Goal: Task Accomplishment & Management: Use online tool/utility

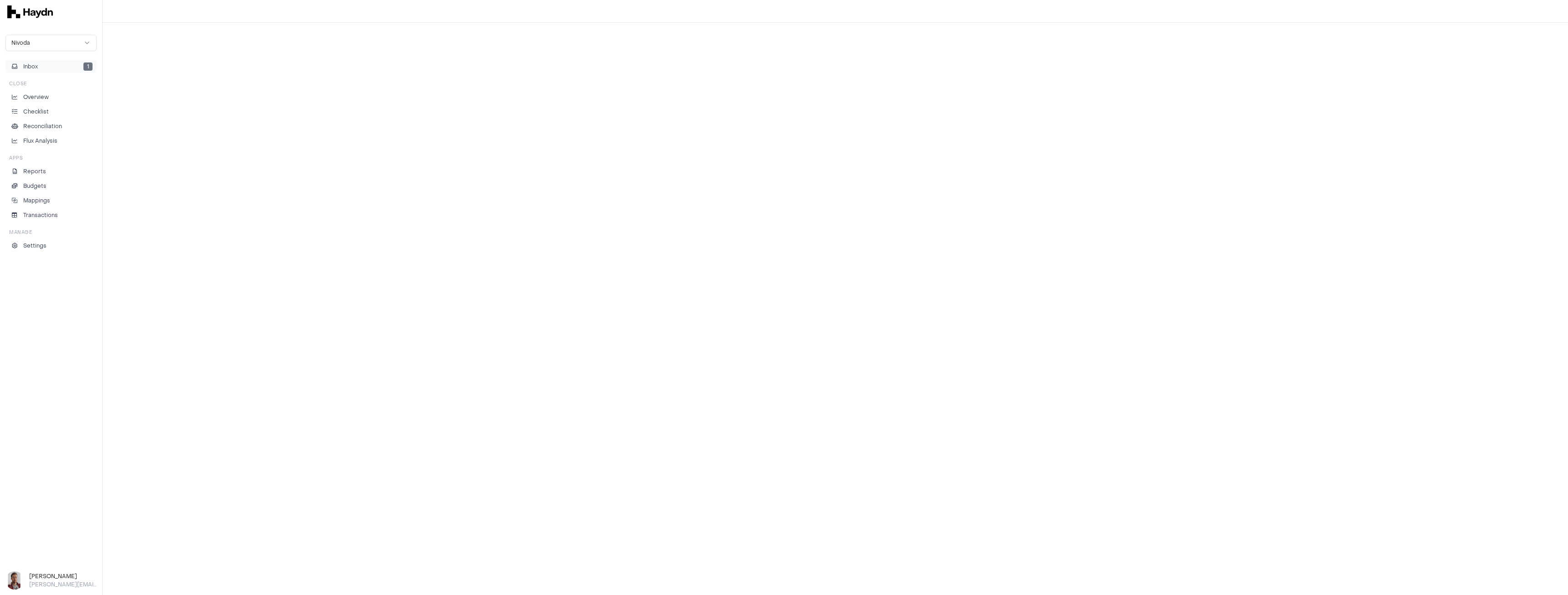
click at [41, 63] on button "Inbox 1" at bounding box center [50, 66] width 91 height 12
drag, startPoint x: 42, startPoint y: 99, endPoint x: 50, endPoint y: 91, distance: 11.3
click at [42, 99] on p "Overview" at bounding box center [36, 97] width 26 height 8
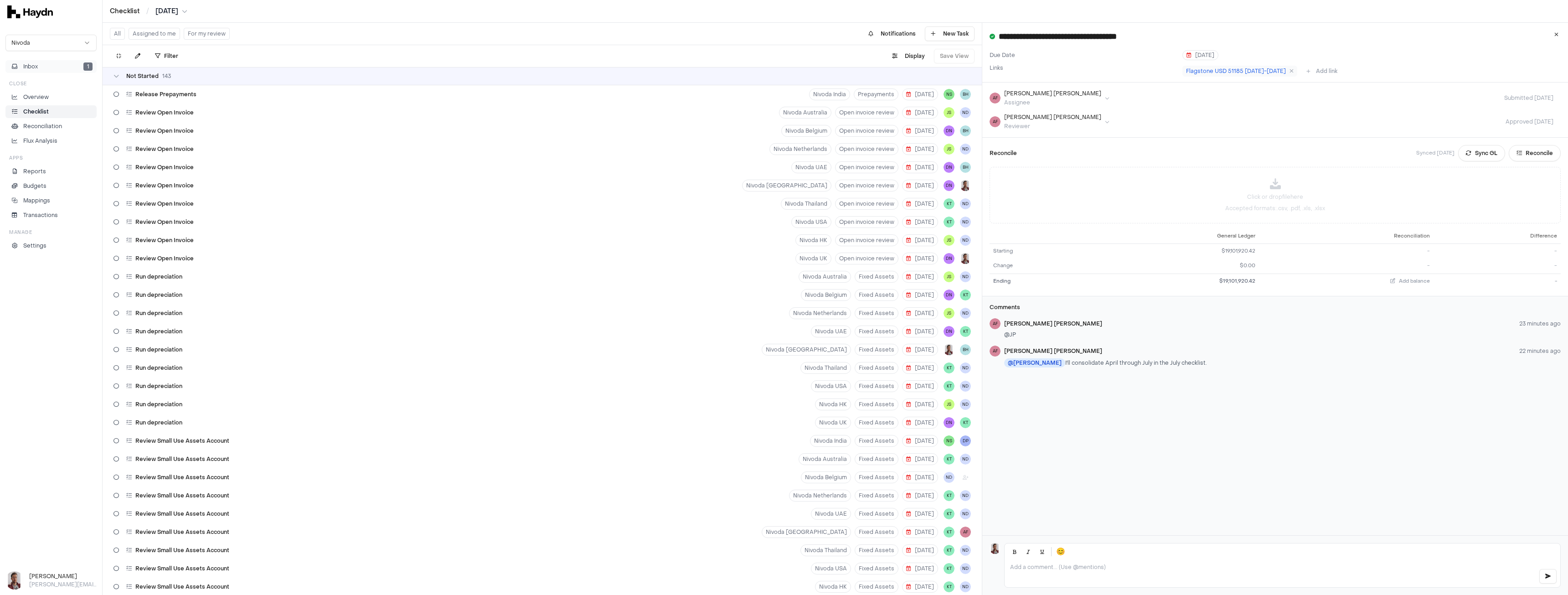
click at [42, 67] on button "Inbox 1" at bounding box center [50, 66] width 91 height 12
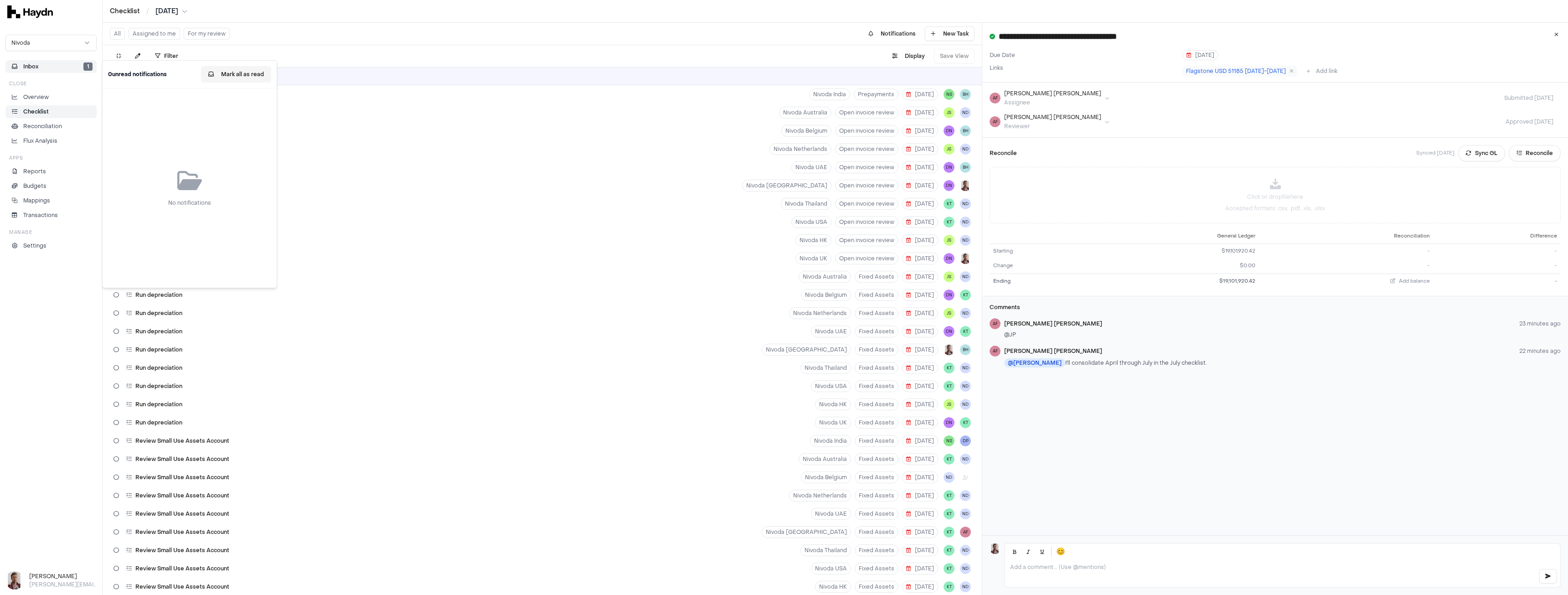
click at [234, 75] on button "Mark all as read" at bounding box center [236, 74] width 70 height 16
click at [46, 98] on p "Overview" at bounding box center [36, 97] width 26 height 8
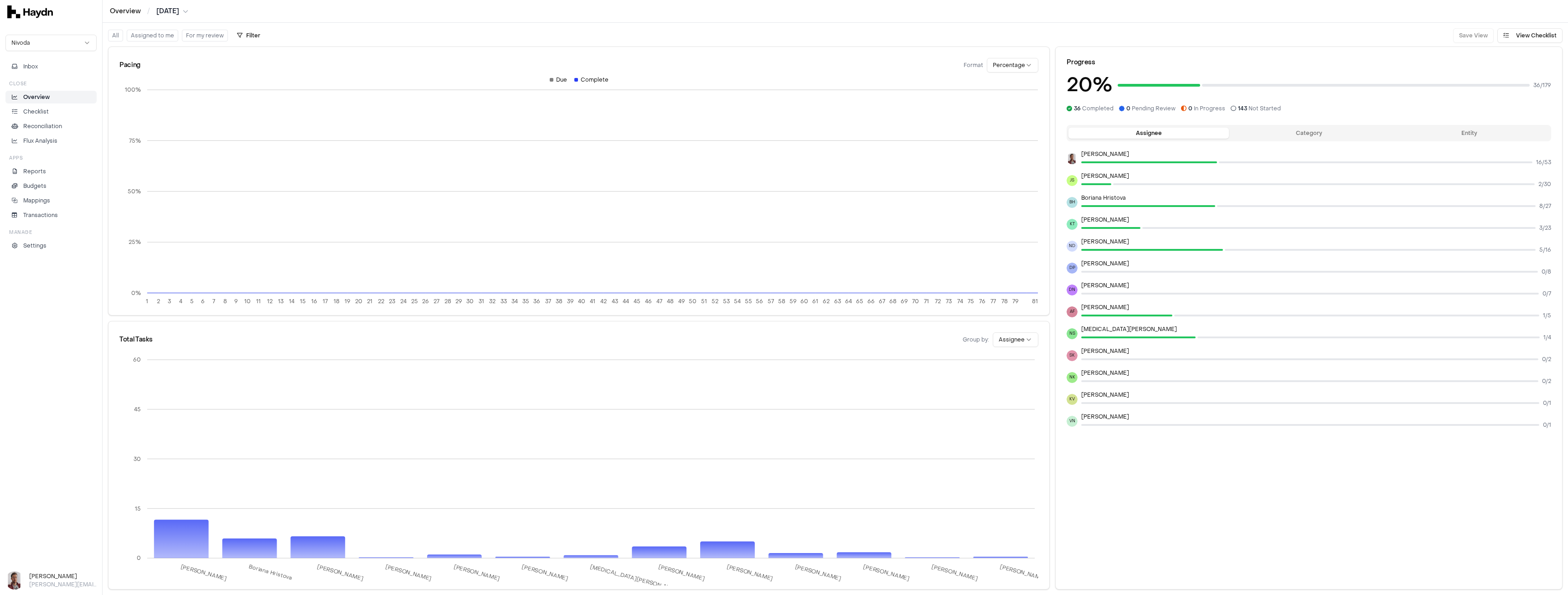
click at [174, 10] on html "Overview / Apr 2025 Nivoda Inbox Close Overview Checklist Reconciliation Flux A…" at bounding box center [784, 297] width 1568 height 595
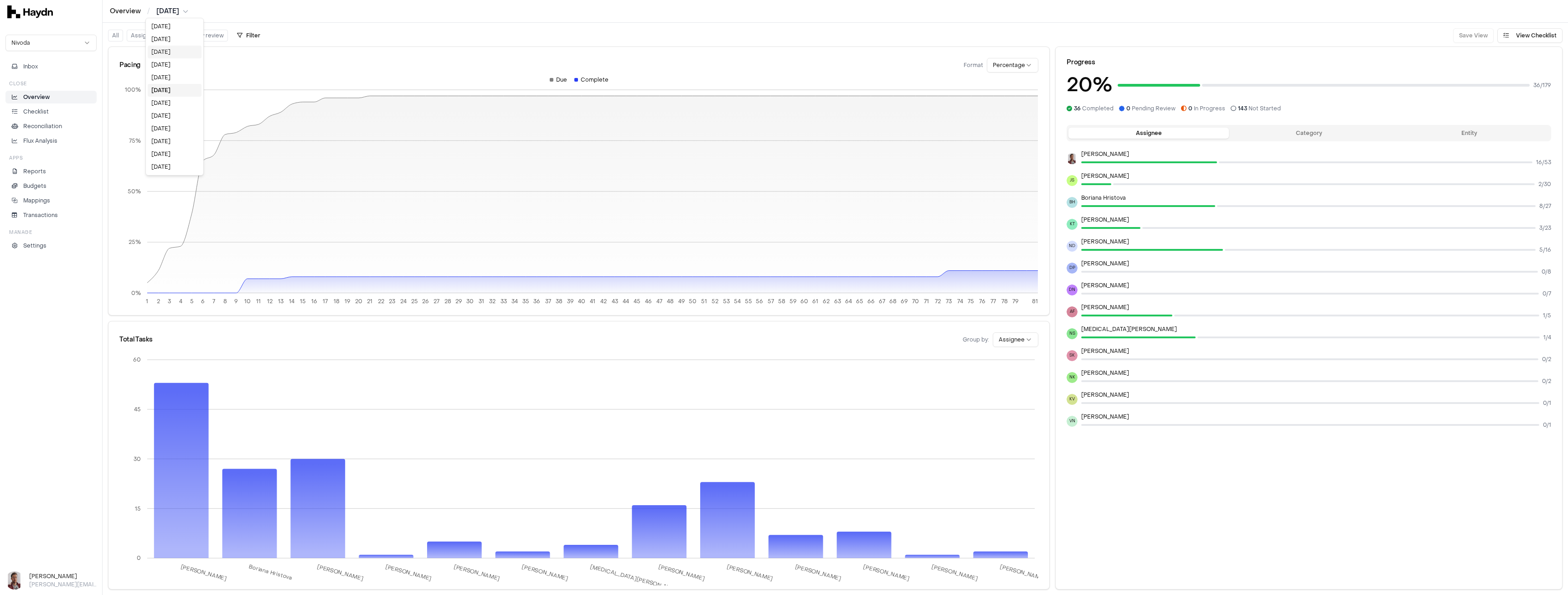
click at [176, 50] on div "[DATE]" at bounding box center [175, 51] width 54 height 12
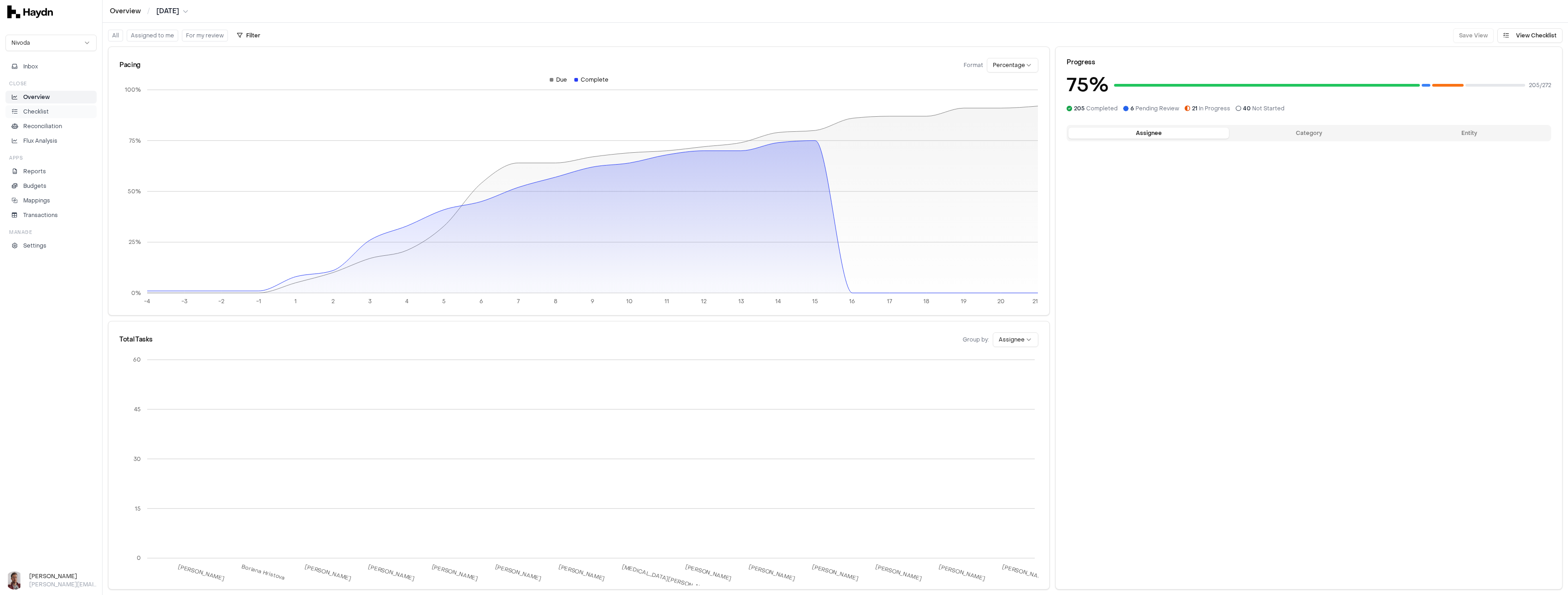
click at [43, 113] on p "Checklist" at bounding box center [36, 111] width 26 height 8
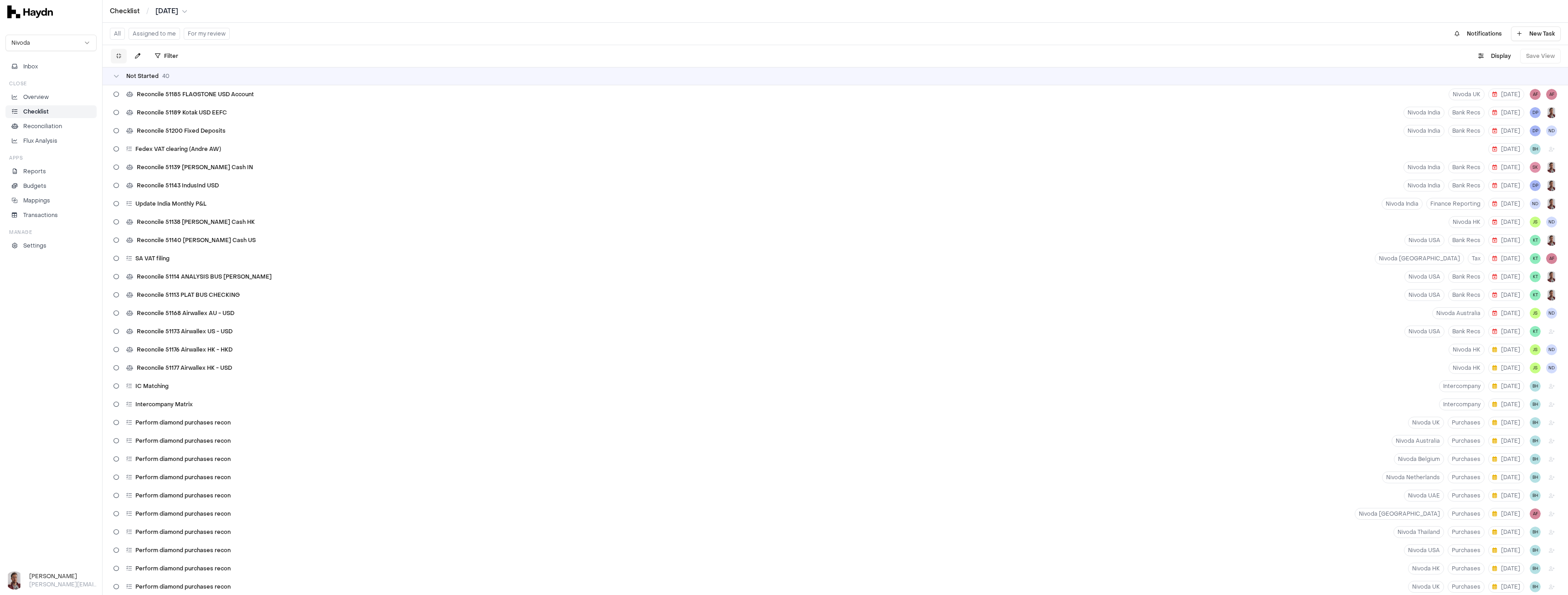
click at [122, 54] on button at bounding box center [118, 56] width 16 height 15
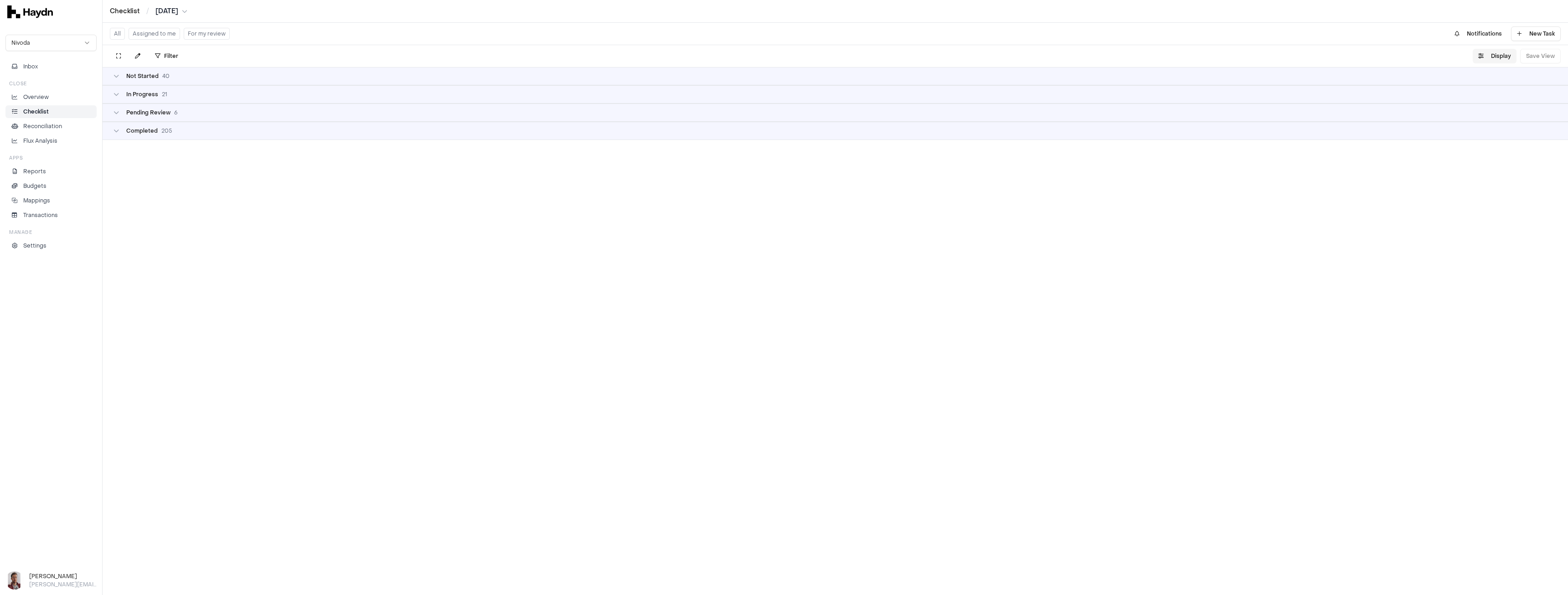
click at [1485, 56] on button "Display" at bounding box center [1495, 56] width 44 height 15
click at [1487, 75] on html "Checklist / Jul 2025 Nivoda Inbox Close Overview Checklist Reconciliation Flux …" at bounding box center [784, 297] width 1568 height 595
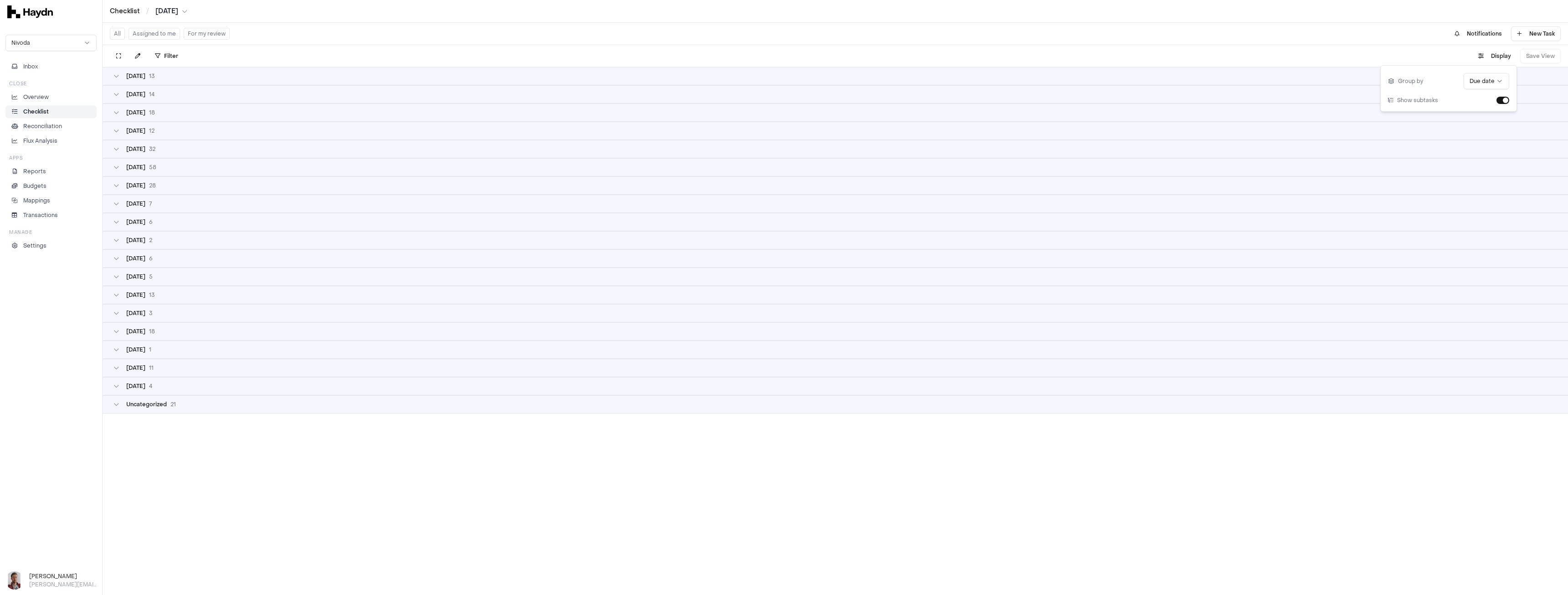
click at [161, 74] on div "01 Aug 13" at bounding box center [835, 76] width 1444 height 7
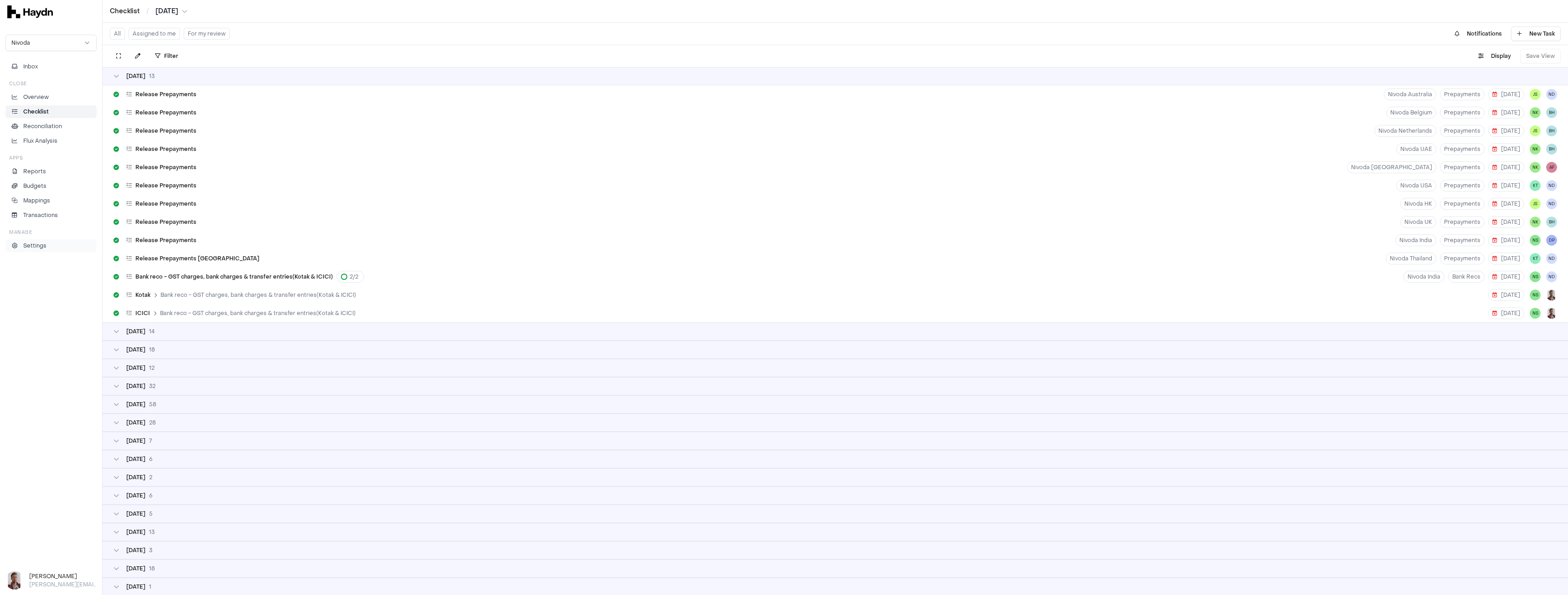
click at [34, 245] on p "Settings" at bounding box center [35, 245] width 23 height 8
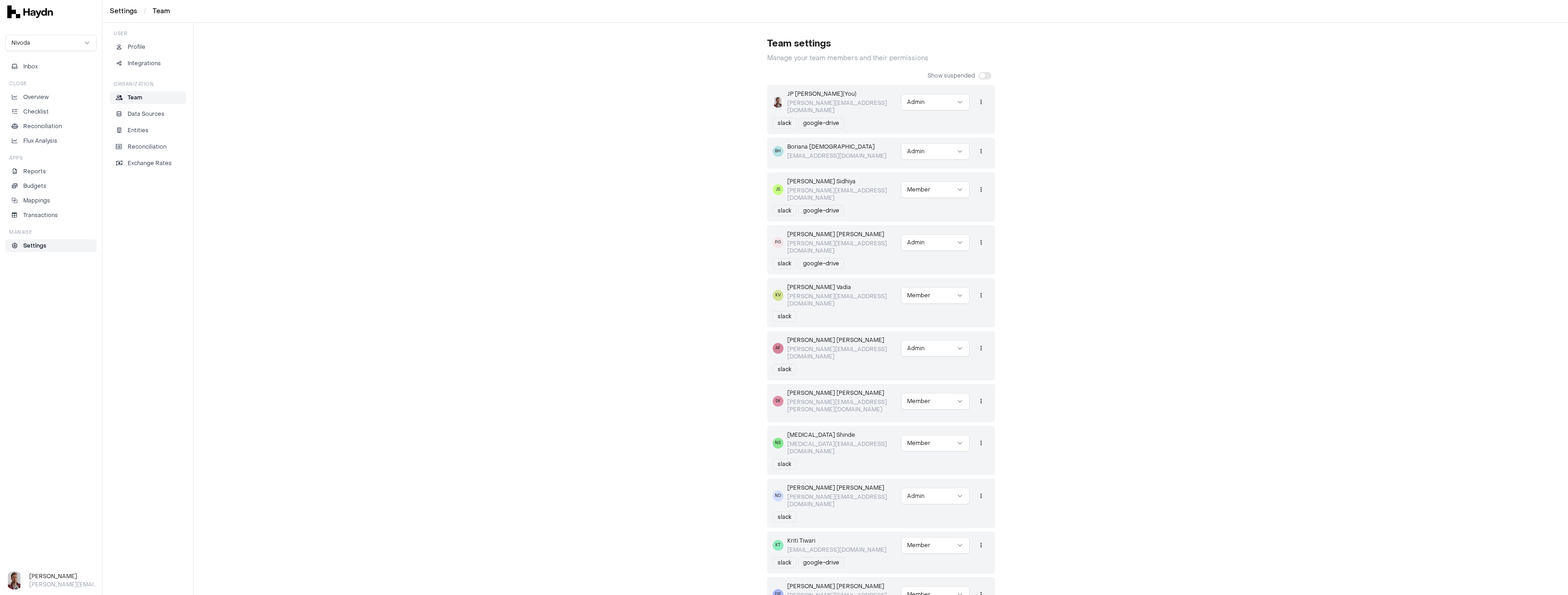
click at [559, 354] on div "Team settings Manage your team members and their permissions Show suspended JP …" at bounding box center [881, 430] width 1374 height 815
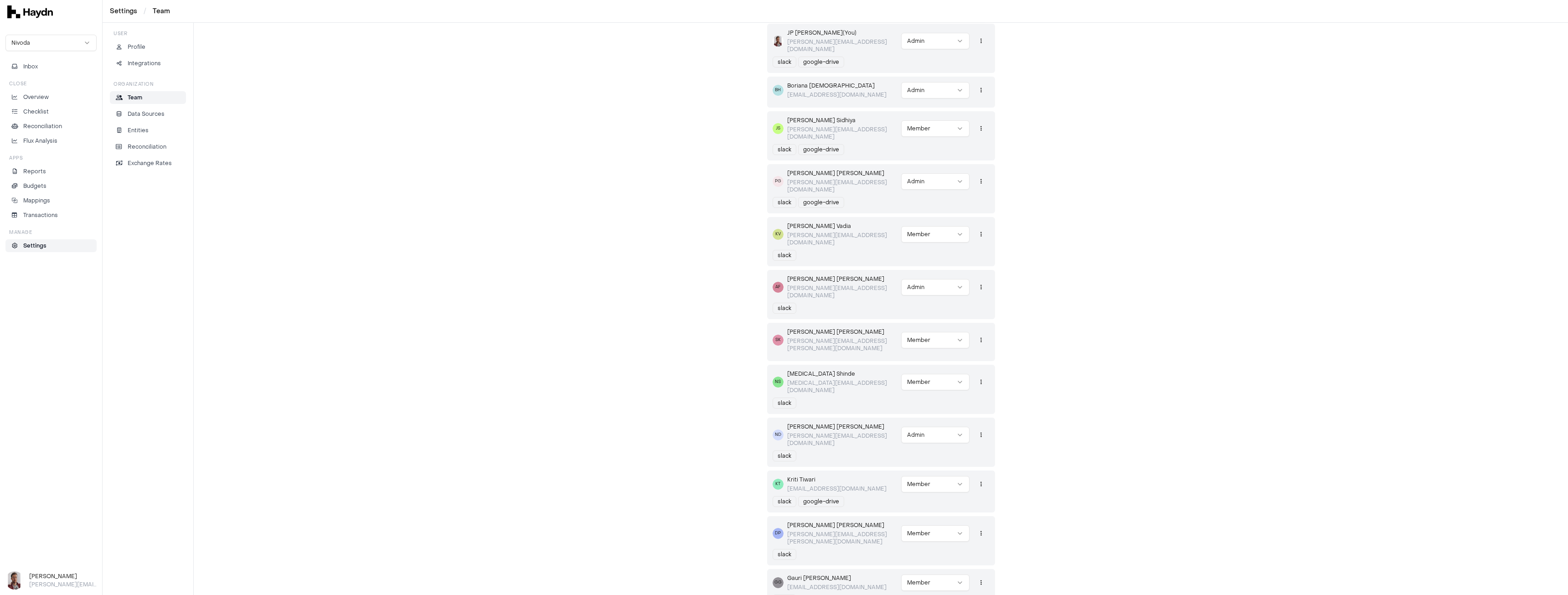
scroll to position [137, 0]
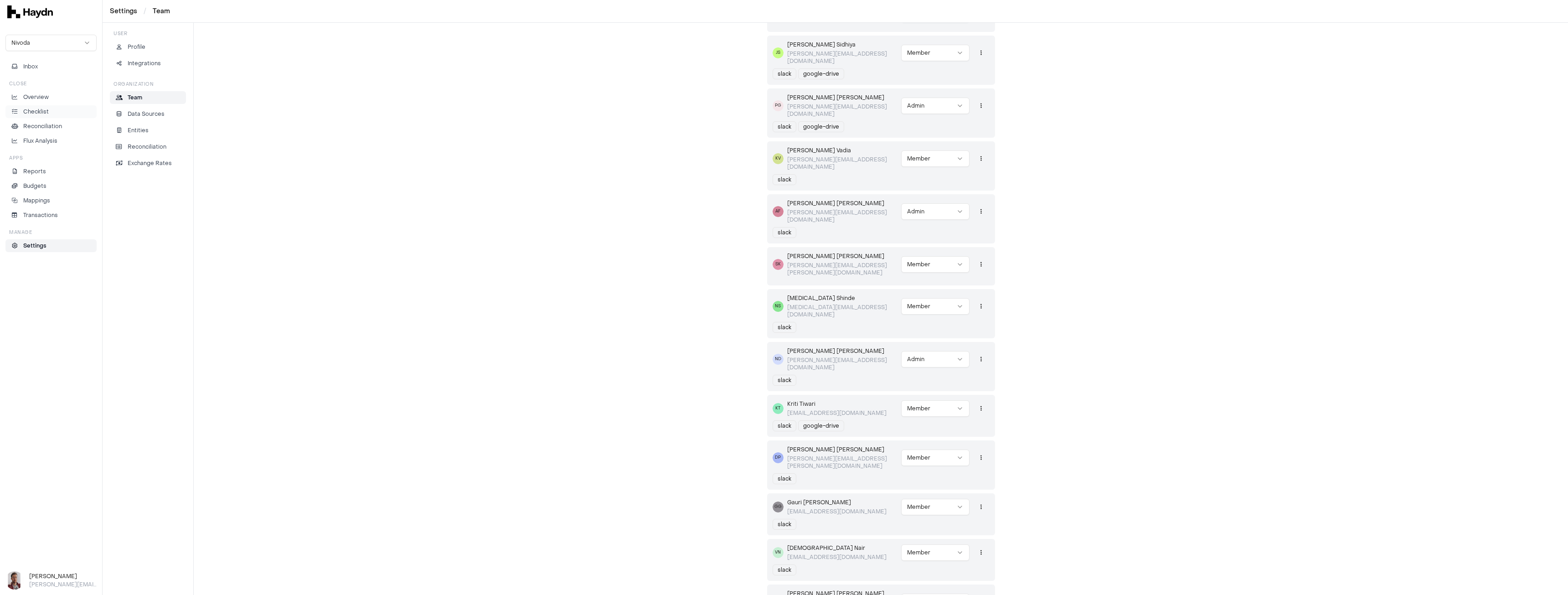
click at [41, 112] on p "Checklist" at bounding box center [36, 111] width 26 height 8
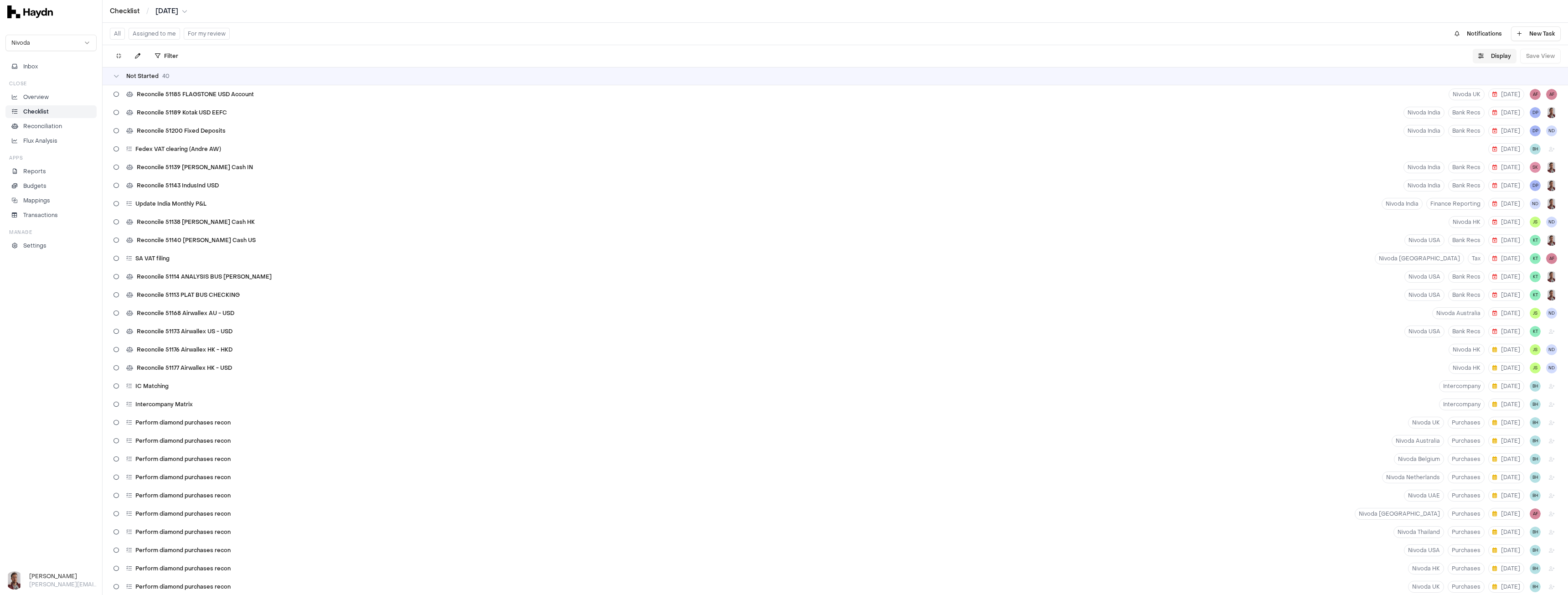
click at [1502, 55] on button "Display" at bounding box center [1495, 56] width 44 height 15
click at [1480, 84] on html "Checklist / Jul 2025 Nivoda Inbox Close Overview Checklist Reconciliation Flux …" at bounding box center [784, 297] width 1568 height 595
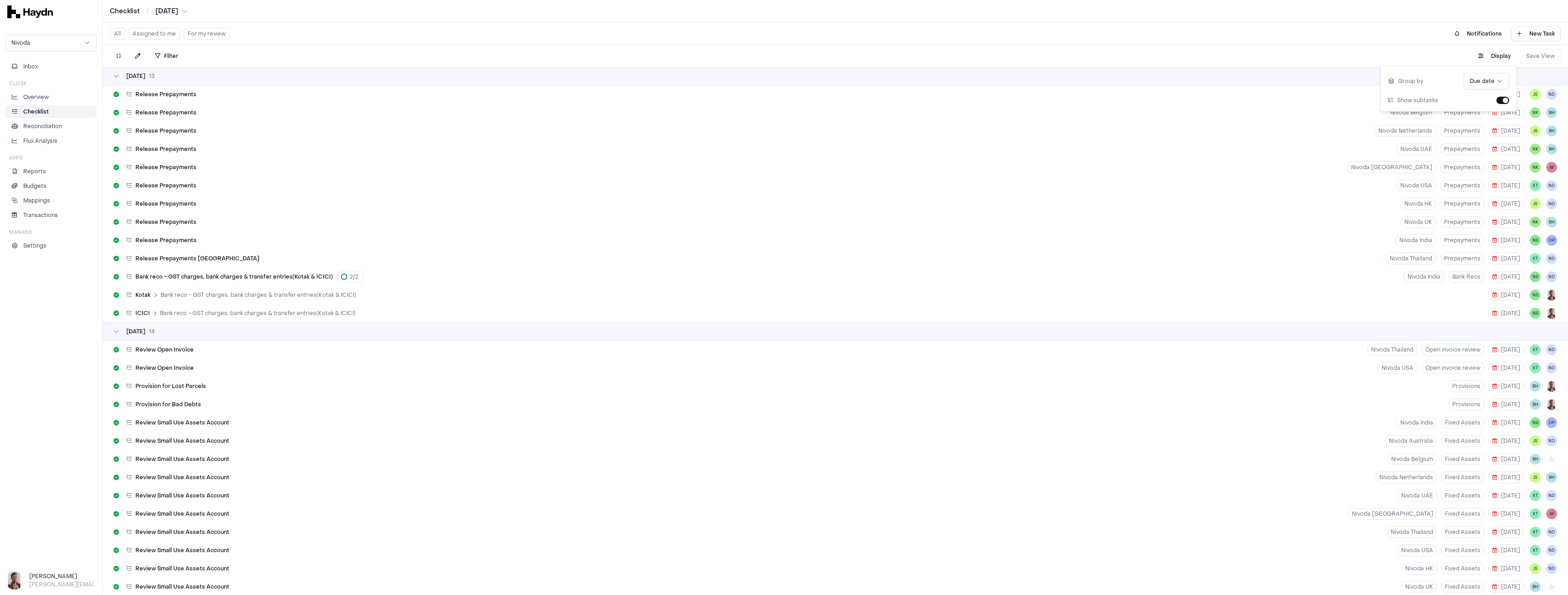
click at [1288, 51] on div "Filter . Display Save View" at bounding box center [835, 56] width 1466 height 22
click at [173, 277] on span "Bank reco - GST charges, bank charges & transfer entries(Kotak & ICICI)" at bounding box center [234, 277] width 197 height 7
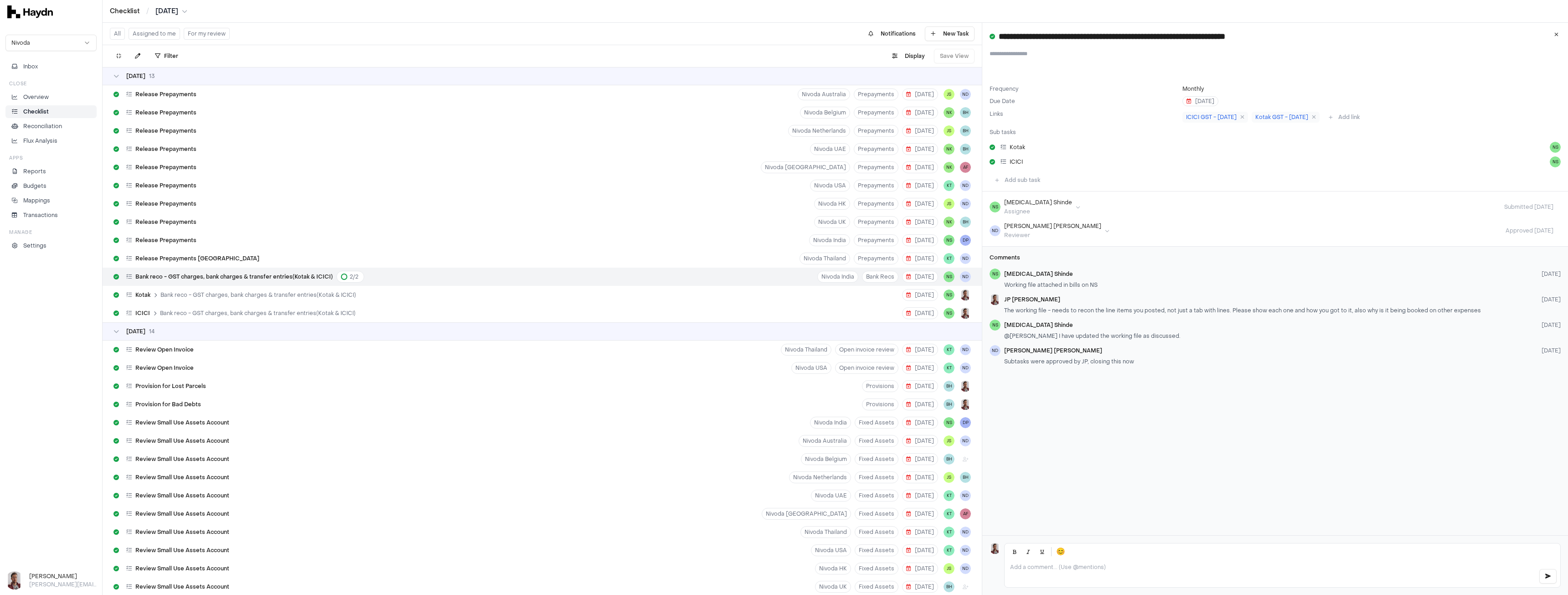
click at [173, 277] on span "Bank reco - GST charges, bank charges & transfer entries(Kotak & ICICI)" at bounding box center [234, 277] width 197 height 7
drag, startPoint x: 1550, startPoint y: 35, endPoint x: 1481, endPoint y: 61, distance: 73.7
click at [1550, 35] on button at bounding box center [1556, 34] width 16 height 16
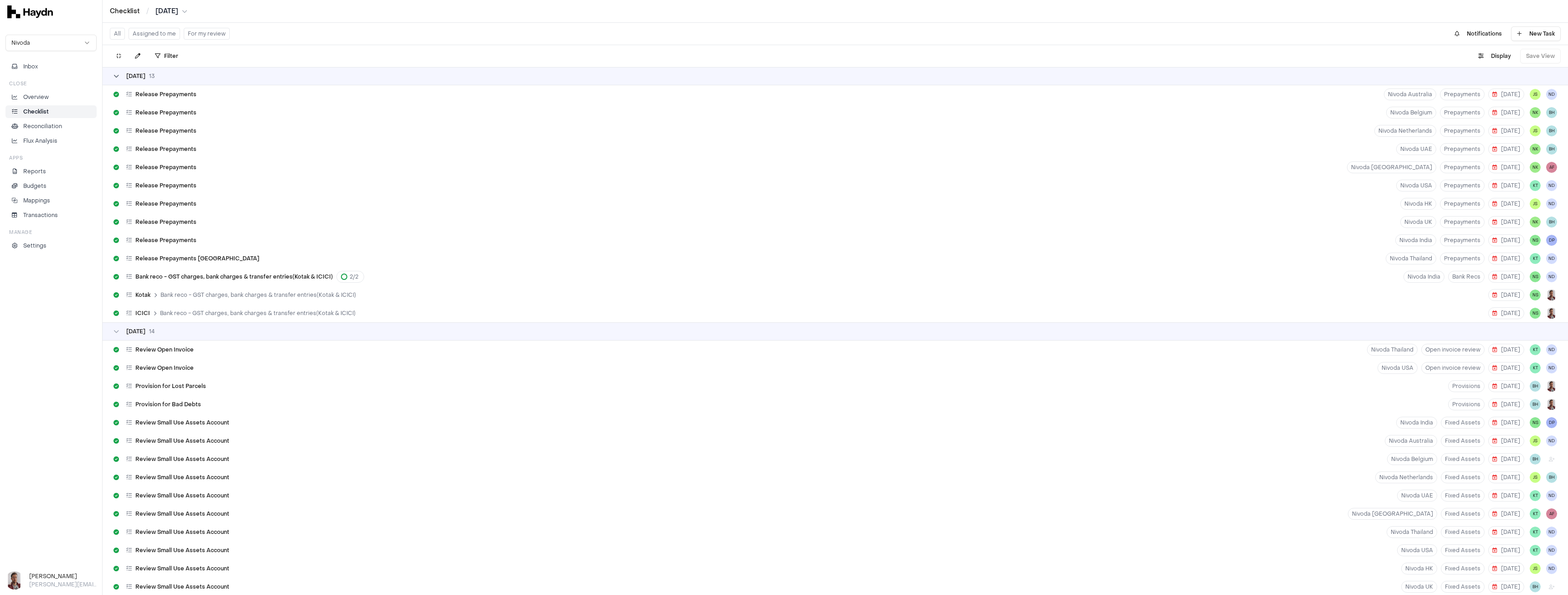
click at [131, 75] on span "01 Aug" at bounding box center [136, 76] width 19 height 7
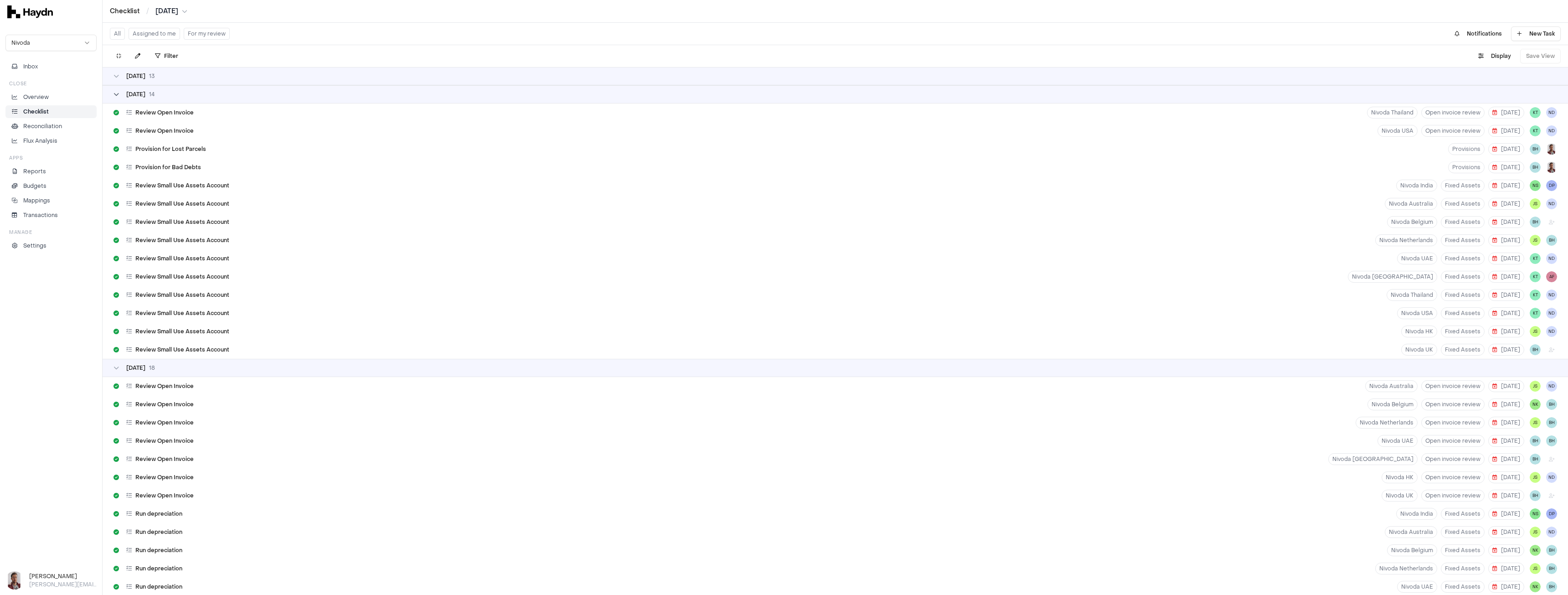
click at [149, 95] on span "14" at bounding box center [151, 94] width 5 height 7
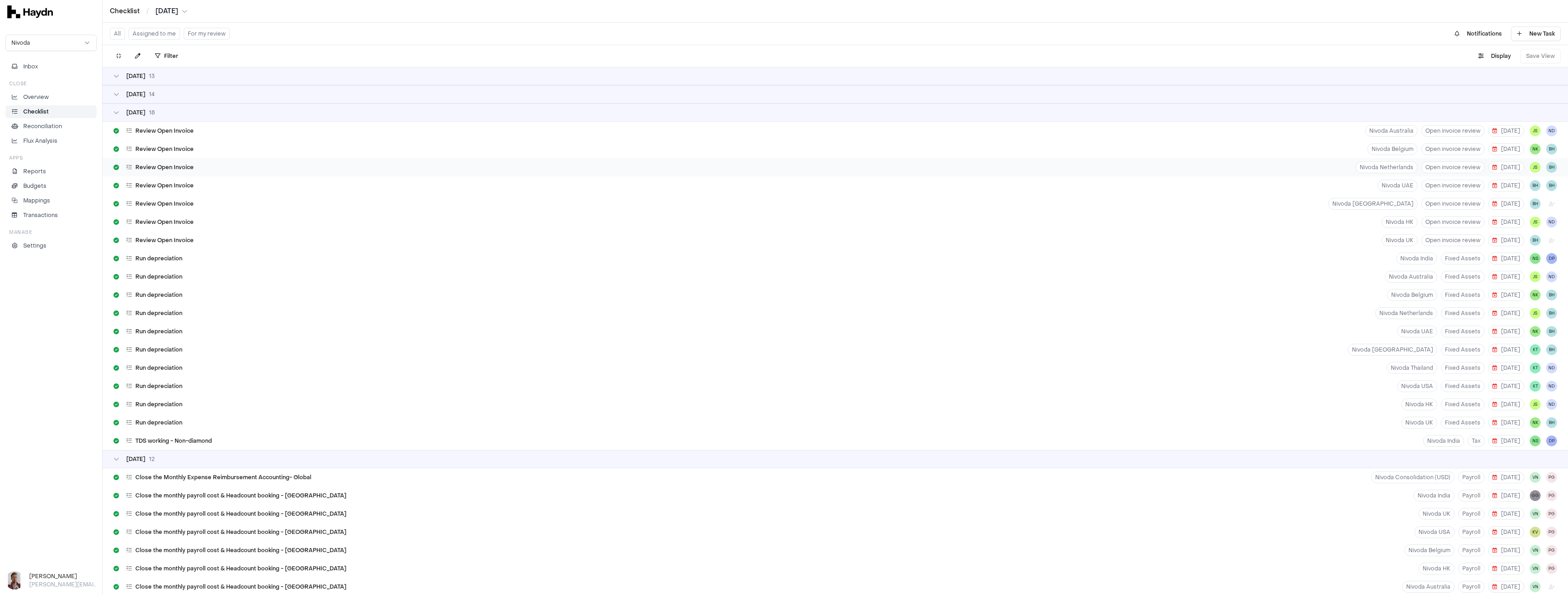
click at [219, 165] on div "Review Open Invoice Nivoda Netherlands Open invoice review 5 Aug JS BH" at bounding box center [835, 167] width 1466 height 18
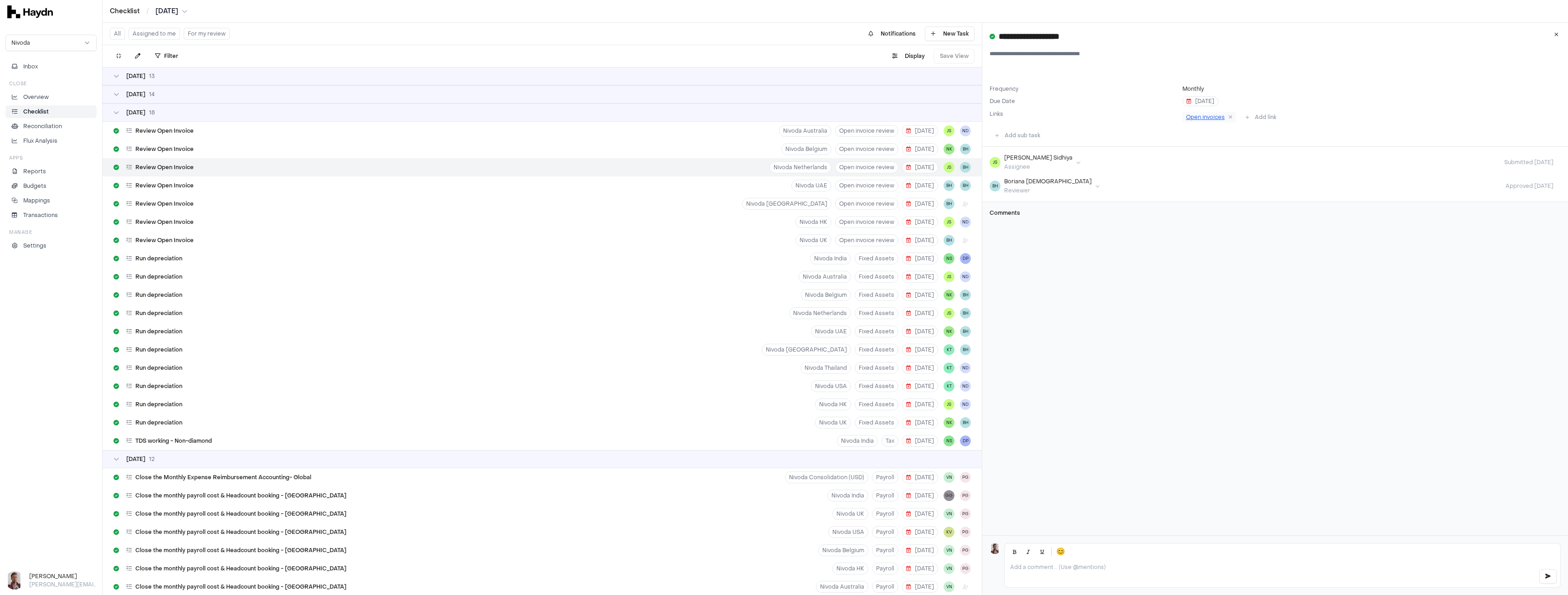
click at [1202, 117] on span "Open invoices" at bounding box center [1205, 117] width 39 height 7
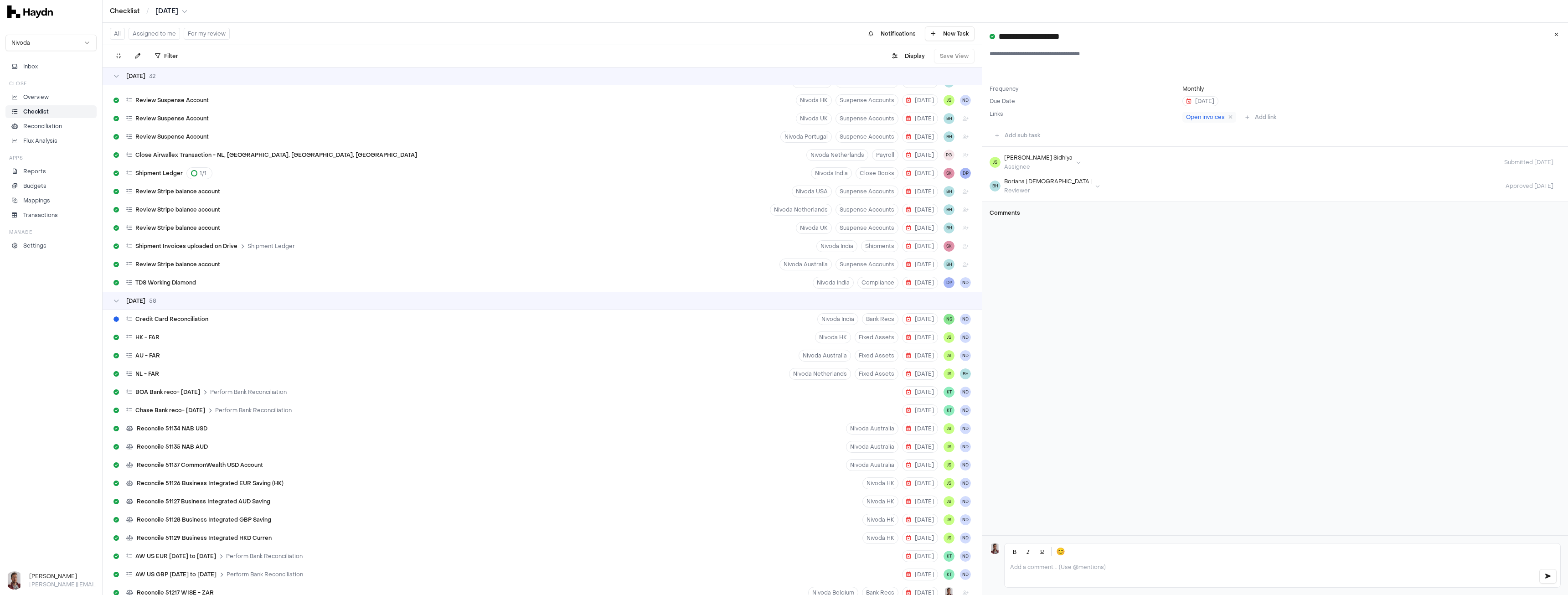
scroll to position [1049, 0]
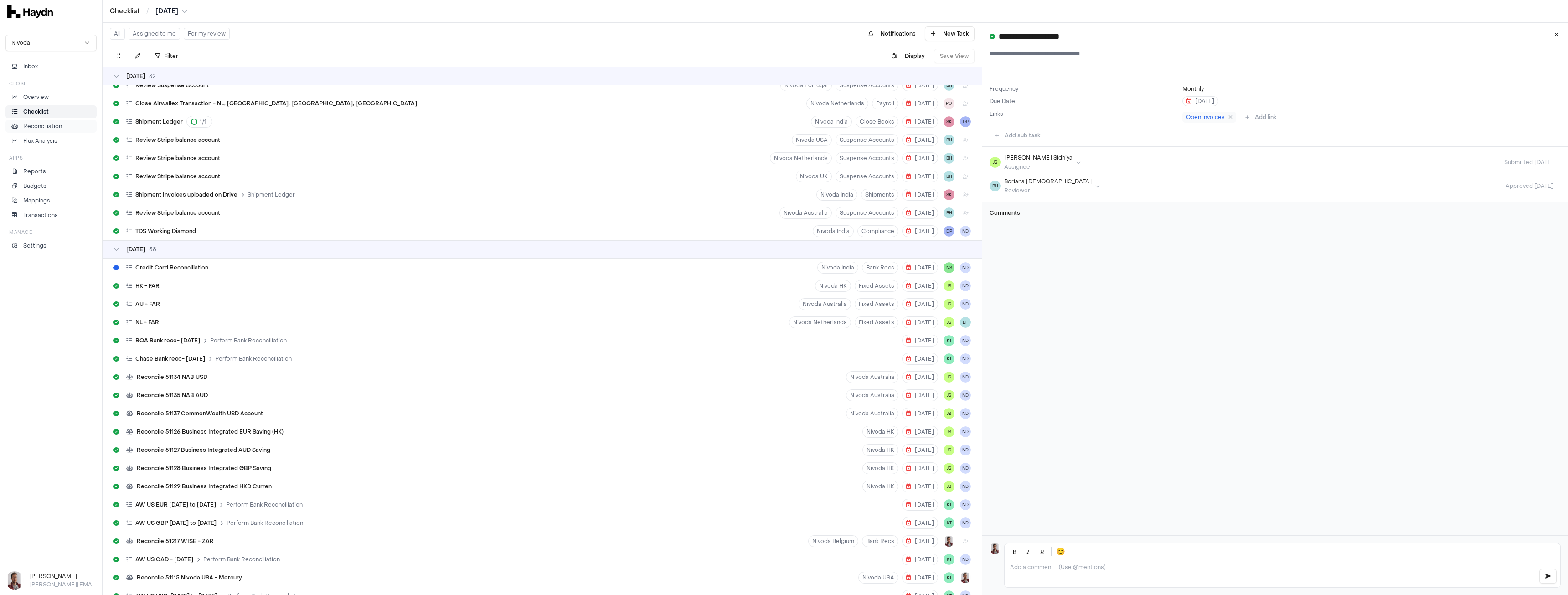
click at [59, 128] on p "Reconciliation" at bounding box center [42, 126] width 39 height 8
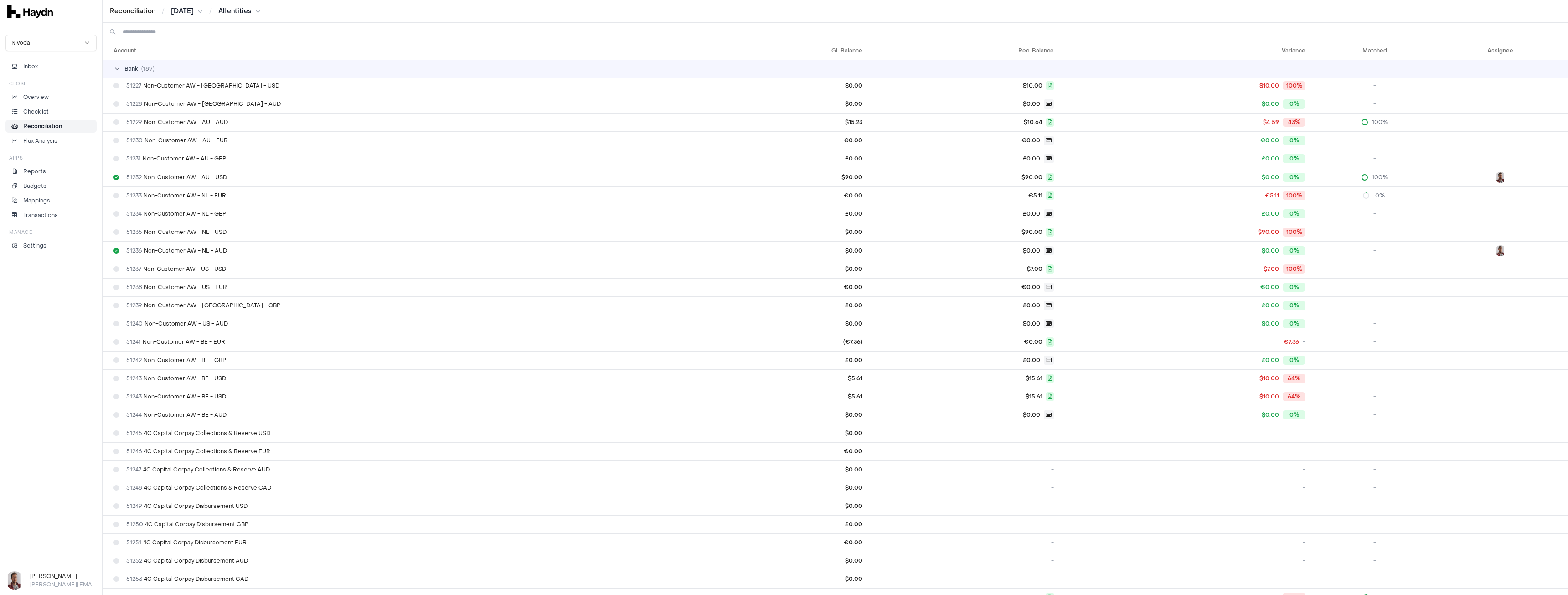
scroll to position [2372, 0]
click at [36, 247] on p "Settings" at bounding box center [35, 245] width 23 height 8
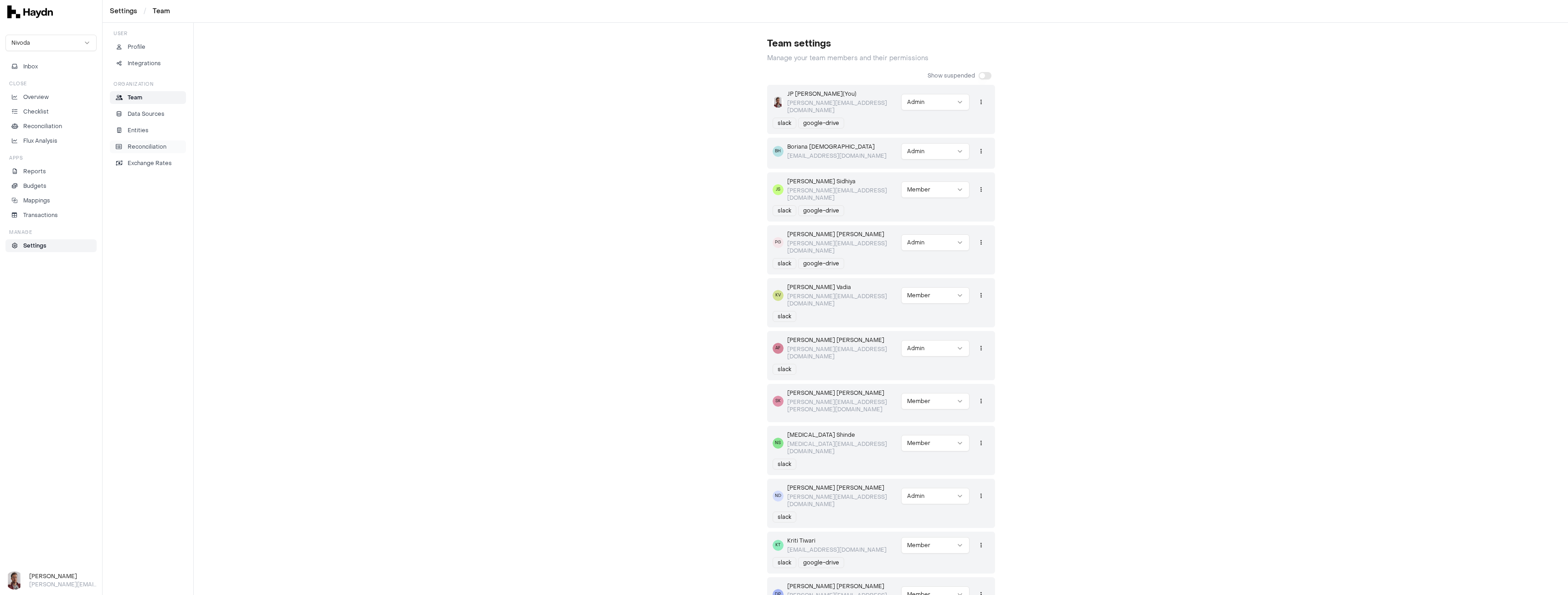
click at [151, 146] on p "Reconciliation" at bounding box center [147, 146] width 39 height 8
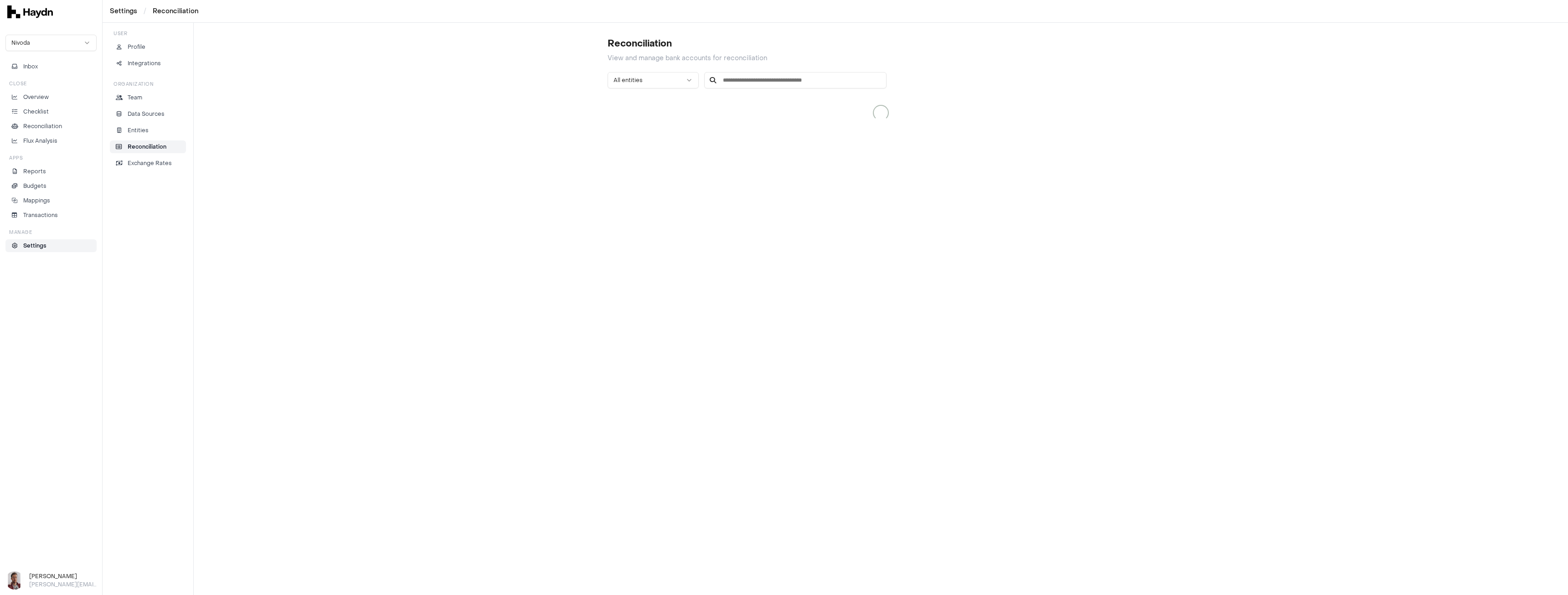
click at [742, 77] on input at bounding box center [795, 80] width 182 height 16
type input "******"
click at [617, 127] on icon at bounding box center [615, 124] width 7 height 7
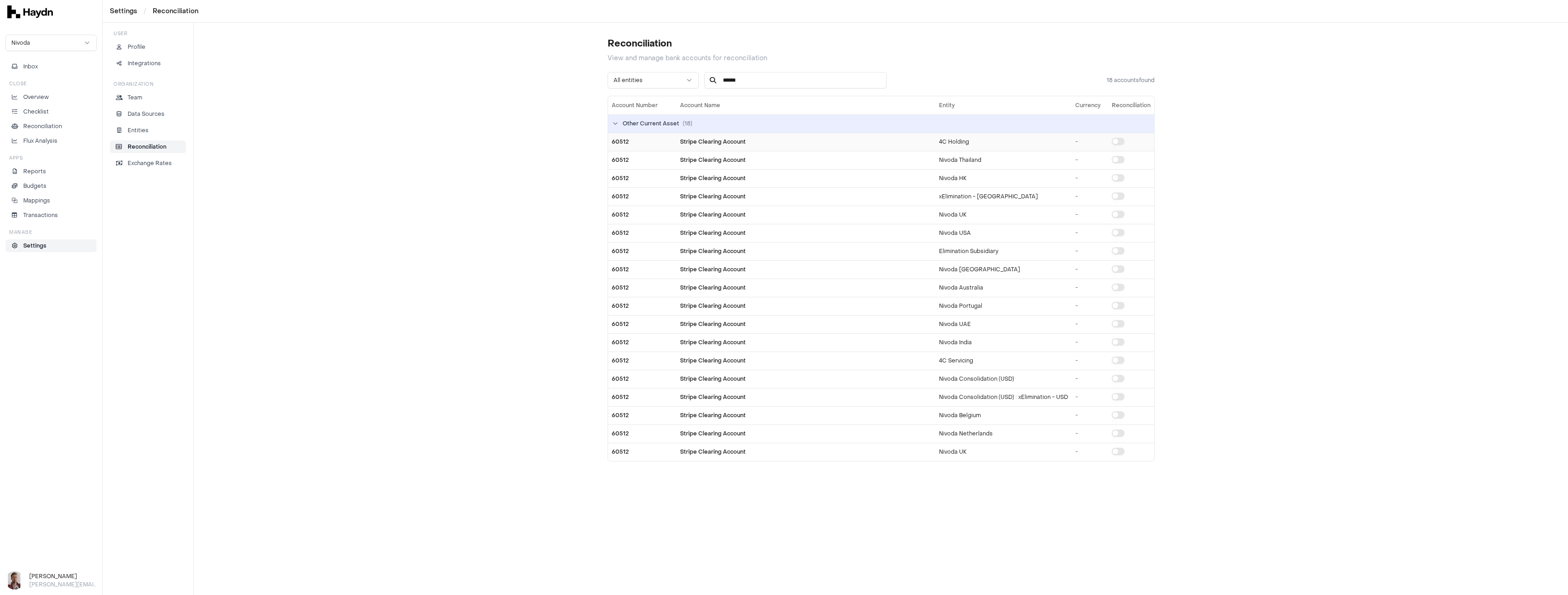
click at [1117, 145] on td at bounding box center [1131, 141] width 46 height 18
click at [1118, 160] on button "Include in reconciliation" at bounding box center [1117, 160] width 12 height 7
click at [1122, 179] on button "Include in reconciliation" at bounding box center [1117, 178] width 12 height 7
click at [1117, 214] on button "Include in reconciliation" at bounding box center [1117, 214] width 12 height 7
click at [1123, 235] on button "Include in reconciliation" at bounding box center [1117, 233] width 12 height 7
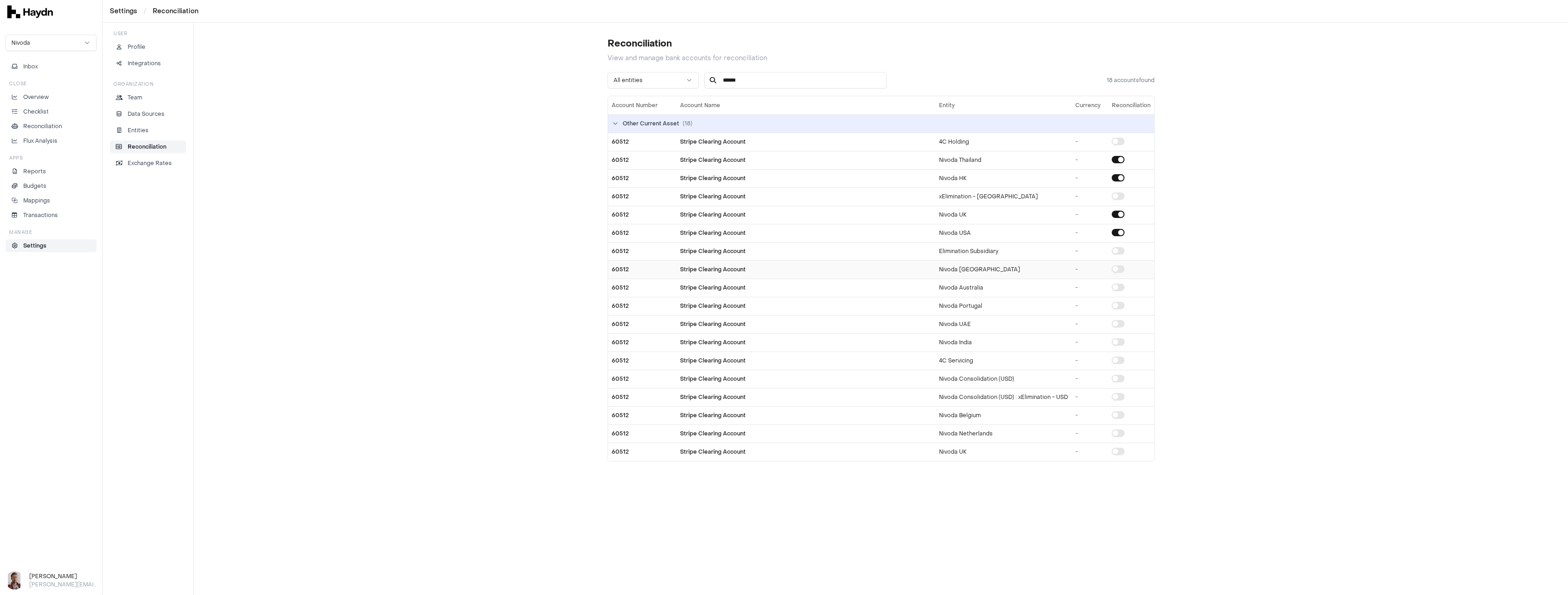
click at [1117, 269] on button "Include in reconciliation" at bounding box center [1117, 269] width 12 height 7
click at [1118, 289] on button "Include in reconciliation" at bounding box center [1117, 288] width 12 height 7
click at [1117, 327] on td at bounding box center [1131, 324] width 46 height 18
click at [1120, 323] on button "Include in reconciliation" at bounding box center [1117, 324] width 12 height 7
click at [1116, 342] on button "Include in reconciliation" at bounding box center [1117, 342] width 12 height 7
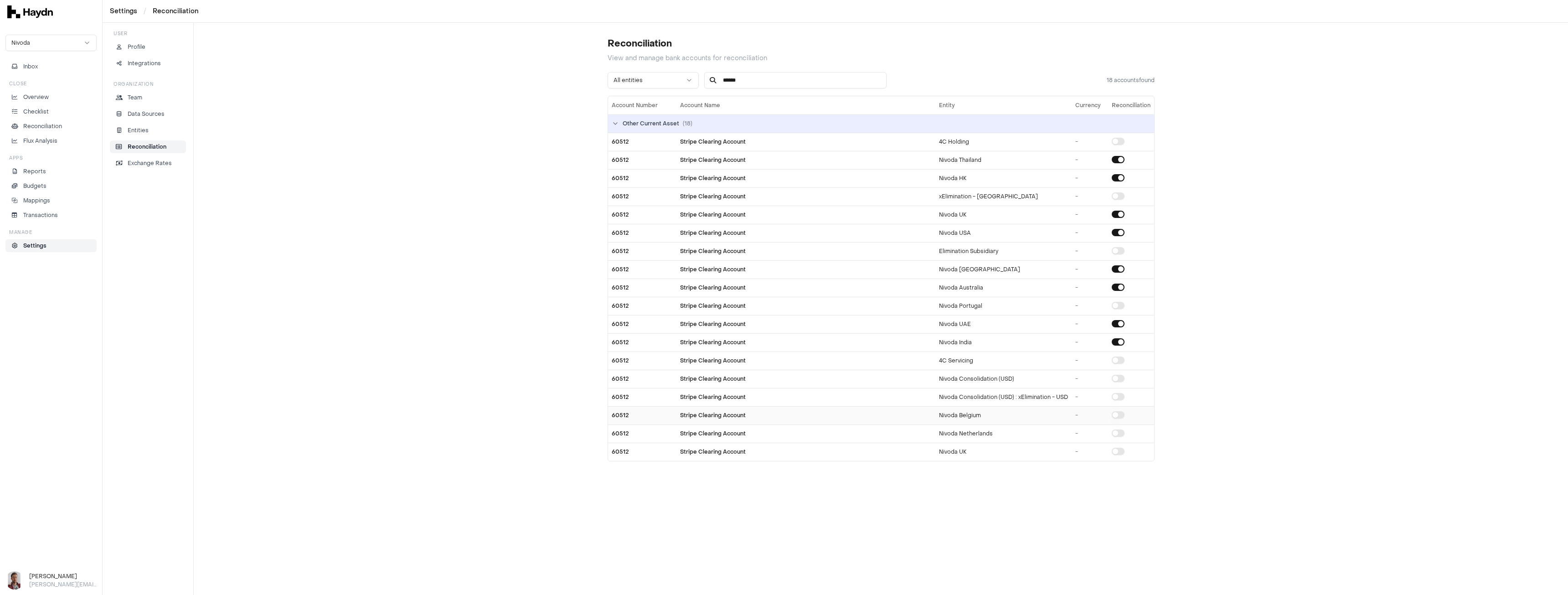
click at [1118, 415] on button "Include in reconciliation" at bounding box center [1117, 415] width 12 height 7
click at [1119, 434] on button "Include in reconciliation" at bounding box center [1117, 433] width 12 height 7
click at [1120, 450] on button "Include in reconciliation" at bounding box center [1117, 452] width 12 height 7
click at [51, 126] on p "Reconciliation" at bounding box center [42, 126] width 39 height 8
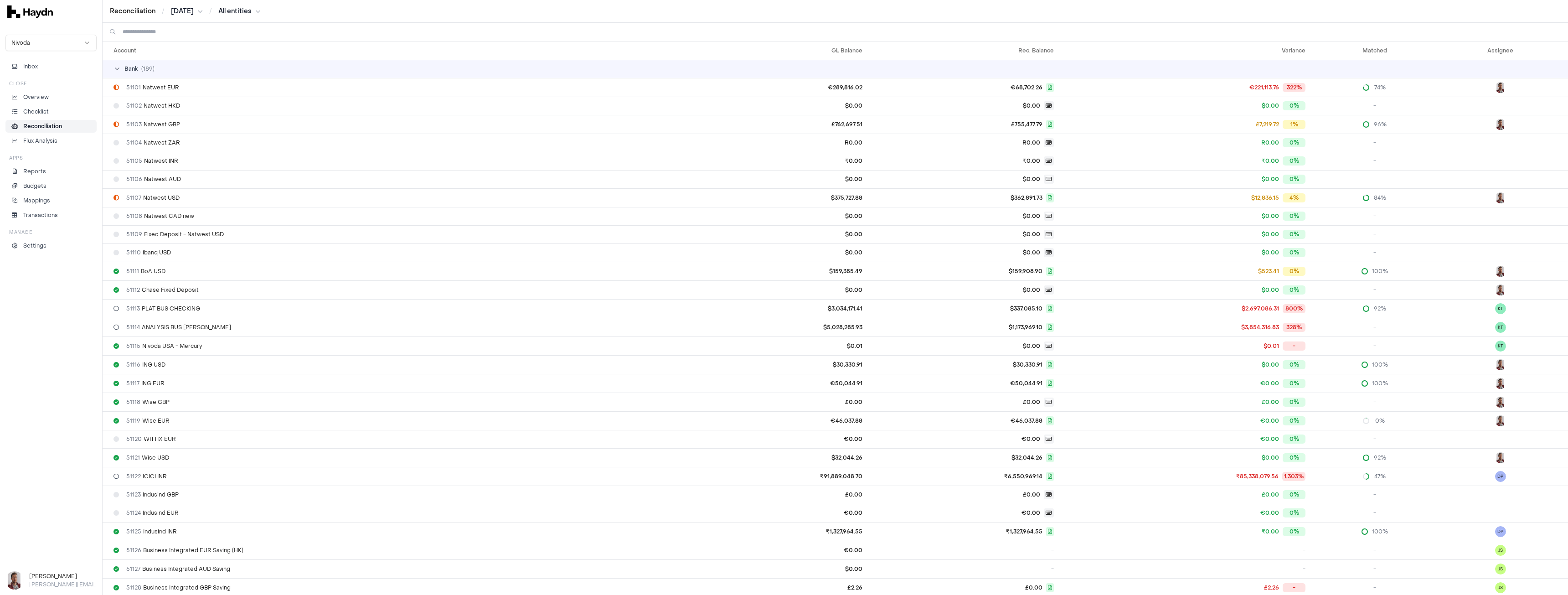
click at [175, 37] on input at bounding box center [842, 31] width 1438 height 18
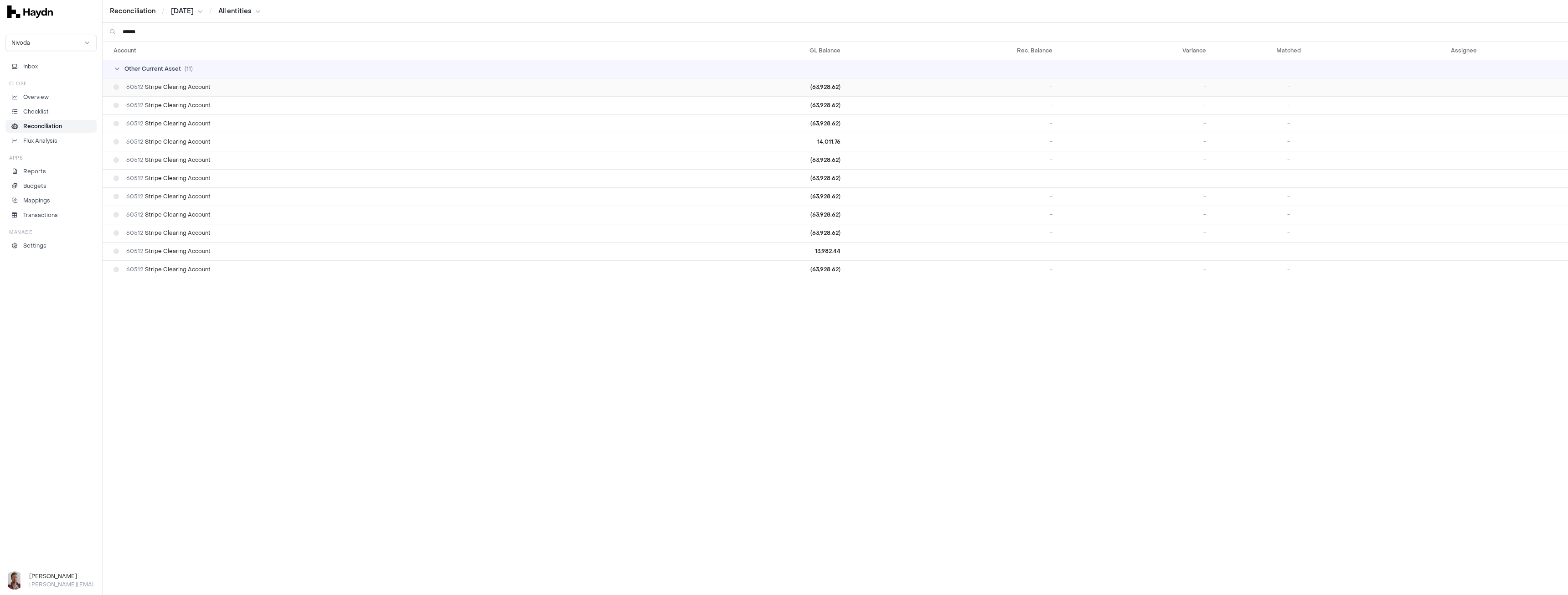
type input "******"
click at [203, 86] on span "60512 Stripe Clearing Account" at bounding box center [168, 87] width 84 height 7
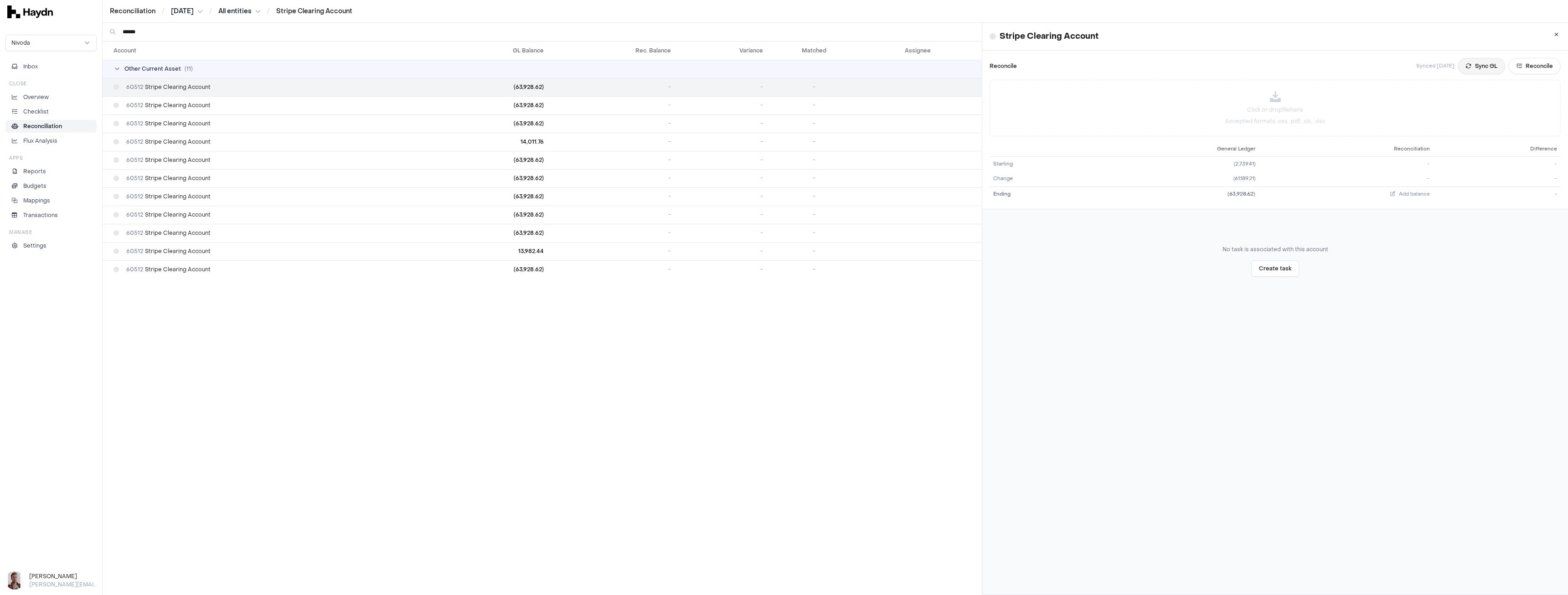
click at [1471, 67] on button "Sync GL" at bounding box center [1482, 66] width 47 height 16
click at [1463, 67] on button "Sync GL" at bounding box center [1482, 66] width 47 height 16
click at [1399, 198] on td "Add balance" at bounding box center [1346, 194] width 175 height 15
click at [1399, 194] on span "Add balance" at bounding box center [1414, 194] width 31 height 7
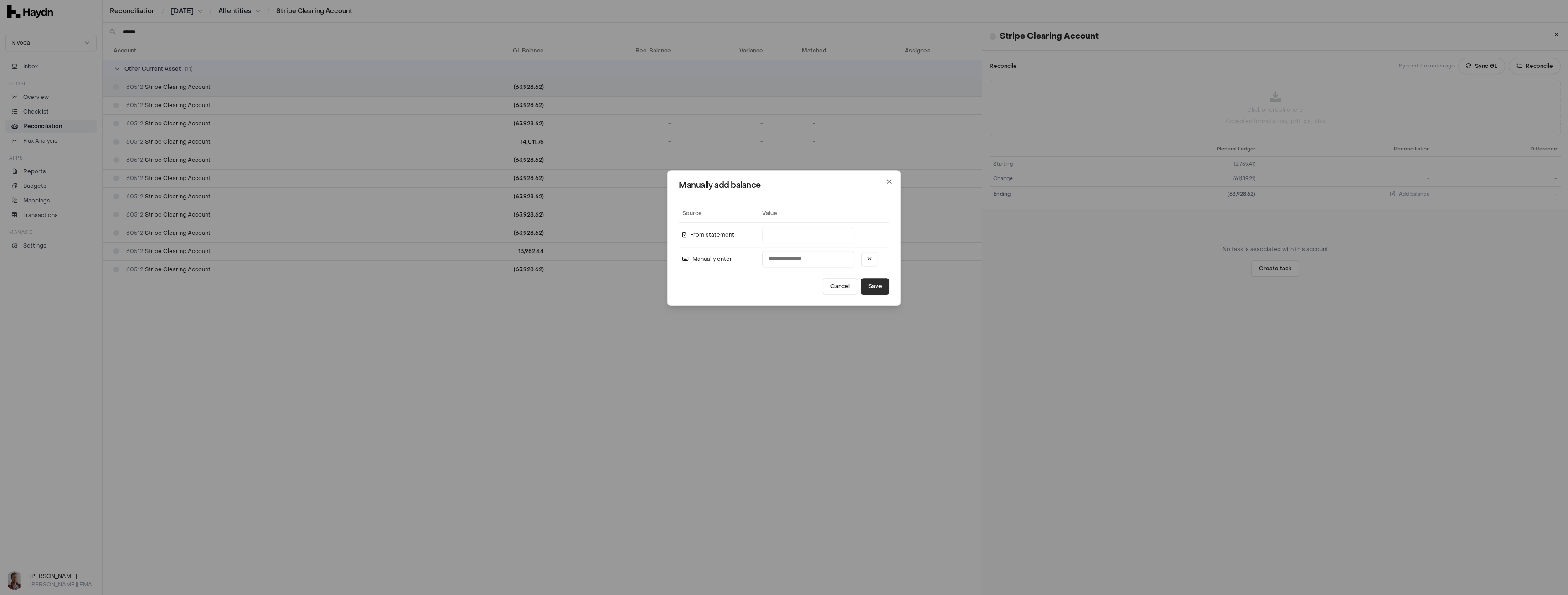
type input "*"
click at [866, 292] on button "Save" at bounding box center [875, 286] width 29 height 16
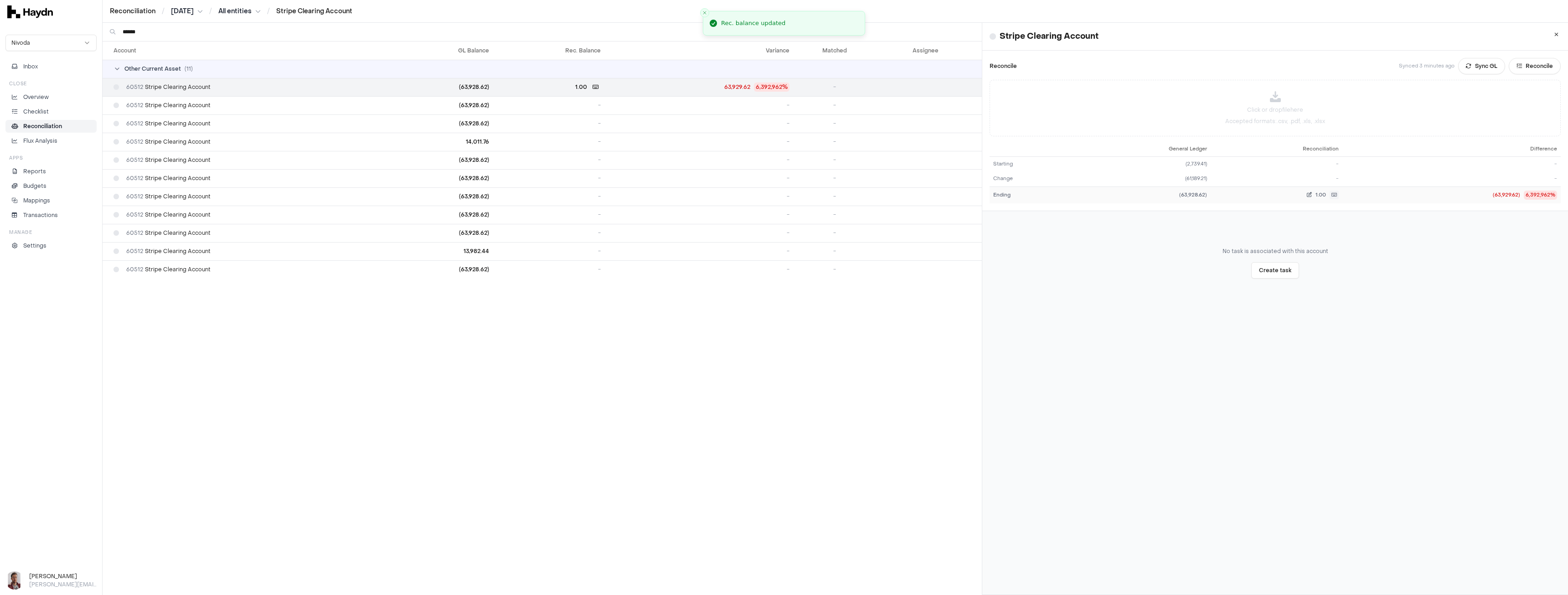
click at [1330, 195] on icon "button" at bounding box center [1334, 195] width 9 height 9
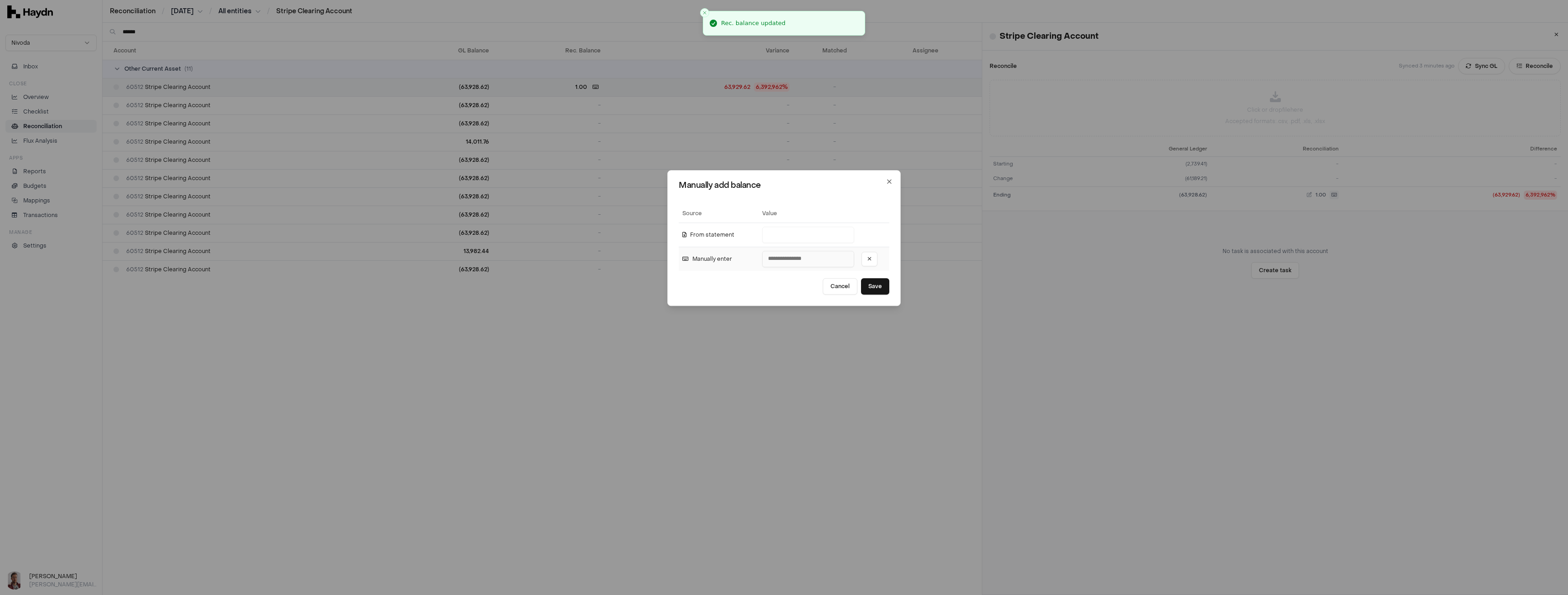
drag, startPoint x: 806, startPoint y: 260, endPoint x: 794, endPoint y: 260, distance: 12.0
click at [802, 260] on input "****" at bounding box center [808, 259] width 92 height 16
click at [762, 256] on input "****" at bounding box center [808, 259] width 92 height 16
click at [862, 282] on button "Save" at bounding box center [875, 286] width 29 height 16
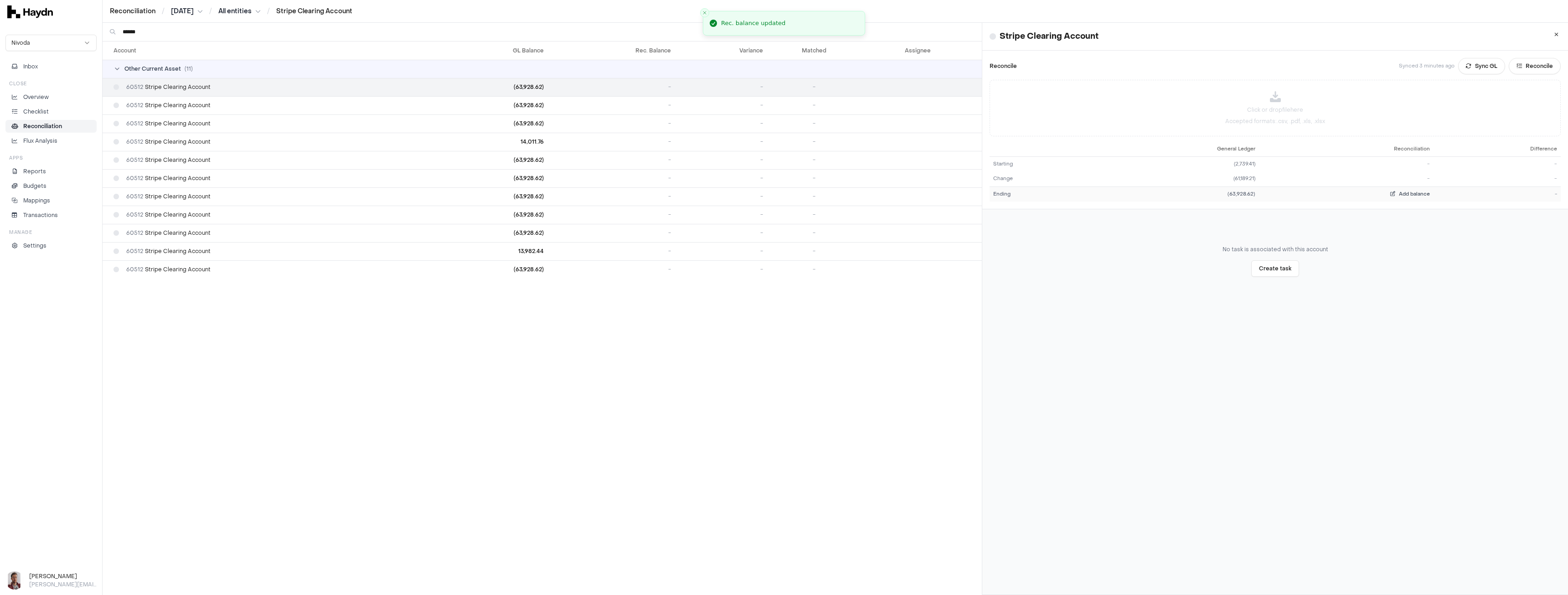
click at [1415, 192] on span "Add balance" at bounding box center [1414, 194] width 31 height 7
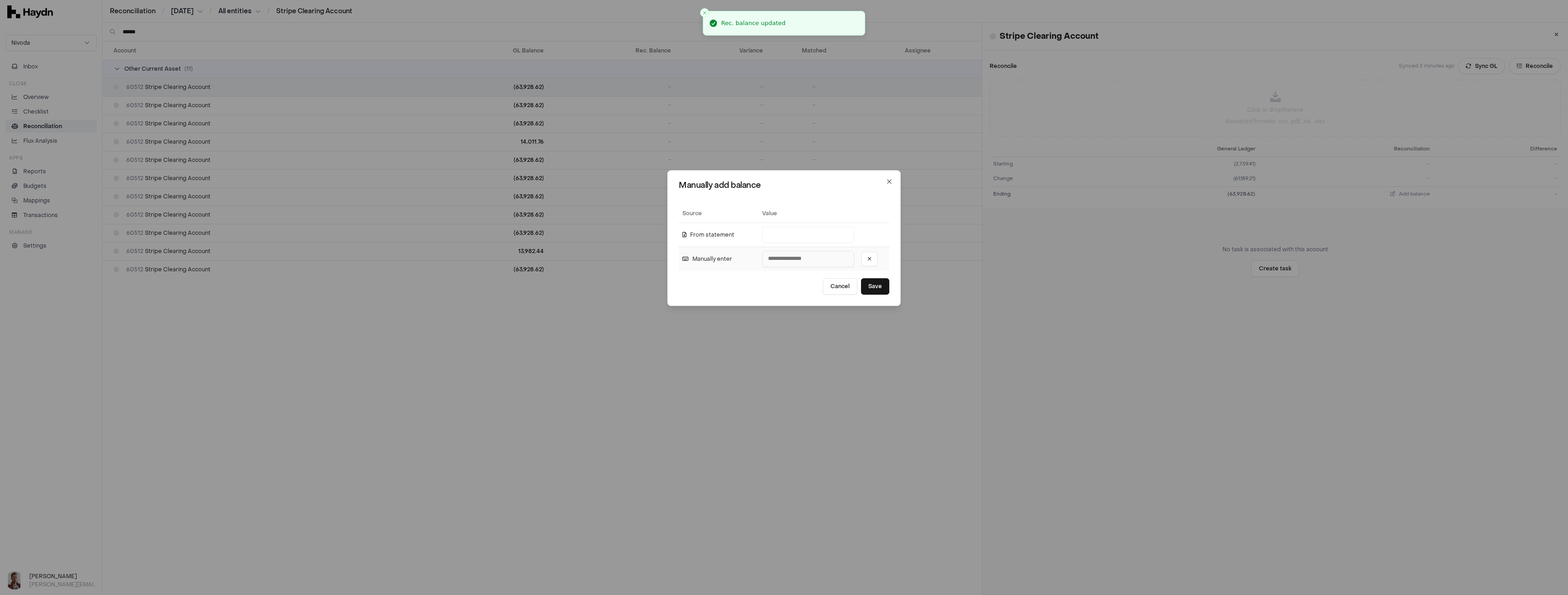
click at [784, 259] on input "number" at bounding box center [808, 259] width 92 height 16
click at [832, 289] on button "Cancel" at bounding box center [840, 286] width 34 height 16
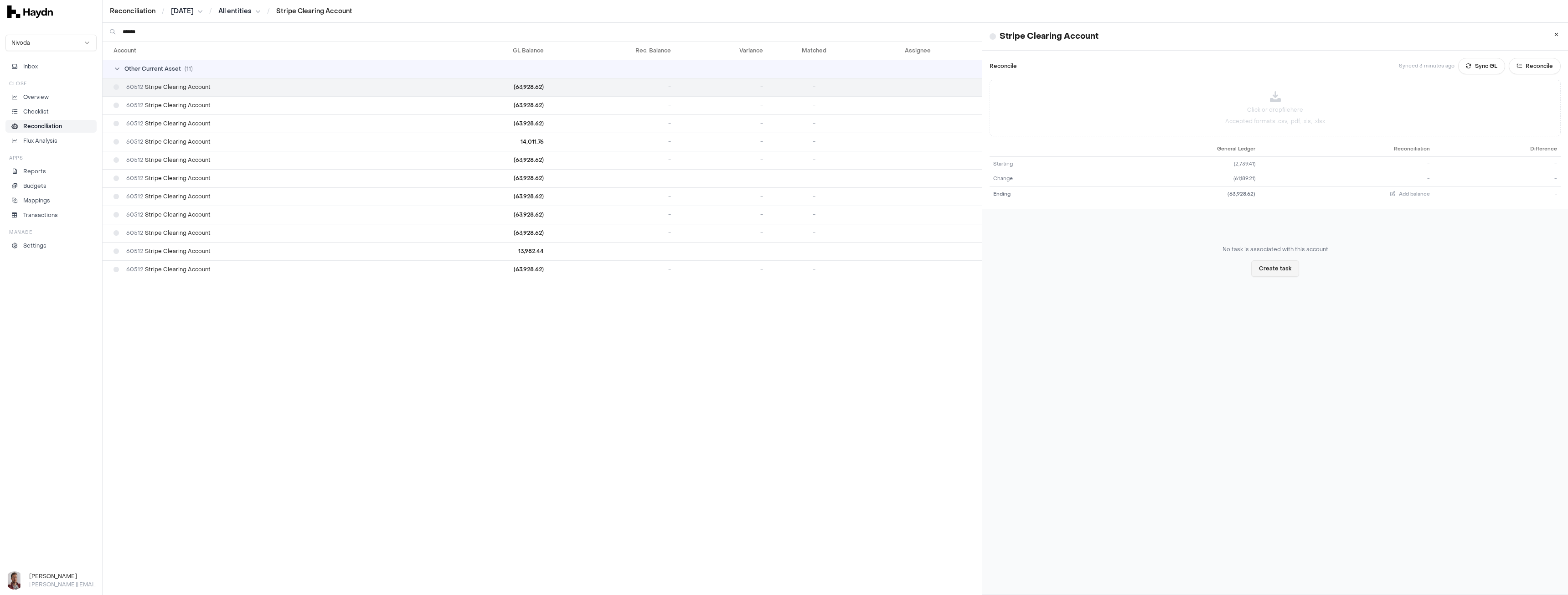
click at [1278, 269] on button "Create task" at bounding box center [1275, 269] width 48 height 16
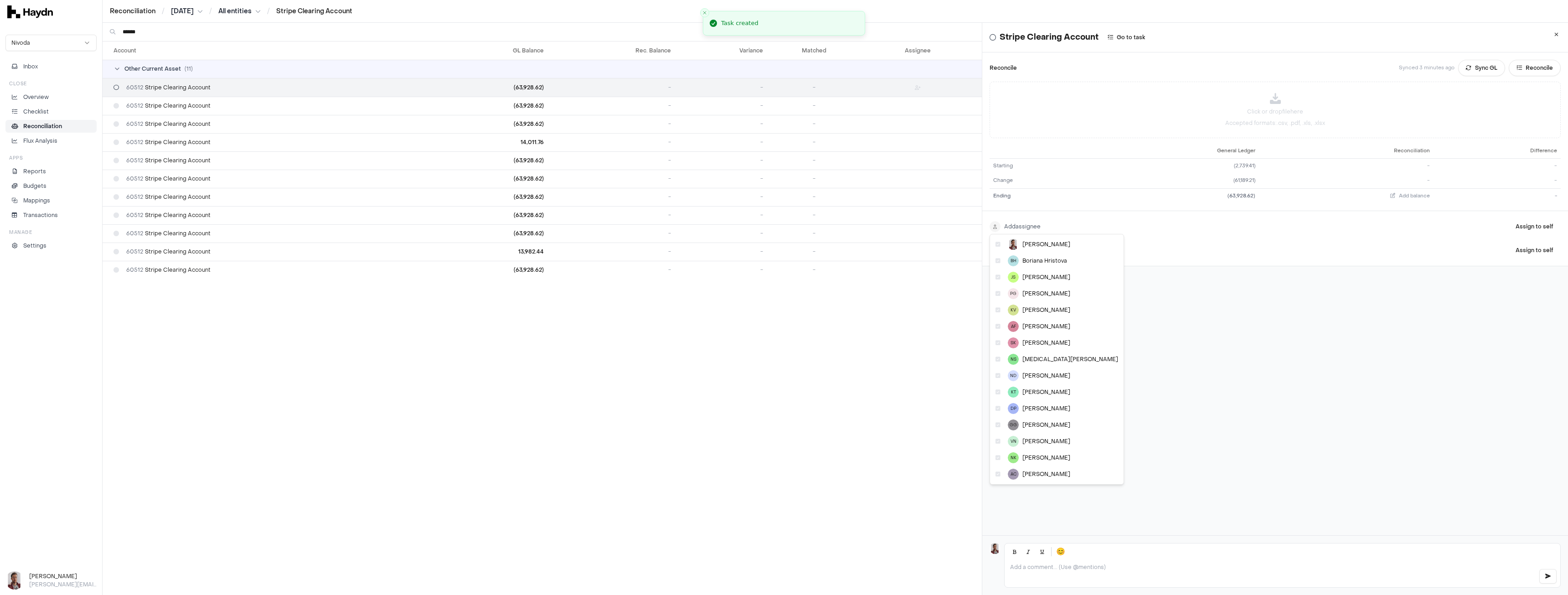
click at [1017, 228] on html "Reconciliation / Jul 2025 / All entities / Stripe Clearing Account Nivoda Inbox…" at bounding box center [784, 297] width 1568 height 595
click at [1218, 378] on html "Reconciliation / Jul 2025 / All entities / Stripe Clearing Account Nivoda Inbox…" at bounding box center [784, 297] width 1568 height 595
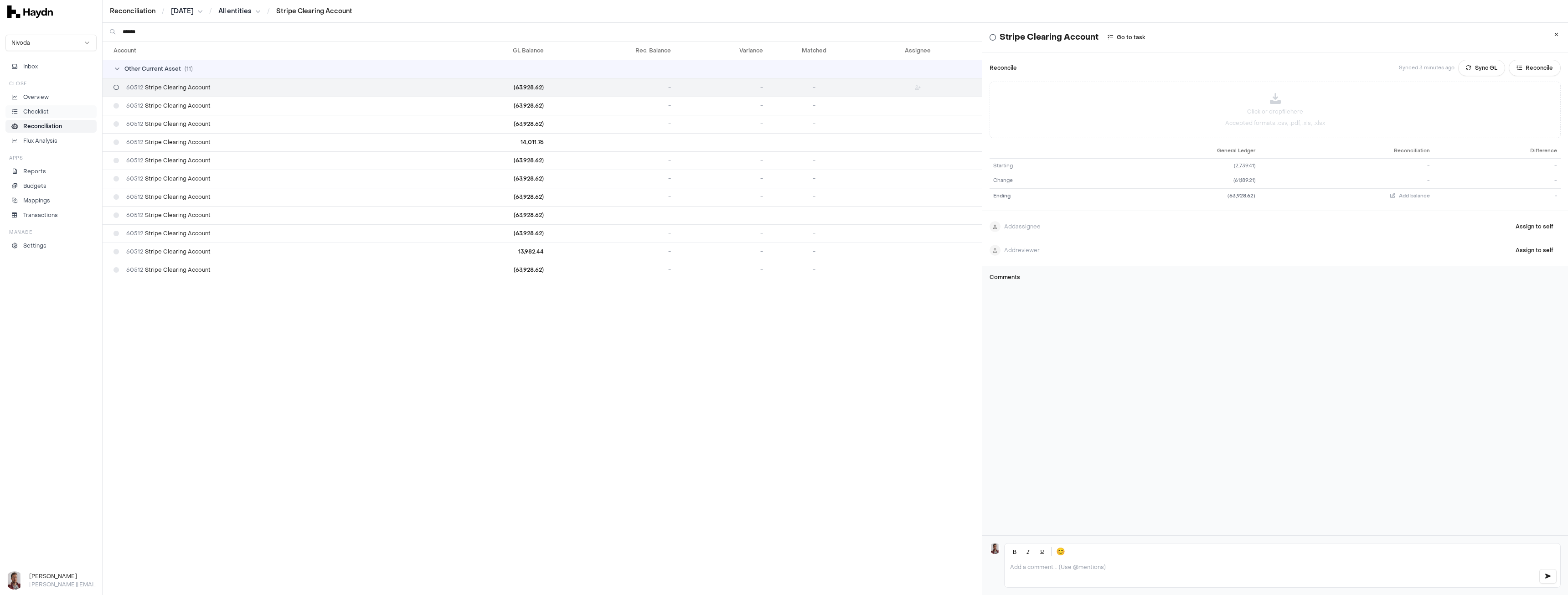
click at [50, 113] on li "Checklist" at bounding box center [50, 111] width 83 height 8
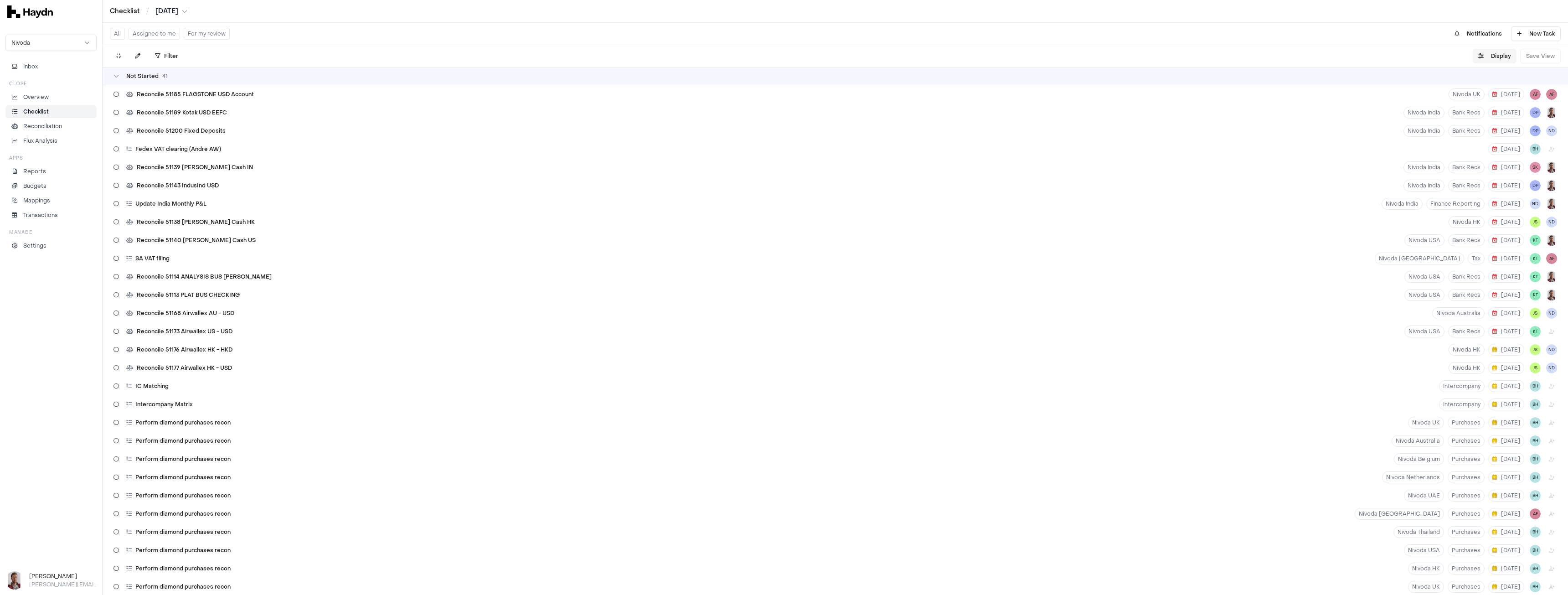
click at [1482, 54] on icon "button" at bounding box center [1480, 56] width 5 height 5
click at [1492, 77] on html "Checklist / Jul 2025 Nivoda Inbox Close Overview Checklist Reconciliation Flux …" at bounding box center [784, 297] width 1568 height 595
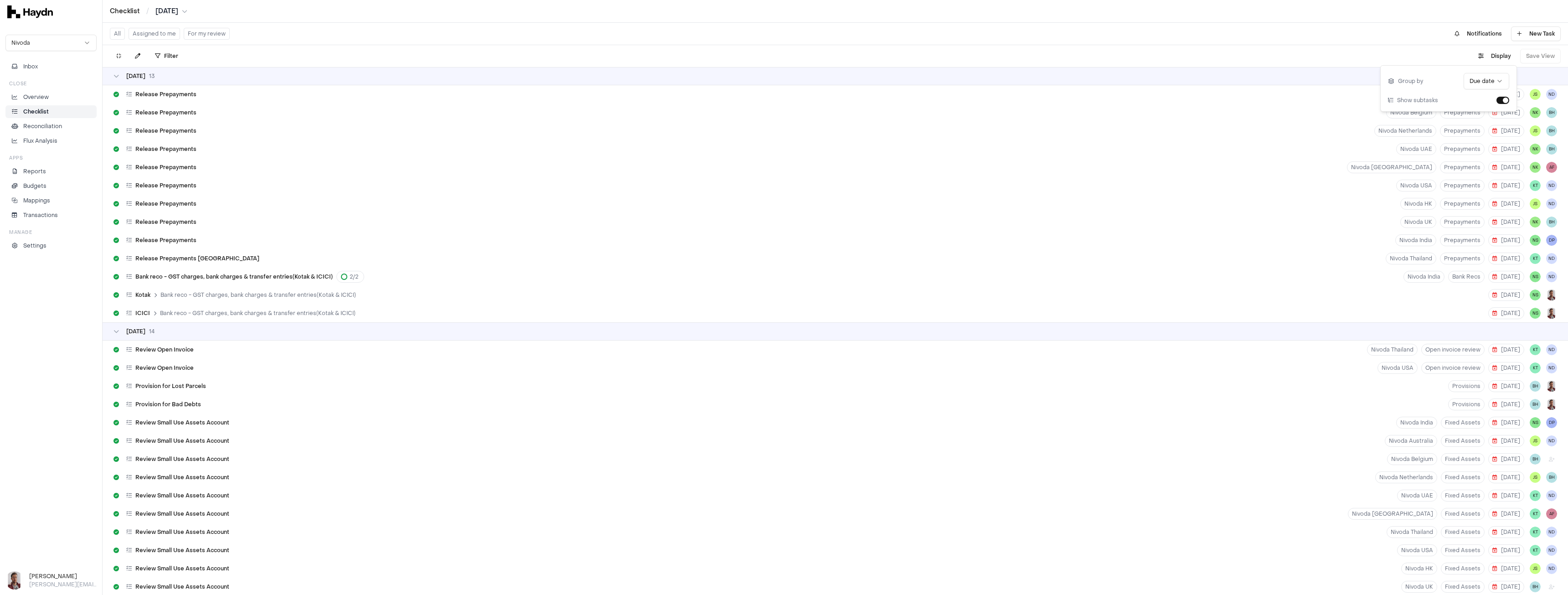
click at [159, 75] on div "01 Aug 13" at bounding box center [835, 76] width 1444 height 7
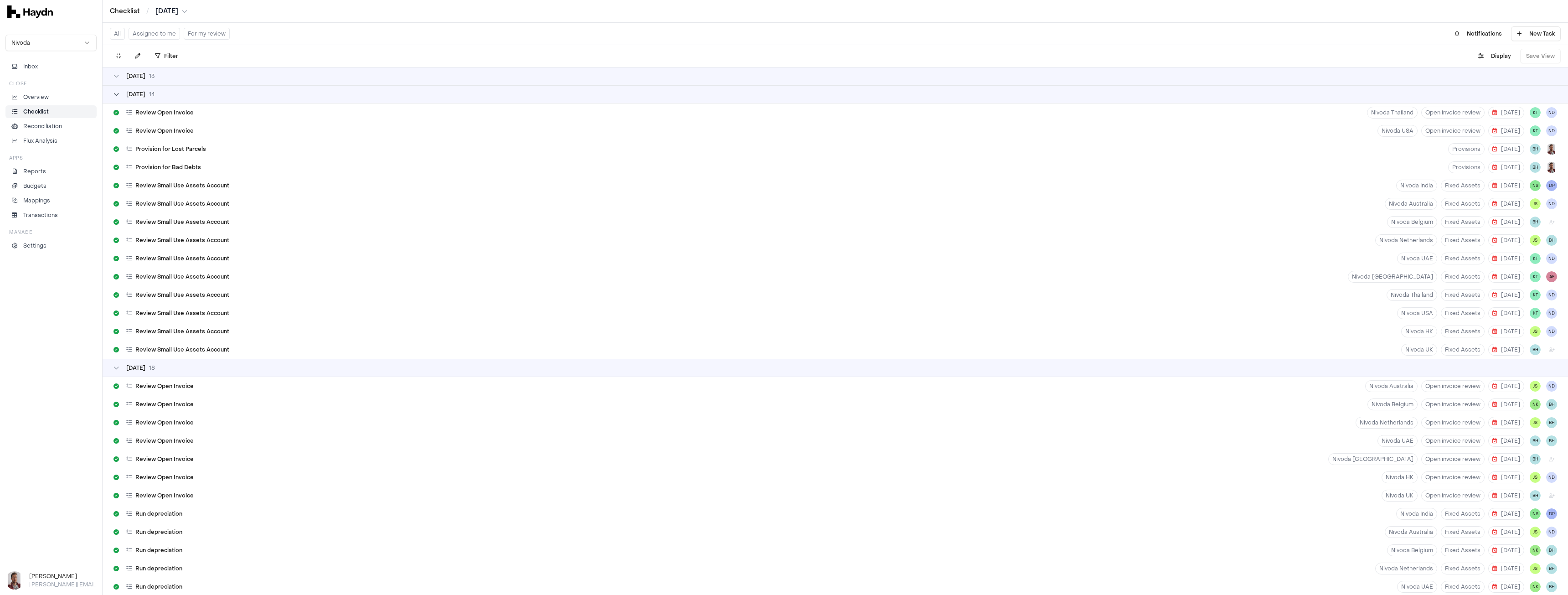
click at [153, 97] on span "14" at bounding box center [151, 94] width 5 height 7
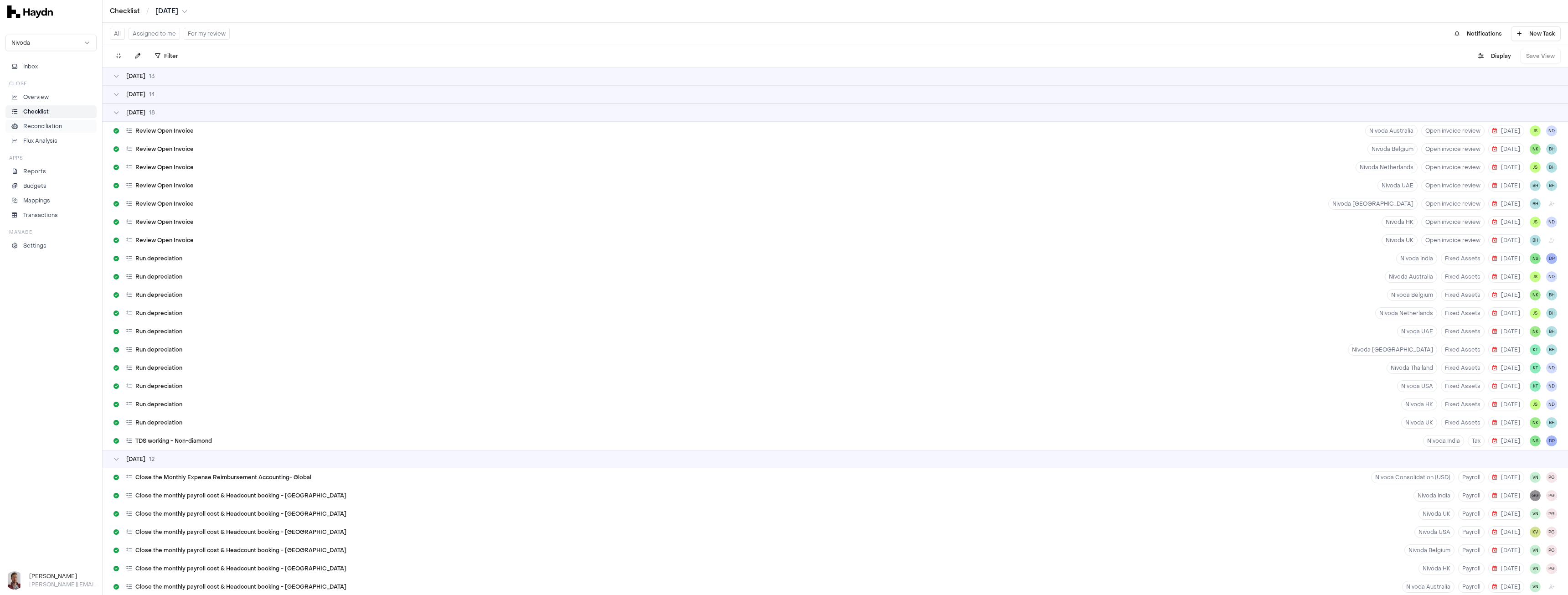
click at [43, 126] on p "Reconciliation" at bounding box center [42, 126] width 39 height 8
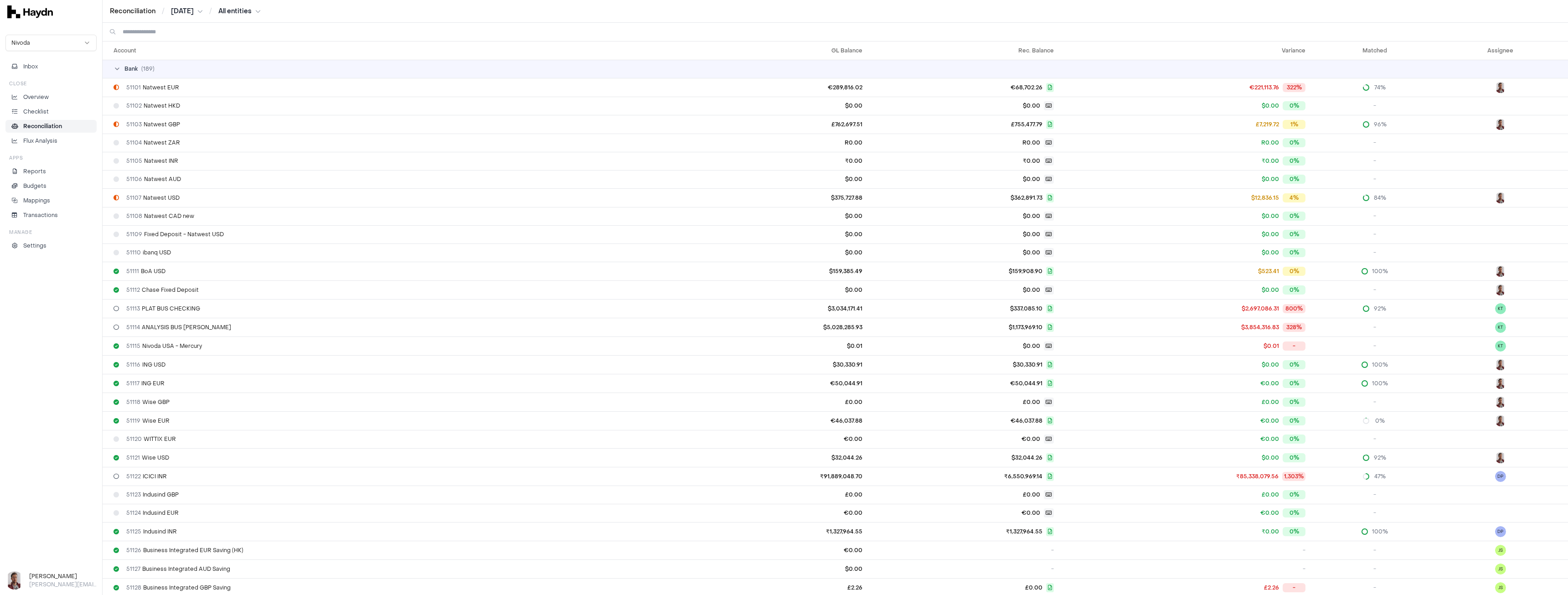
click at [164, 28] on input at bounding box center [842, 31] width 1438 height 18
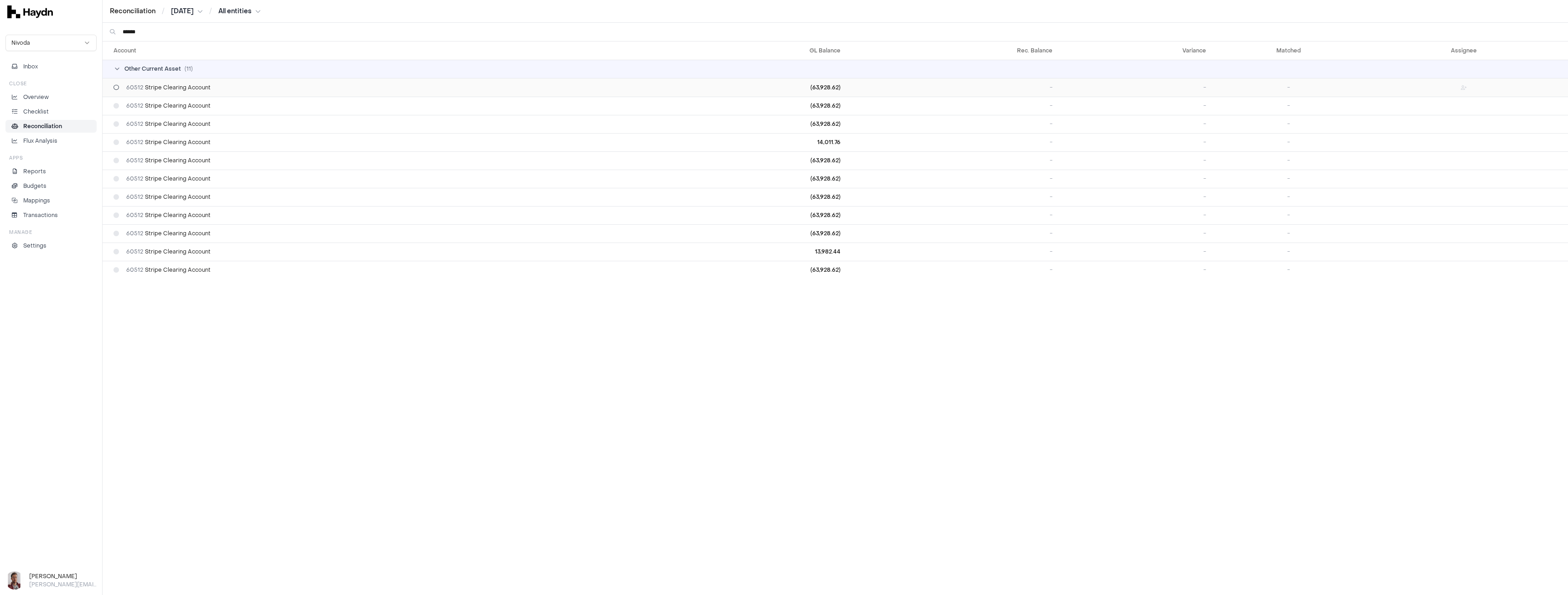
type input "******"
click at [189, 89] on span "60512 Stripe Clearing Account" at bounding box center [168, 88] width 84 height 7
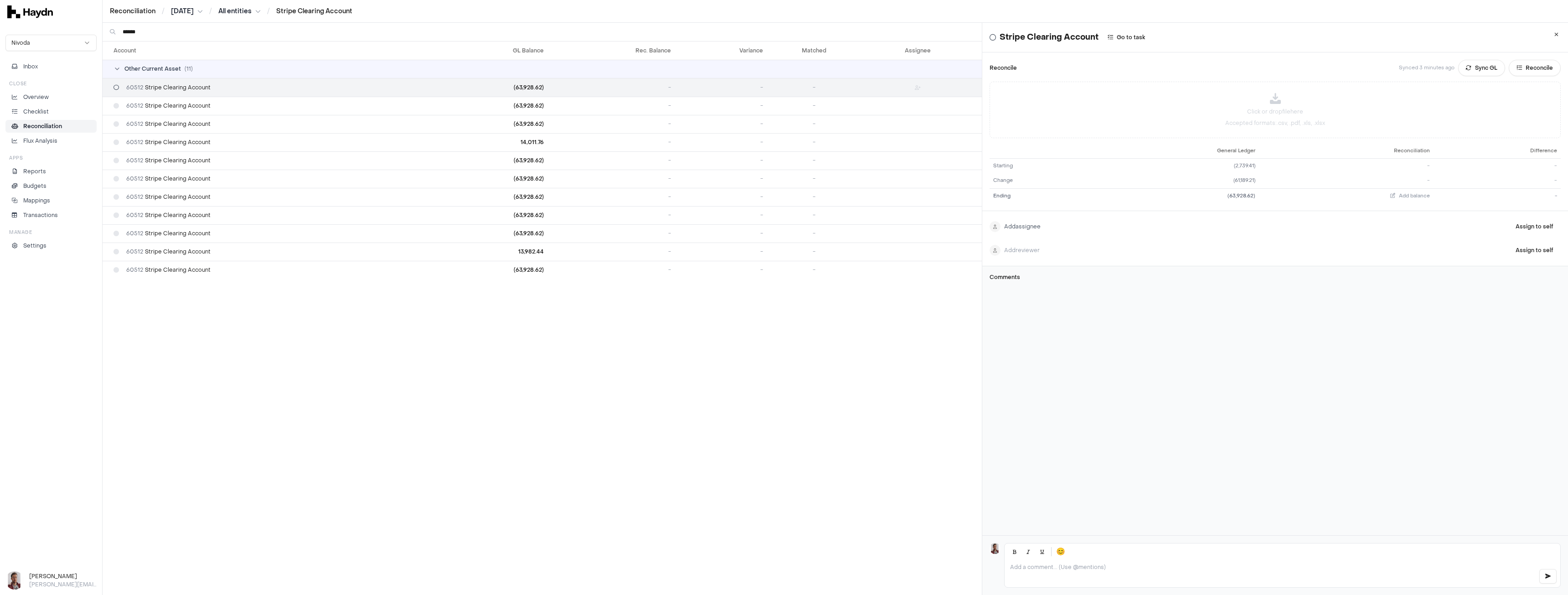
click at [1025, 225] on html "Reconciliation / Jul 2025 / All entities / Stripe Clearing Account Nivoda Inbox…" at bounding box center [784, 297] width 1568 height 595
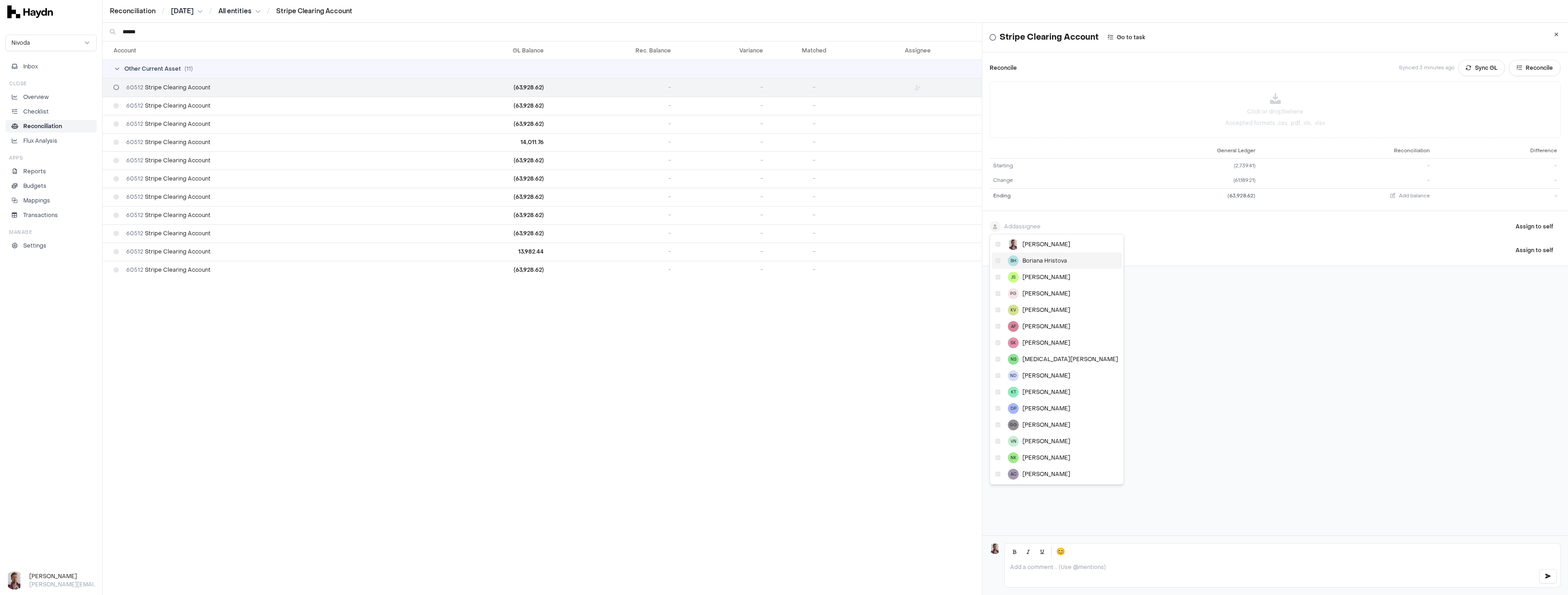
click at [1040, 260] on span "Boriana Hristova" at bounding box center [1044, 261] width 45 height 7
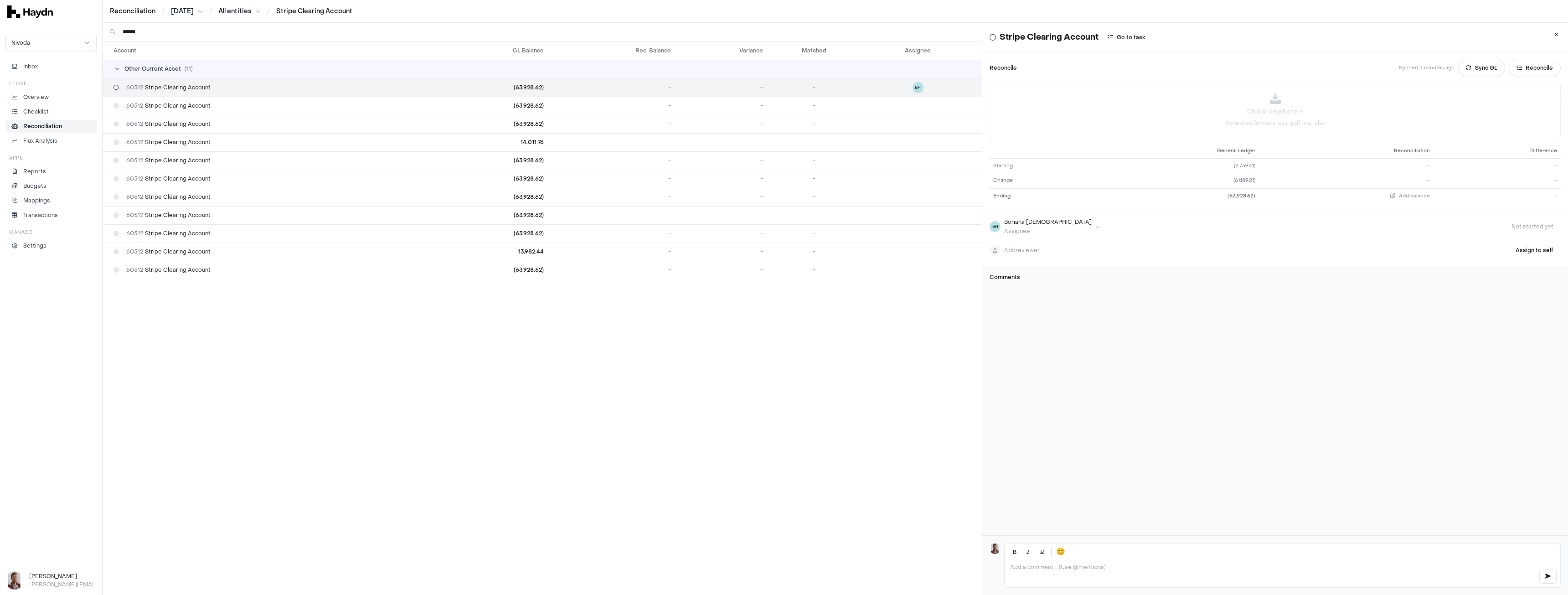
drag, startPoint x: 871, startPoint y: 92, endPoint x: 839, endPoint y: 81, distance: 33.8
click at [839, 81] on td "-" at bounding box center [814, 88] width 95 height 19
click at [840, 88] on div "-" at bounding box center [814, 88] width 80 height 7
click at [43, 112] on p "Checklist" at bounding box center [36, 111] width 26 height 8
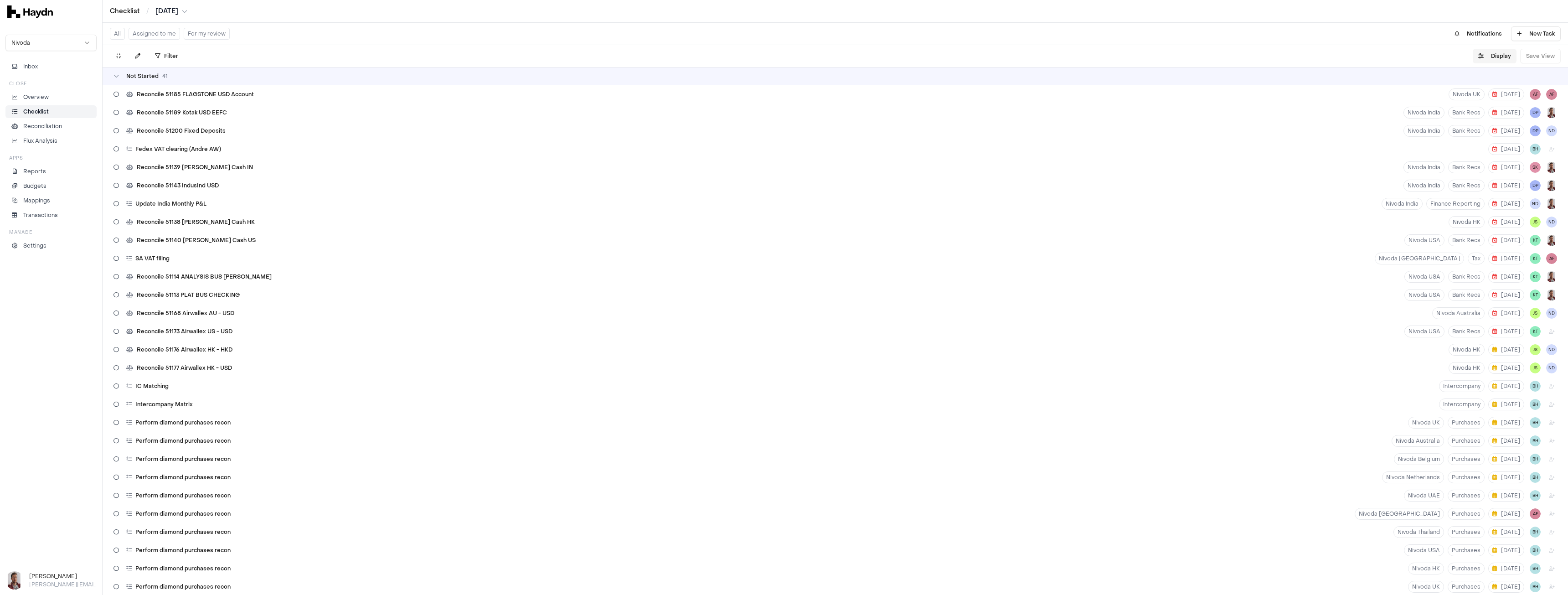
click at [1502, 56] on button "Display" at bounding box center [1495, 56] width 44 height 15
click at [1496, 81] on html "Checklist / Jul 2025 Nivoda Inbox Close Overview Checklist Reconciliation Flux …" at bounding box center [784, 297] width 1568 height 595
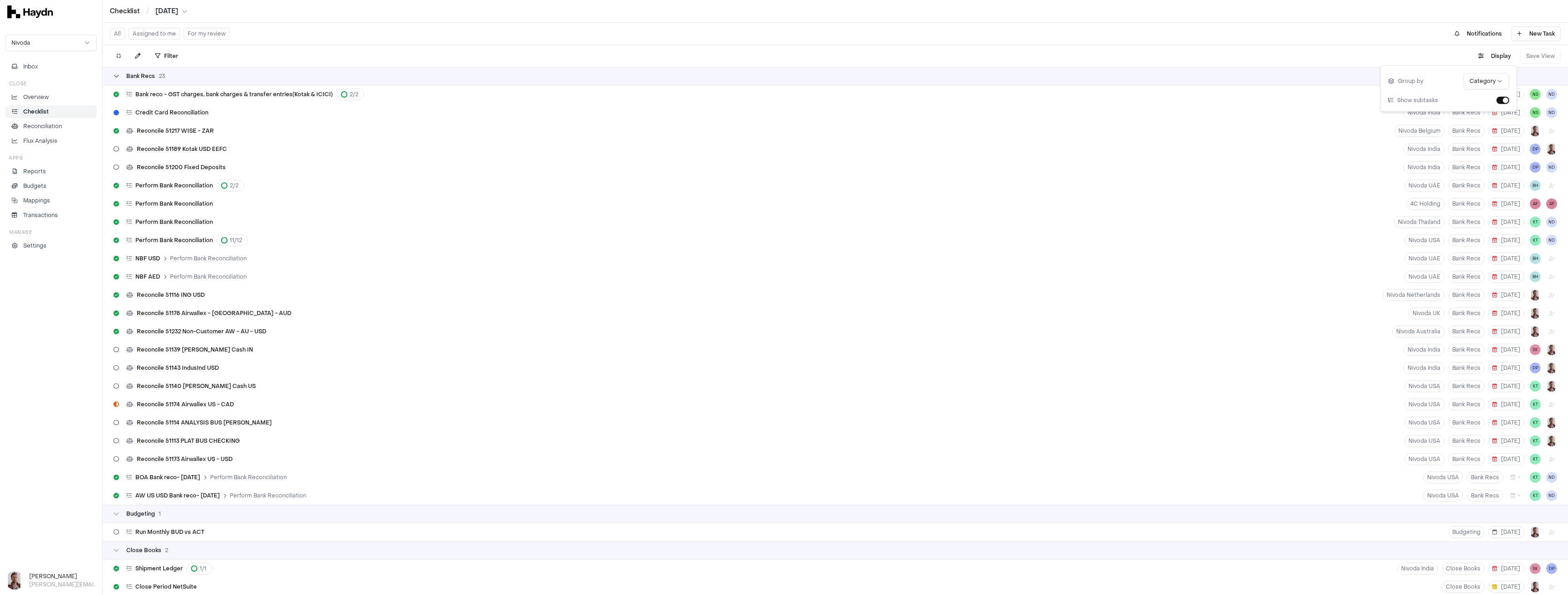
click at [137, 79] on span "Bank Recs" at bounding box center [140, 76] width 29 height 7
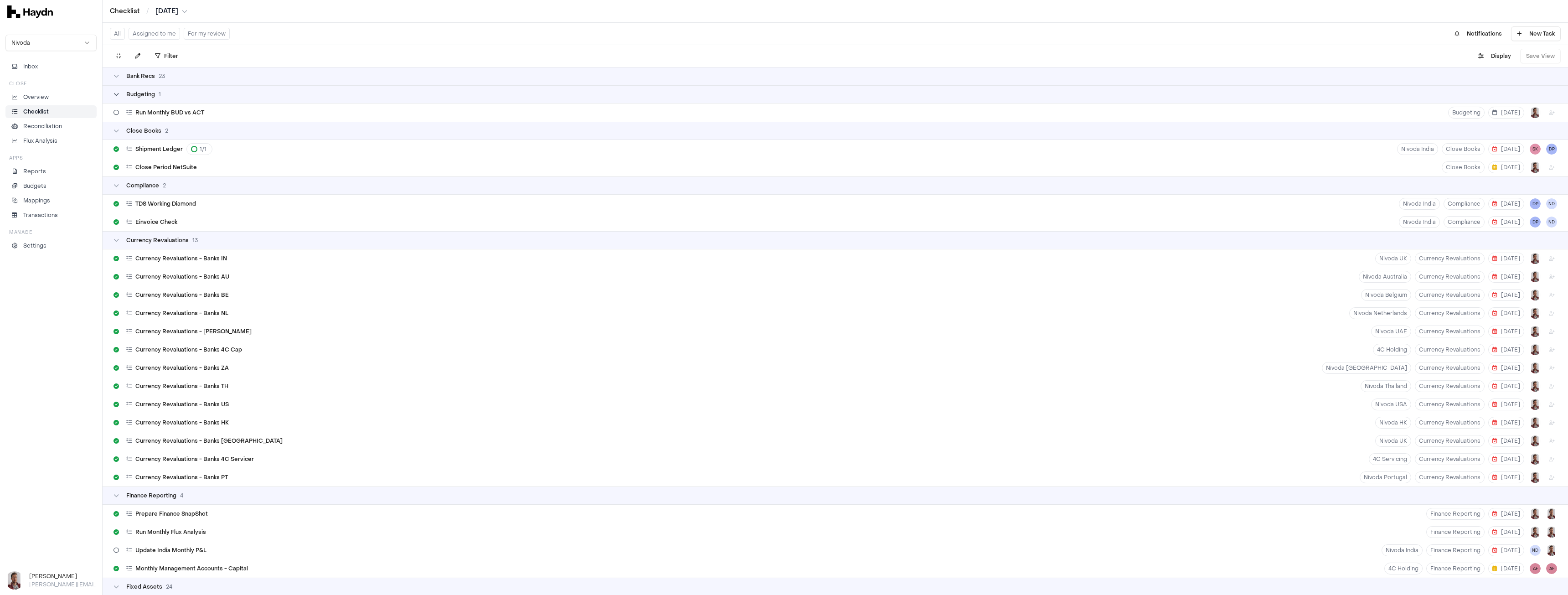
click at [153, 97] on span "Budgeting" at bounding box center [140, 94] width 29 height 7
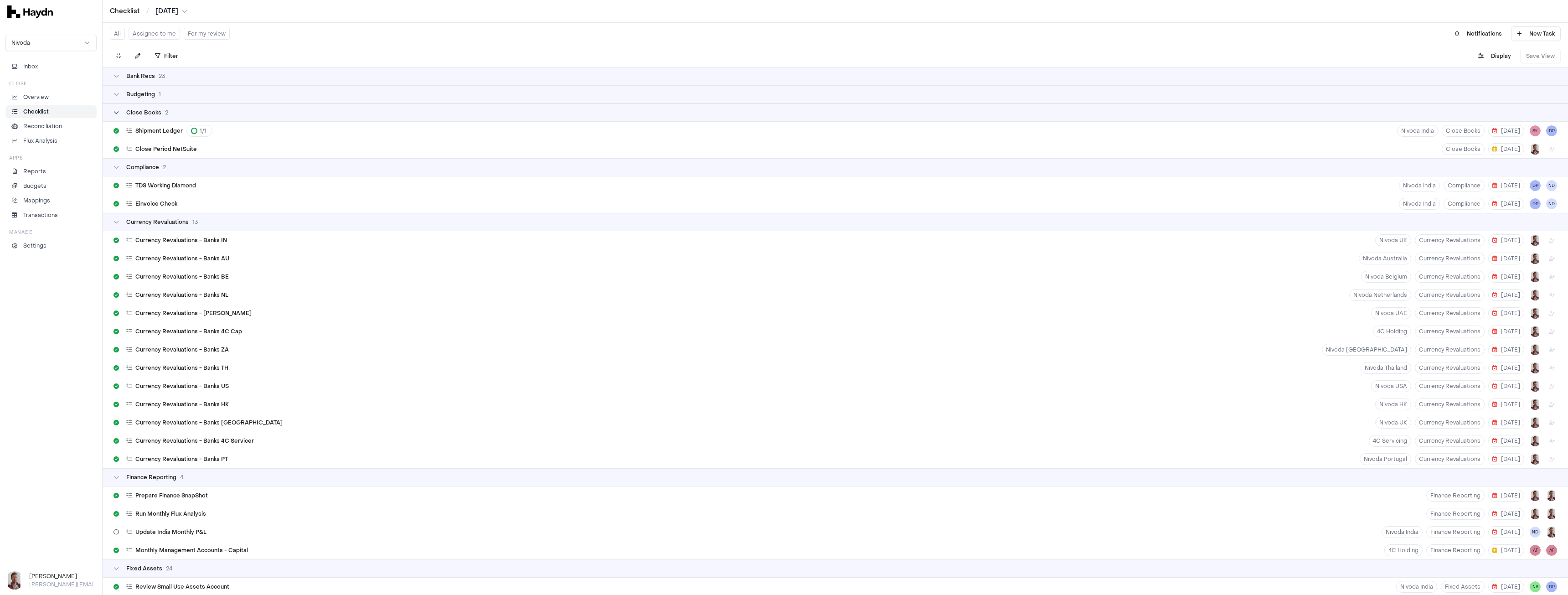
click at [154, 110] on span "Close Books" at bounding box center [144, 113] width 35 height 7
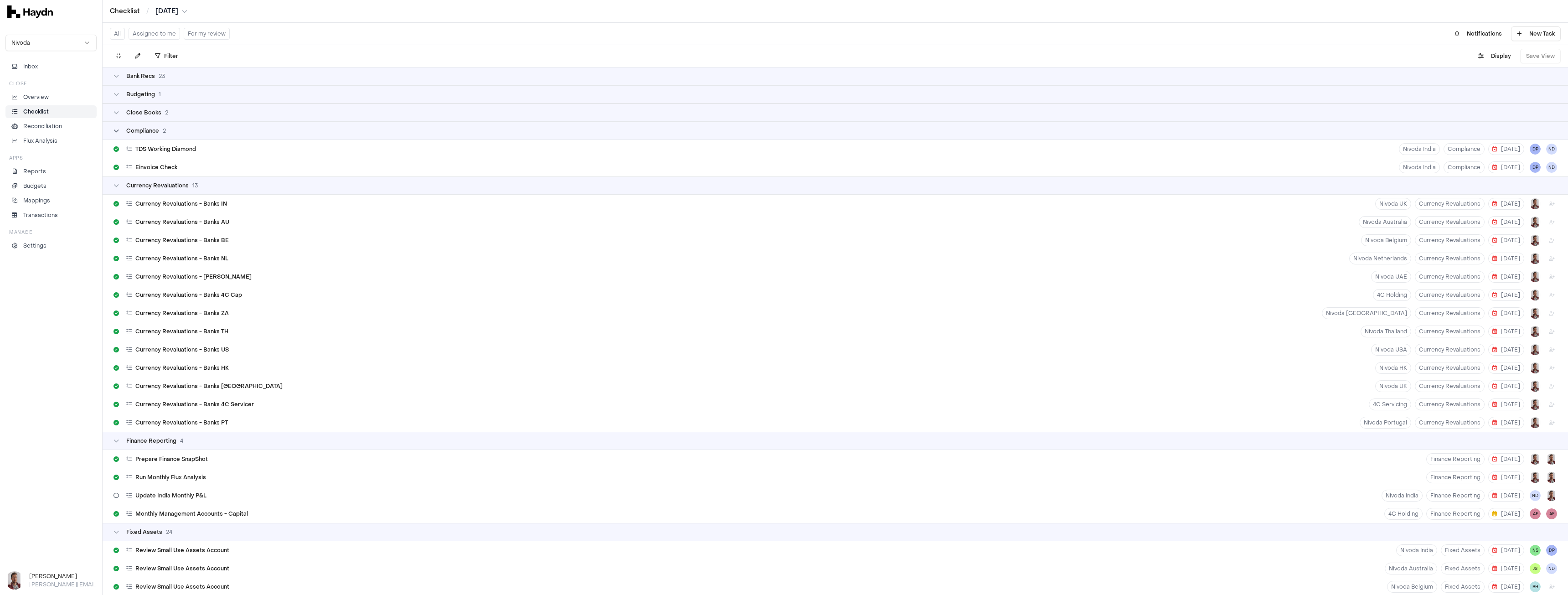
click at [158, 132] on span "Compliance" at bounding box center [143, 131] width 33 height 7
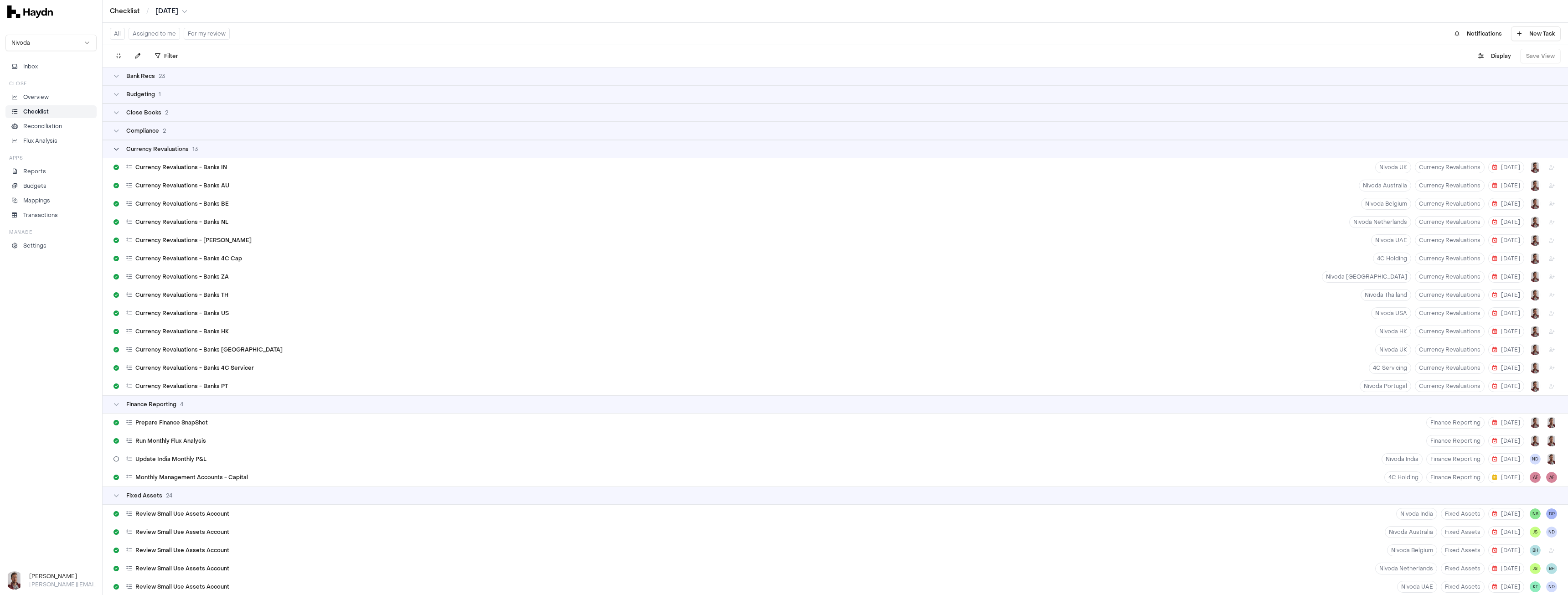
click at [157, 146] on span "Currency Revaluations" at bounding box center [157, 149] width 62 height 7
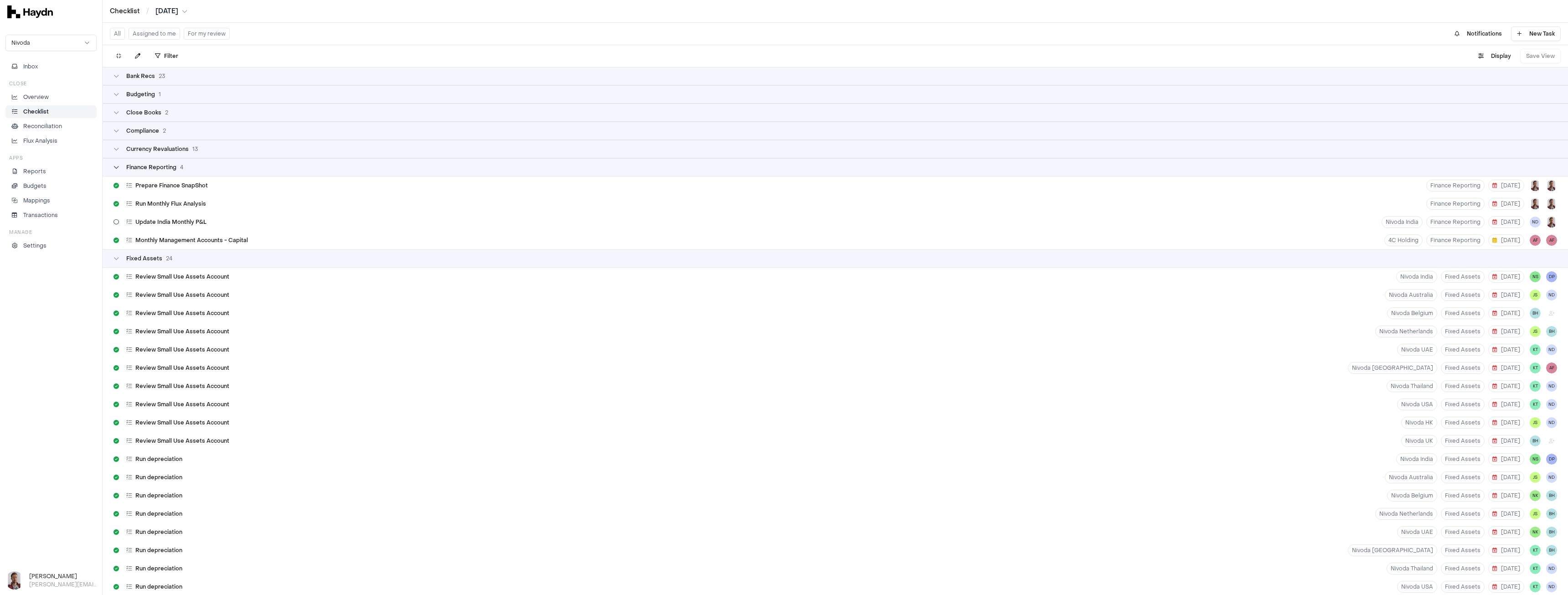
click at [165, 168] on span "Finance Reporting" at bounding box center [151, 168] width 50 height 7
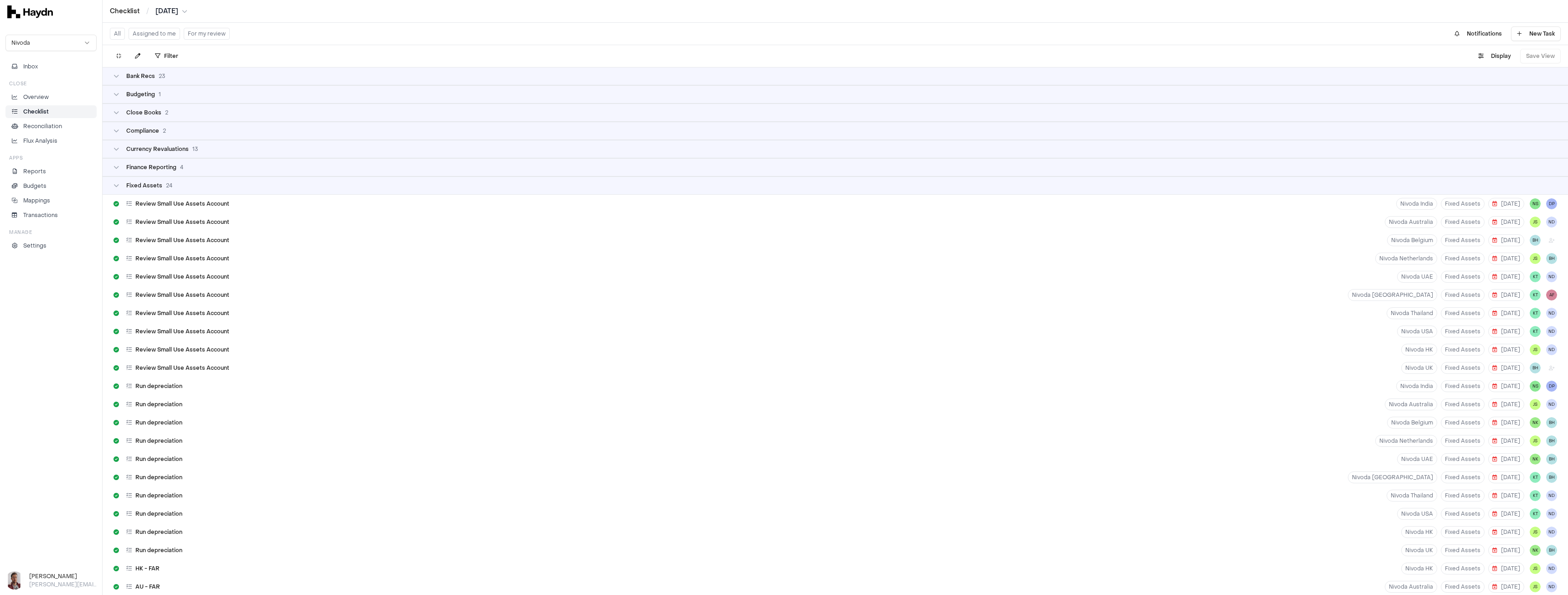
click at [176, 191] on div "Fixed Assets 24" at bounding box center [835, 185] width 1466 height 18
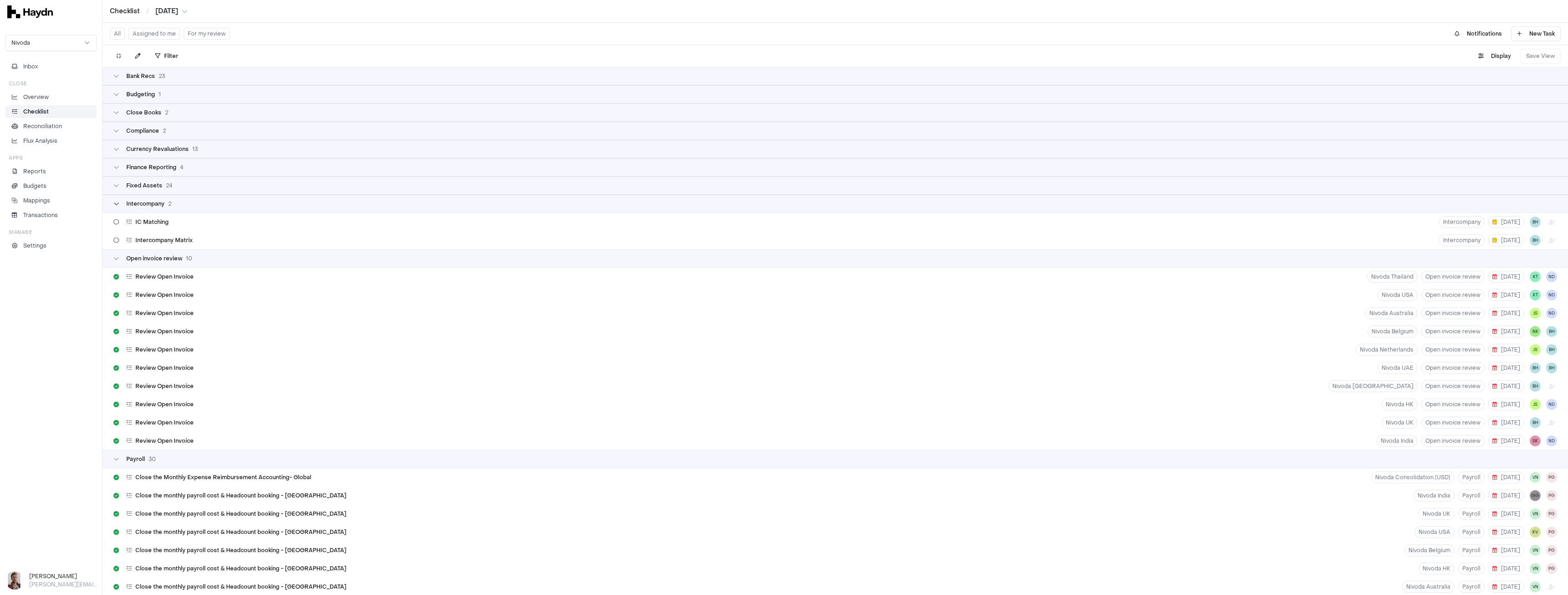
click at [158, 204] on span "Intercompany" at bounding box center [146, 204] width 38 height 7
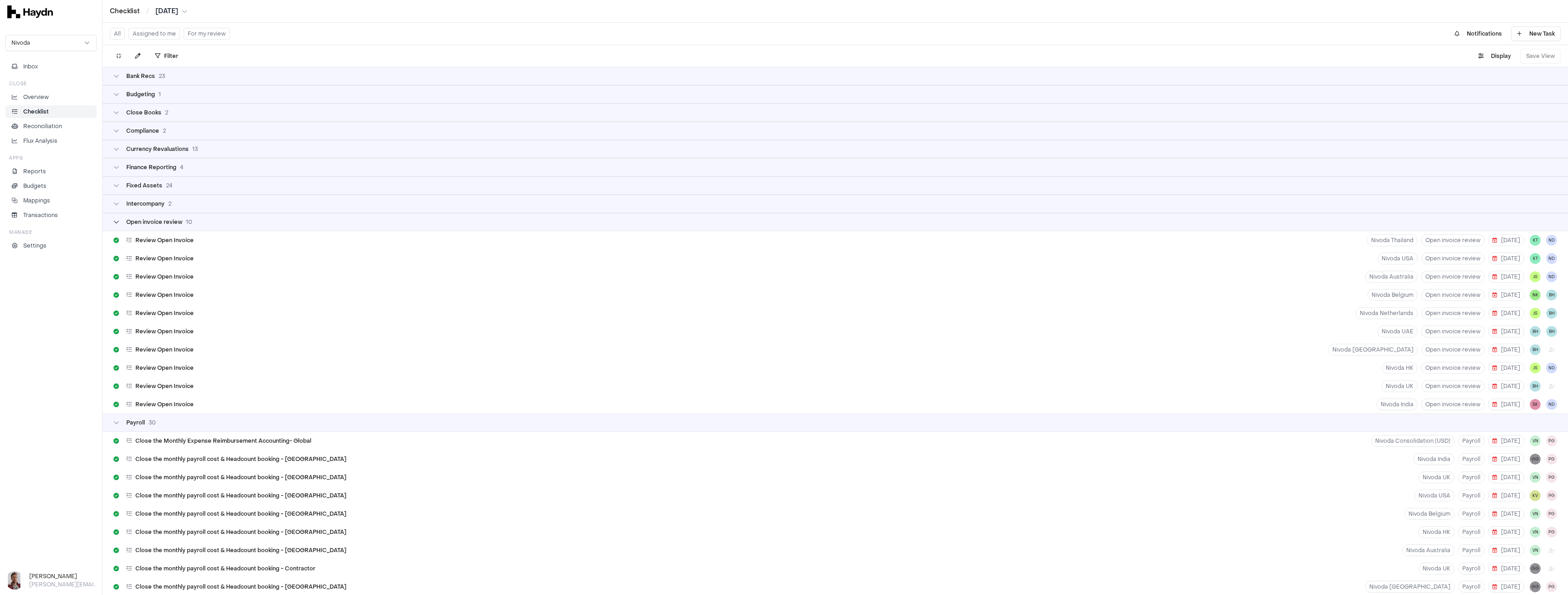
click at [174, 225] on span "Open invoice review" at bounding box center [154, 222] width 56 height 7
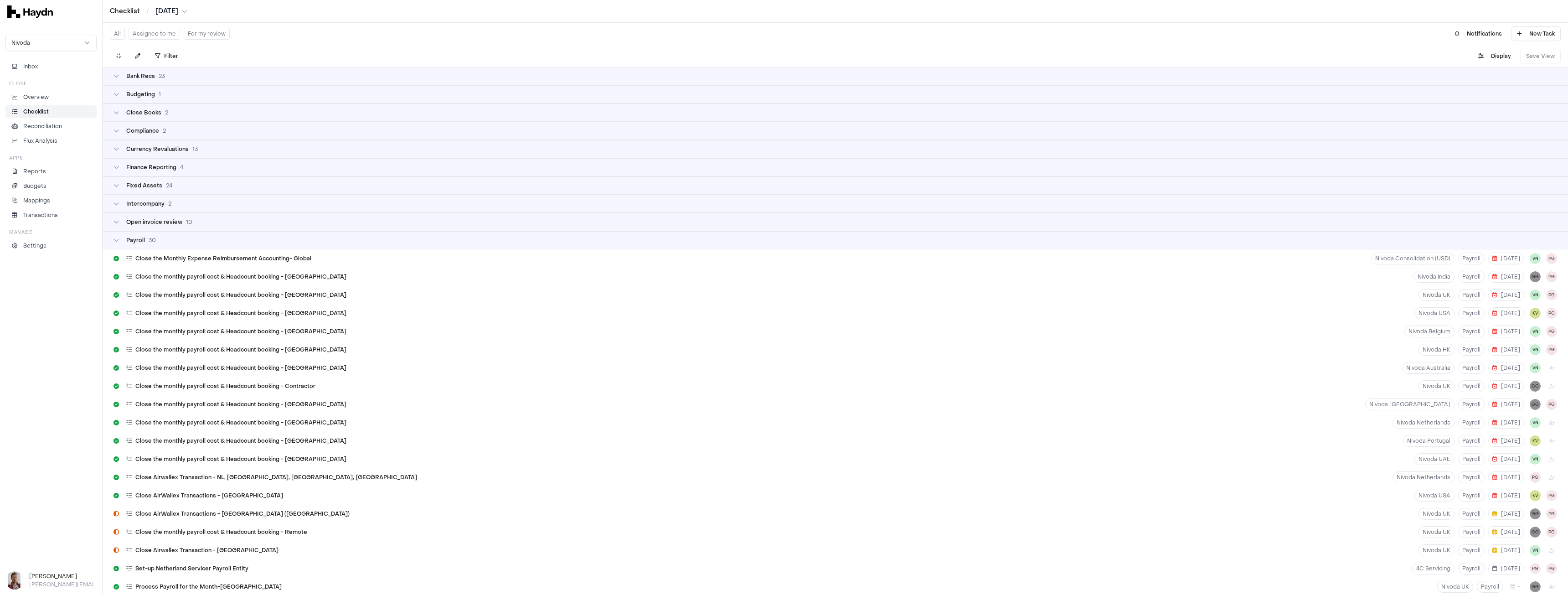
click at [171, 243] on div "Payroll 30" at bounding box center [835, 240] width 1444 height 7
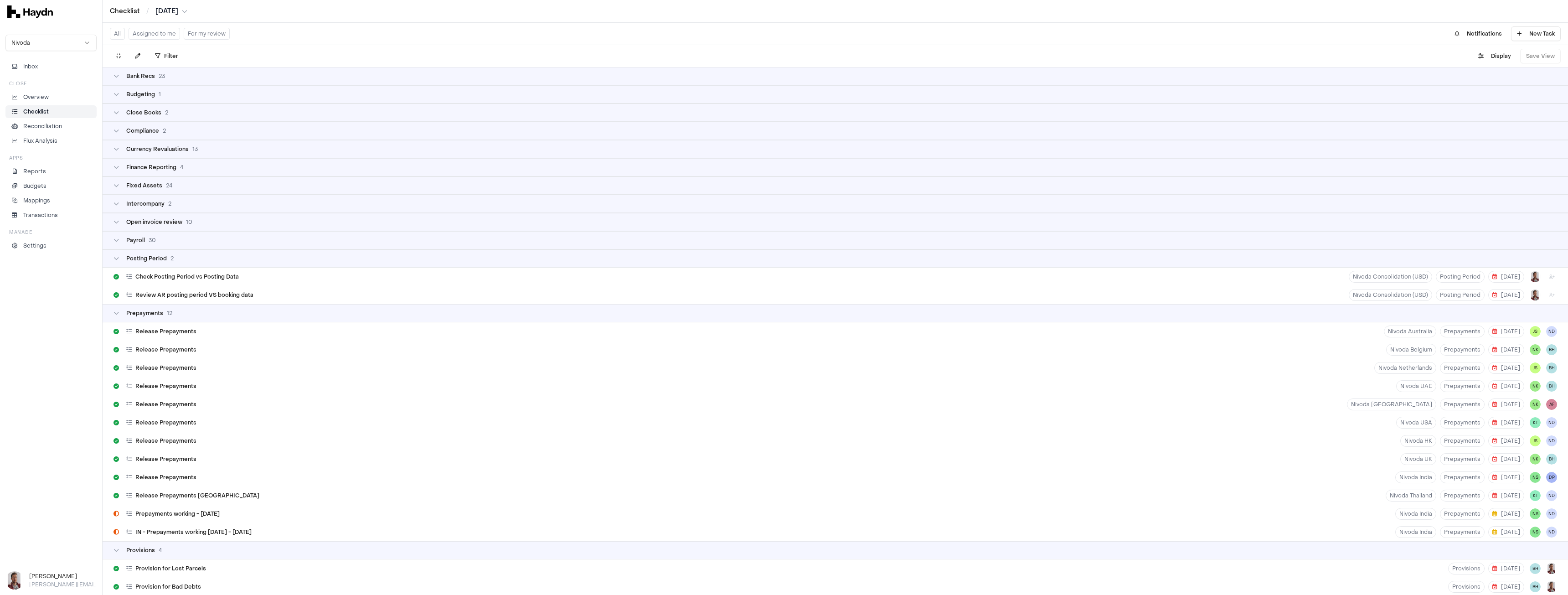
click at [178, 261] on div "Posting Period 2" at bounding box center [835, 258] width 1444 height 7
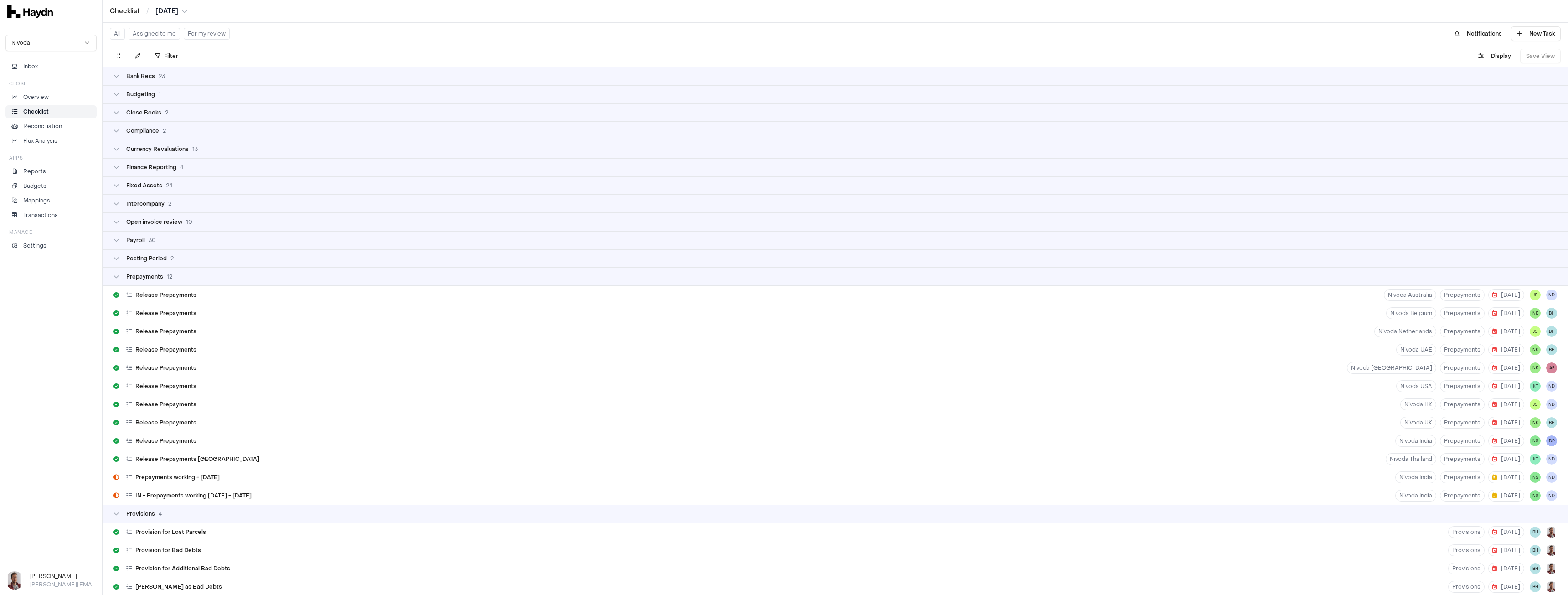
click at [181, 280] on div "Prepayments 12" at bounding box center [835, 277] width 1444 height 7
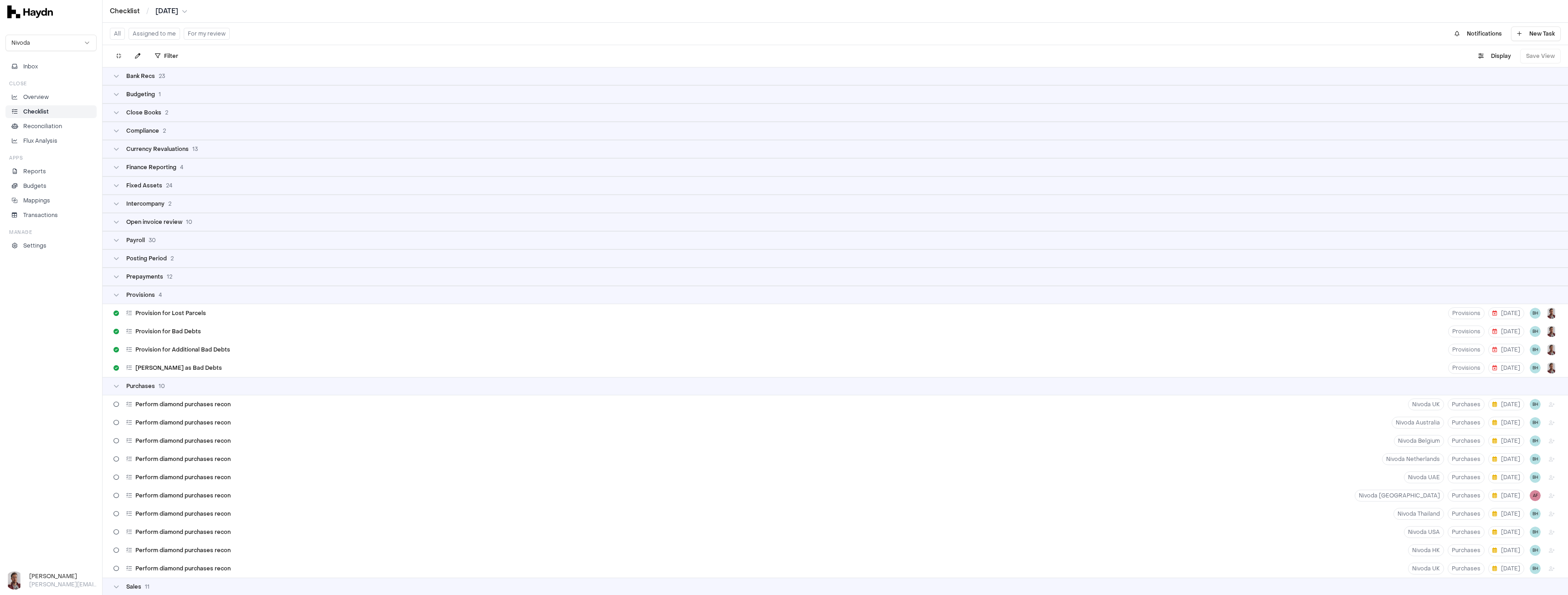
click at [176, 301] on div "Provisions 4" at bounding box center [835, 295] width 1466 height 18
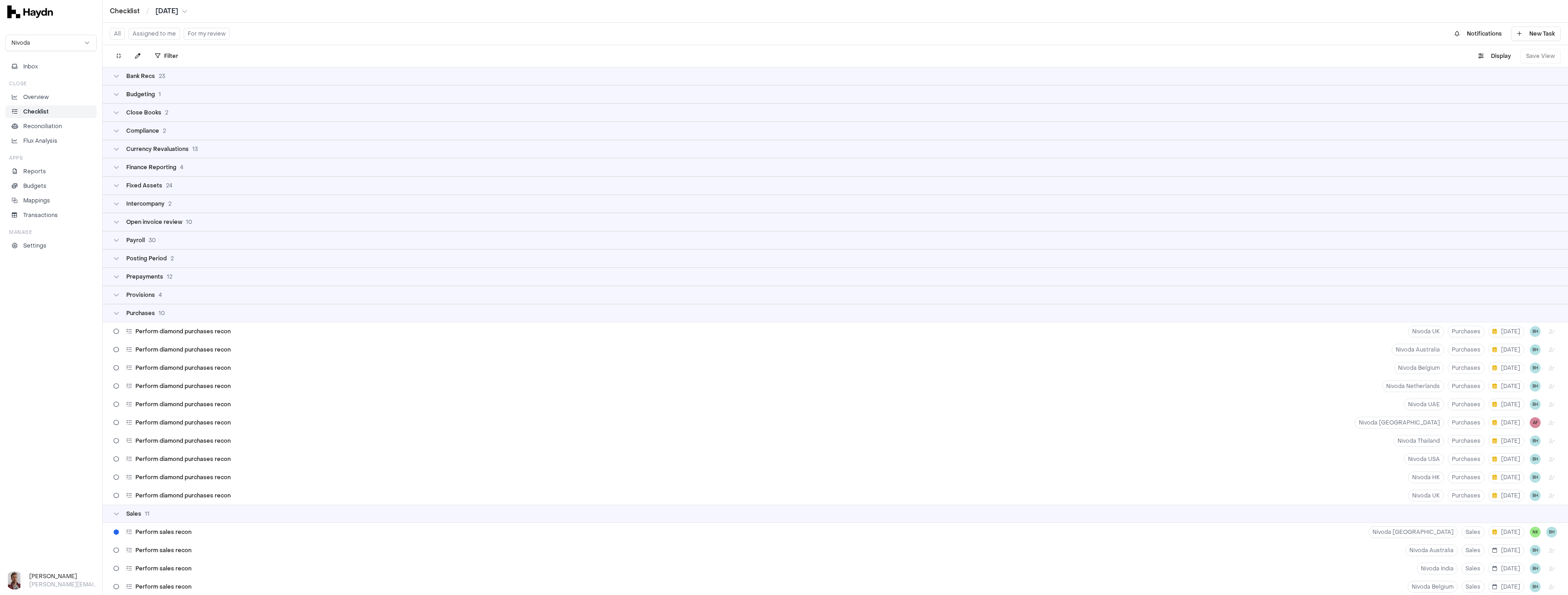
click at [173, 318] on div "Purchases 10" at bounding box center [835, 313] width 1466 height 18
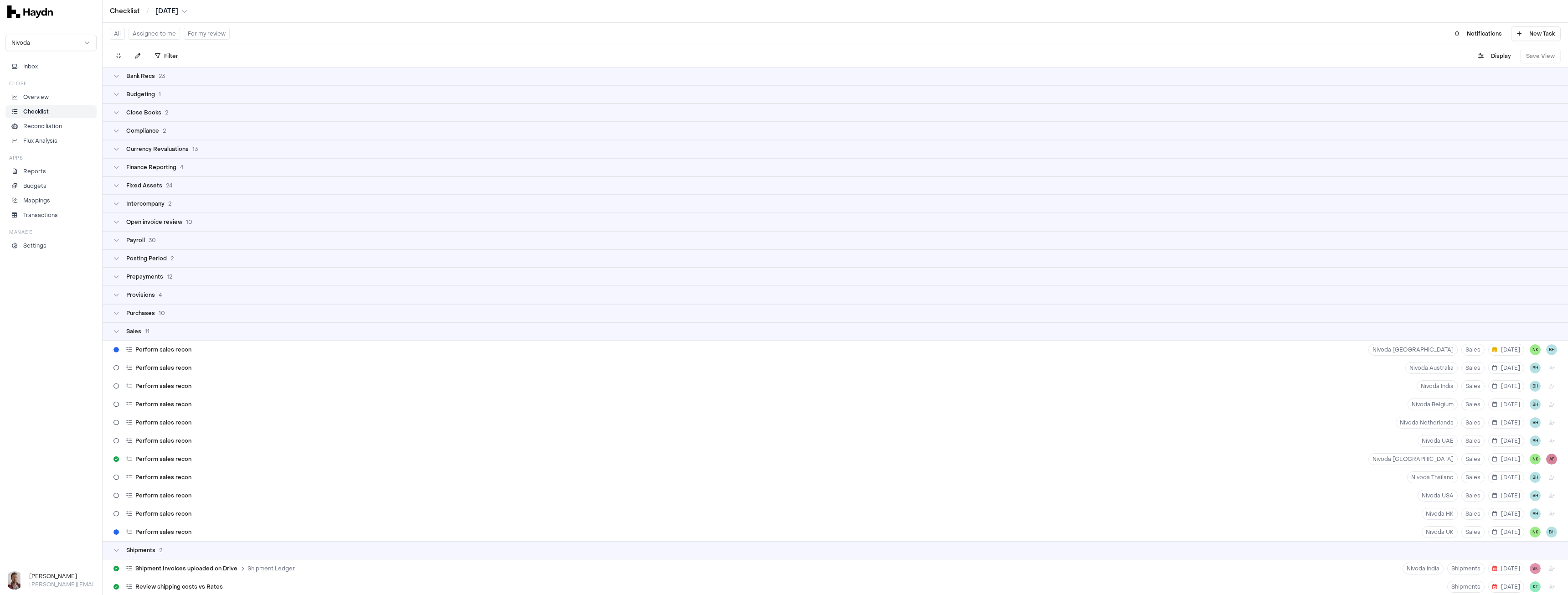
click at [169, 333] on div "Sales 11" at bounding box center [835, 332] width 1444 height 7
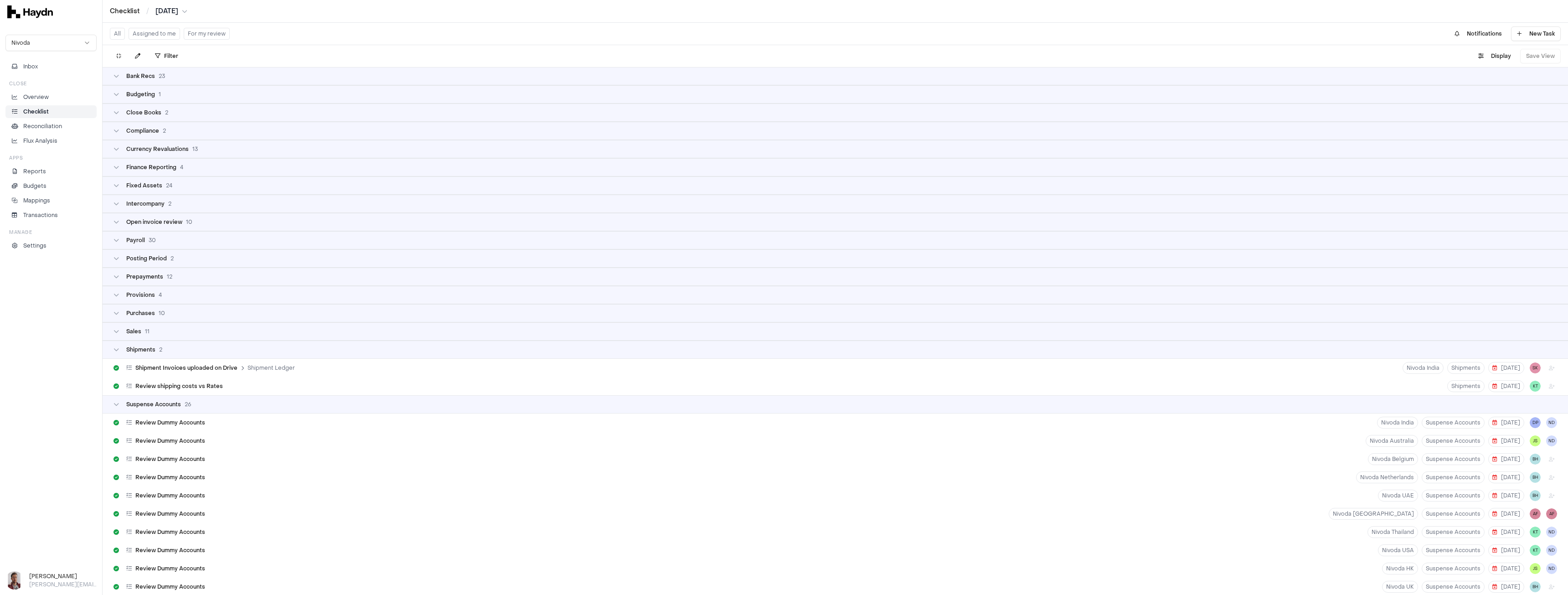
click at [186, 348] on div "Shipments 2" at bounding box center [835, 350] width 1444 height 7
click at [186, 369] on span "26" at bounding box center [187, 368] width 7 height 7
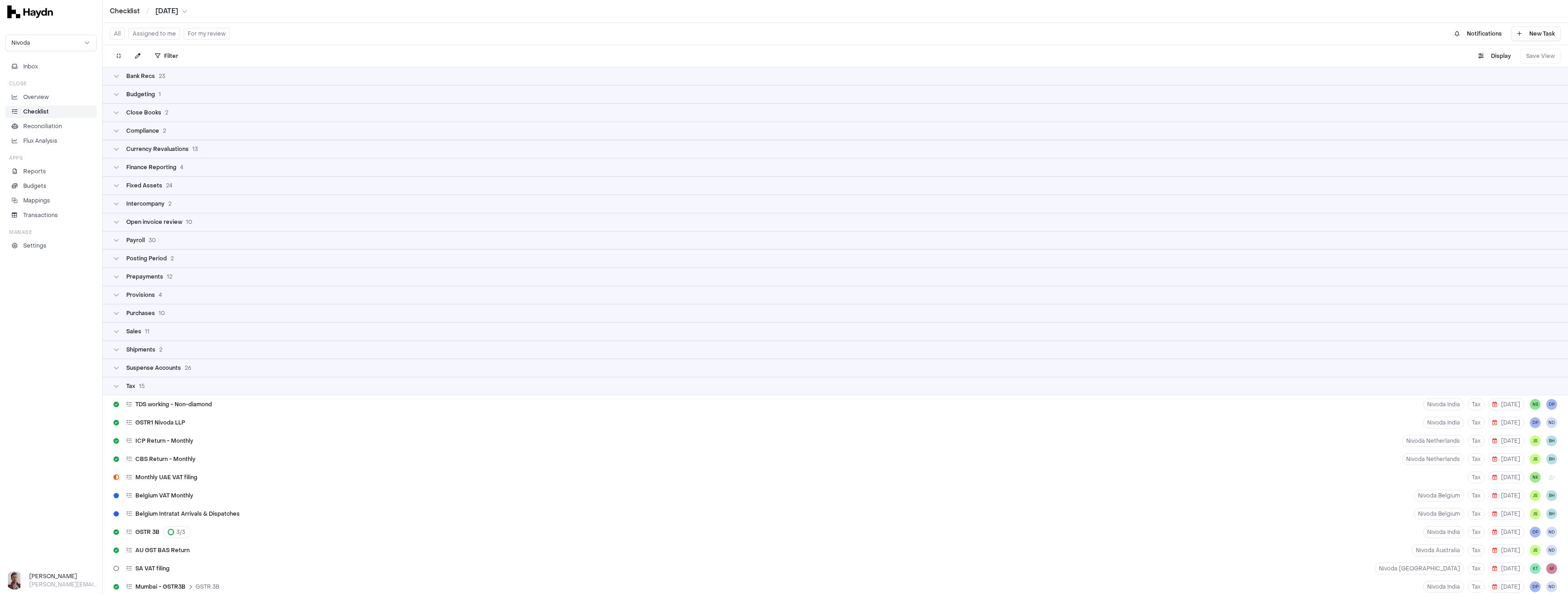
click at [173, 392] on div "Tax 15" at bounding box center [835, 386] width 1466 height 18
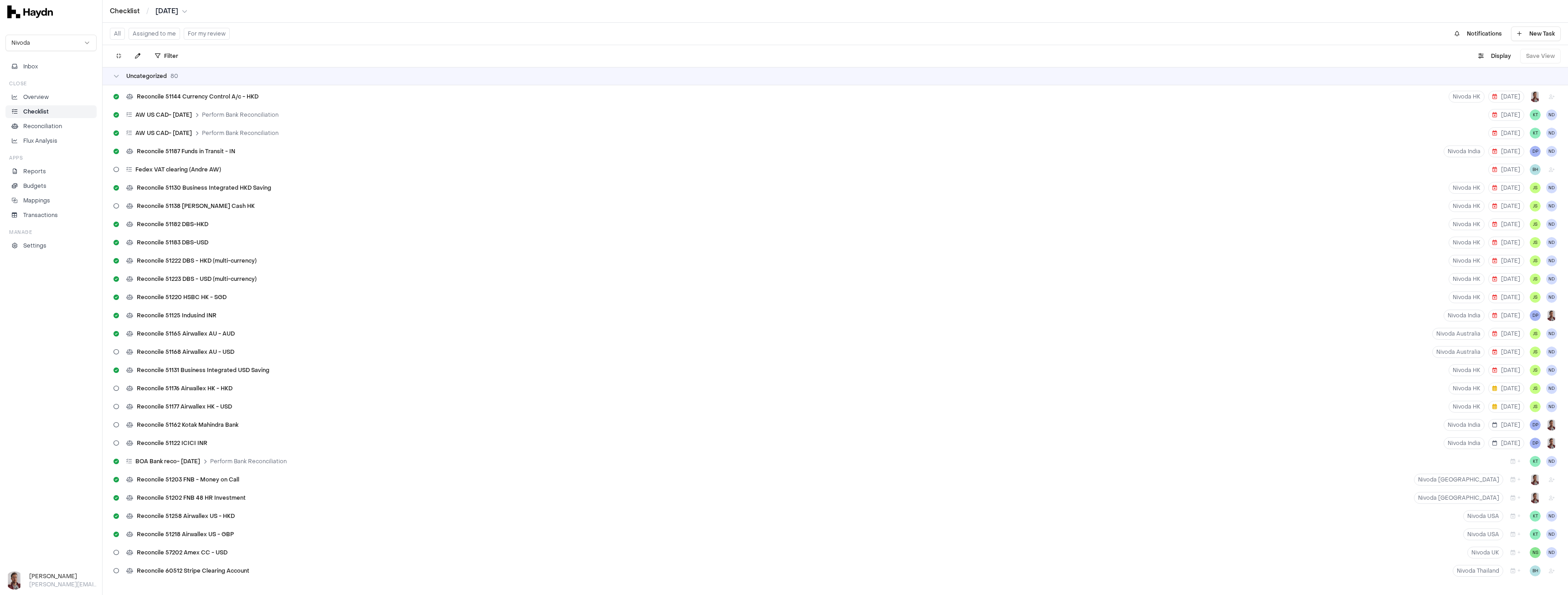
scroll to position [1296, 0]
click at [1510, 569] on icon "button" at bounding box center [1512, 567] width 5 height 5
click at [1527, 468] on button "7" at bounding box center [1526, 474] width 15 height 15
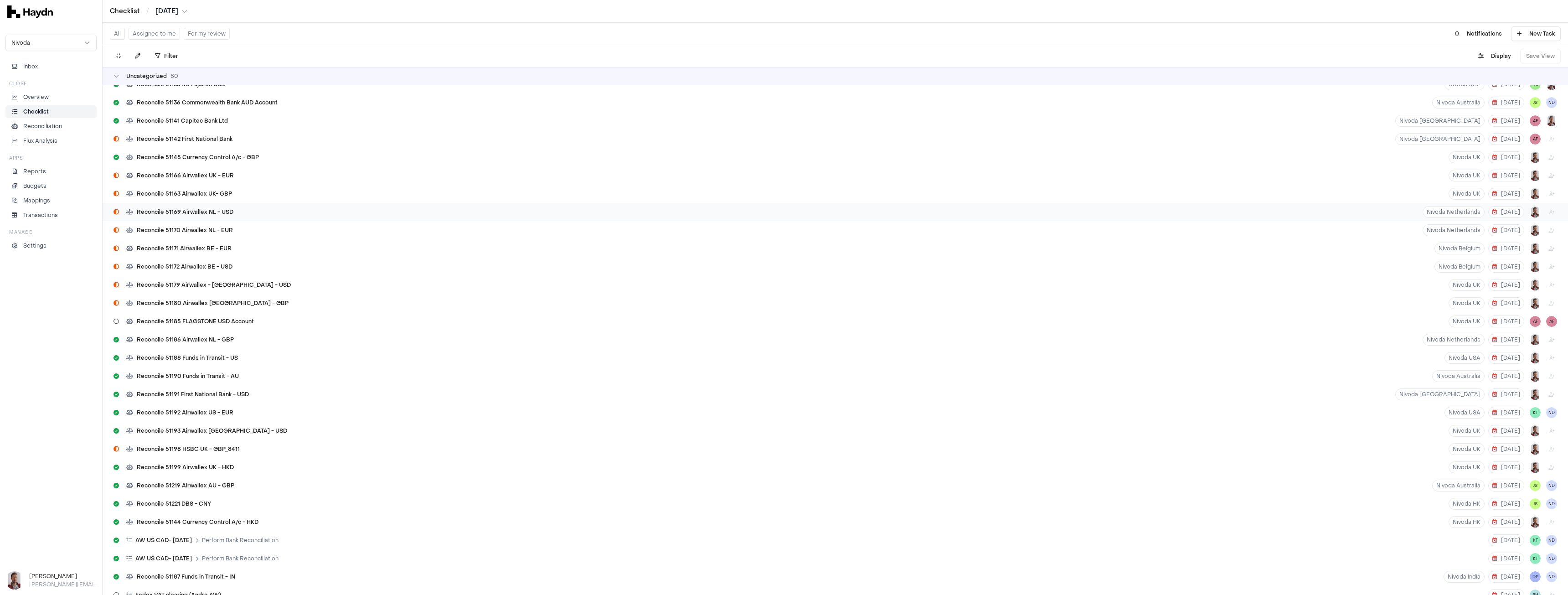
scroll to position [566, 0]
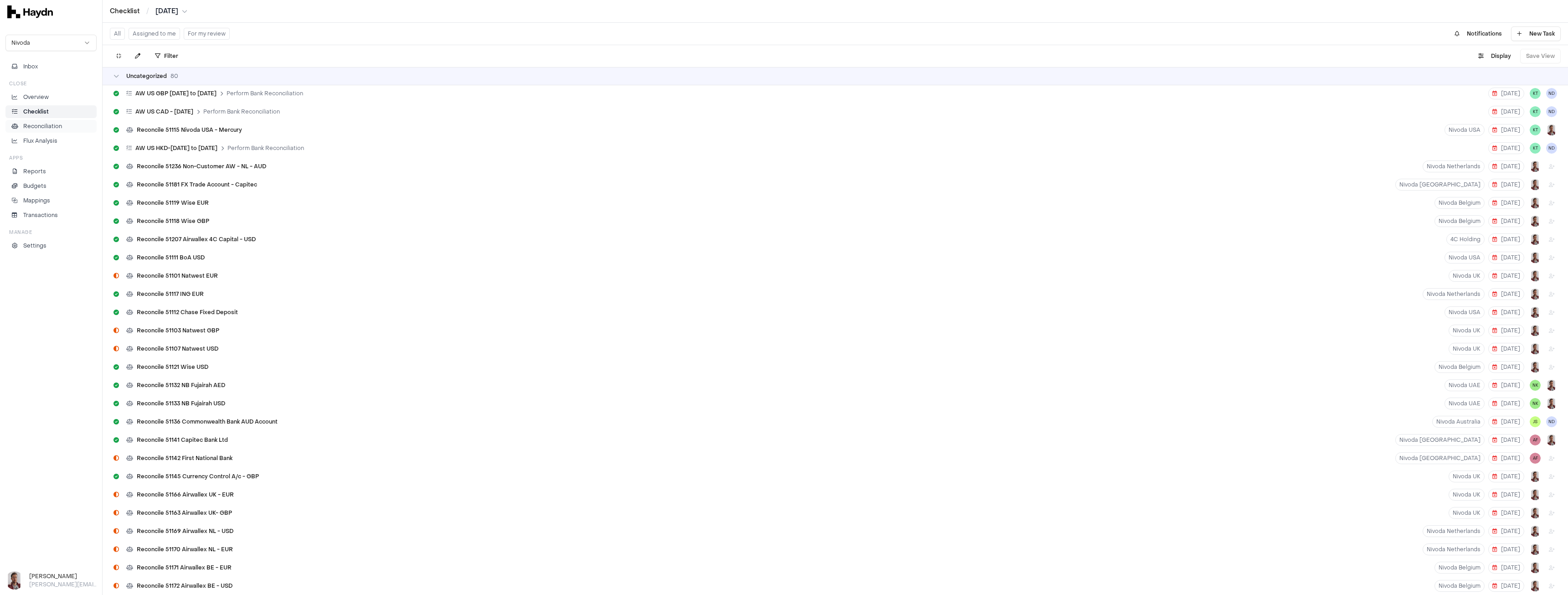
click at [39, 128] on p "Reconciliation" at bounding box center [42, 126] width 39 height 8
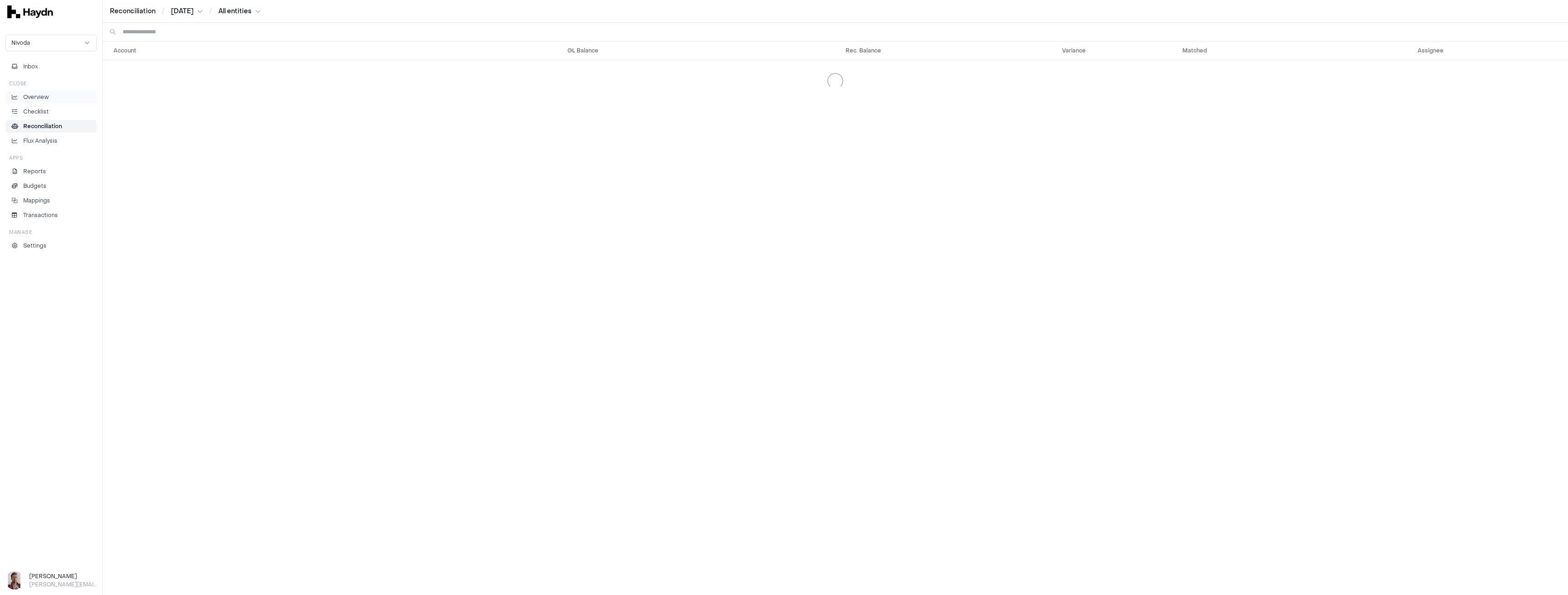
click at [33, 95] on p "Overview" at bounding box center [36, 97] width 26 height 8
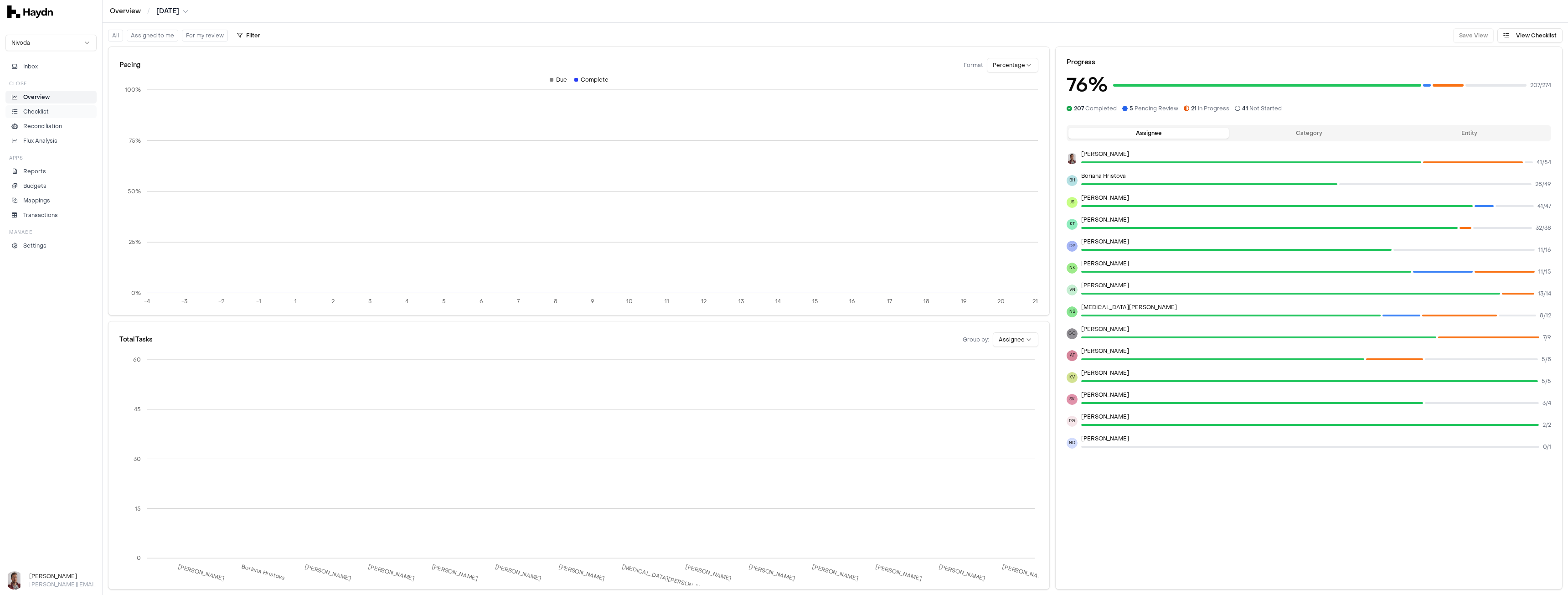
click at [38, 110] on p "Checklist" at bounding box center [36, 111] width 26 height 8
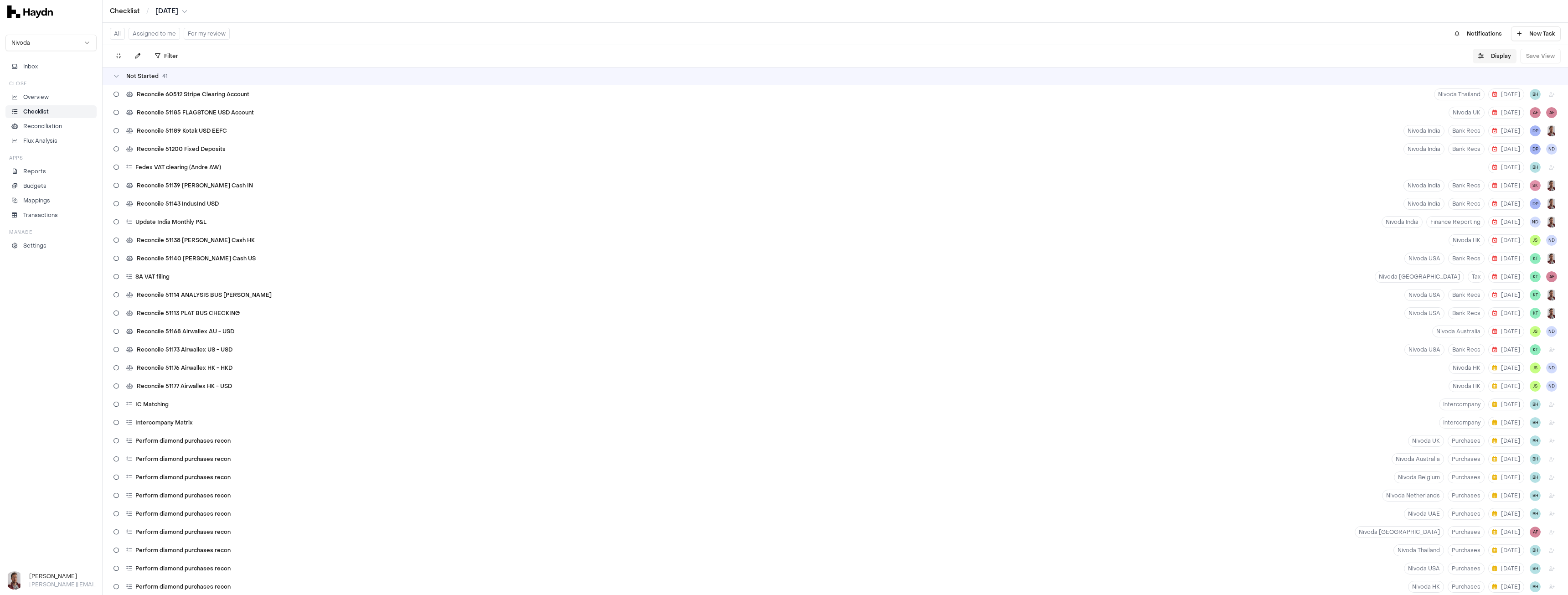
click at [1493, 58] on button "Display" at bounding box center [1495, 56] width 44 height 15
click at [1486, 81] on html "Checklist / Jul 2025 Nivoda Inbox Close Overview Checklist Reconciliation Flux …" at bounding box center [784, 297] width 1568 height 595
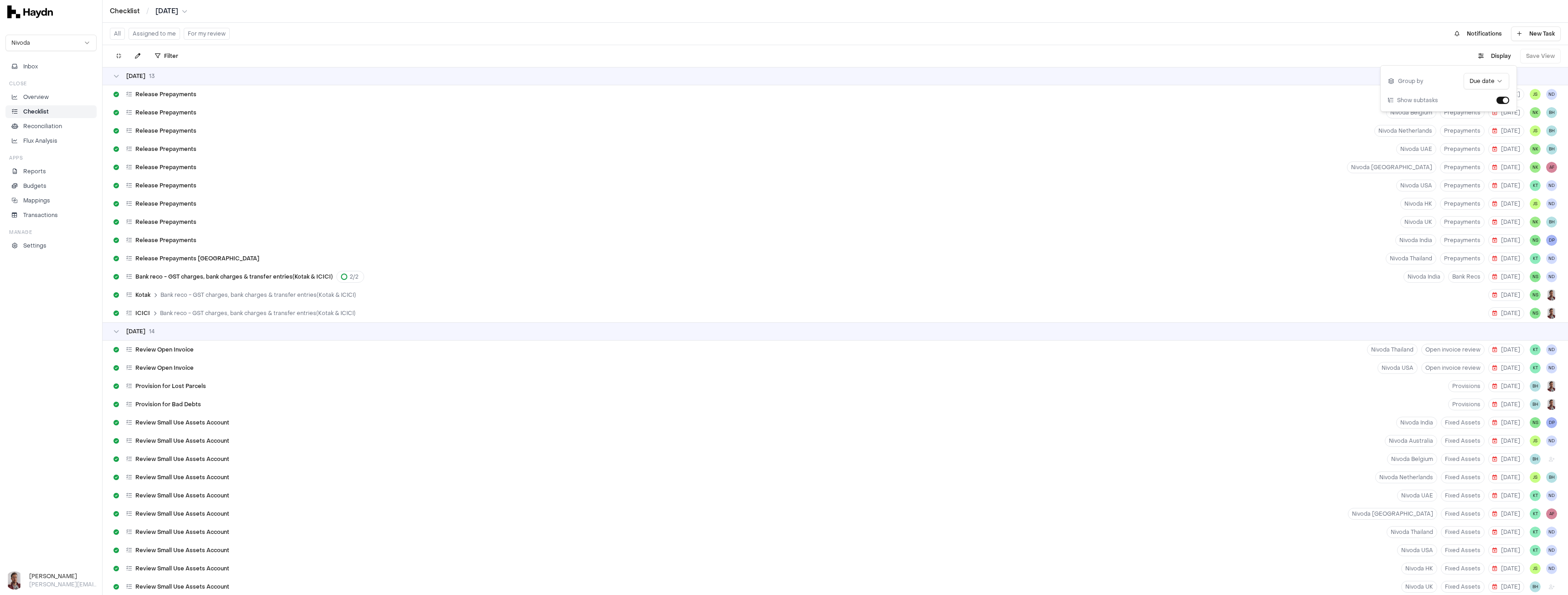
click at [166, 75] on div "01 Aug 13" at bounding box center [835, 76] width 1444 height 7
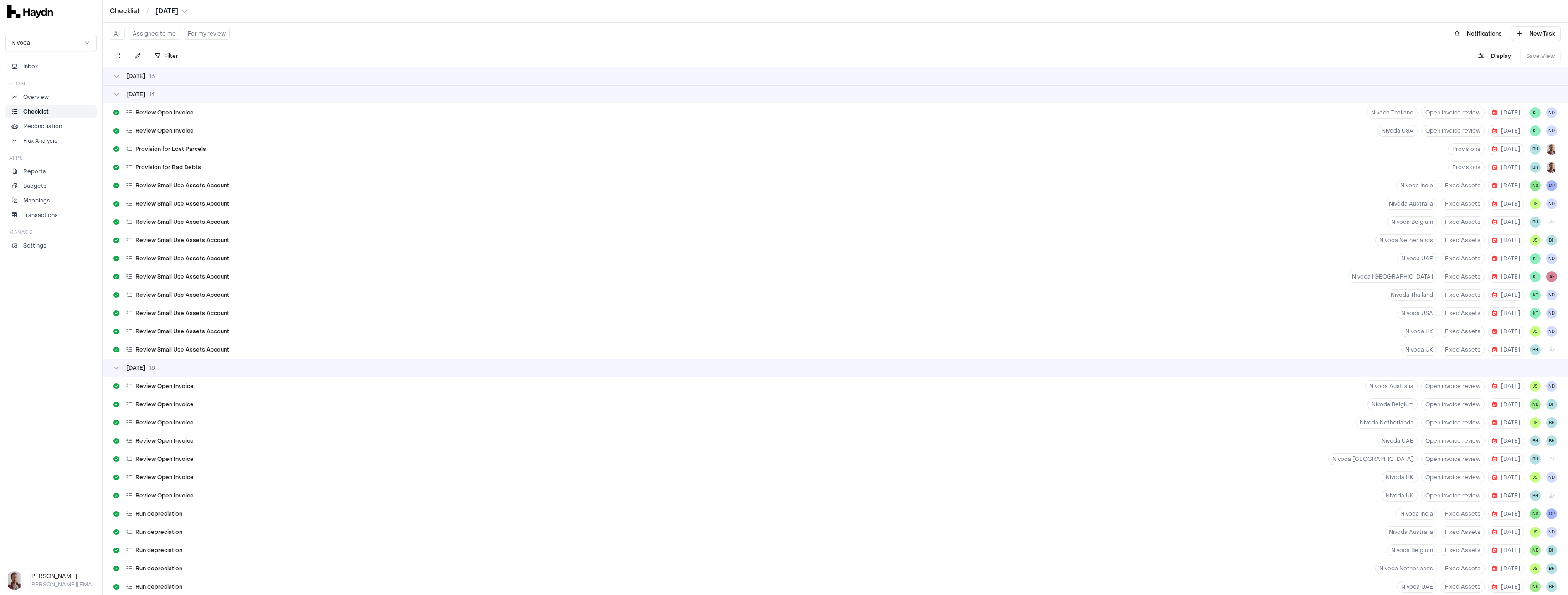
click at [170, 99] on div "04 Aug 14" at bounding box center [835, 94] width 1466 height 18
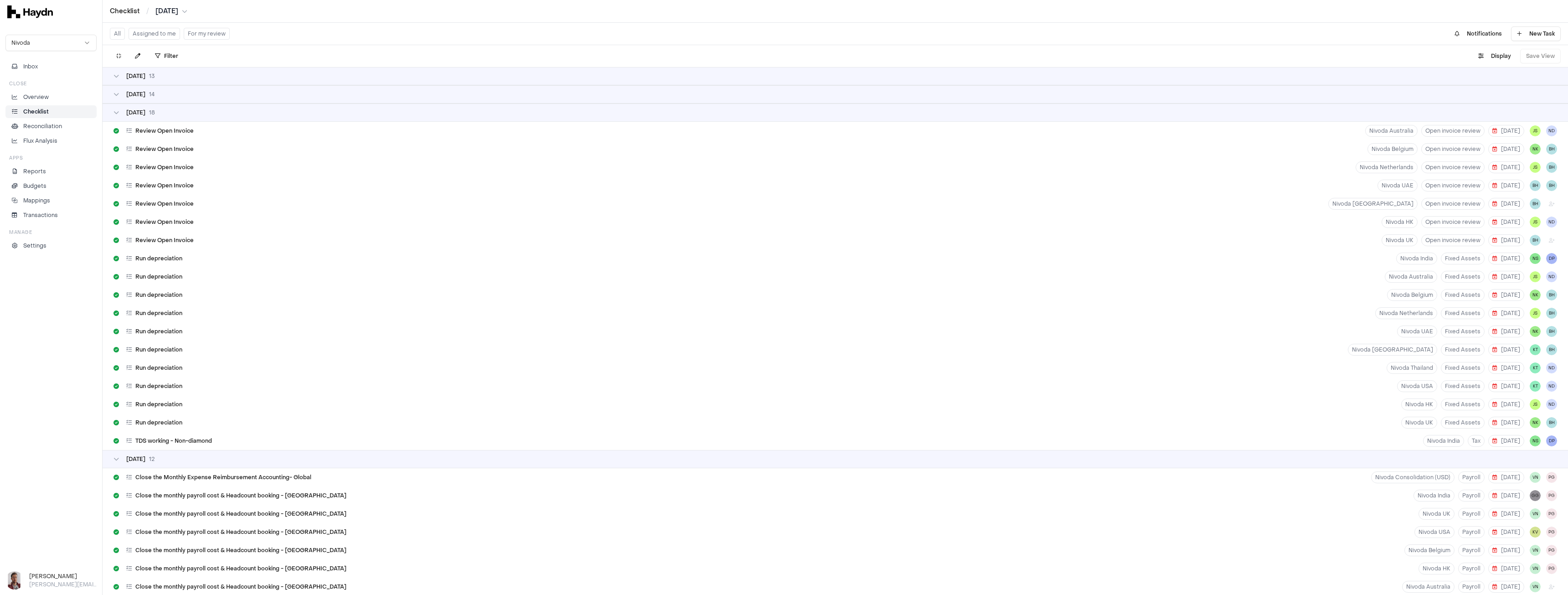
click at [37, 329] on div "Nivoda Inbox Close Overview Checklist Reconciliation Flux Analysis Apps Reports…" at bounding box center [51, 295] width 102 height 531
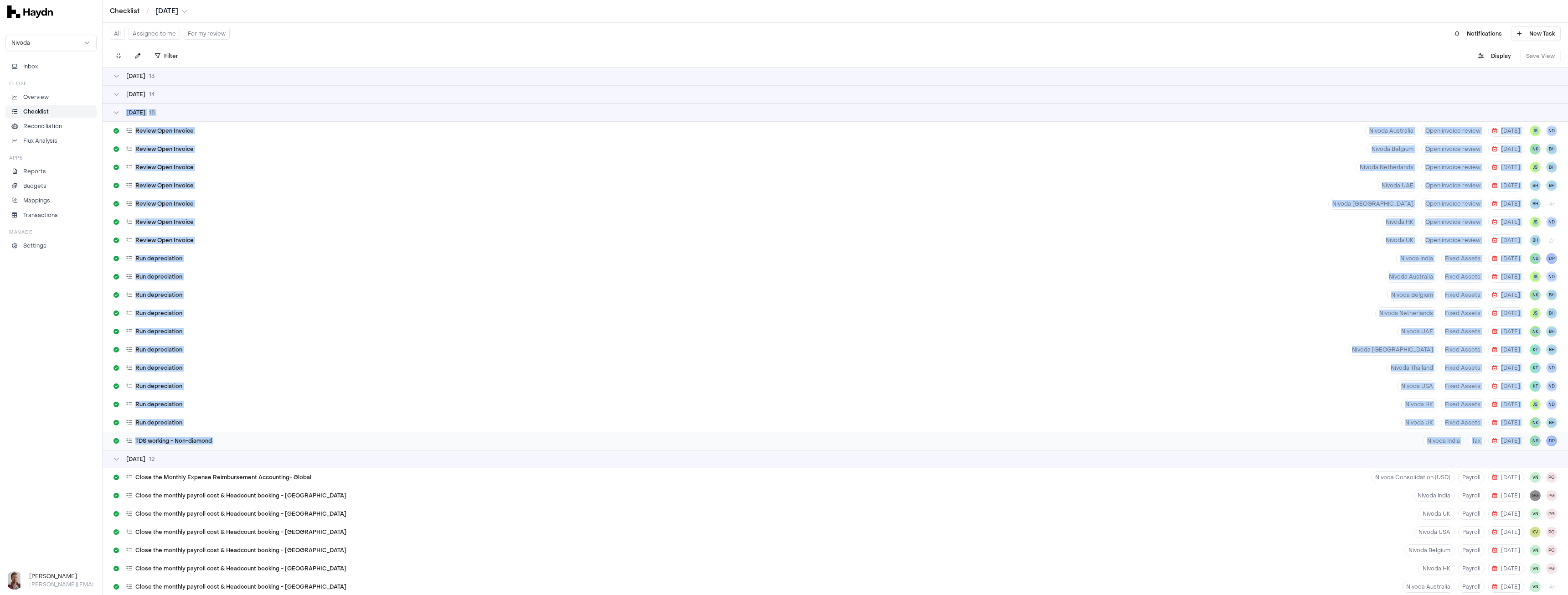
drag, startPoint x: 108, startPoint y: 110, endPoint x: 1556, endPoint y: 438, distance: 1484.7
click at [1556, 438] on div "05 Aug 18 Review Open Invoice Nivoda Australia Open invoice review 5 Aug JS ND …" at bounding box center [835, 277] width 1466 height 347
copy div "05 Aug 18 Review Open Invoice Nivoda Australia Open invoice review 5 Aug JS ND …"
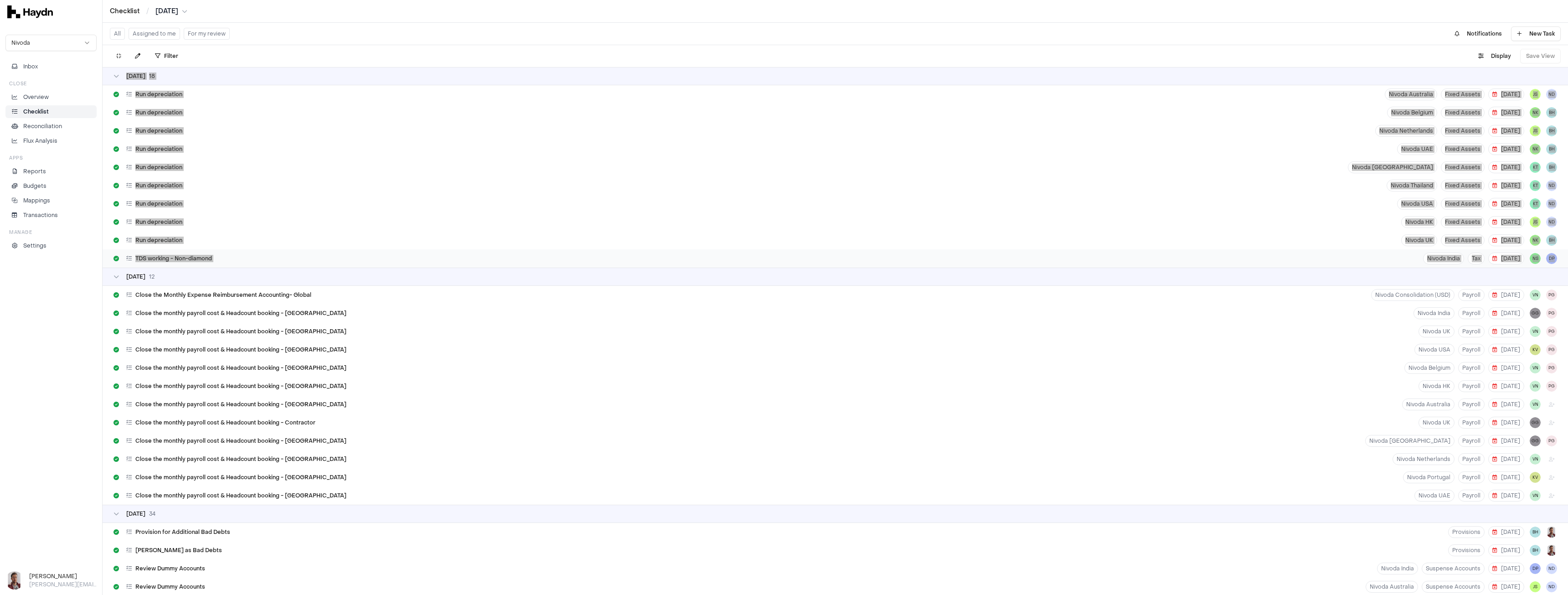
scroll to position [228, 0]
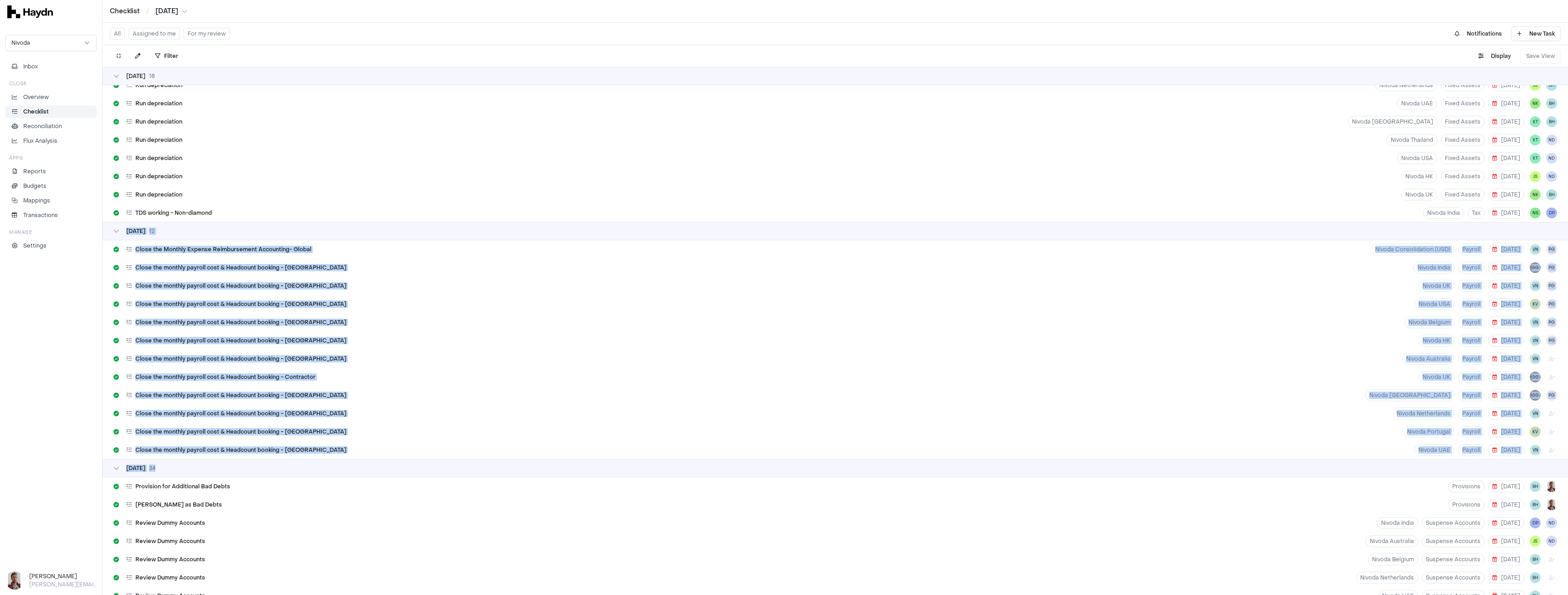
drag, startPoint x: 126, startPoint y: 232, endPoint x: 347, endPoint y: 460, distance: 317.5
click at [347, 460] on div "01 Aug 13 04 Aug 14 05 Aug 18 Review Open Invoice Nivoda Australia Open invoice…" at bounding box center [835, 332] width 1466 height 528
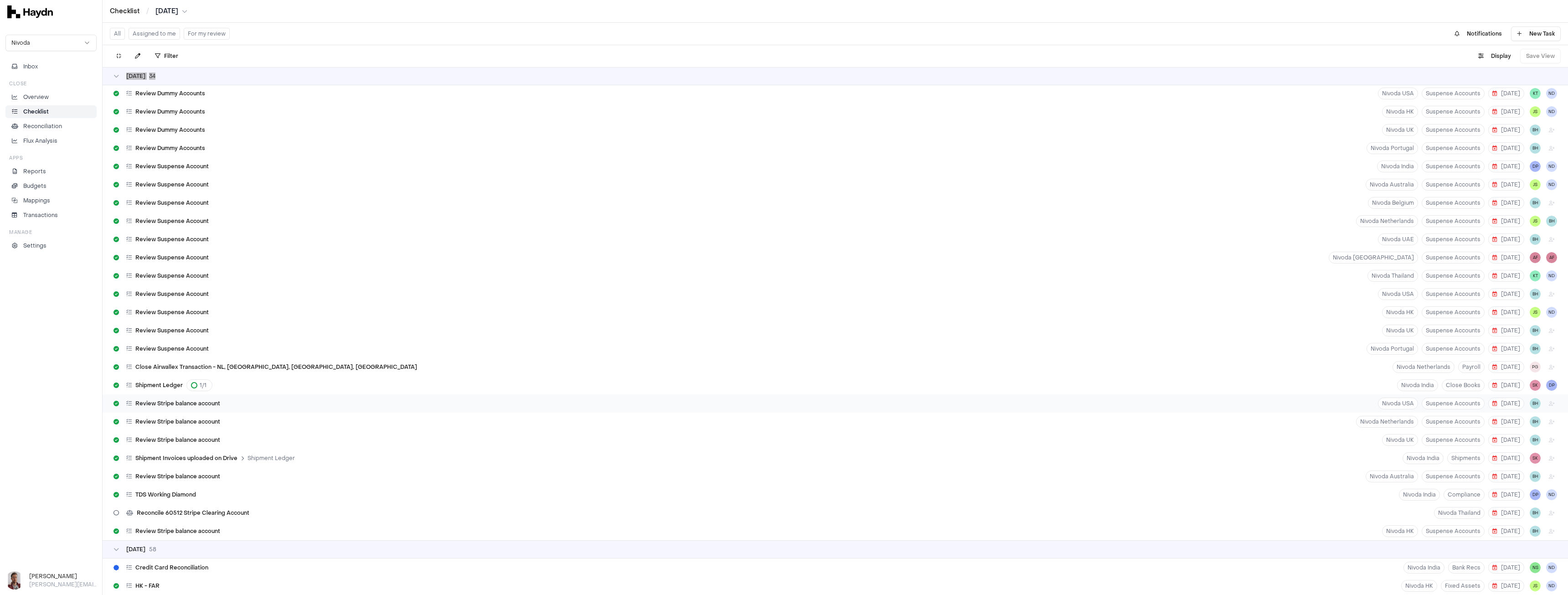
scroll to position [831, 0]
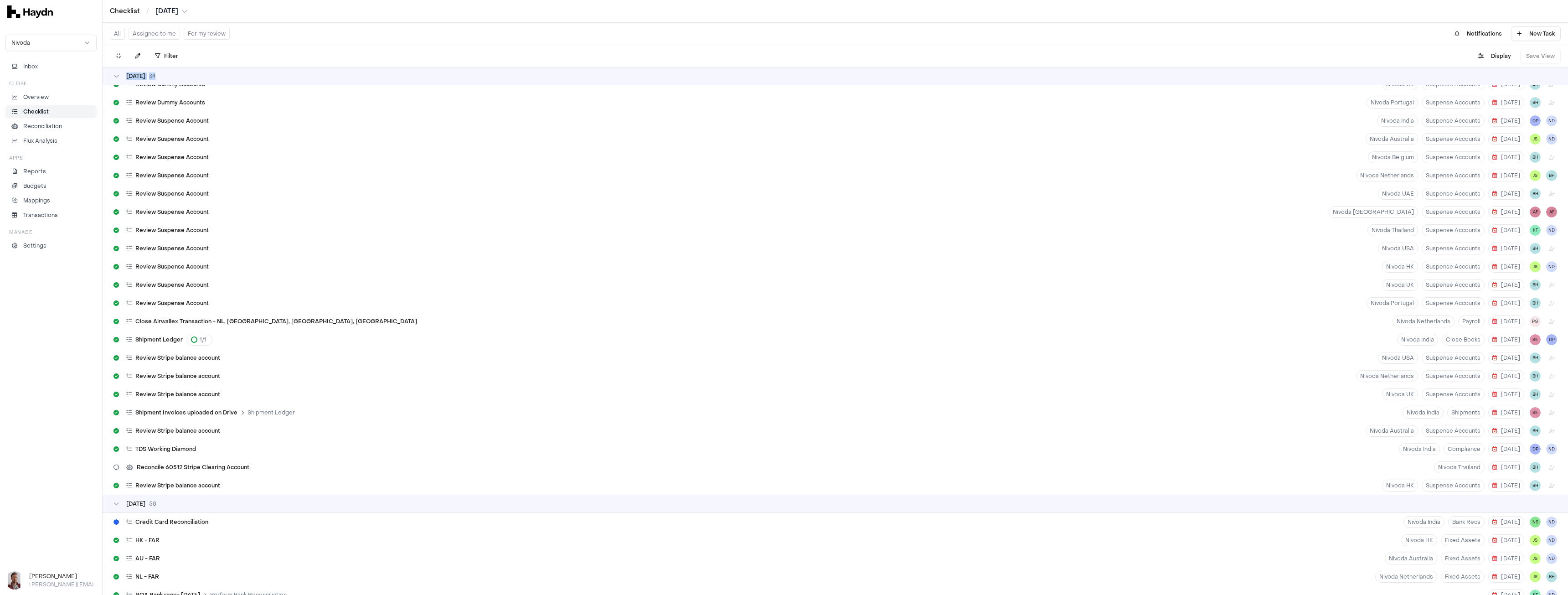
click at [178, 78] on div "07 Aug 34" at bounding box center [835, 76] width 1444 height 7
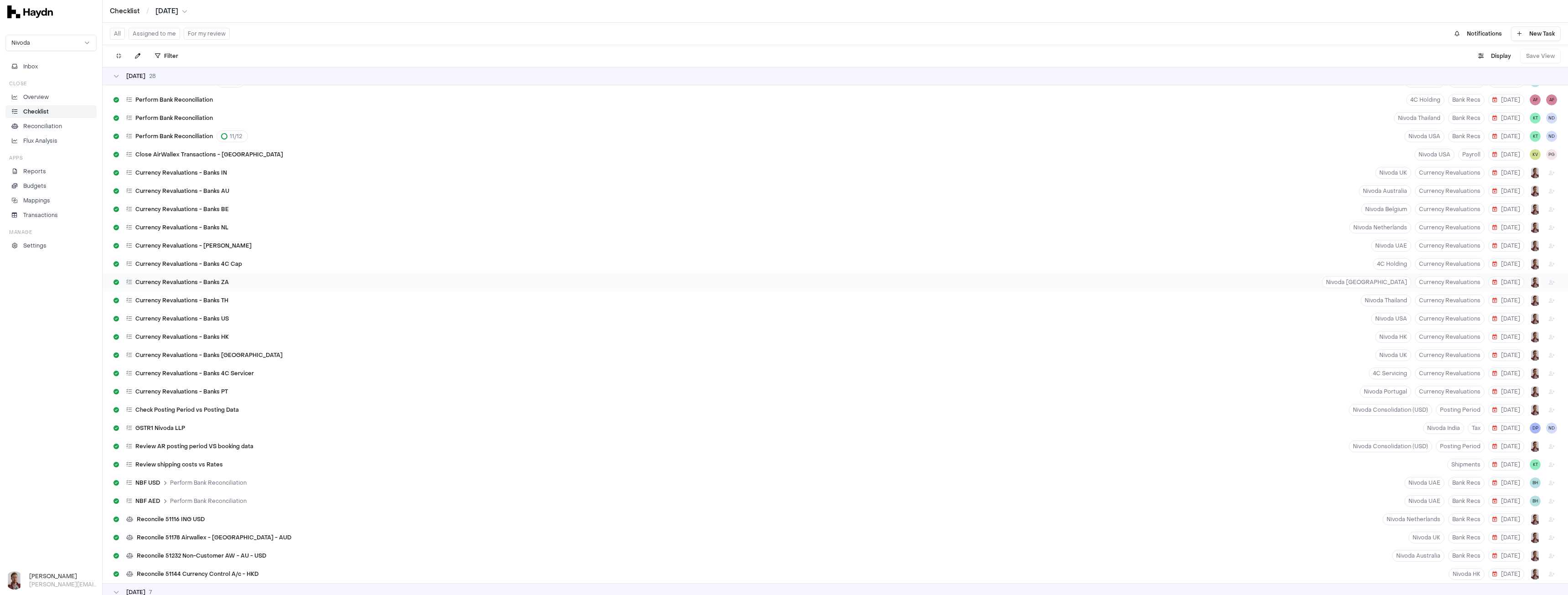
scroll to position [1743, 0]
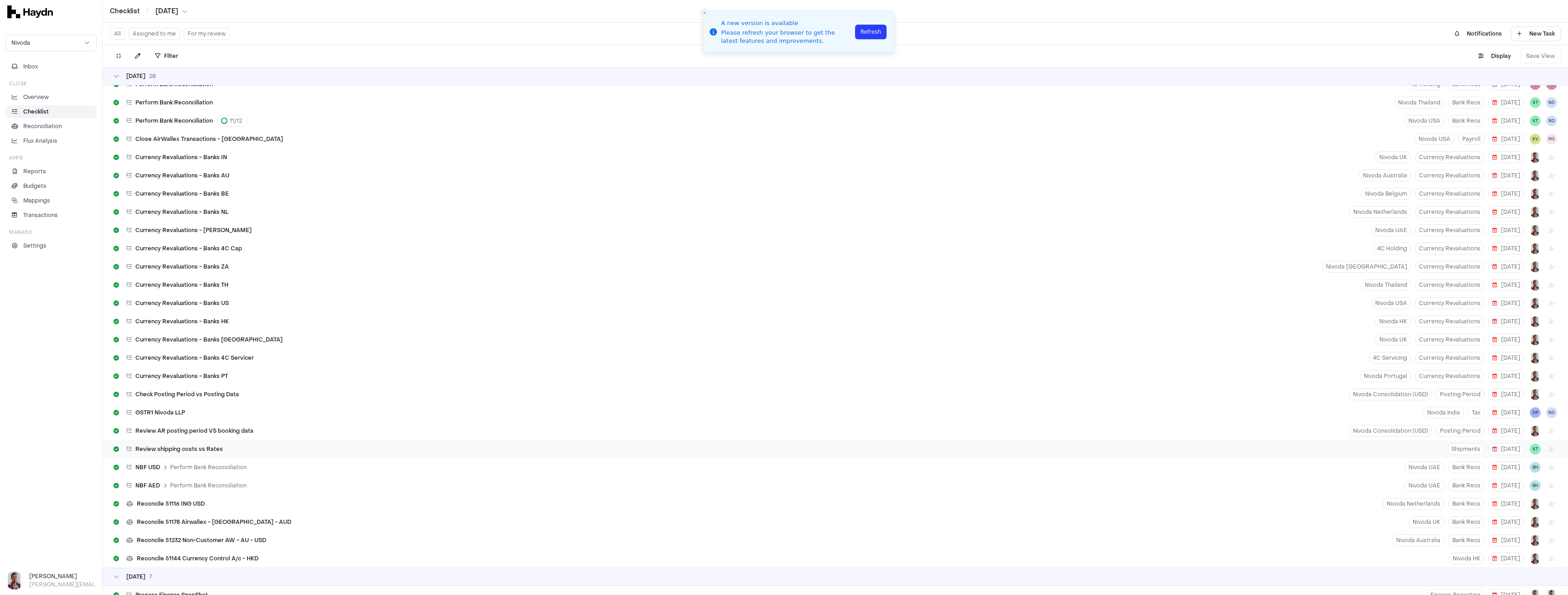
drag, startPoint x: 200, startPoint y: 441, endPoint x: 205, endPoint y: 443, distance: 5.4
click at [200, 441] on div "Review shipping costs vs Rates" at bounding box center [168, 449] width 117 height 18
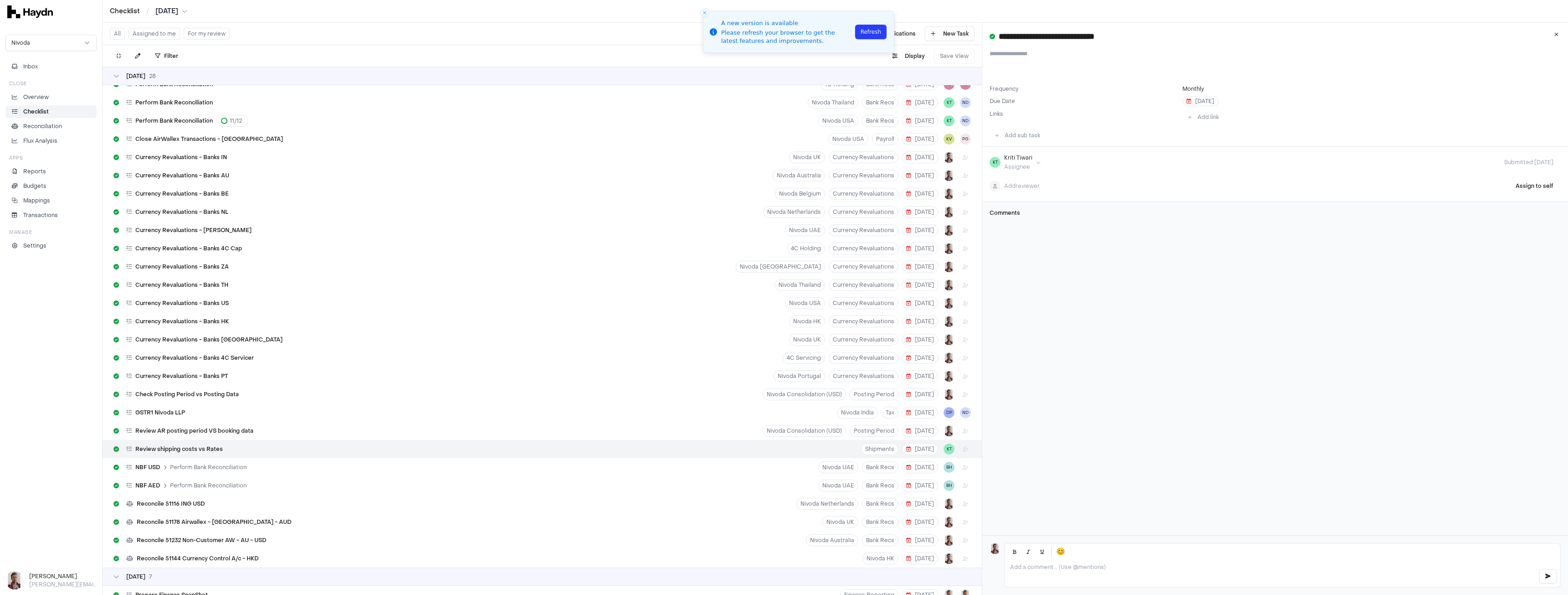
click at [1061, 571] on p at bounding box center [1270, 567] width 521 height 7
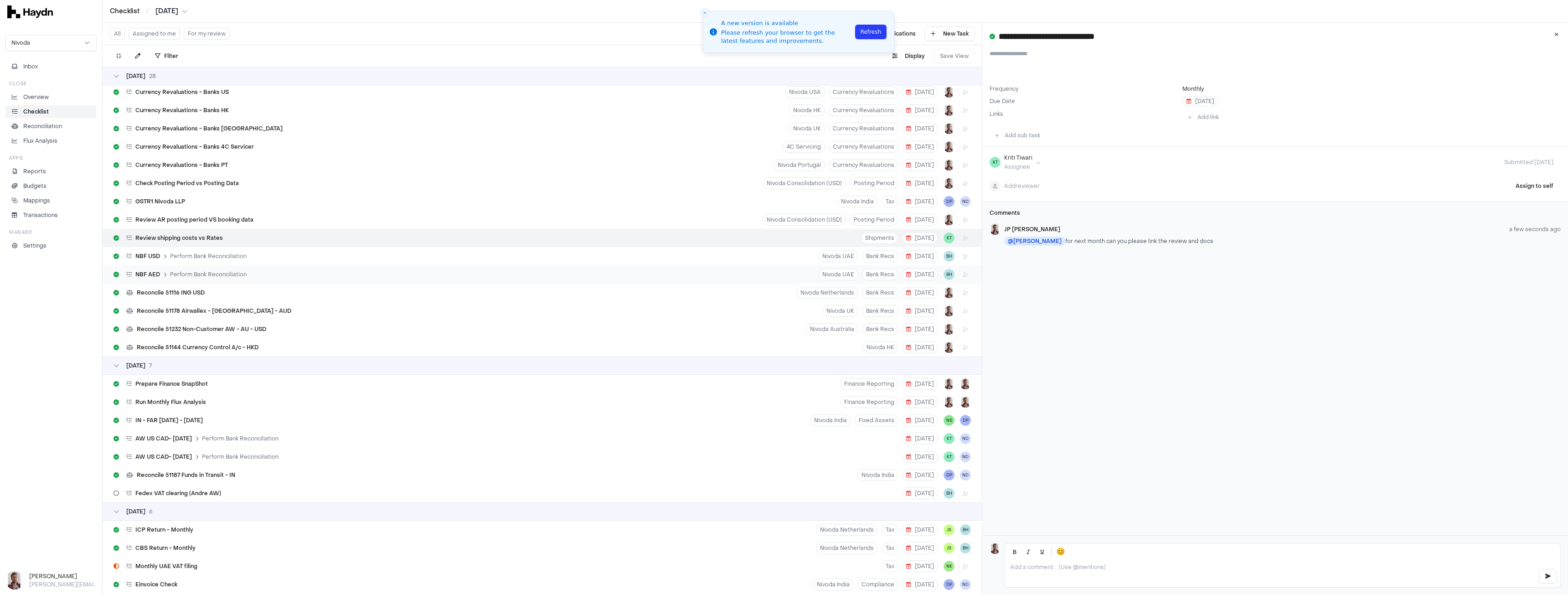
scroll to position [2017, 0]
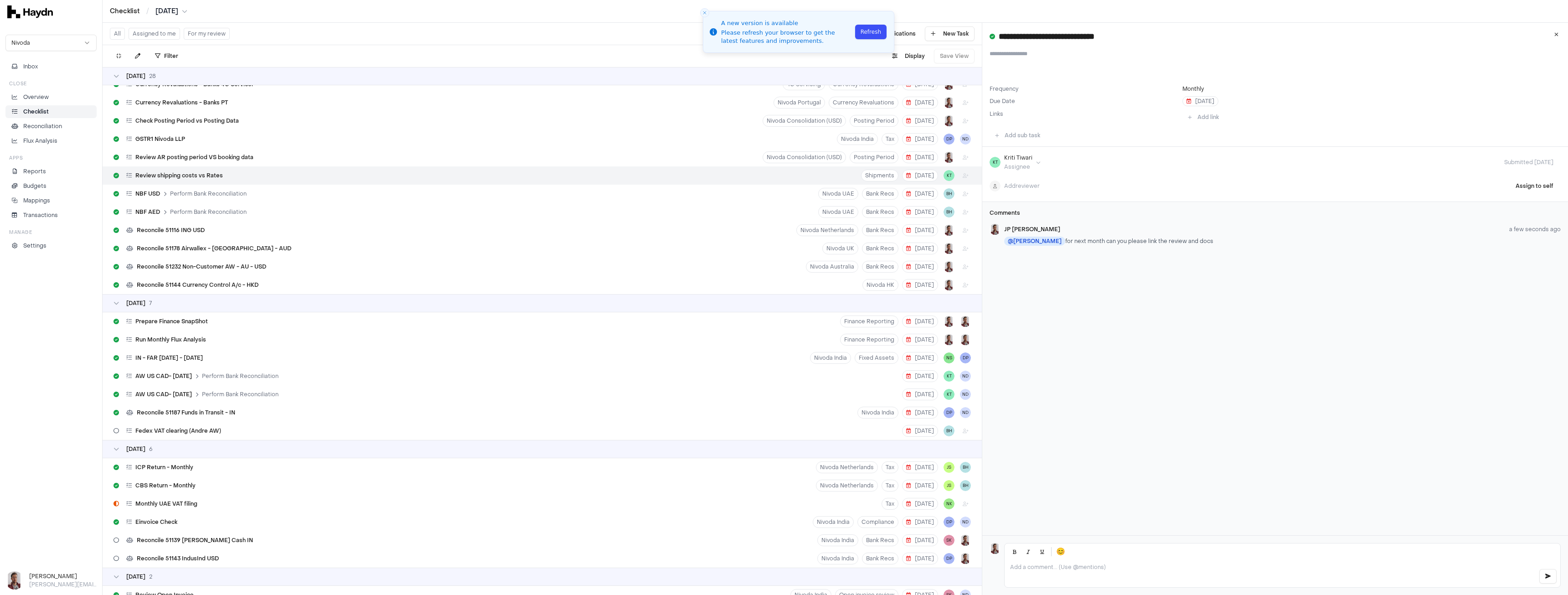
click at [871, 33] on button "Refresh" at bounding box center [870, 32] width 31 height 15
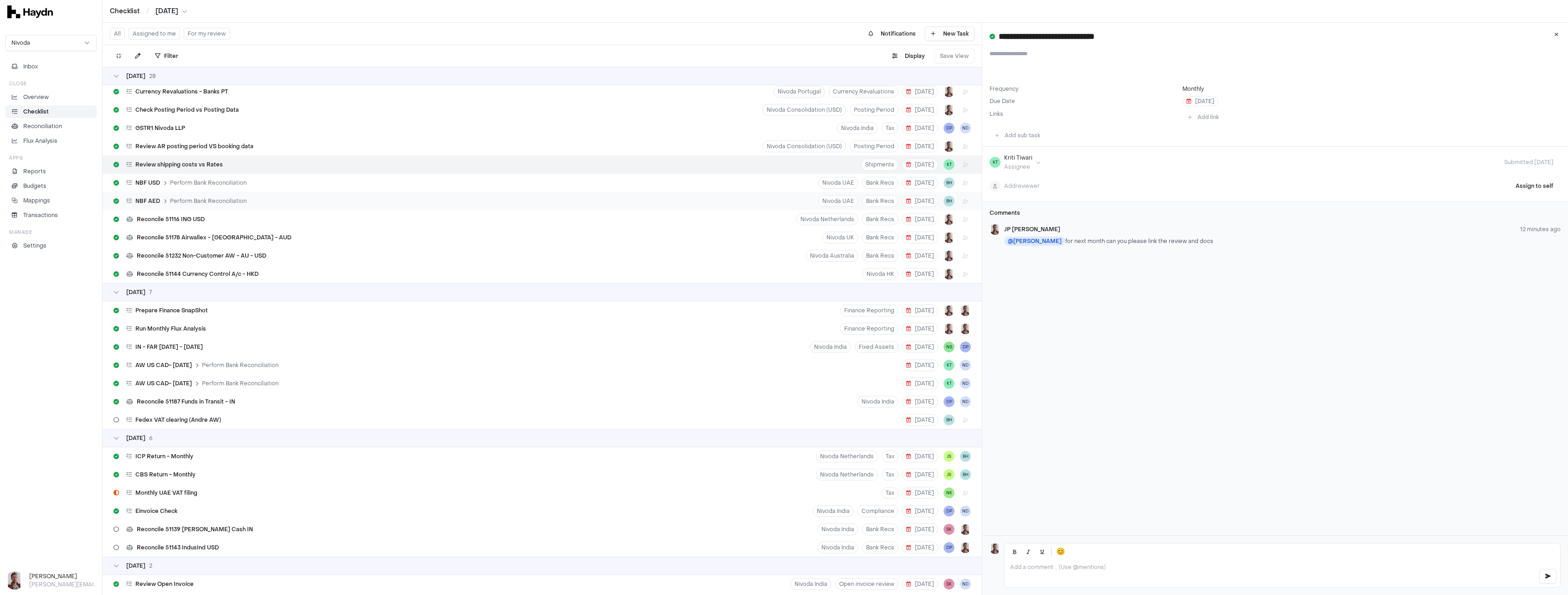
scroll to position [3157, 0]
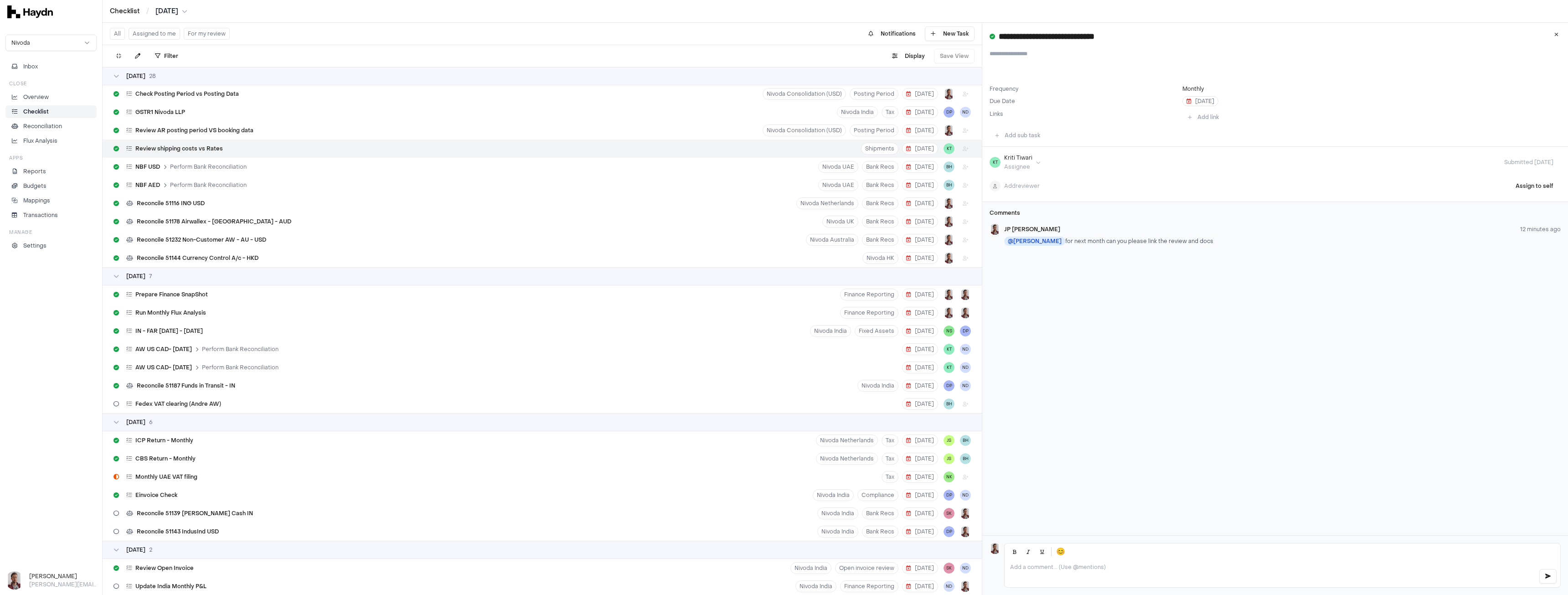
click at [188, 275] on div "13 Aug 7" at bounding box center [542, 277] width 857 height 7
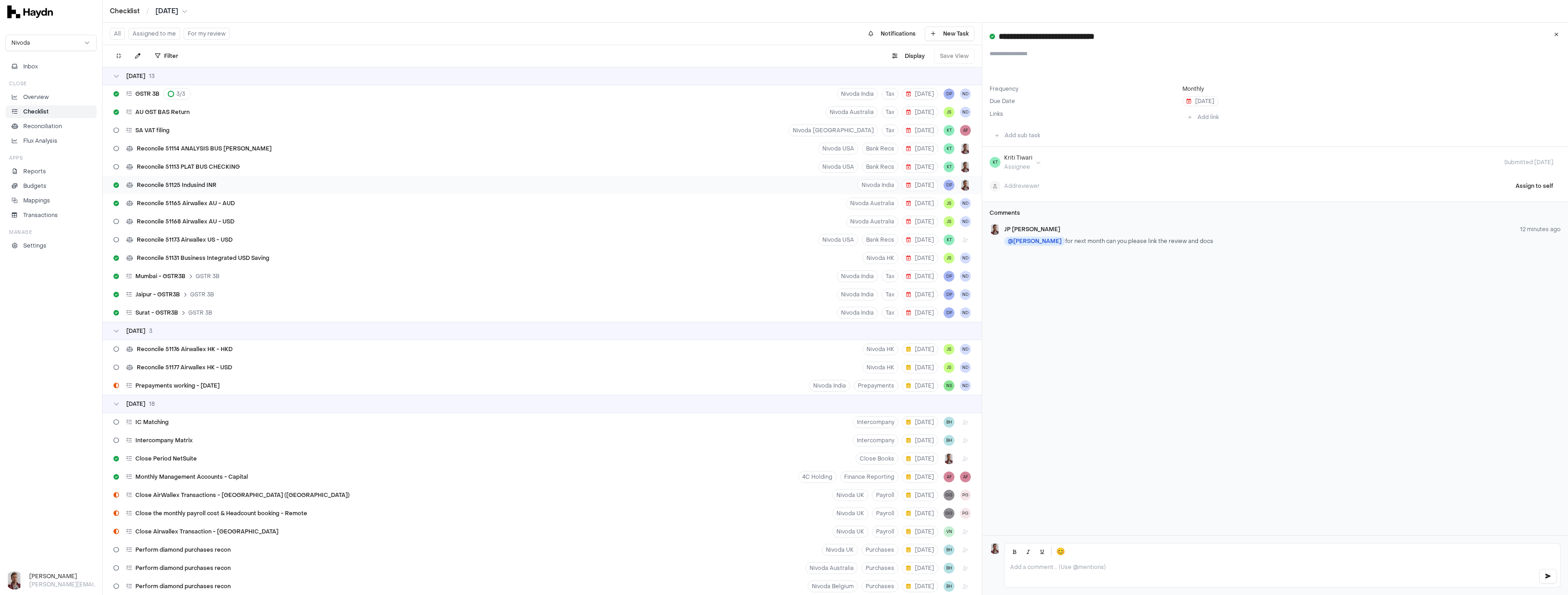
scroll to position [3841, 0]
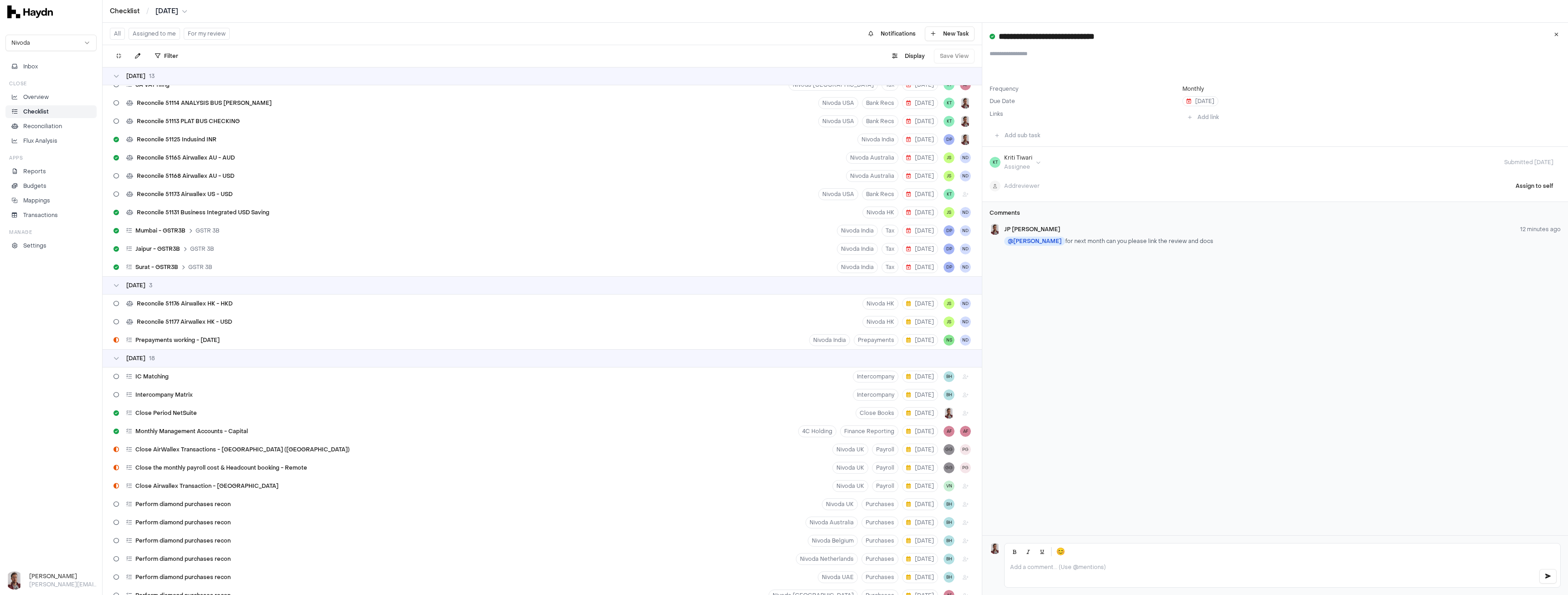
drag, startPoint x: 203, startPoint y: 340, endPoint x: 414, endPoint y: 356, distance: 211.6
click at [203, 340] on span "Prepayments working - March'25" at bounding box center [177, 340] width 84 height 7
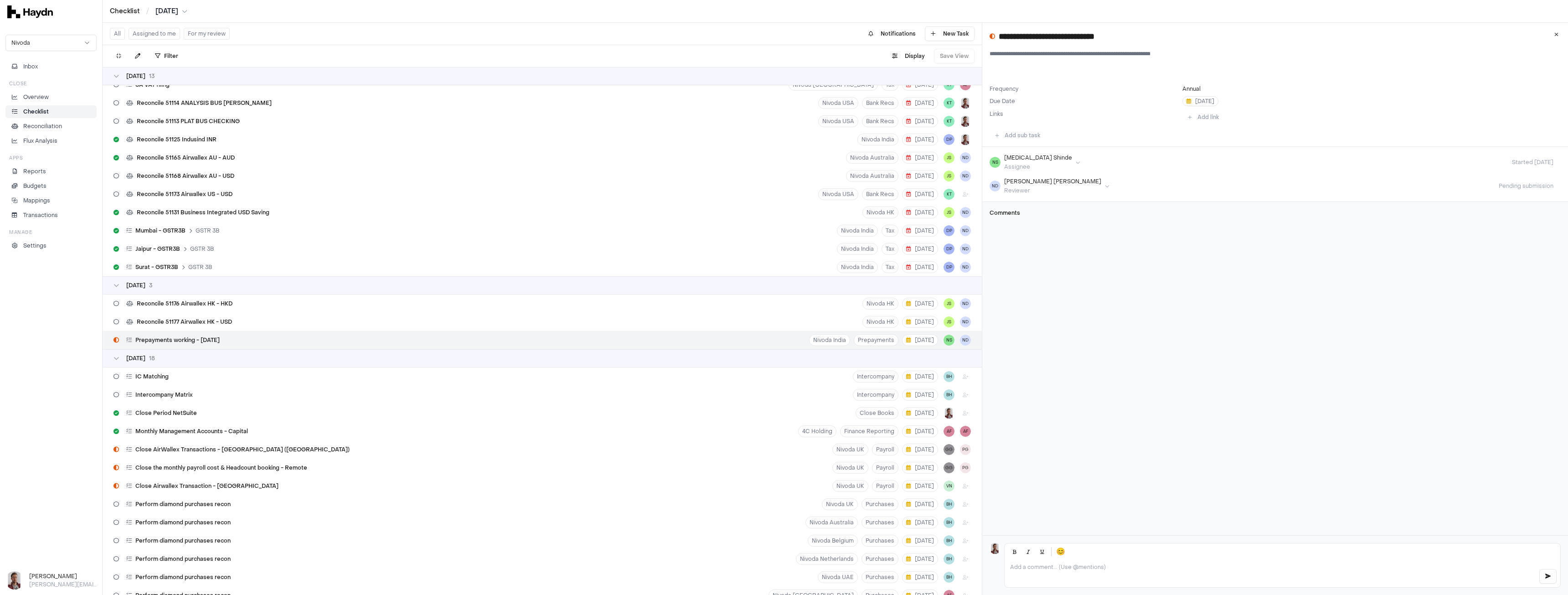
click at [1049, 571] on p at bounding box center [1270, 567] width 521 height 7
click at [1053, 549] on div "Nikita Shinde" at bounding box center [1077, 547] width 88 height 8
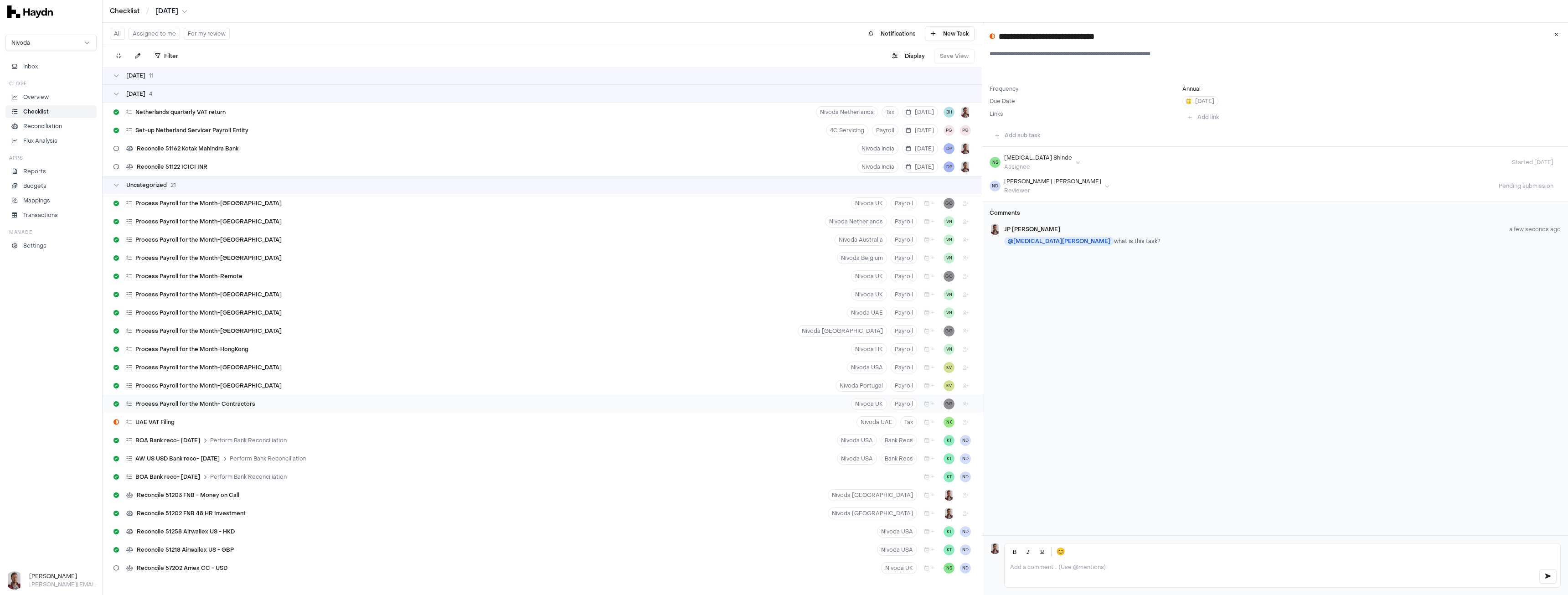
scroll to position [4708, 0]
click at [192, 203] on span "Process Payroll for the Month-India" at bounding box center [208, 203] width 146 height 7
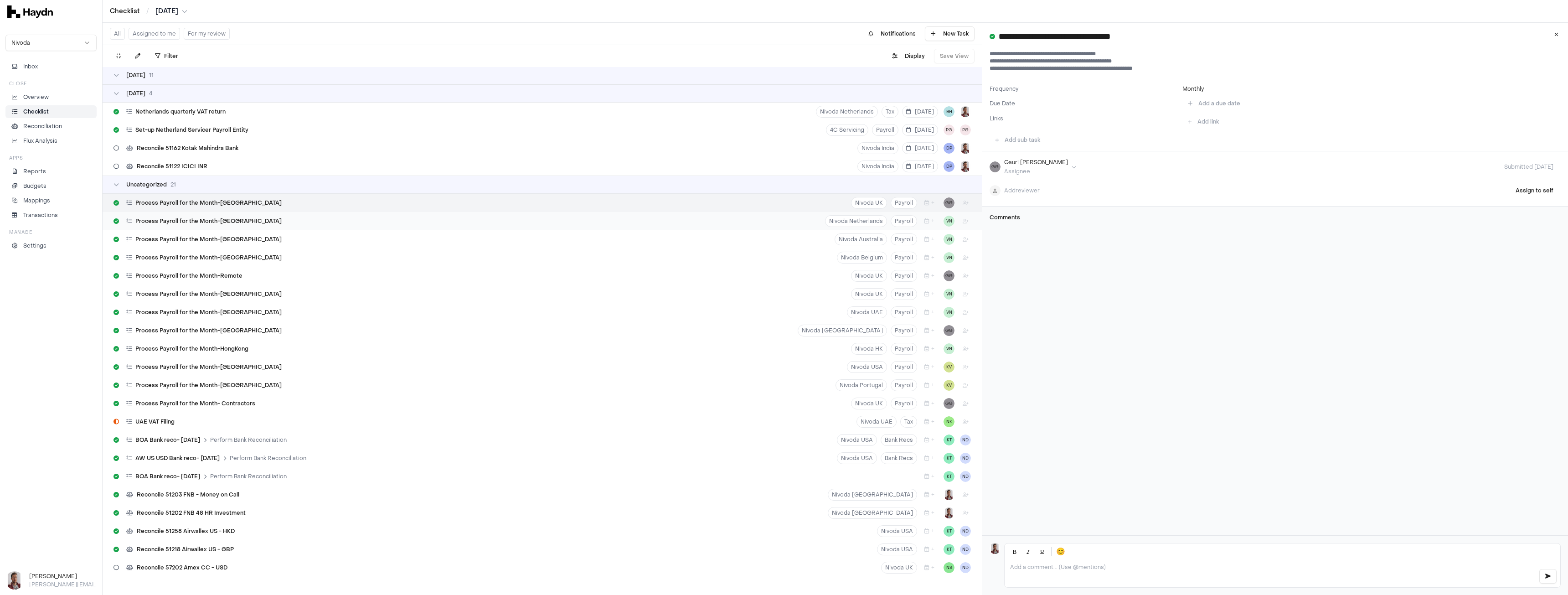
click at [191, 220] on span "Process Payroll for the Month-Netherlands" at bounding box center [208, 221] width 146 height 7
click at [194, 212] on div "Process Payroll for the Month-Netherlands" at bounding box center [197, 221] width 176 height 18
click at [190, 201] on span "Process Payroll for the Month-India" at bounding box center [208, 203] width 146 height 7
type input "**********"
click at [924, 423] on icon "button" at bounding box center [927, 422] width 5 height 5
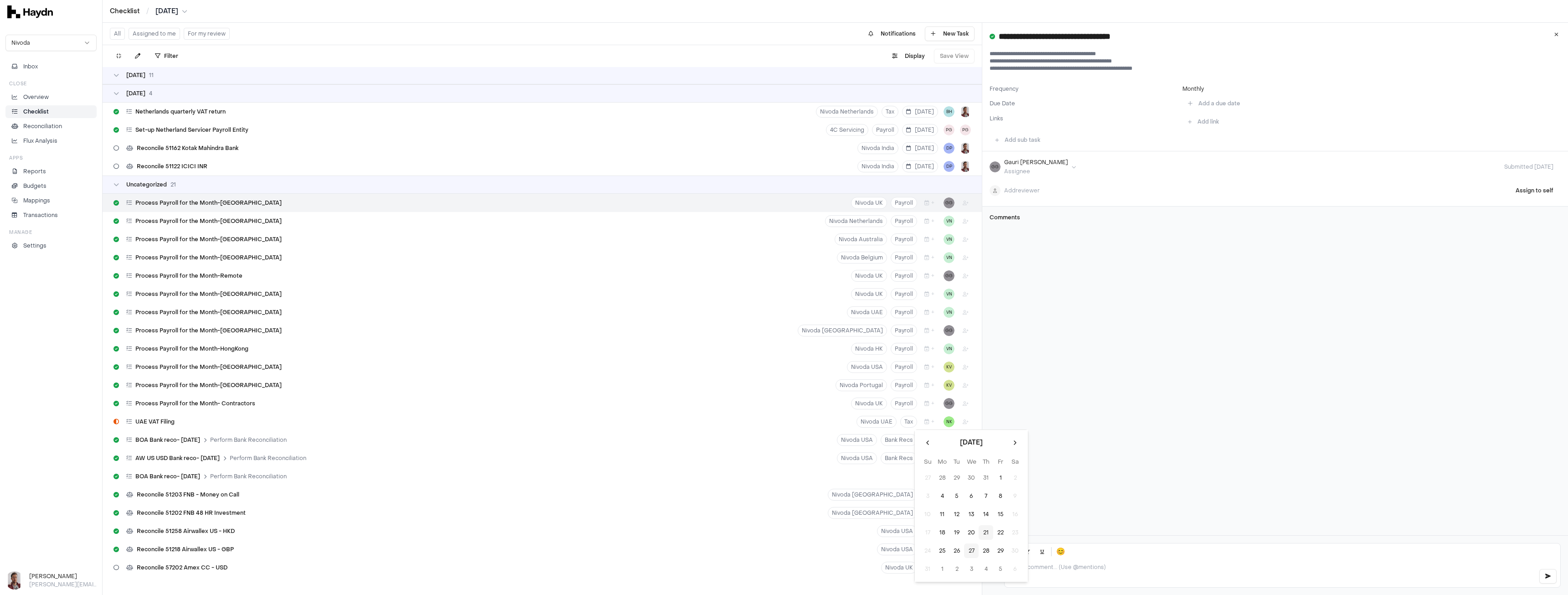
click at [967, 551] on button "27" at bounding box center [971, 551] width 15 height 15
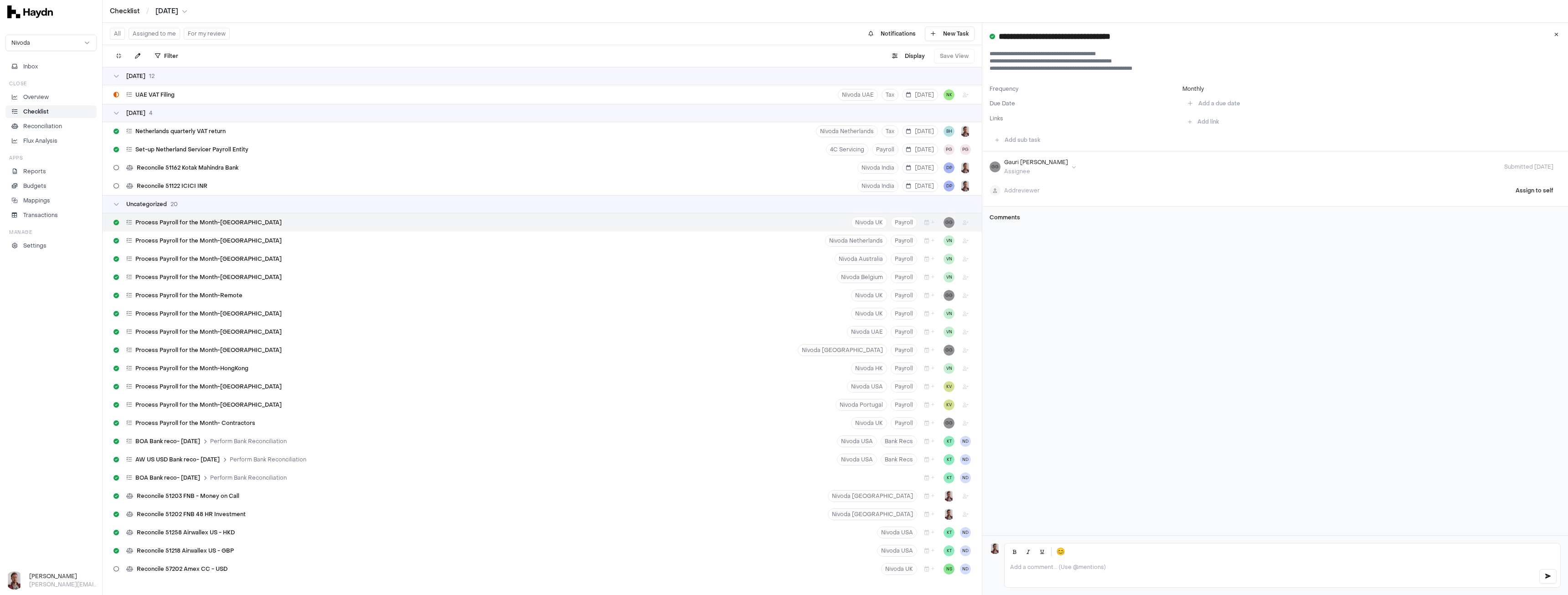
scroll to position [4708, 0]
click at [924, 569] on icon "button" at bounding box center [927, 567] width 5 height 5
click at [970, 493] on button "13" at bounding box center [971, 492] width 15 height 15
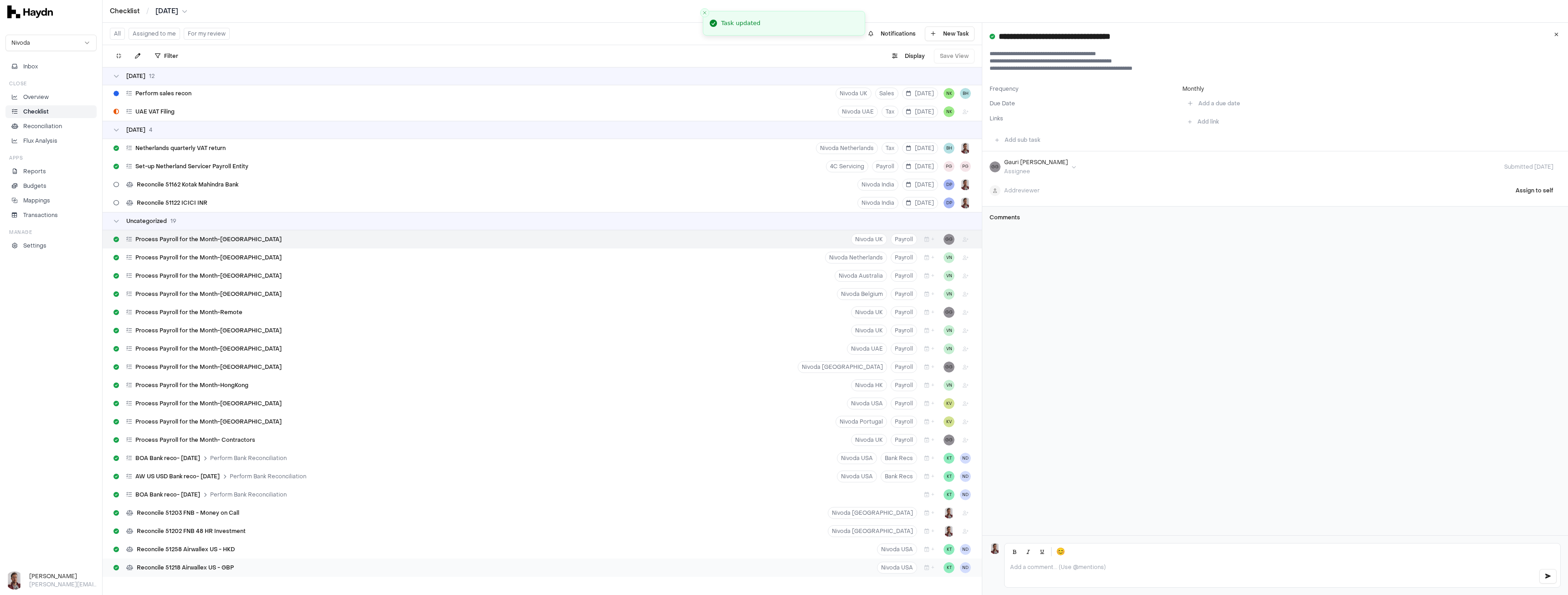
scroll to position [4690, 0]
click at [924, 569] on button "+" at bounding box center [930, 568] width 18 height 12
click at [970, 493] on button "13" at bounding box center [971, 492] width 15 height 15
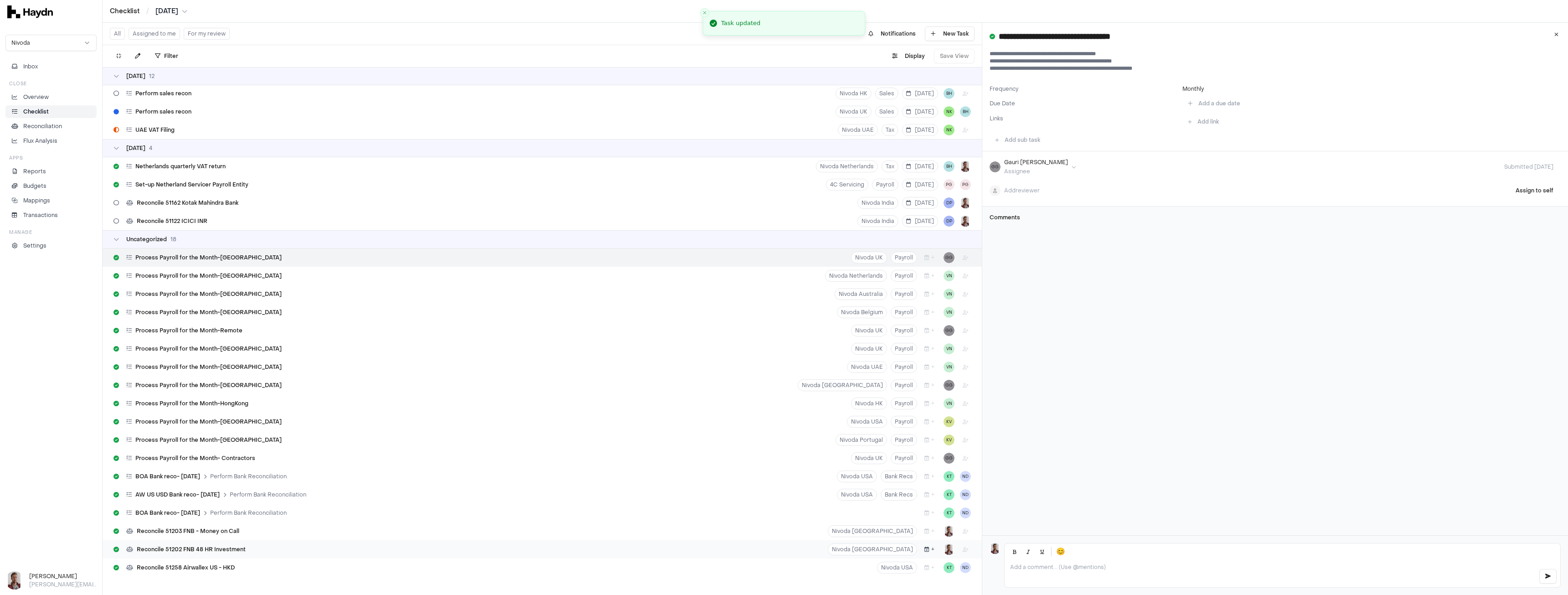
scroll to position [4671, 0]
click at [924, 569] on icon "button" at bounding box center [927, 567] width 5 height 5
click at [973, 490] on button "13" at bounding box center [971, 492] width 15 height 15
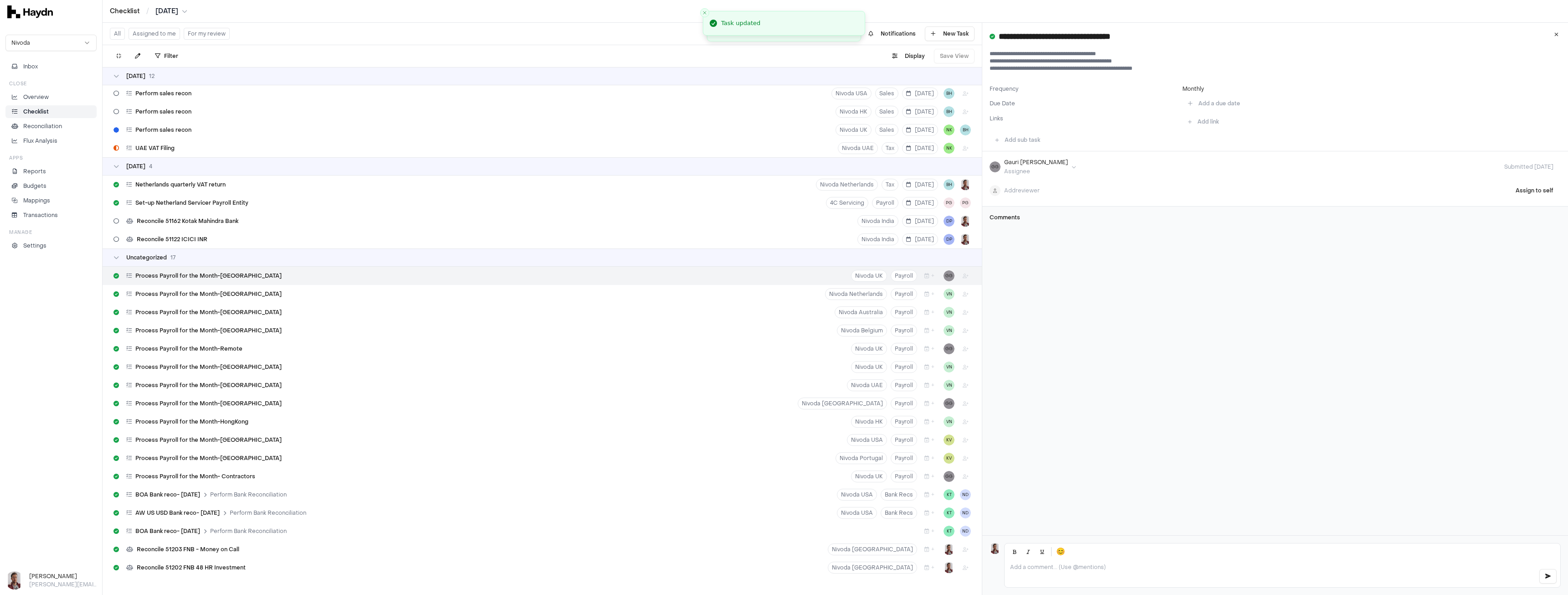
scroll to position [4653, 0]
click at [925, 569] on button "+" at bounding box center [930, 568] width 18 height 12
click at [997, 475] on button "8" at bounding box center [1000, 474] width 15 height 15
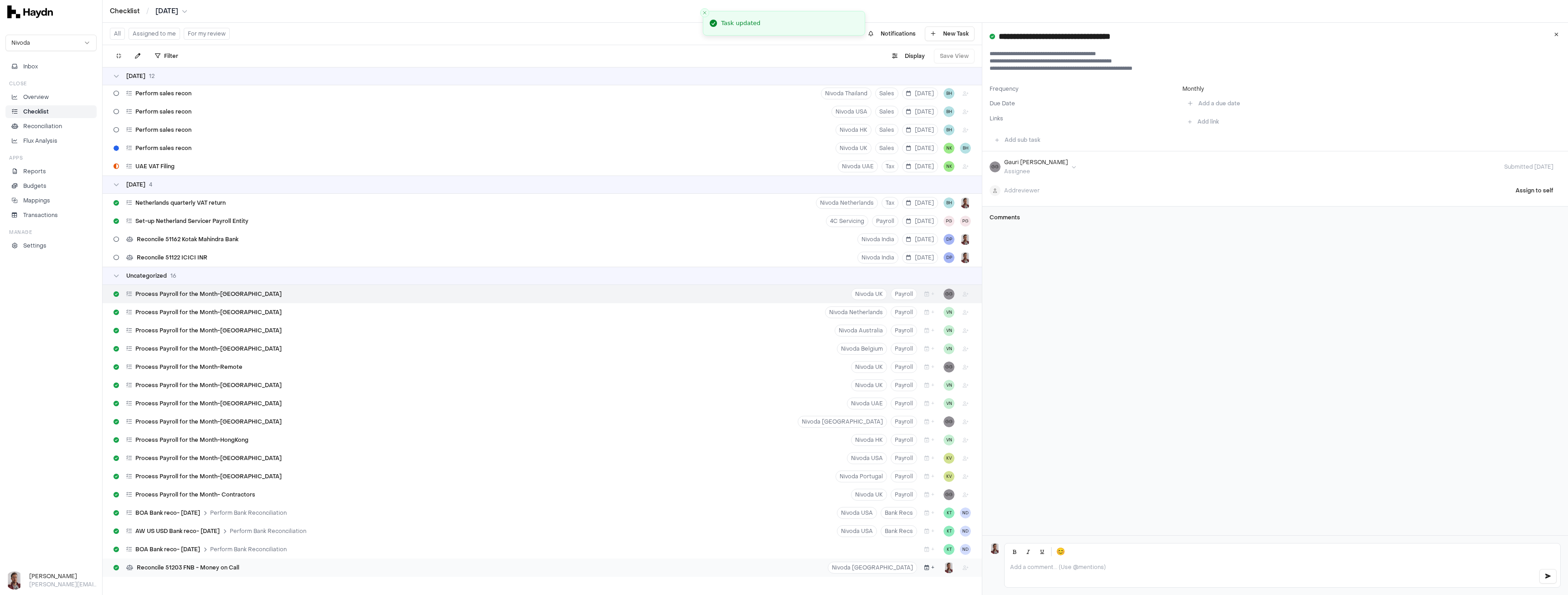
click at [923, 569] on button "+" at bounding box center [930, 568] width 18 height 12
click at [1002, 476] on button "8" at bounding box center [1000, 474] width 15 height 15
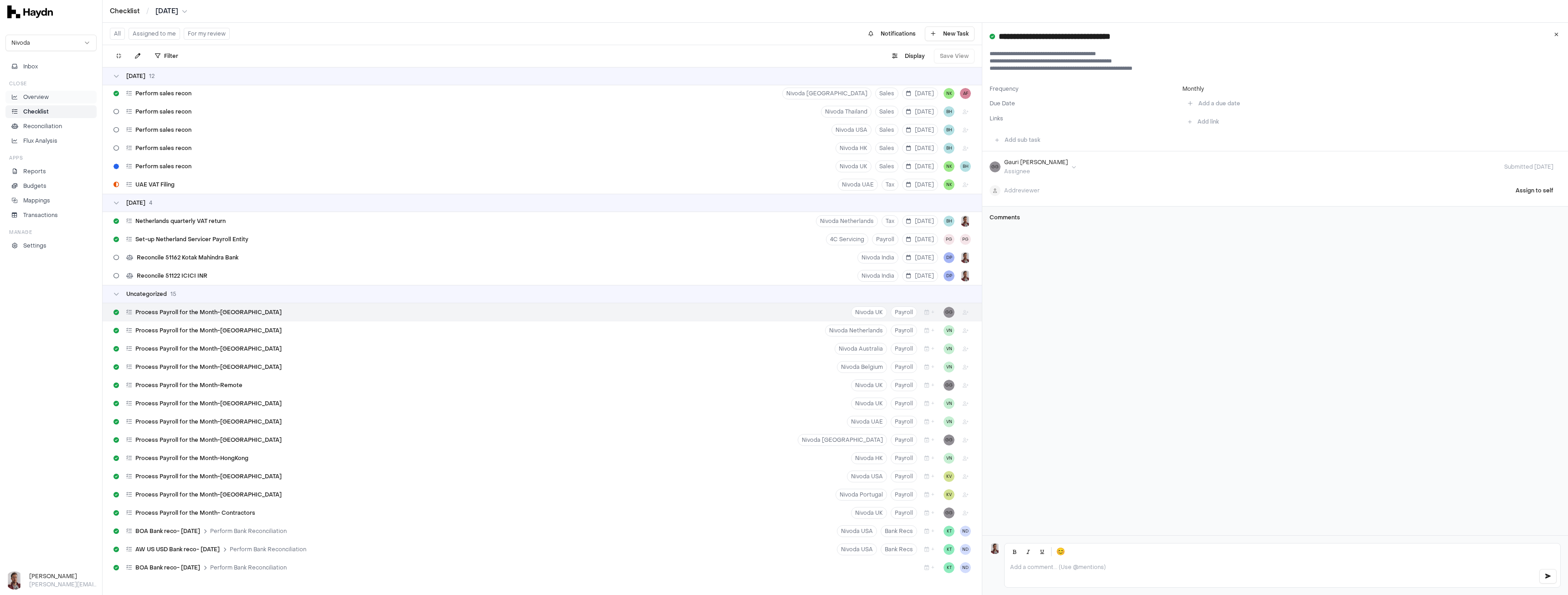
click at [43, 96] on p "Overview" at bounding box center [36, 97] width 26 height 8
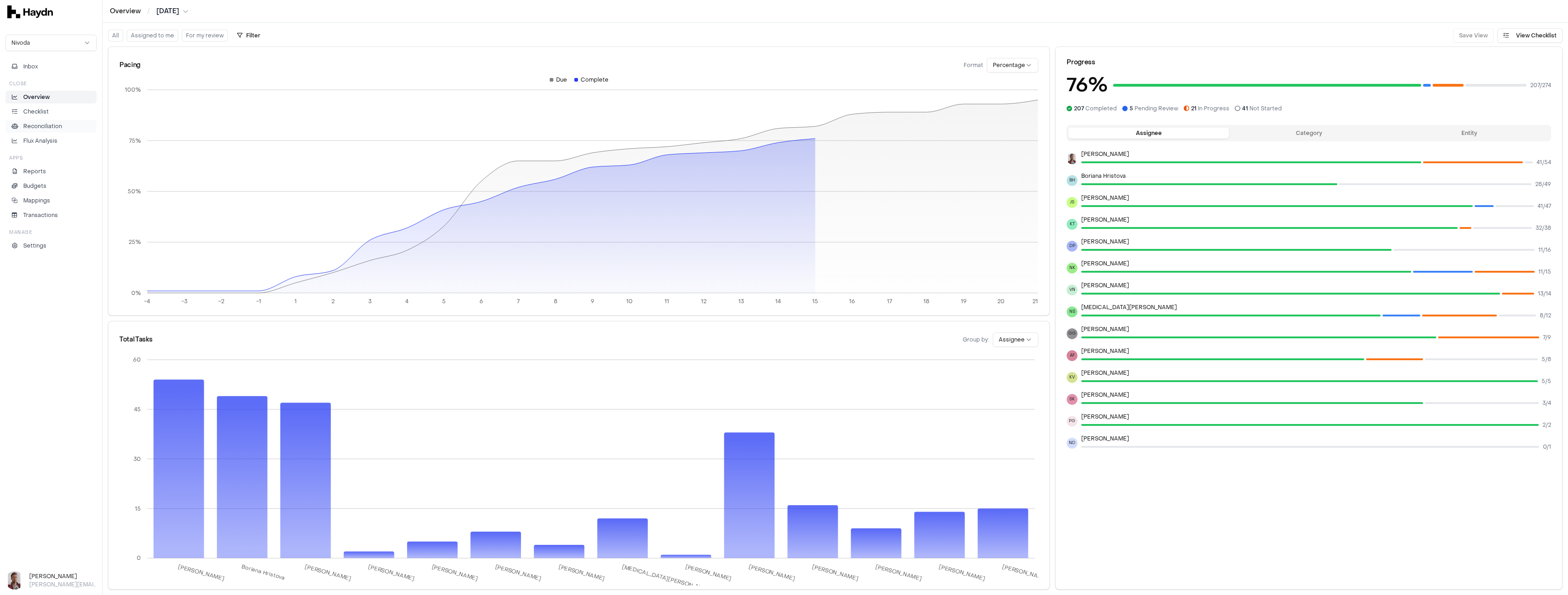
click at [34, 127] on p "Reconciliation" at bounding box center [42, 126] width 39 height 8
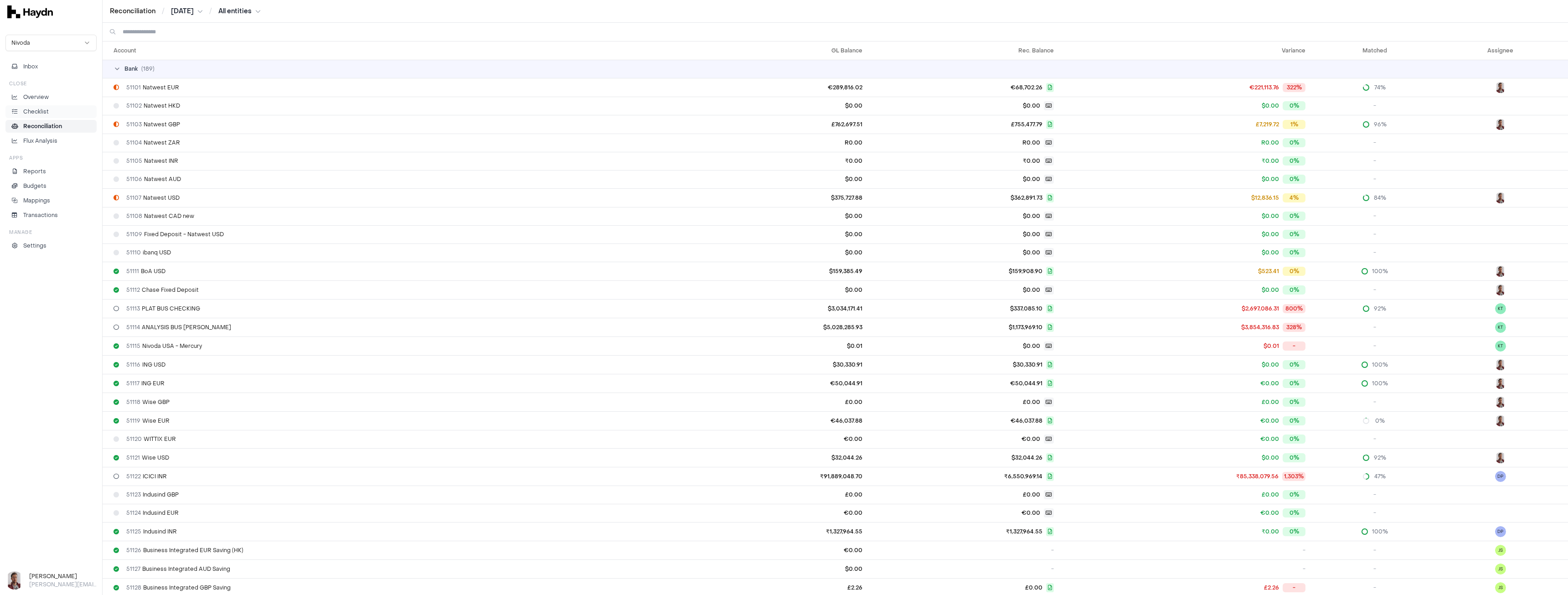
click at [41, 106] on link "Checklist" at bounding box center [50, 111] width 91 height 12
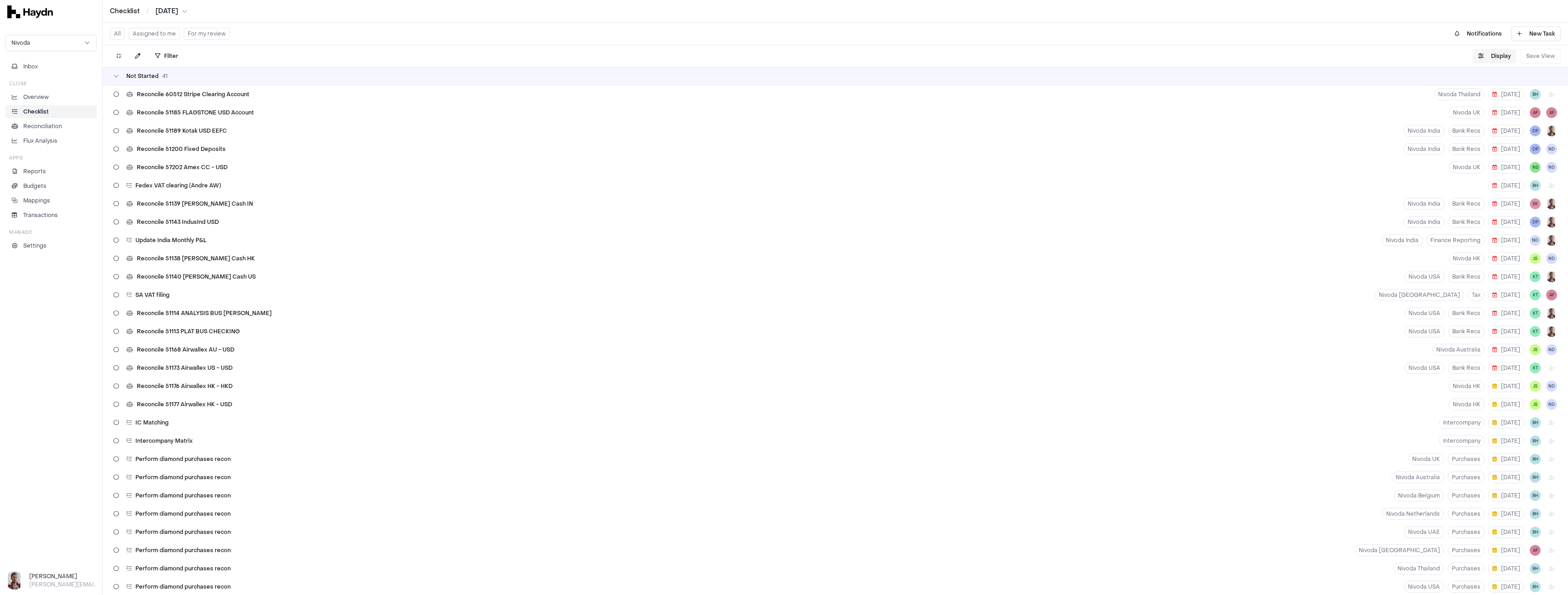
click at [1488, 53] on button "Display" at bounding box center [1495, 56] width 44 height 15
click at [1488, 81] on html "Checklist / Jul 2025 Nivoda Inbox Close Overview Checklist Reconciliation Flux …" at bounding box center [784, 297] width 1568 height 595
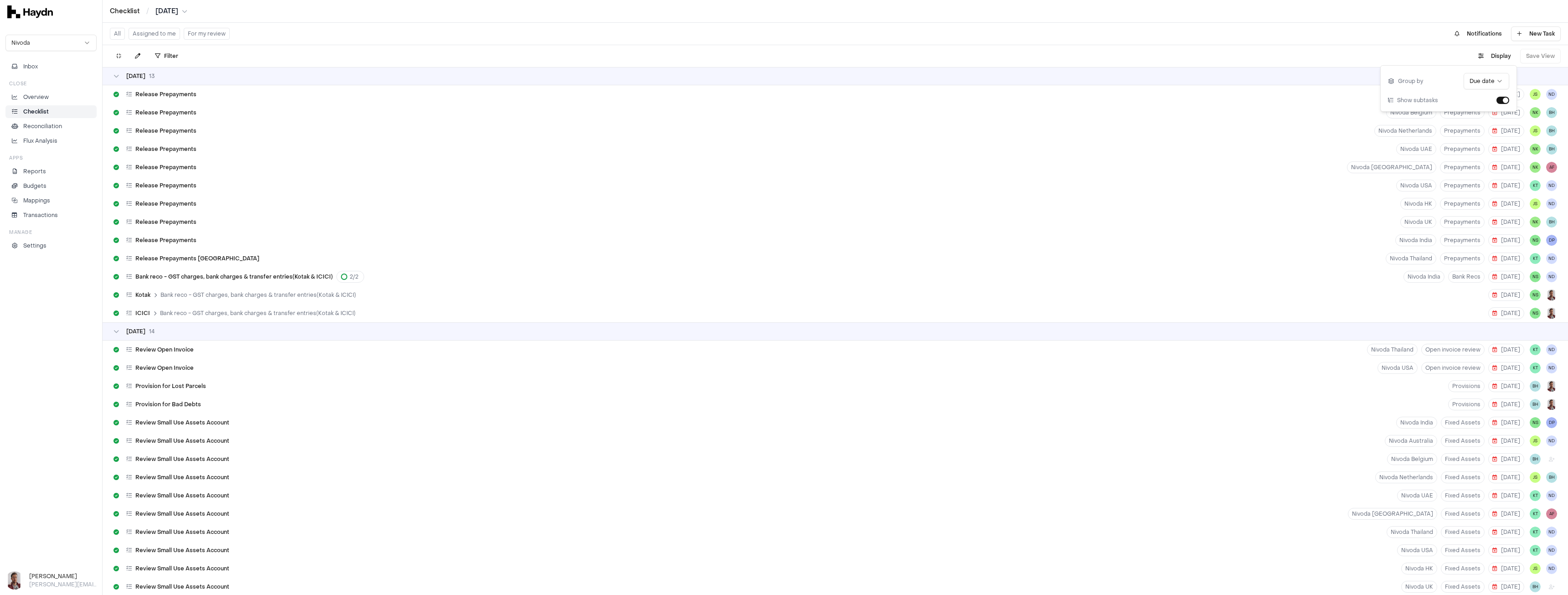
click at [140, 77] on span "01 Aug" at bounding box center [136, 76] width 19 height 7
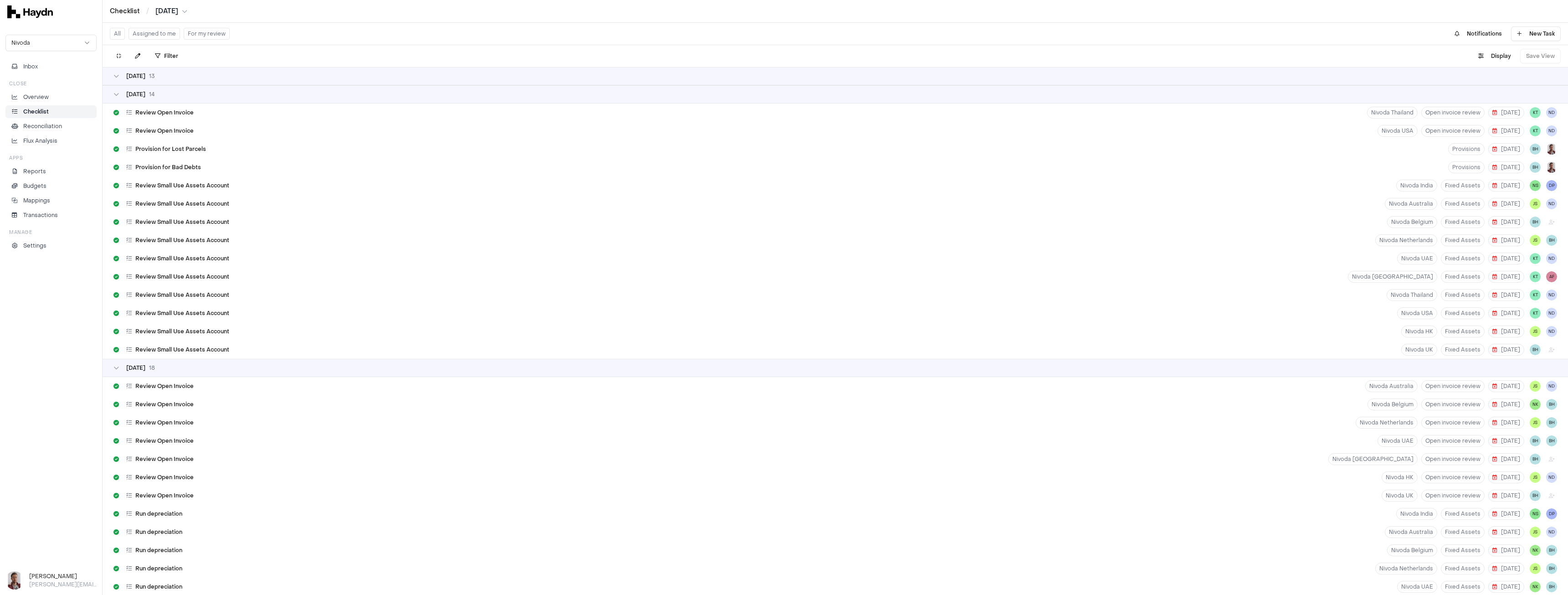
click at [146, 100] on div "04 Aug 14" at bounding box center [835, 94] width 1466 height 18
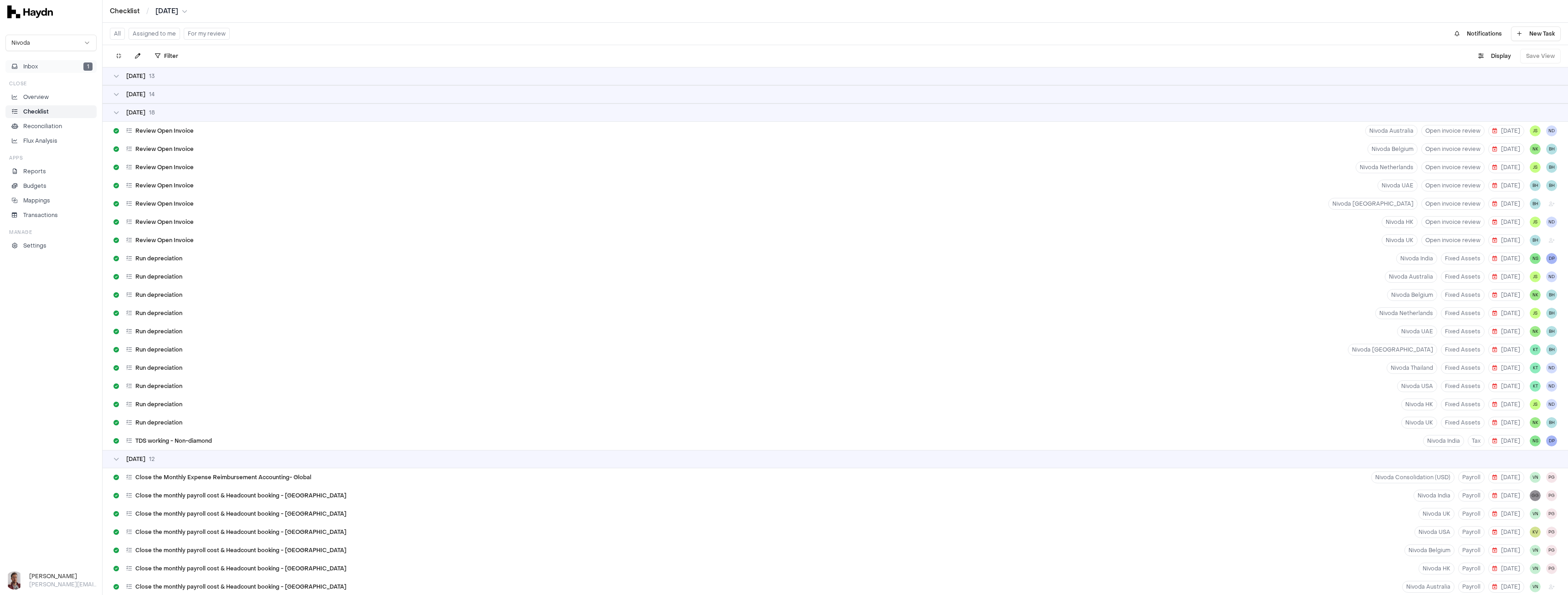
click at [42, 65] on button "Inbox 1" at bounding box center [50, 66] width 91 height 12
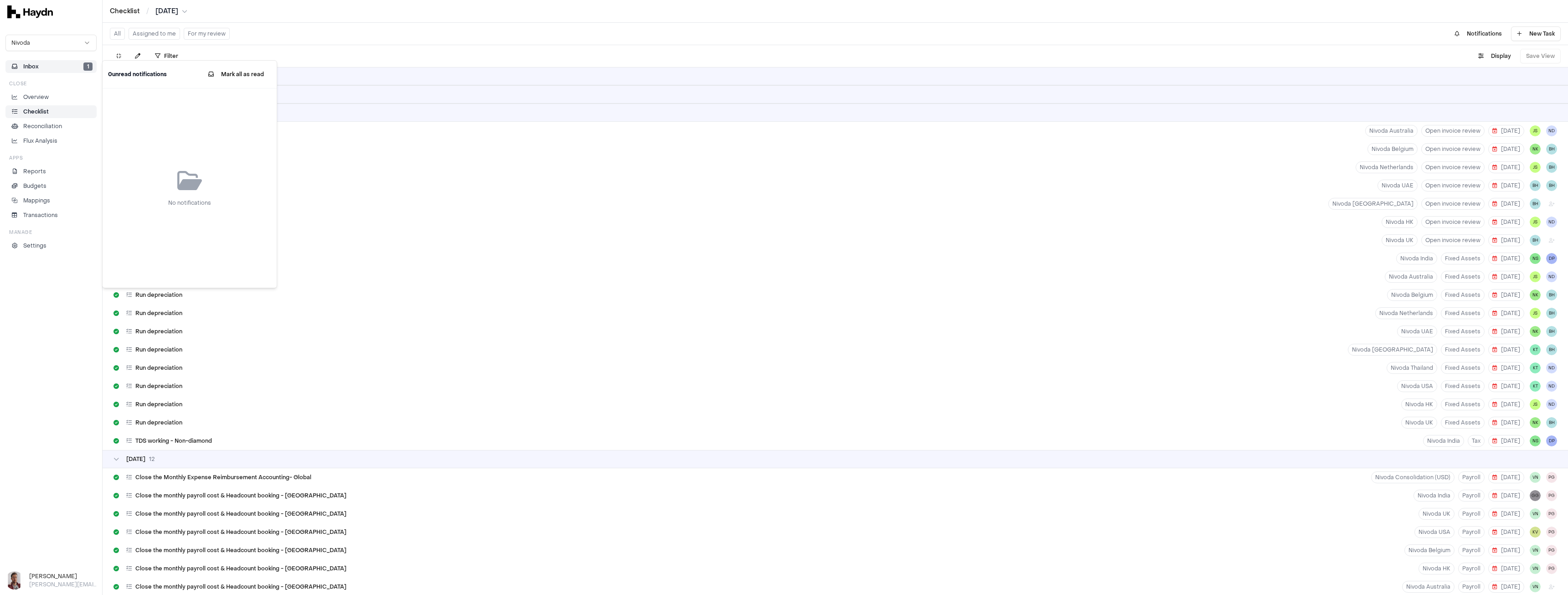
click at [36, 112] on p "Checklist" at bounding box center [36, 111] width 26 height 8
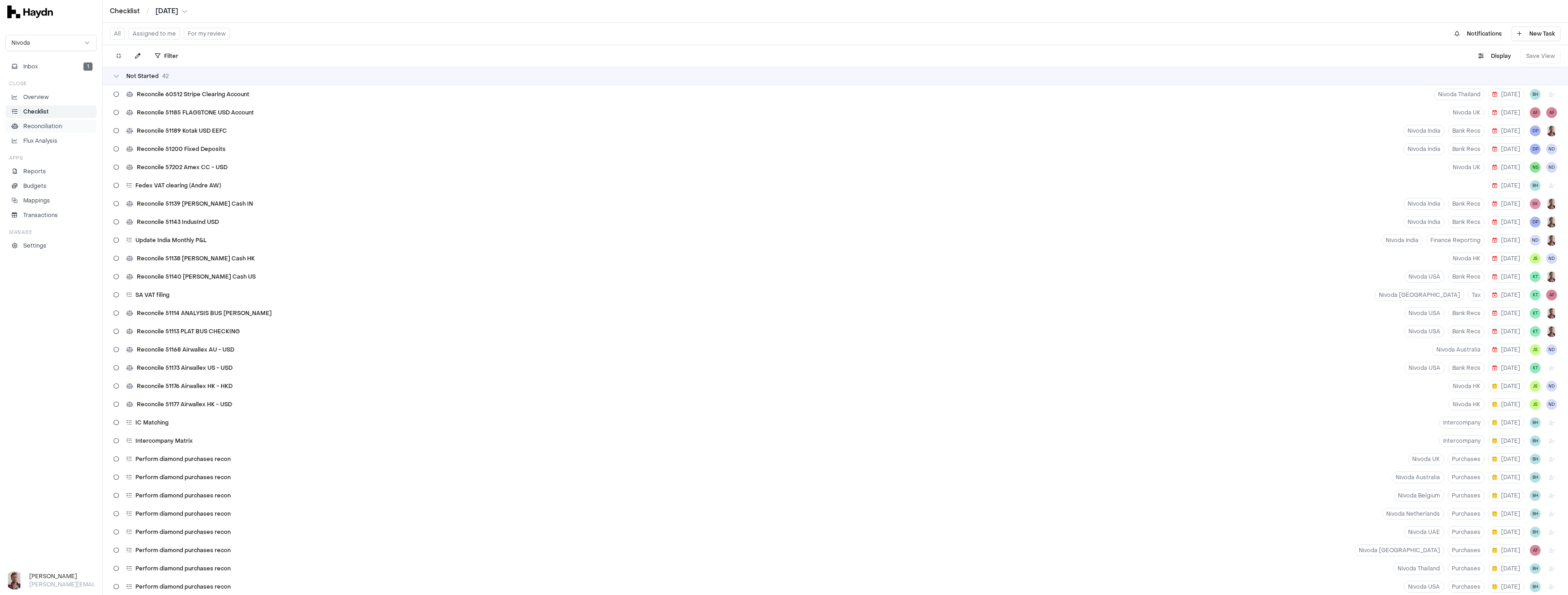
click at [60, 128] on p "Reconciliation" at bounding box center [42, 126] width 39 height 8
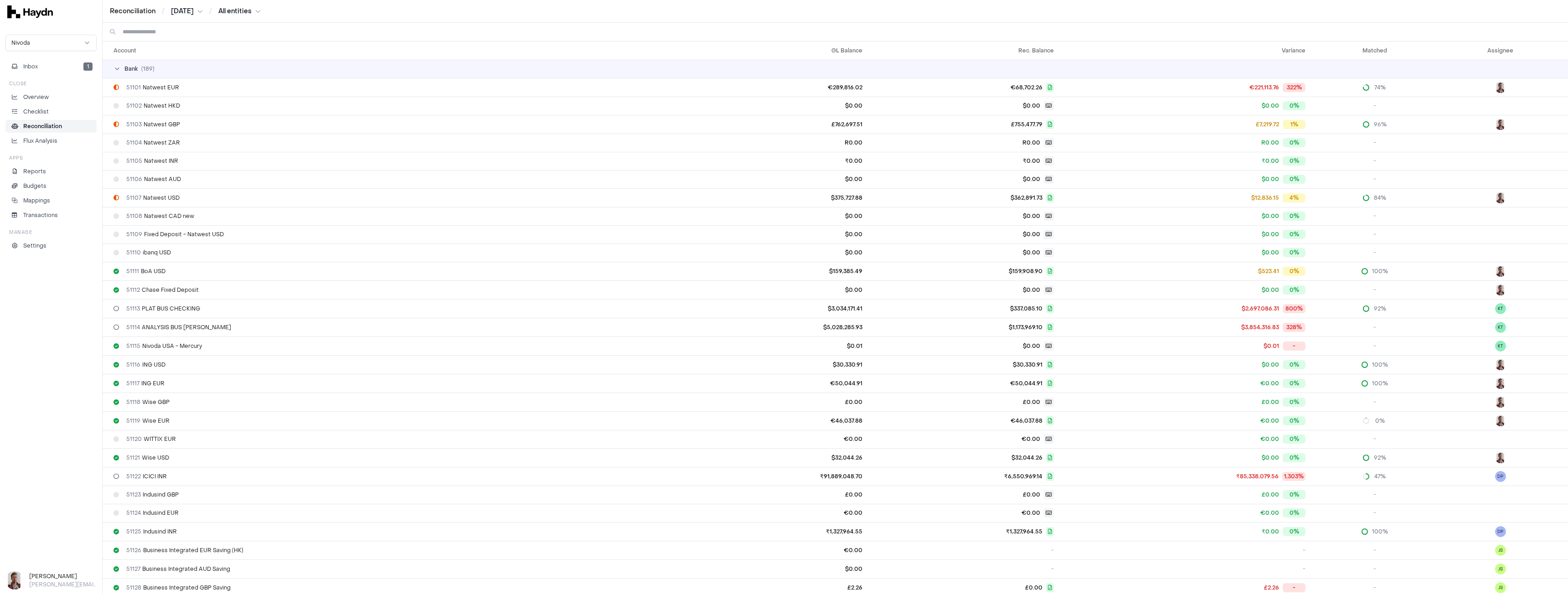
click at [167, 31] on input at bounding box center [842, 31] width 1438 height 18
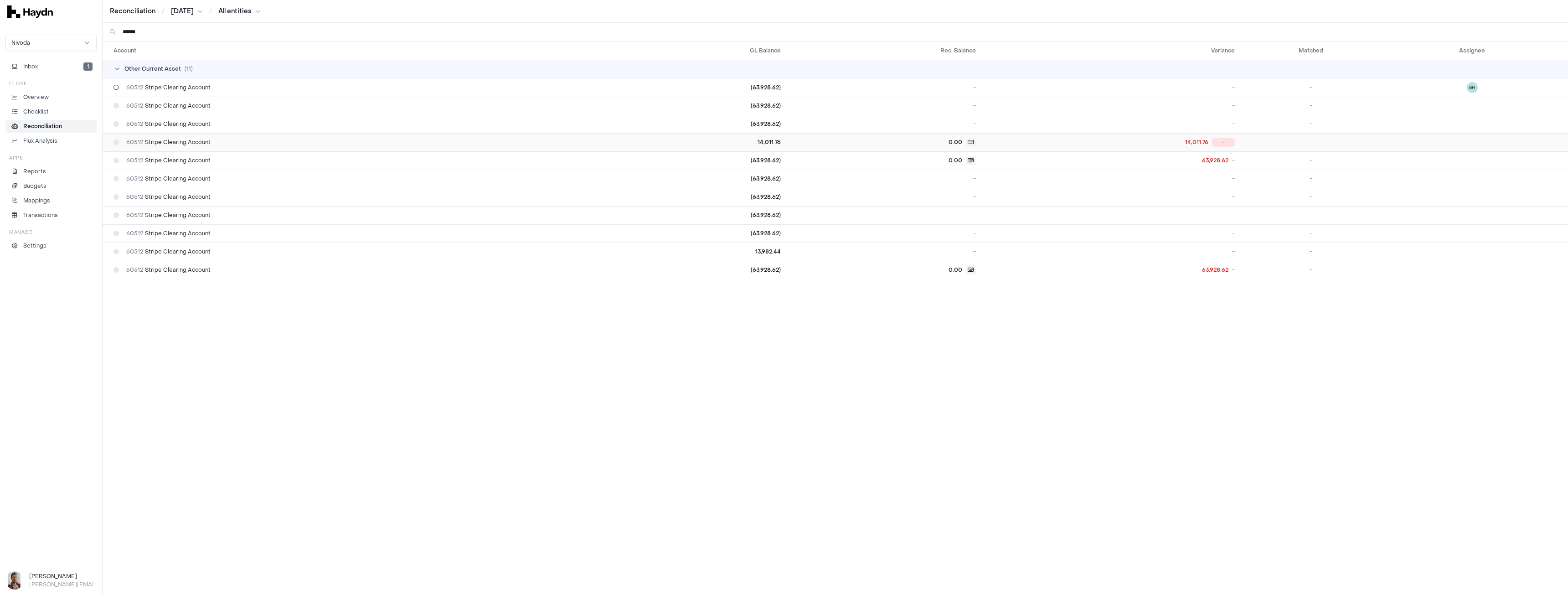
type input "******"
click at [184, 143] on span "60512 Stripe Clearing Account" at bounding box center [168, 142] width 84 height 7
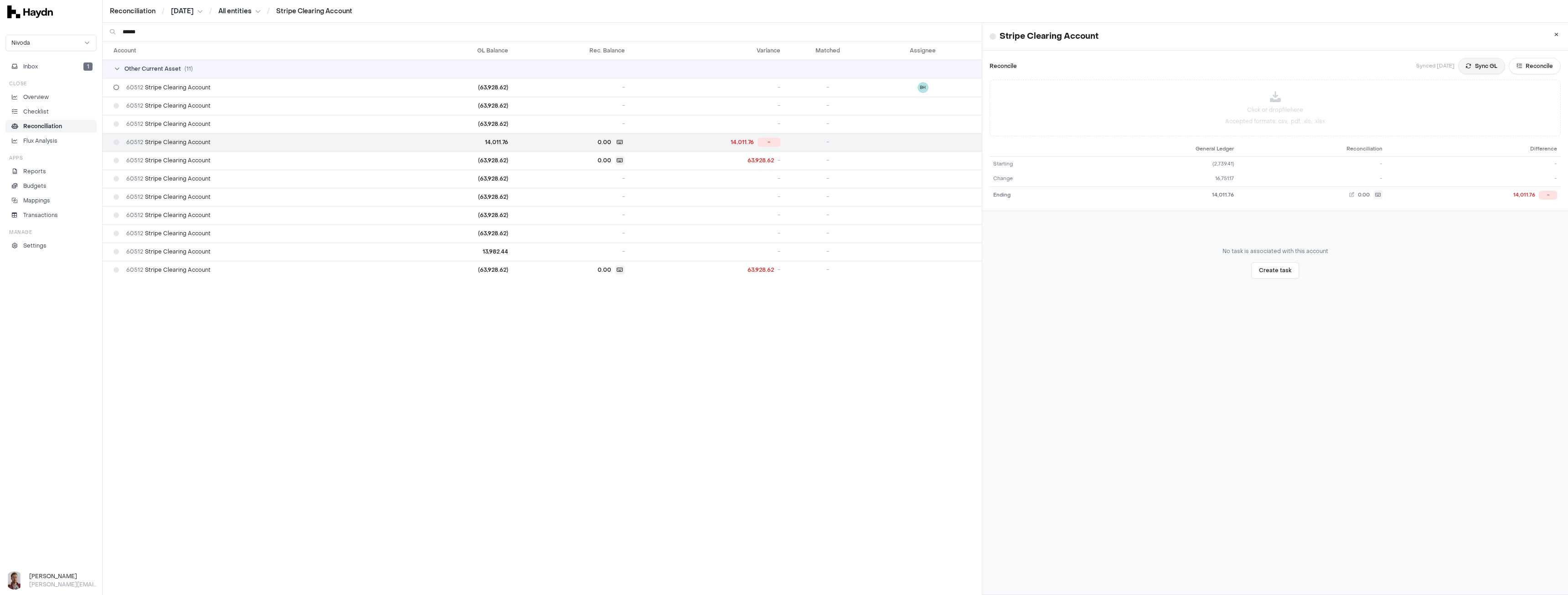
click at [1463, 67] on button "Sync GL" at bounding box center [1482, 66] width 47 height 16
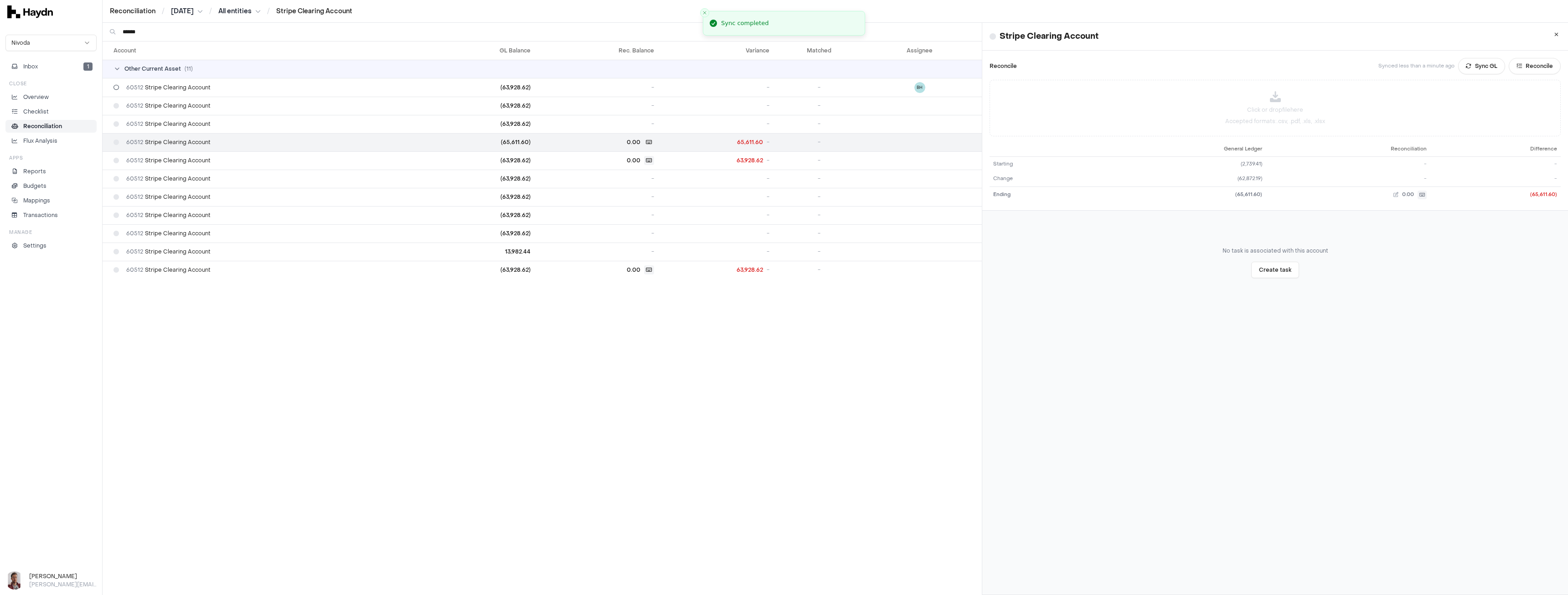
click at [191, 10] on html "Reconciliation / Jul 2025 / All entities / Stripe Clearing Account Nivoda Inbox…" at bounding box center [784, 297] width 1568 height 595
click at [186, 130] on div "Apr 2025" at bounding box center [189, 128] width 54 height 12
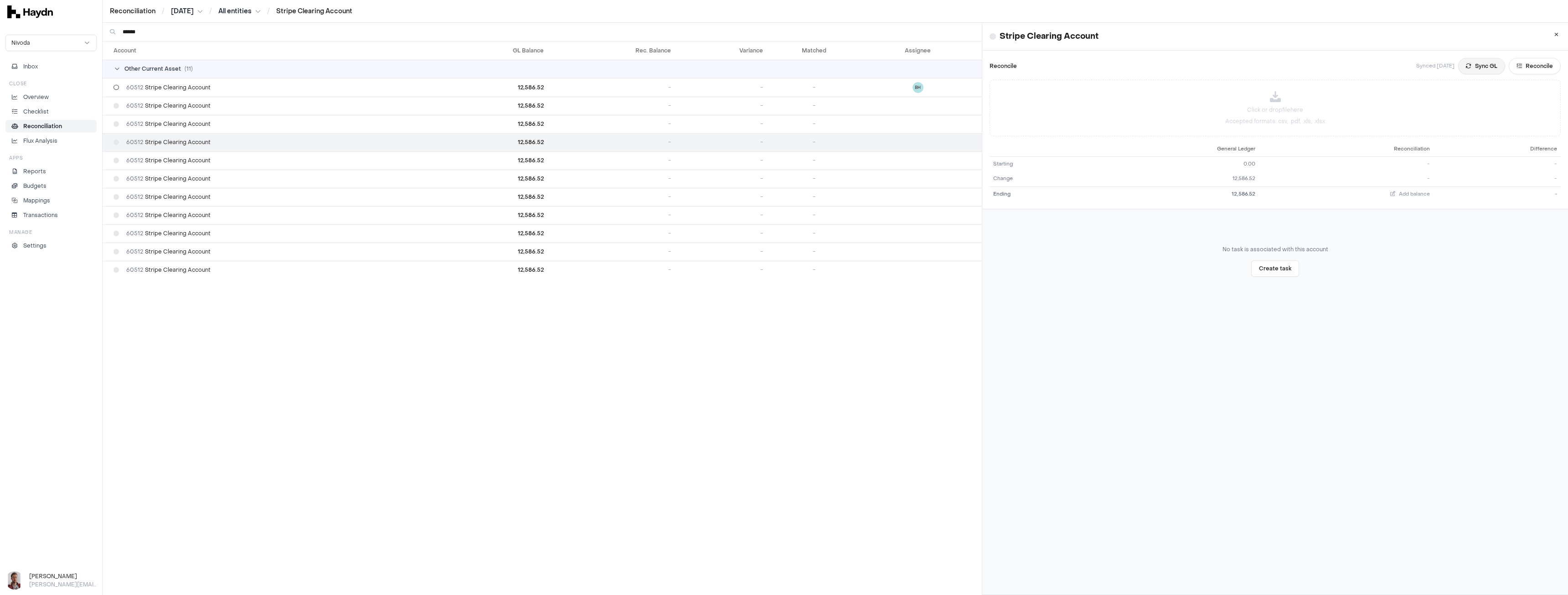
click at [1469, 70] on button "Sync GL" at bounding box center [1482, 66] width 47 height 16
click at [184, 12] on html "Reconciliation / Apr 2025 / All entities / Stripe Clearing Account Nivoda Inbox…" at bounding box center [784, 297] width 1568 height 595
click at [181, 80] on div "May 2025" at bounding box center [189, 77] width 54 height 12
click at [1479, 64] on button "Sync GL" at bounding box center [1482, 66] width 47 height 16
click at [196, 12] on html "Reconciliation / May 2025 / All entities / Stripe Clearing Account Nivoda Inbox…" at bounding box center [784, 297] width 1568 height 595
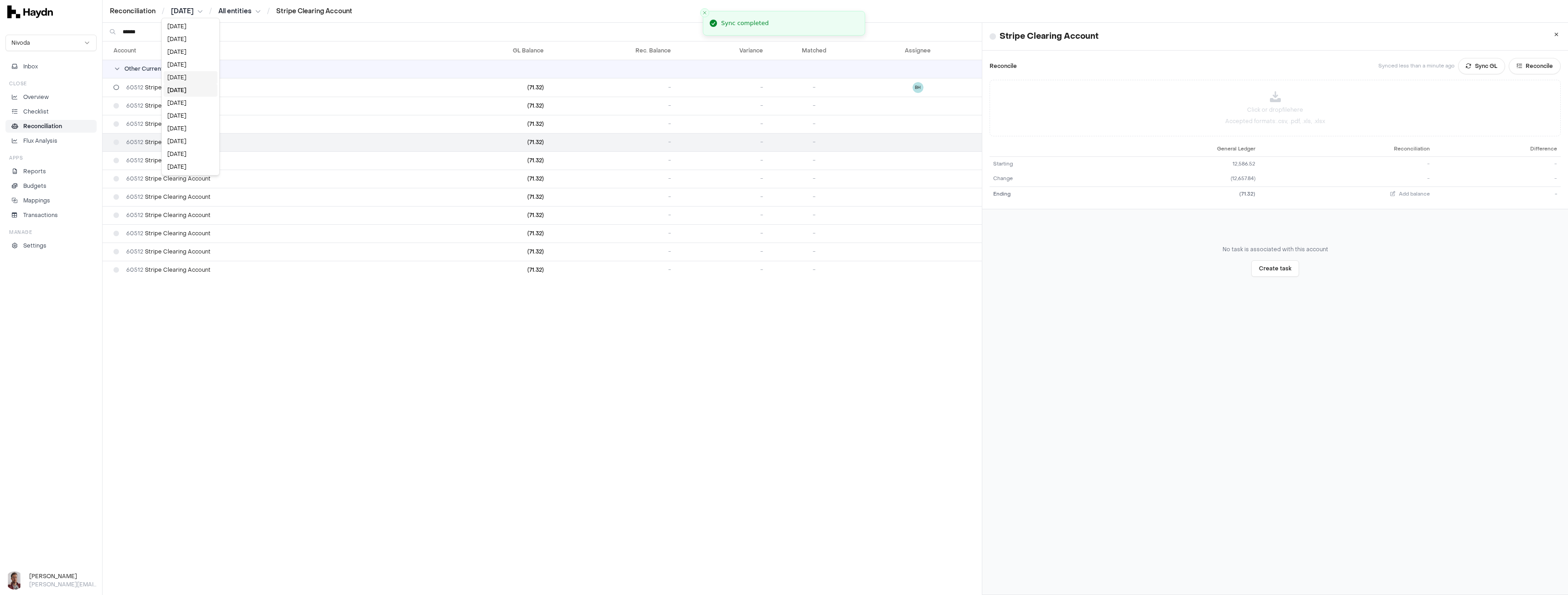
click at [192, 81] on div "Jun 2025" at bounding box center [191, 77] width 54 height 12
click at [1464, 64] on button "Sync GL" at bounding box center [1482, 66] width 47 height 16
click at [194, 9] on html "Reconciliation / Jun 2025 / All entities / Stripe Clearing Account Nivoda Inbox…" at bounding box center [784, 297] width 1568 height 595
click at [174, 76] on div "[DATE]" at bounding box center [189, 77] width 54 height 12
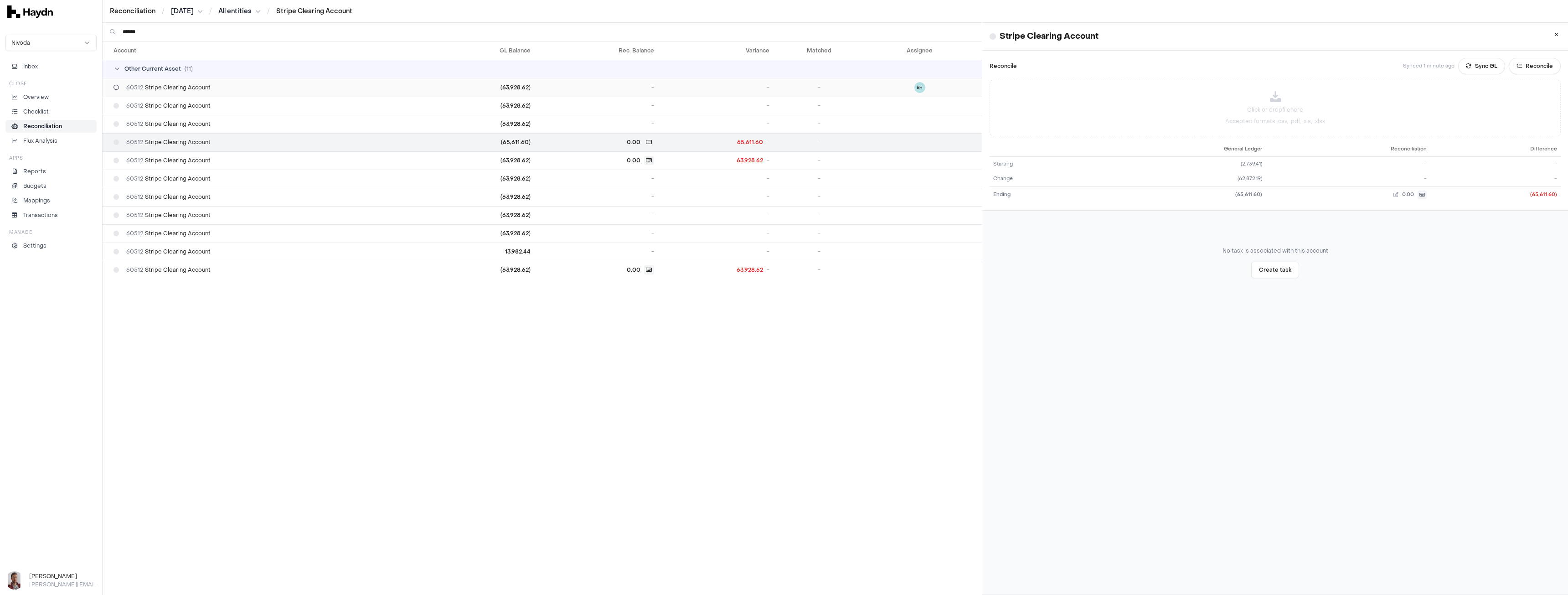
click at [295, 91] on td "60512 Stripe Clearing Account" at bounding box center [263, 88] width 321 height 19
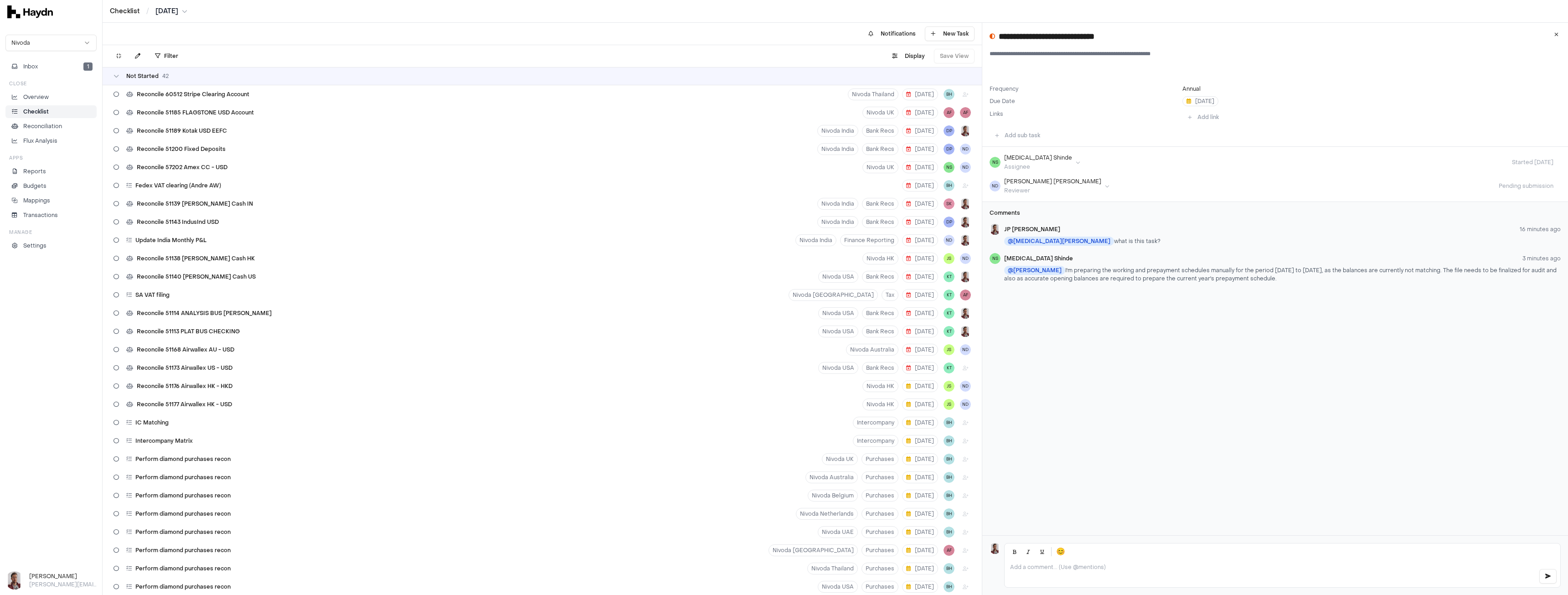
click at [1093, 567] on p at bounding box center [1270, 567] width 521 height 7
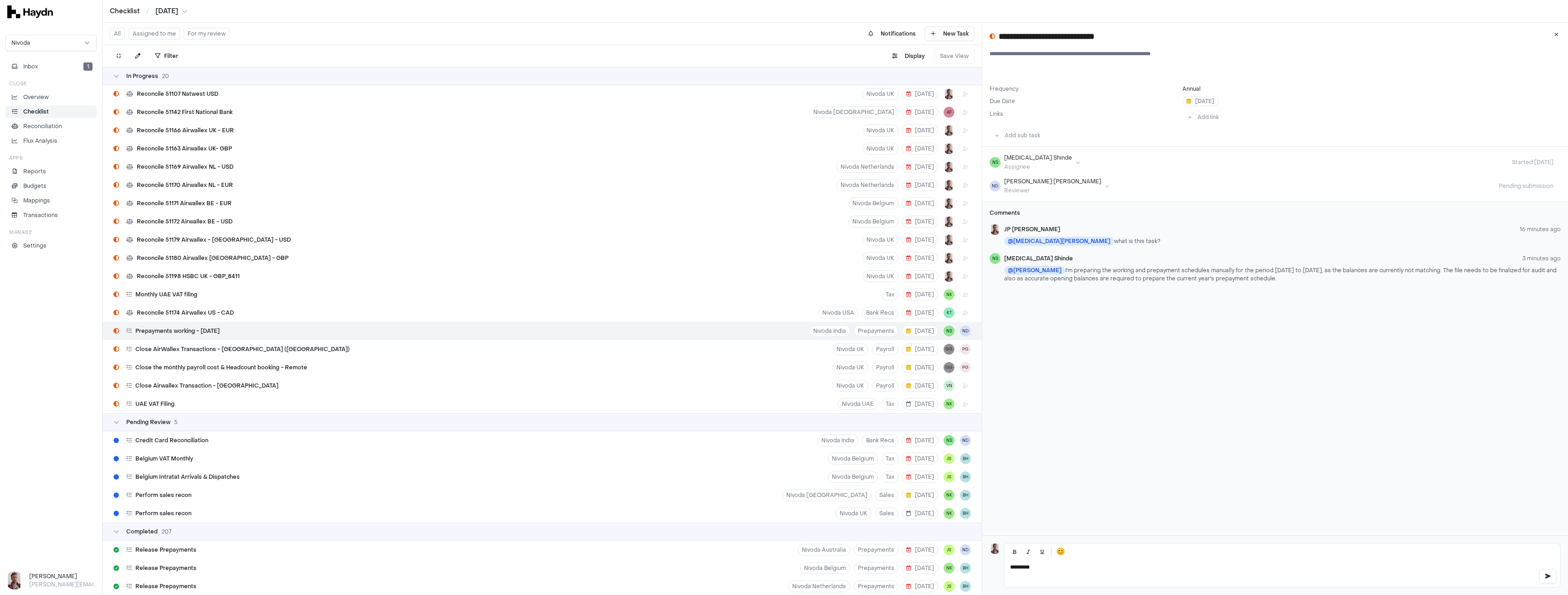
click at [1093, 567] on p "*********" at bounding box center [1270, 567] width 521 height 7
click at [1126, 550] on div "Nikita Shinde" at bounding box center [1161, 547] width 88 height 8
click at [1549, 576] on icon "button" at bounding box center [1548, 576] width 5 height 5
click at [34, 97] on p "Overview" at bounding box center [36, 97] width 26 height 8
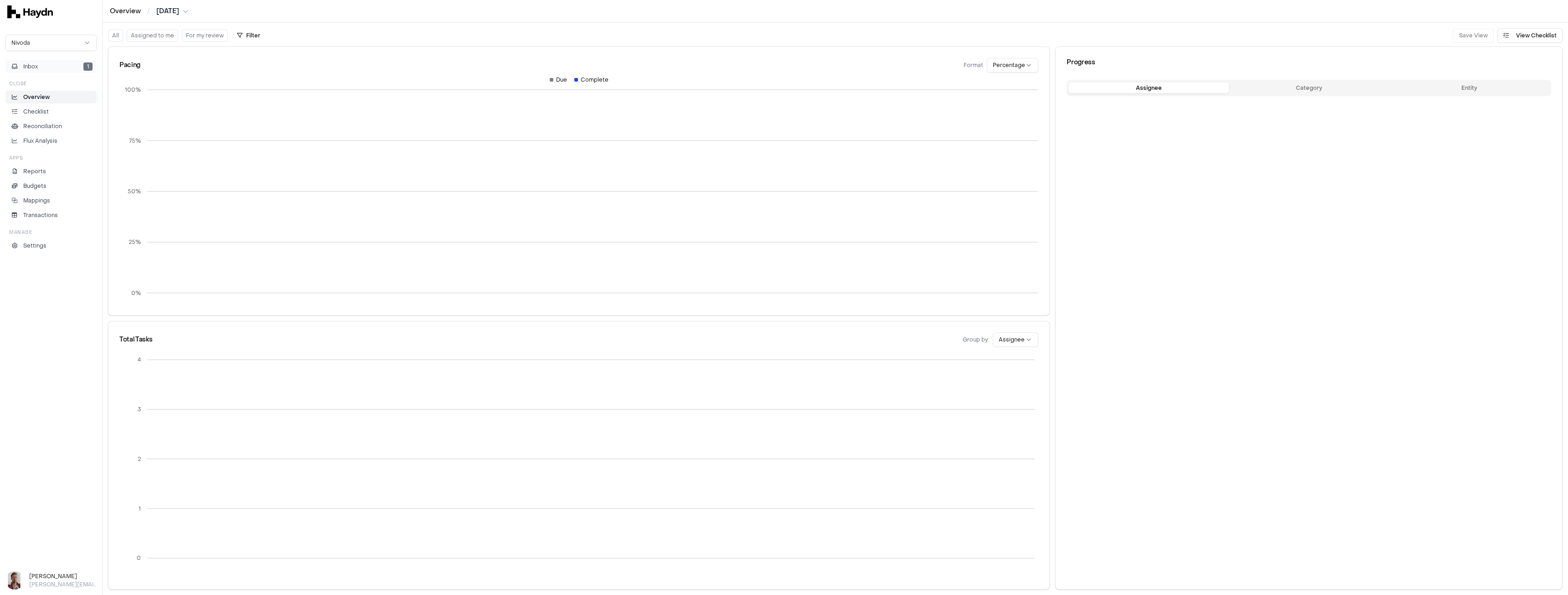
click at [40, 67] on button "Inbox 1" at bounding box center [50, 66] width 91 height 12
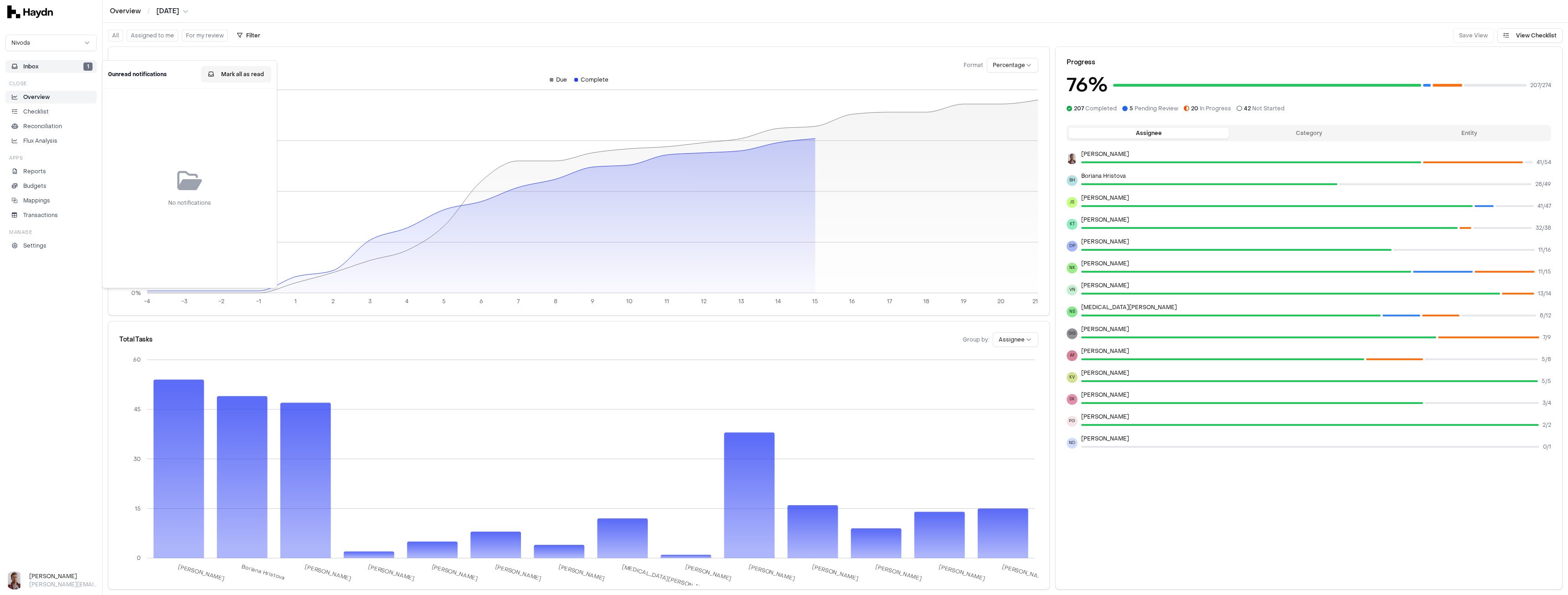
click at [222, 78] on button "Mark all as read" at bounding box center [236, 74] width 70 height 16
click at [39, 111] on p "Checklist" at bounding box center [36, 111] width 26 height 8
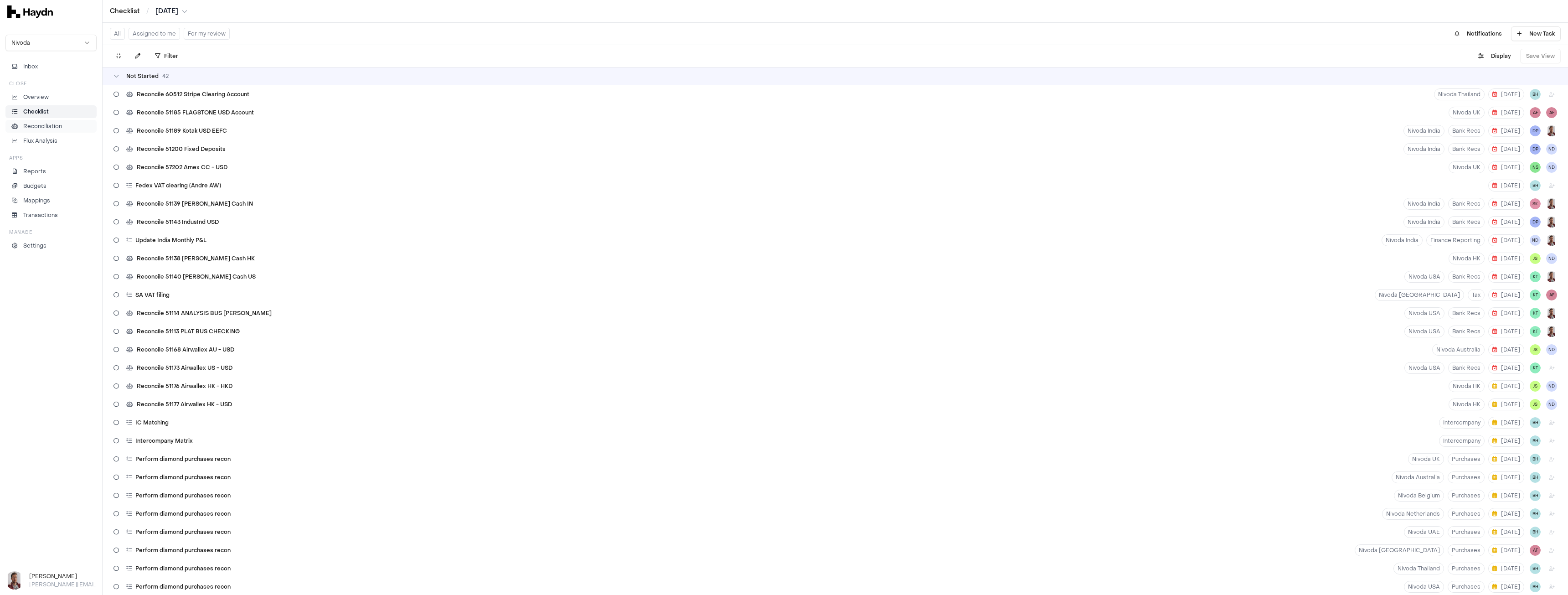
click at [39, 128] on p "Reconciliation" at bounding box center [42, 126] width 39 height 8
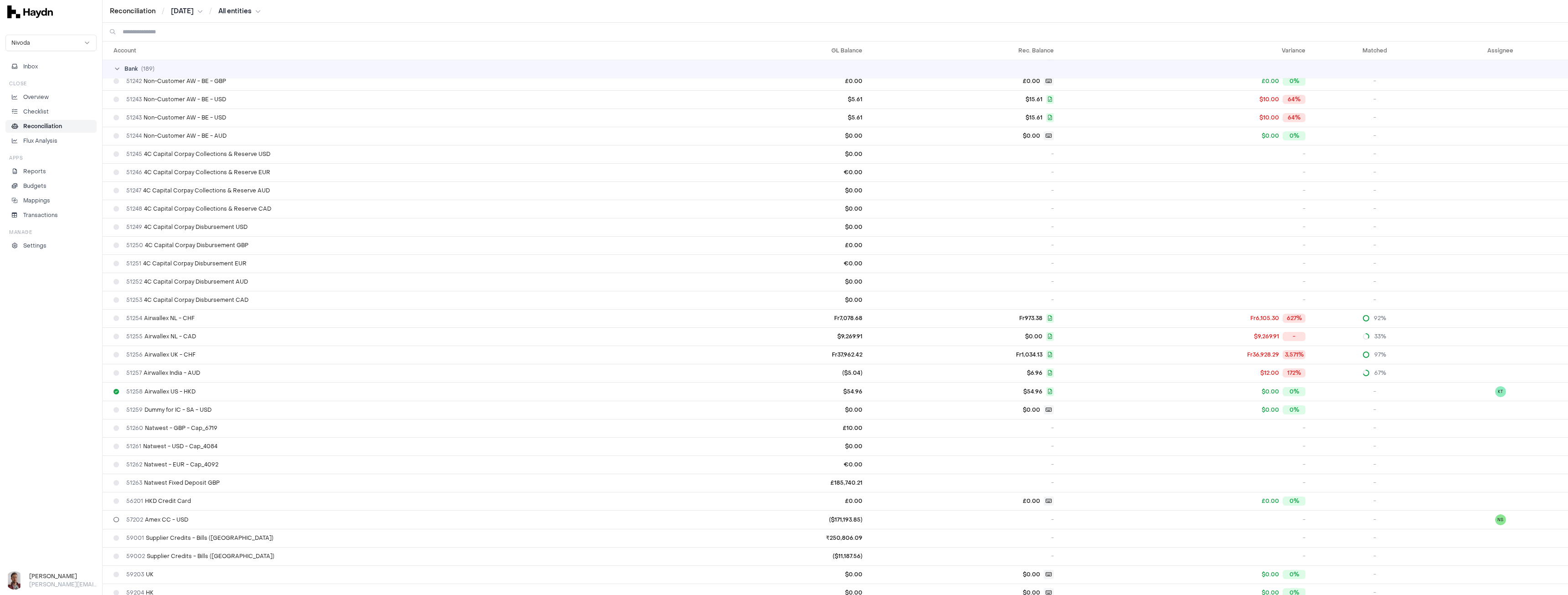
scroll to position [3187, 0]
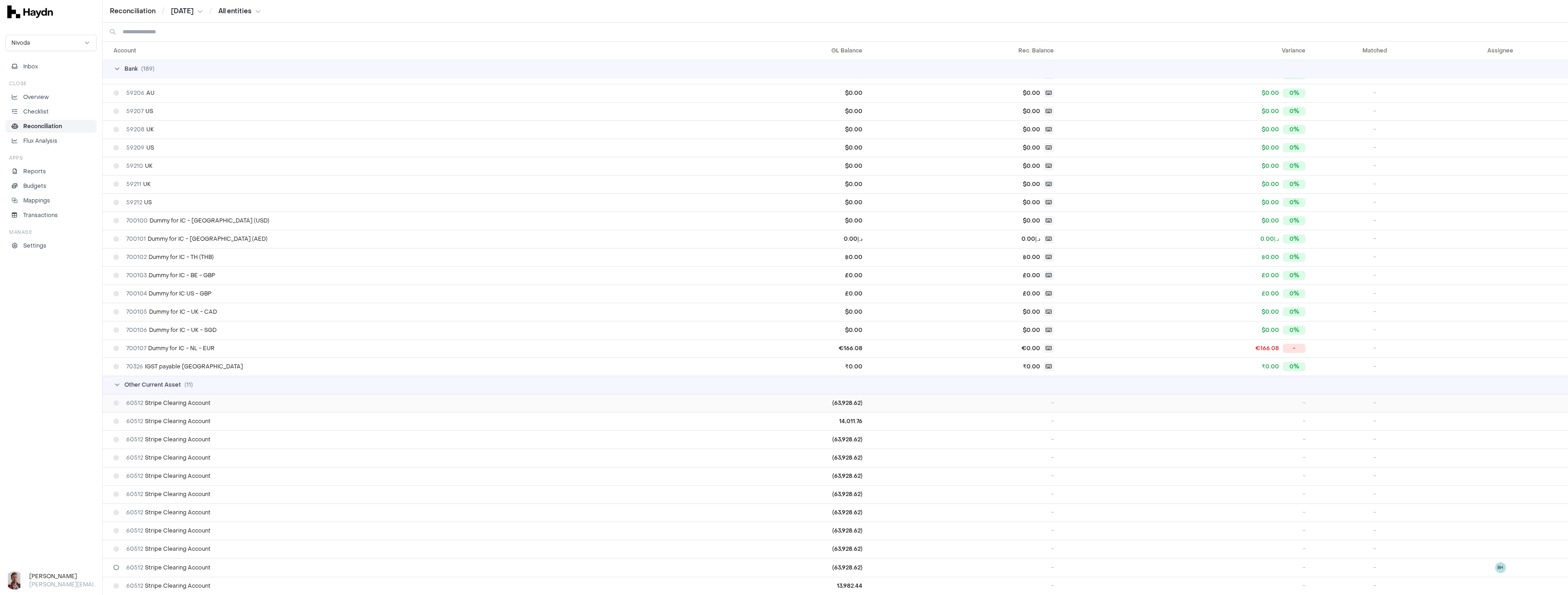
click at [574, 404] on div "60512 Stripe Clearing Account" at bounding box center [393, 403] width 559 height 7
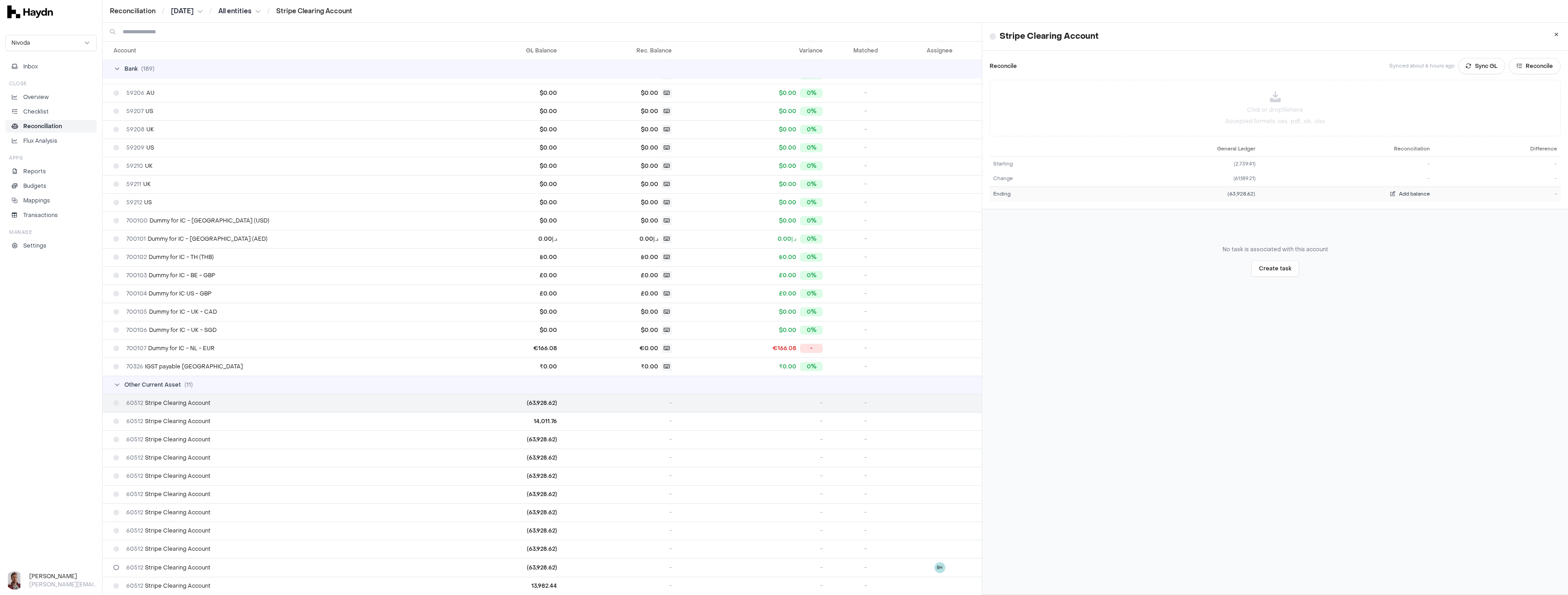
click at [1406, 194] on span "Add balance" at bounding box center [1414, 194] width 31 height 7
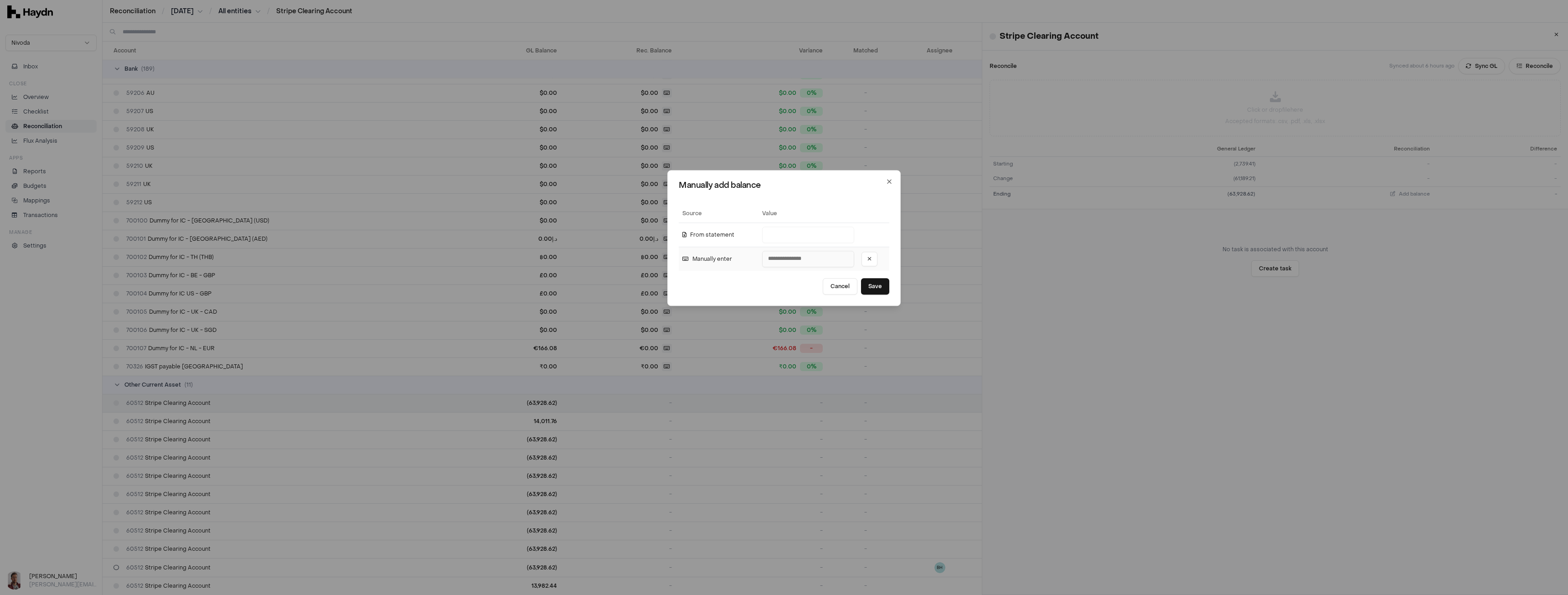
click at [806, 260] on input "number" at bounding box center [808, 259] width 92 height 16
type input "*"
click at [880, 284] on button "Save" at bounding box center [875, 286] width 29 height 16
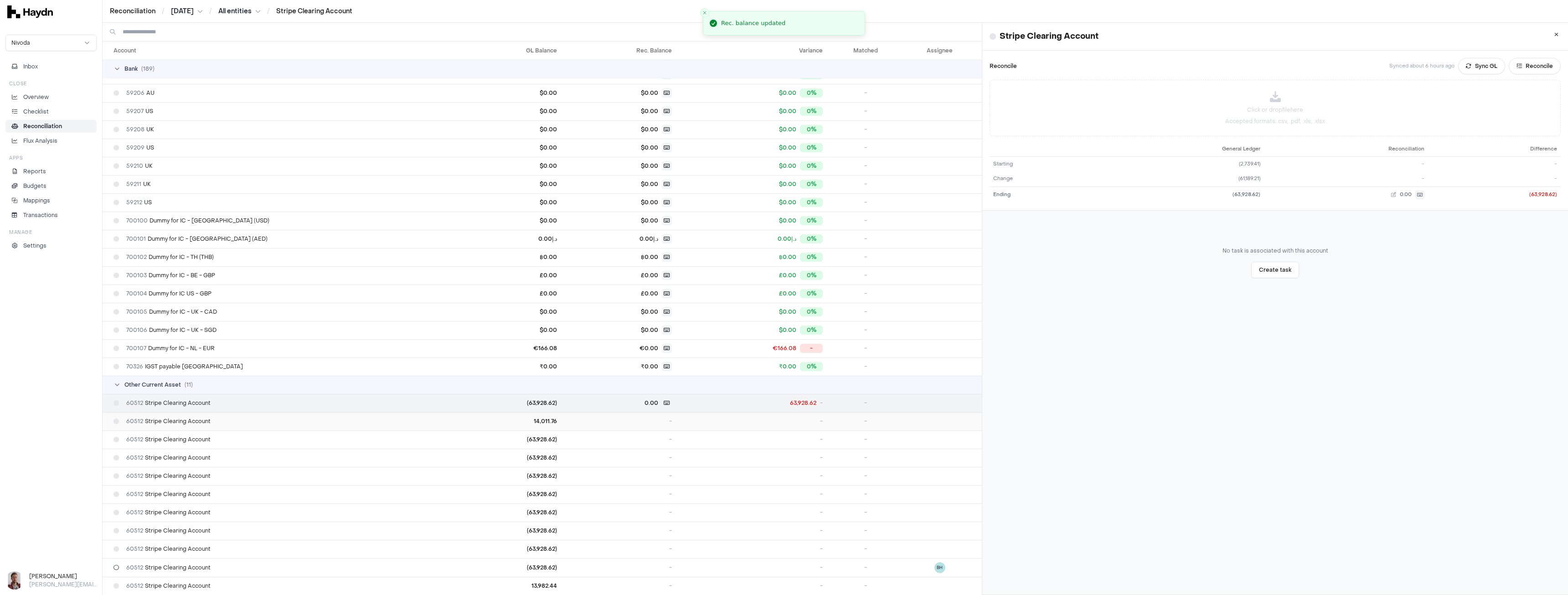
click at [633, 421] on td "-" at bounding box center [618, 421] width 115 height 18
click at [1401, 191] on span "Add balance" at bounding box center [1414, 194] width 31 height 7
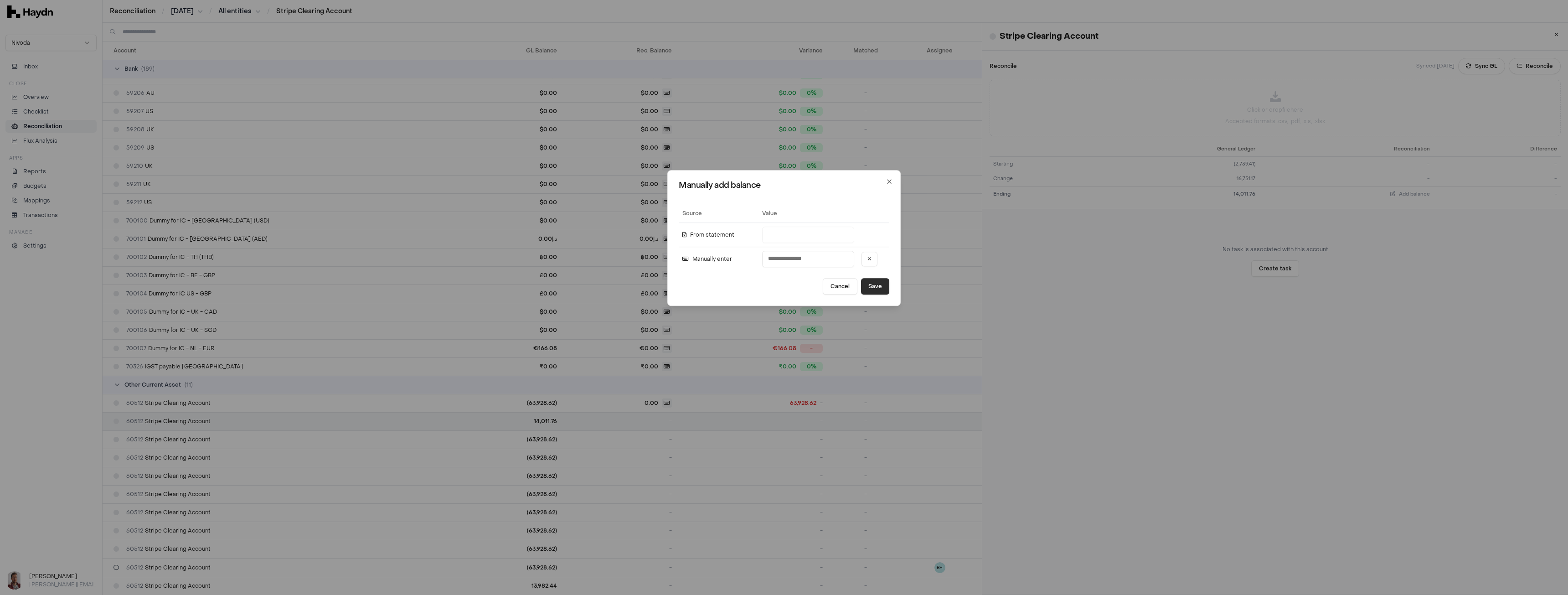
type input "*"
click at [868, 288] on button "Save" at bounding box center [875, 286] width 29 height 16
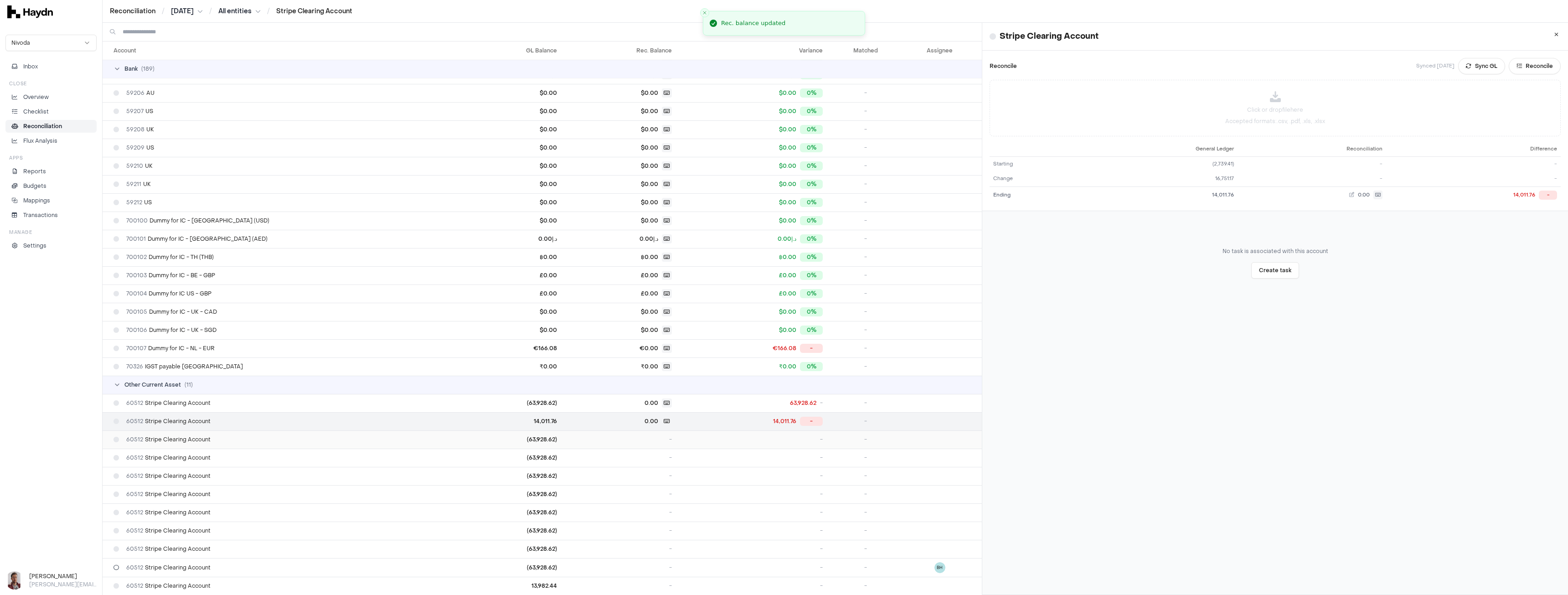
click at [630, 438] on td "-" at bounding box center [618, 439] width 115 height 18
click at [1390, 192] on button "Add balance" at bounding box center [1410, 195] width 39 height 8
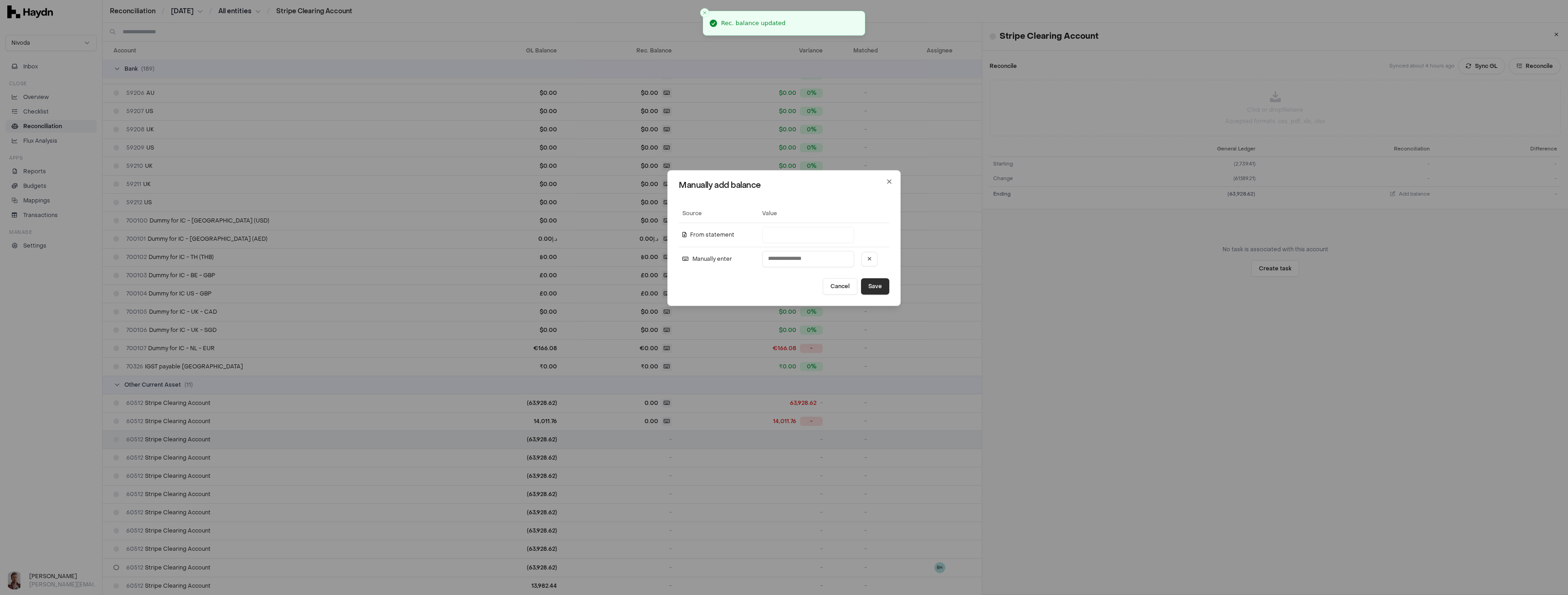
type input "*"
click at [866, 289] on button "Save" at bounding box center [875, 286] width 29 height 16
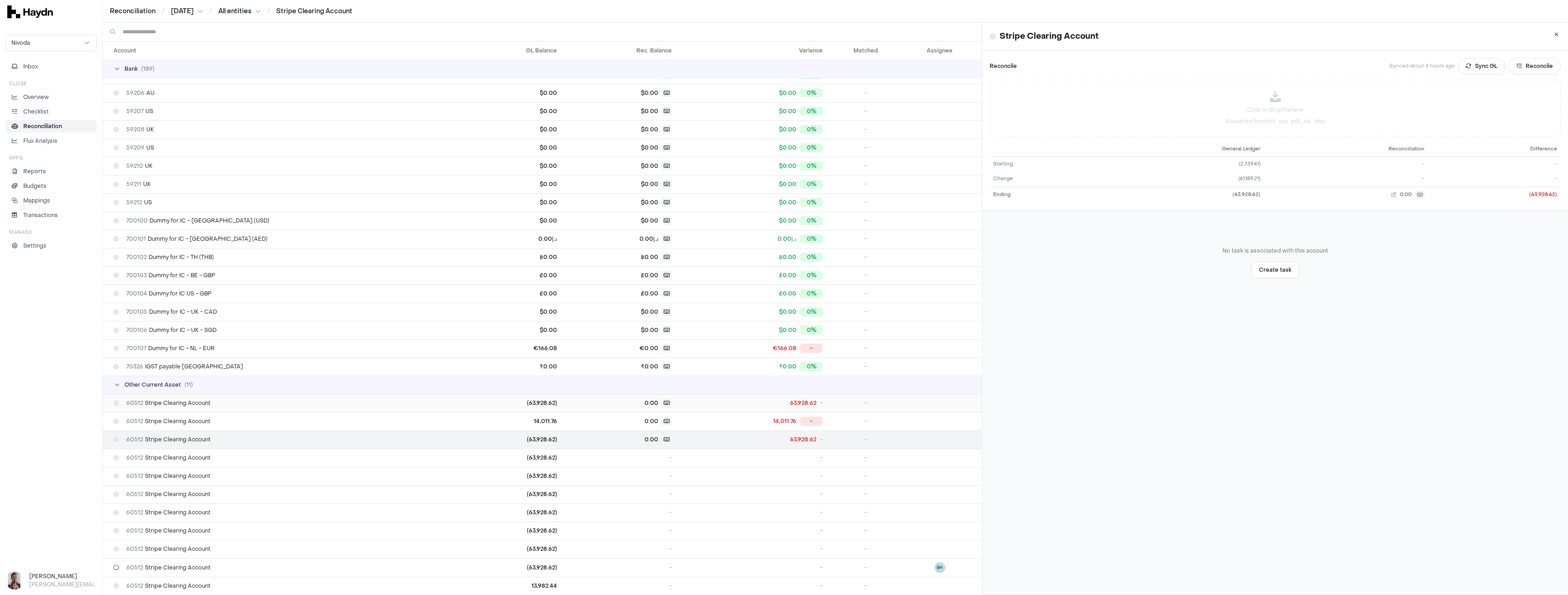
click at [475, 405] on td "(63,928.62)" at bounding box center [504, 403] width 114 height 18
click at [461, 437] on td "(63,928.62)" at bounding box center [504, 439] width 114 height 18
click at [186, 405] on span "60512 Stripe Clearing Account" at bounding box center [168, 403] width 84 height 7
click at [37, 248] on p "Settings" at bounding box center [35, 245] width 23 height 8
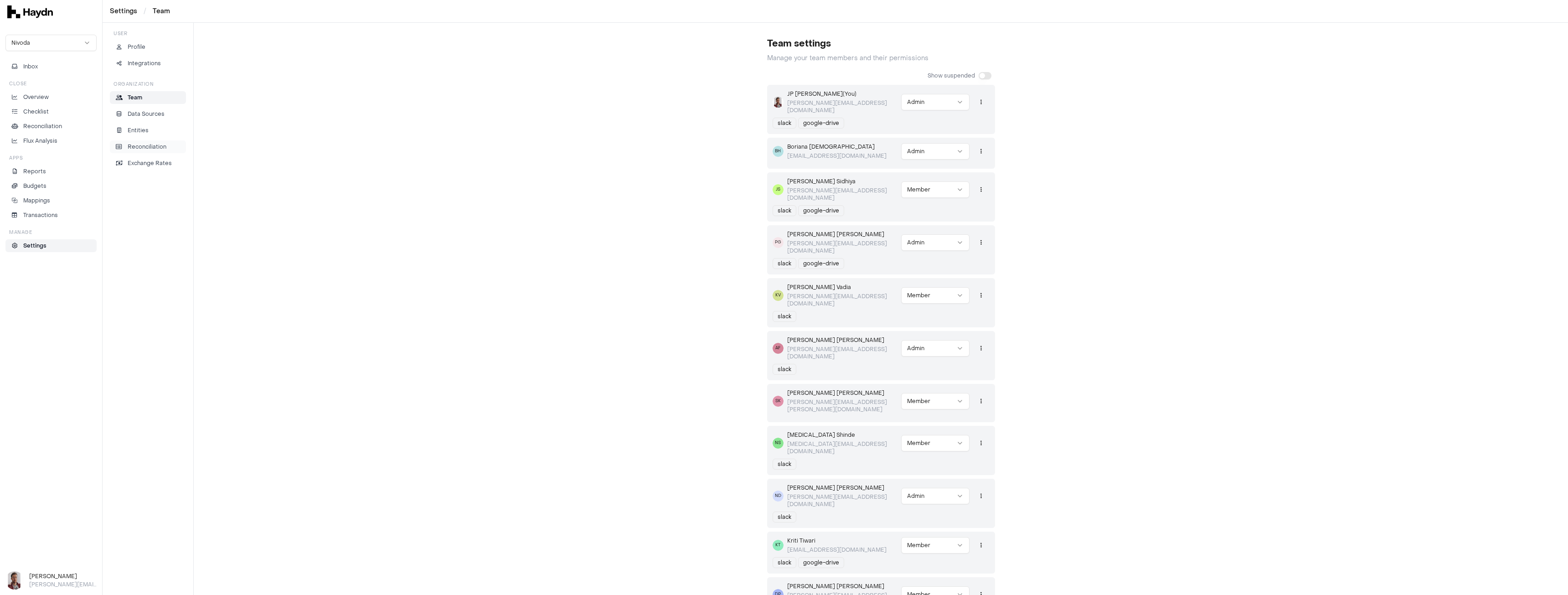
click at [157, 145] on p "Reconciliation" at bounding box center [147, 146] width 39 height 8
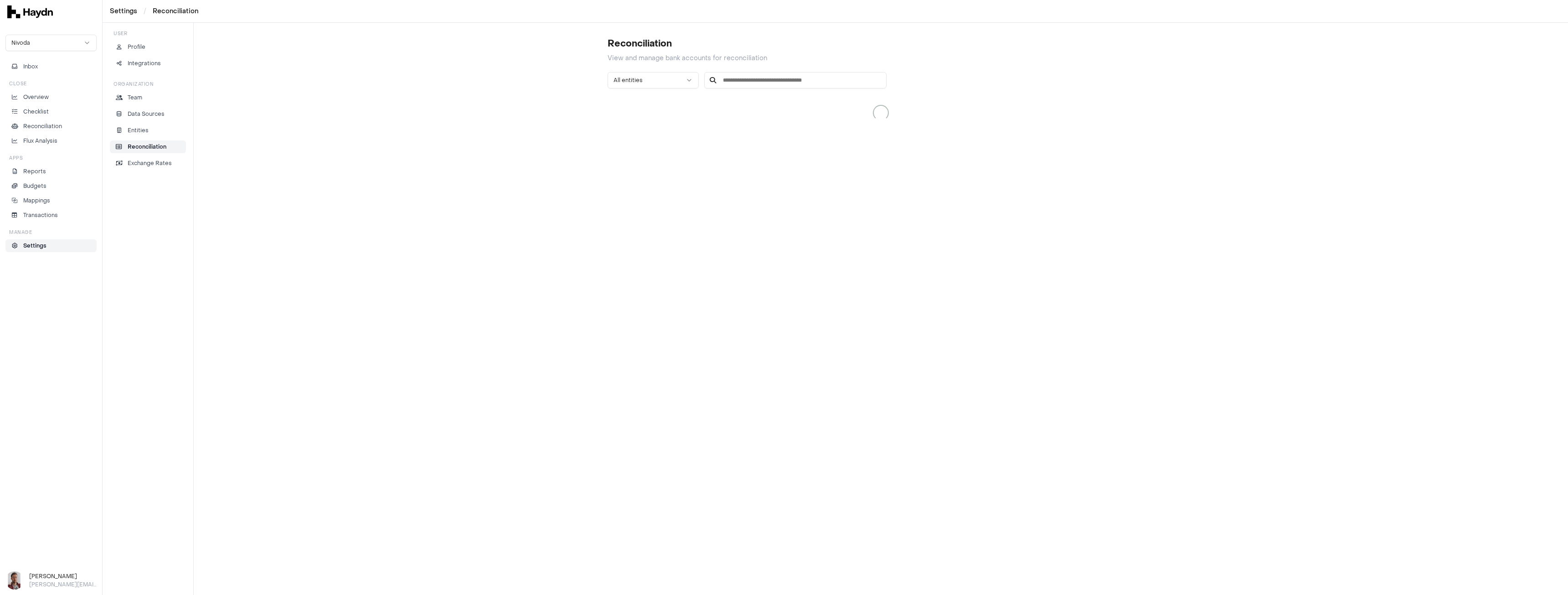
click at [730, 81] on input at bounding box center [795, 80] width 182 height 16
type input "******"
click at [614, 123] on icon at bounding box center [615, 124] width 7 height 7
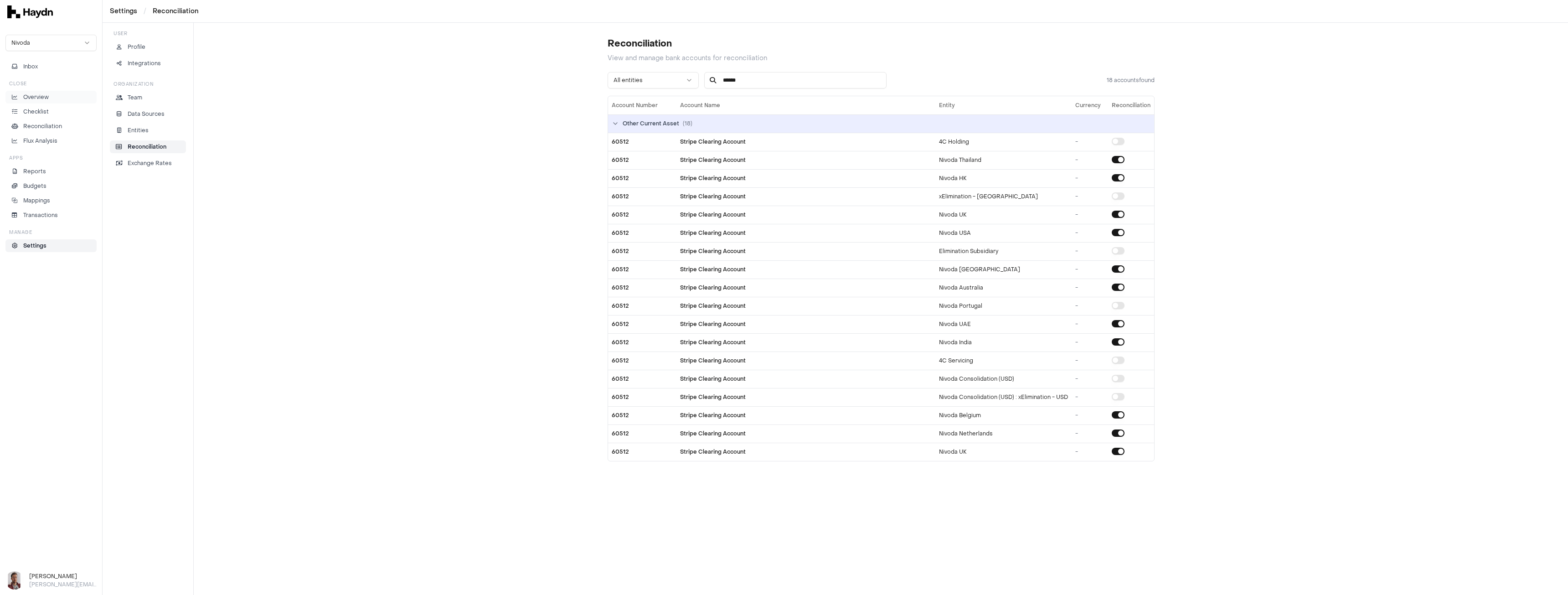
click at [40, 97] on p "Overview" at bounding box center [36, 97] width 26 height 8
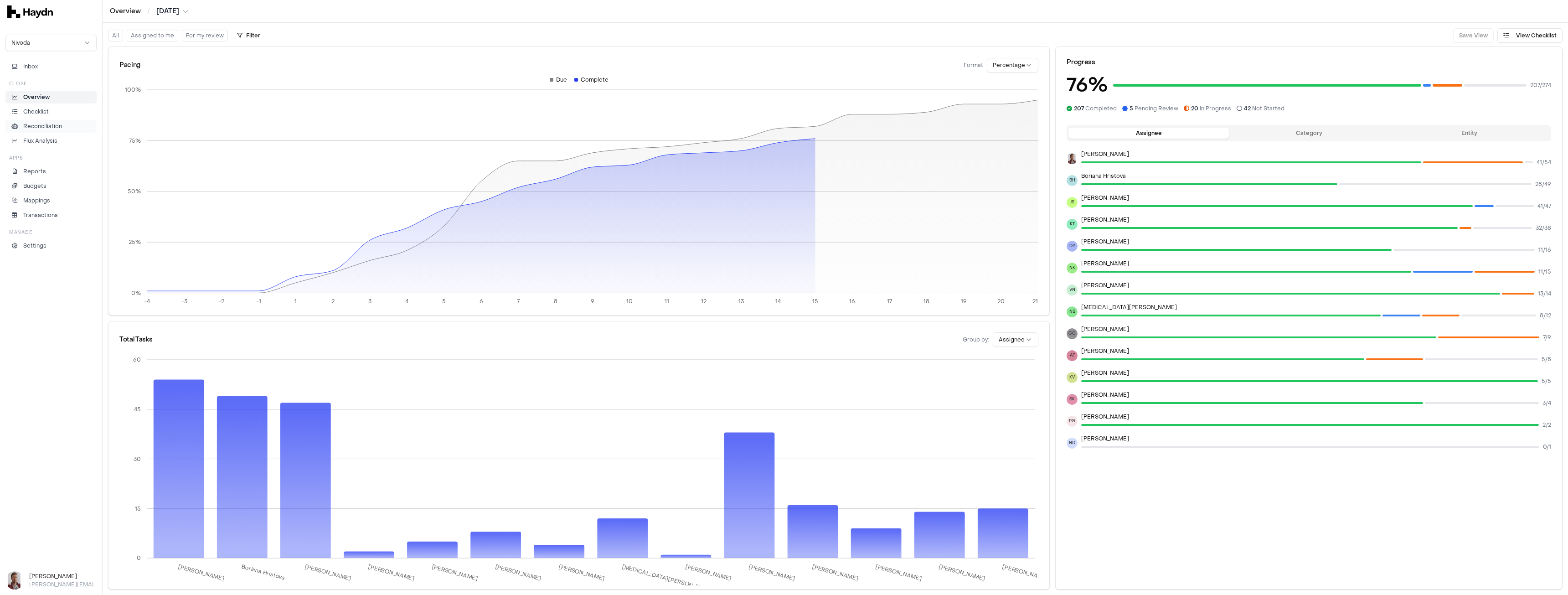
click at [50, 128] on p "Reconciliation" at bounding box center [42, 126] width 39 height 8
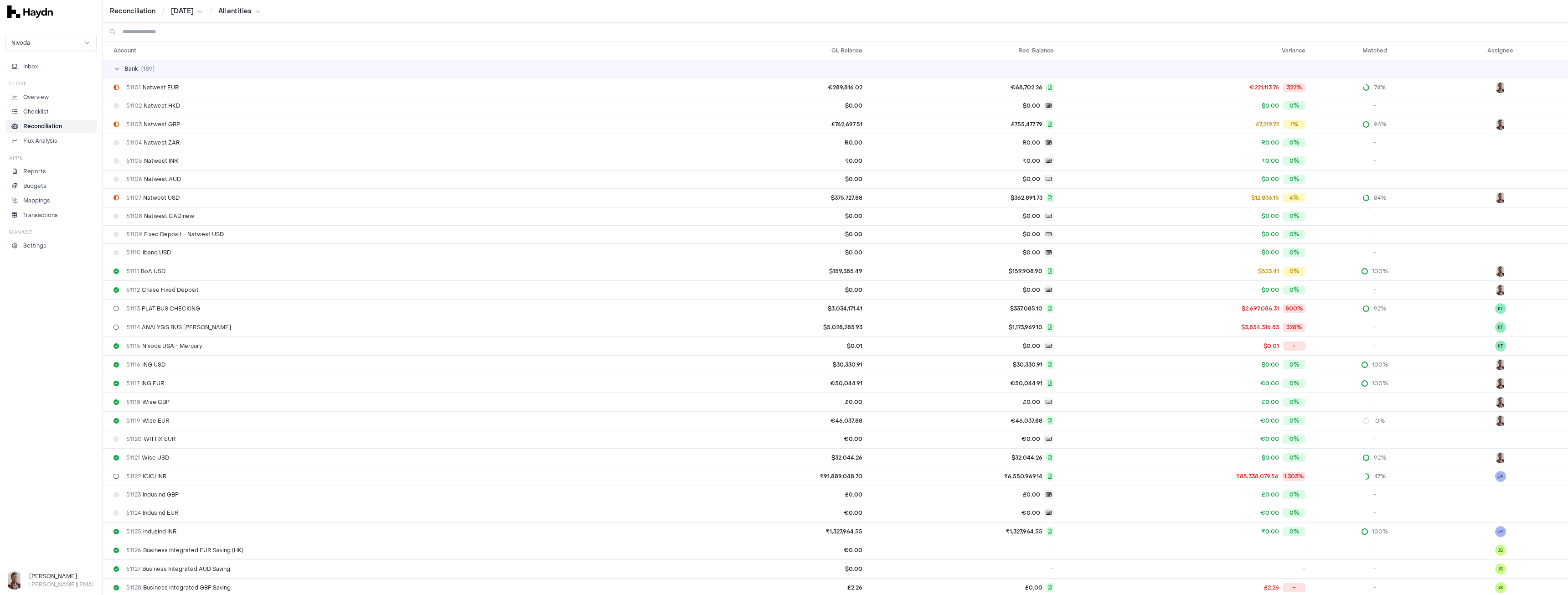
click at [192, 34] on input at bounding box center [842, 31] width 1438 height 18
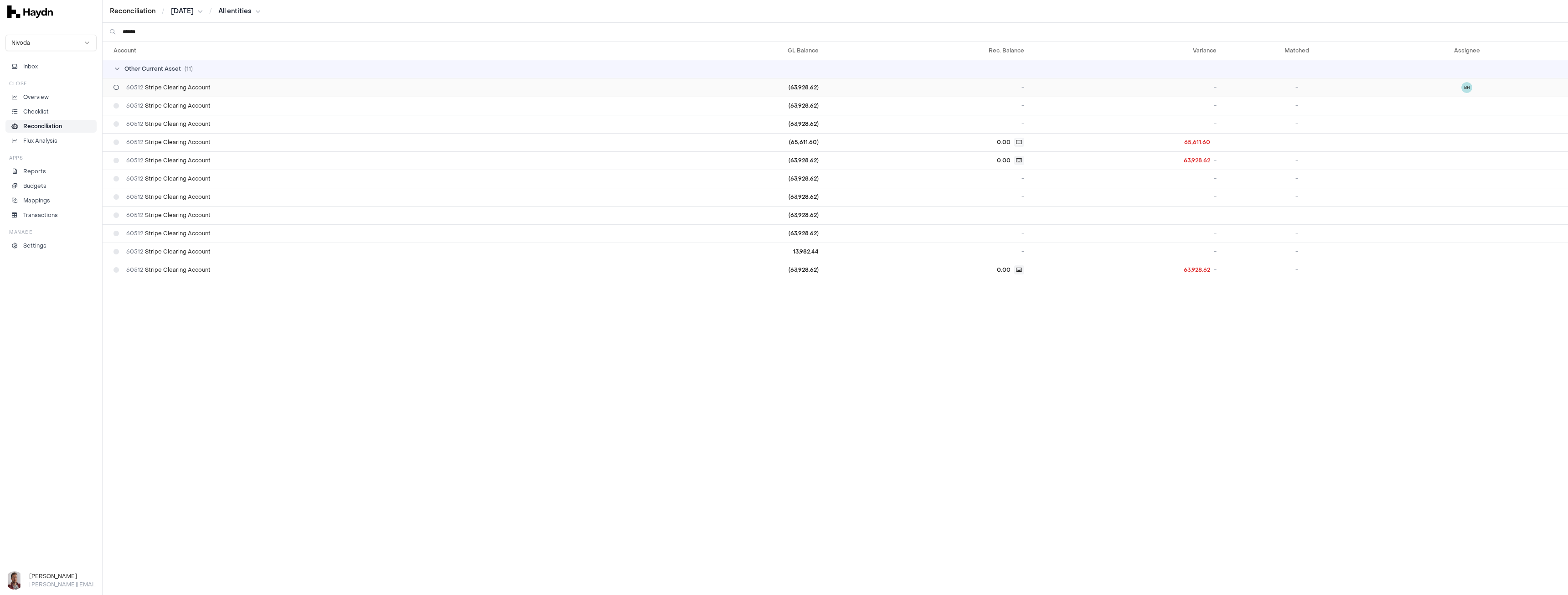
type input "******"
click at [216, 89] on div "60512 Stripe Clearing Account" at bounding box center [374, 88] width 521 height 7
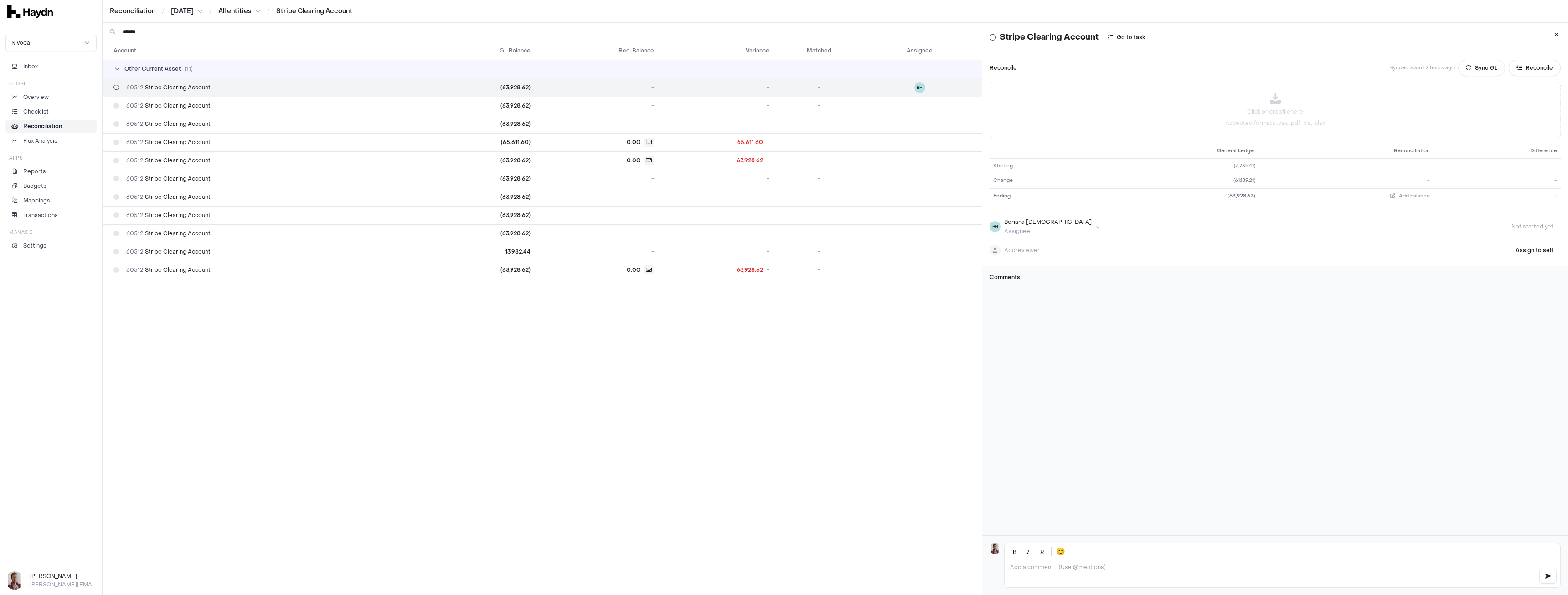
click at [54, 127] on p "Reconciliation" at bounding box center [42, 126] width 39 height 8
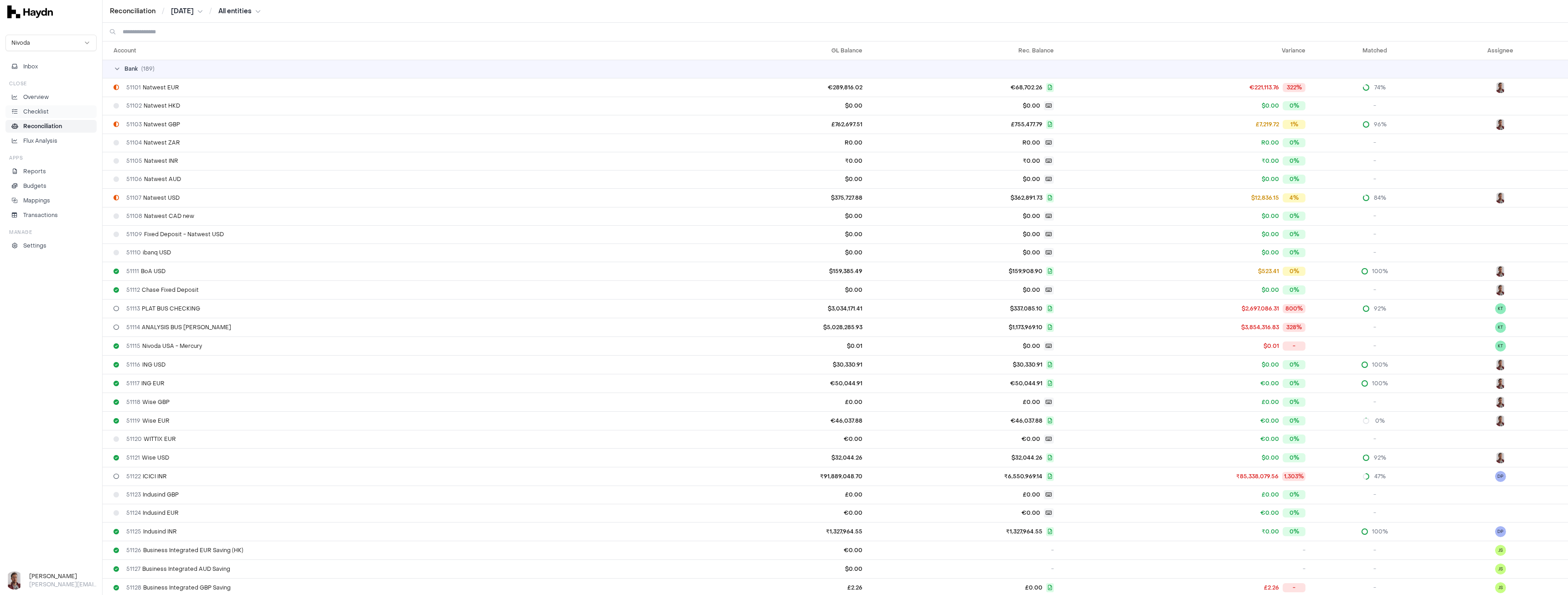
click at [54, 110] on li "Checklist" at bounding box center [50, 111] width 83 height 8
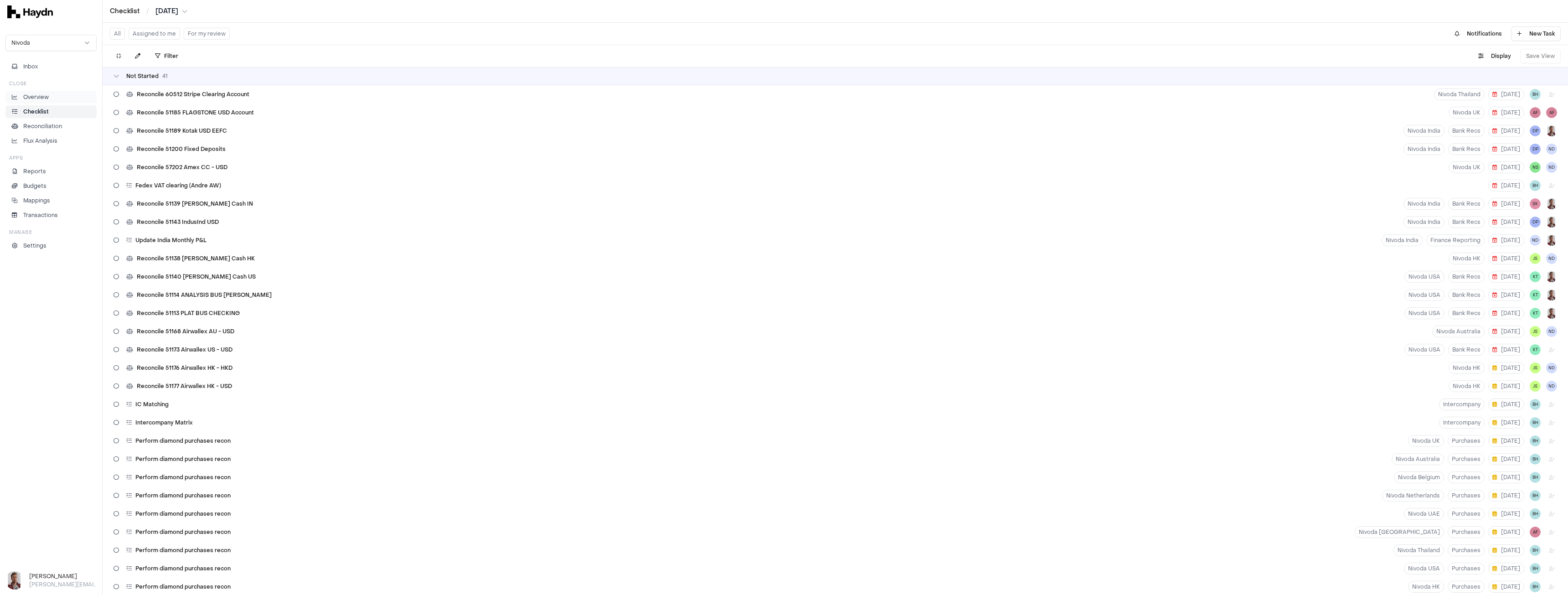
click at [56, 101] on li "Overview" at bounding box center [50, 97] width 83 height 8
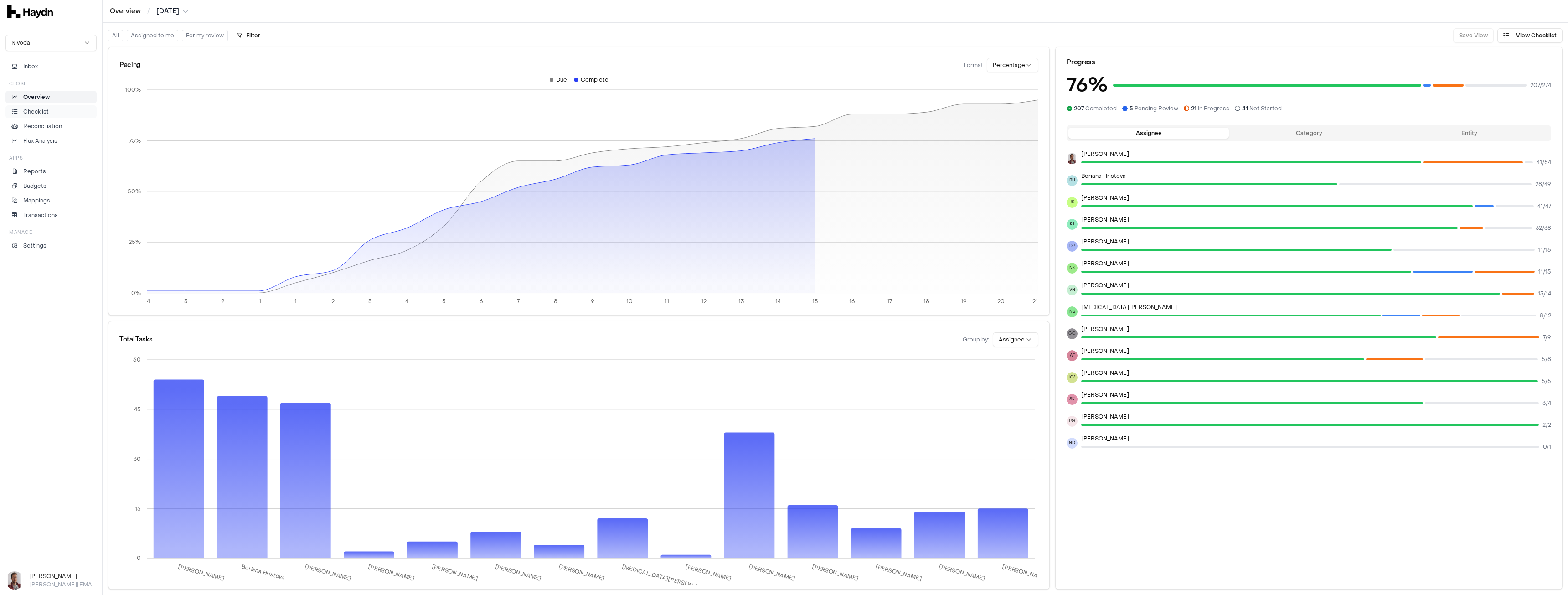
click at [56, 113] on li "Checklist" at bounding box center [50, 111] width 83 height 8
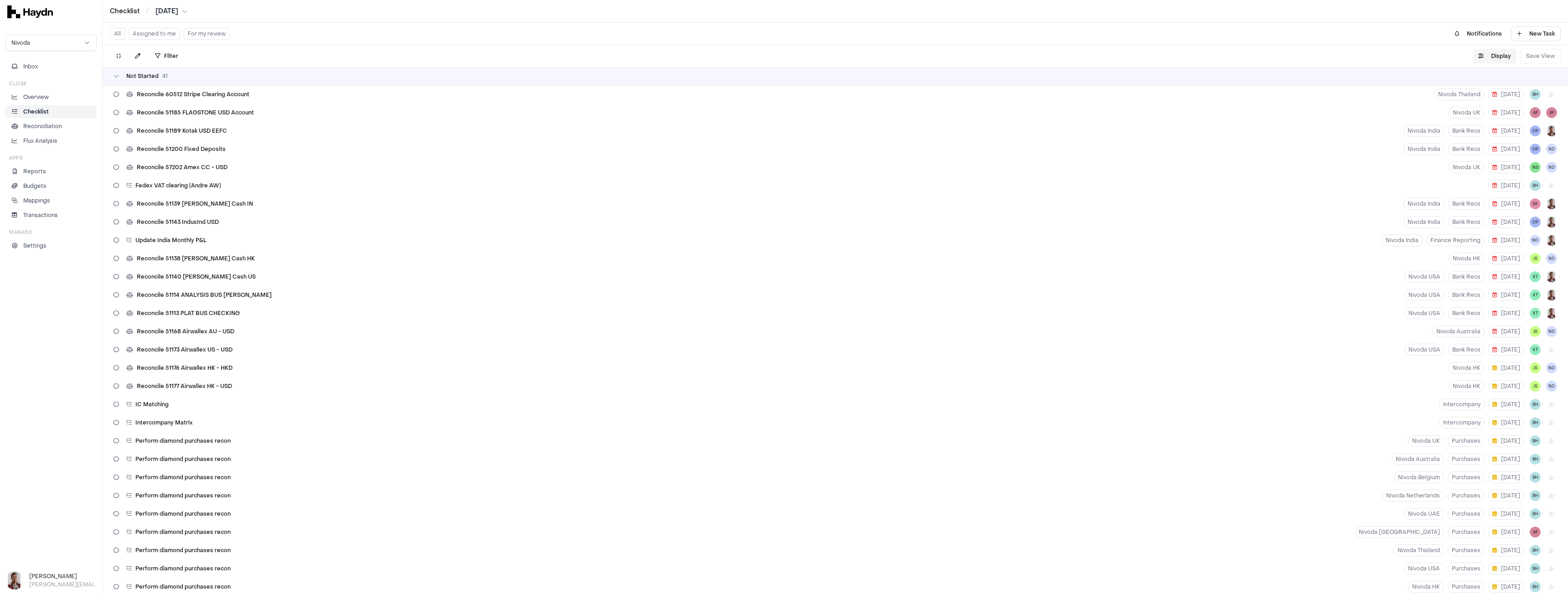
click at [1504, 54] on button "Display" at bounding box center [1495, 56] width 44 height 15
click at [160, 37] on button "Assigned to me" at bounding box center [154, 34] width 51 height 12
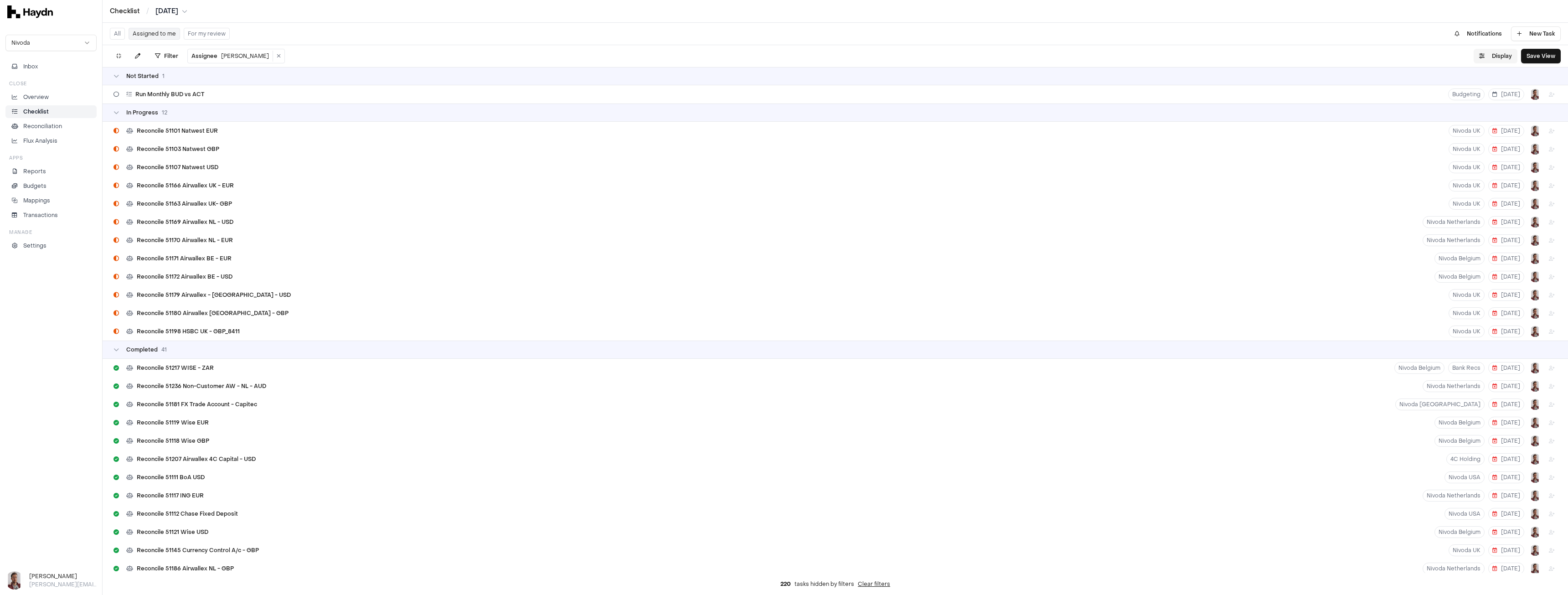
click at [1495, 56] on button "Display" at bounding box center [1496, 56] width 44 height 15
click at [1479, 76] on html "Checklist / Jul 2025 Nivoda Inbox Close Overview Checklist Reconciliation Flux …" at bounding box center [784, 297] width 1568 height 595
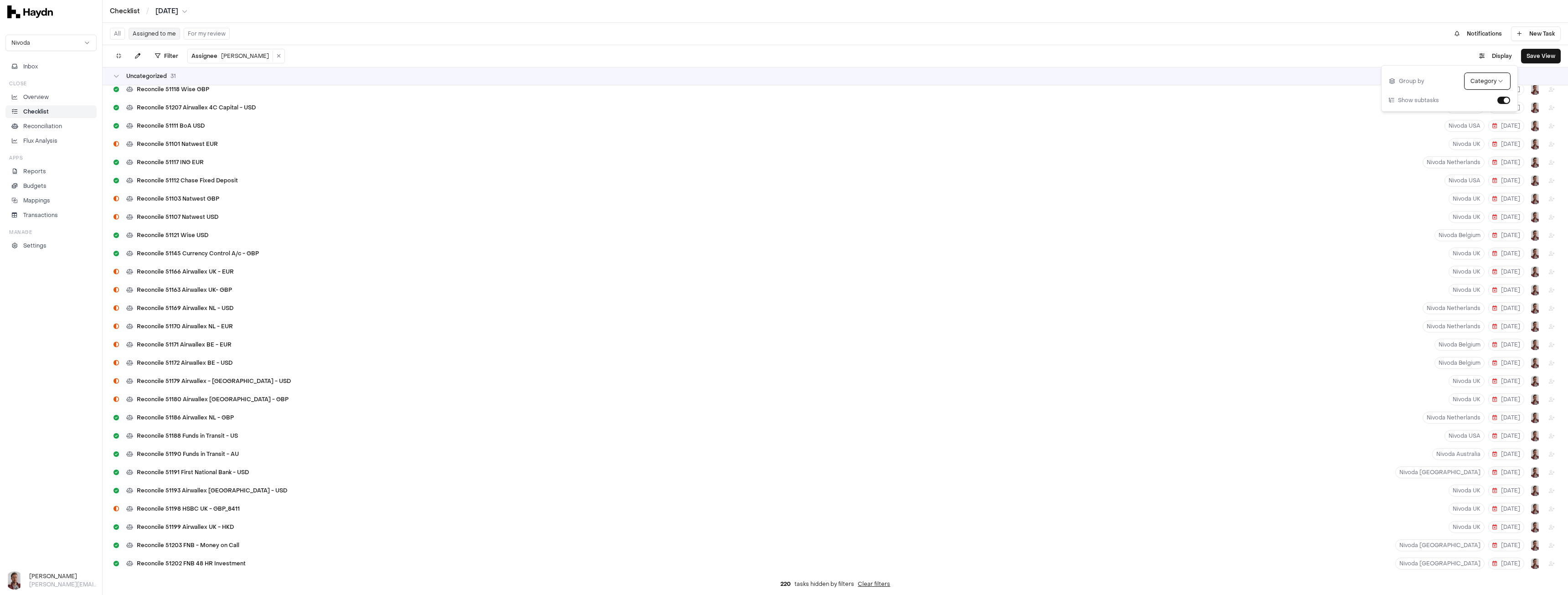
scroll to position [579, 0]
click at [42, 99] on p "Overview" at bounding box center [36, 97] width 26 height 8
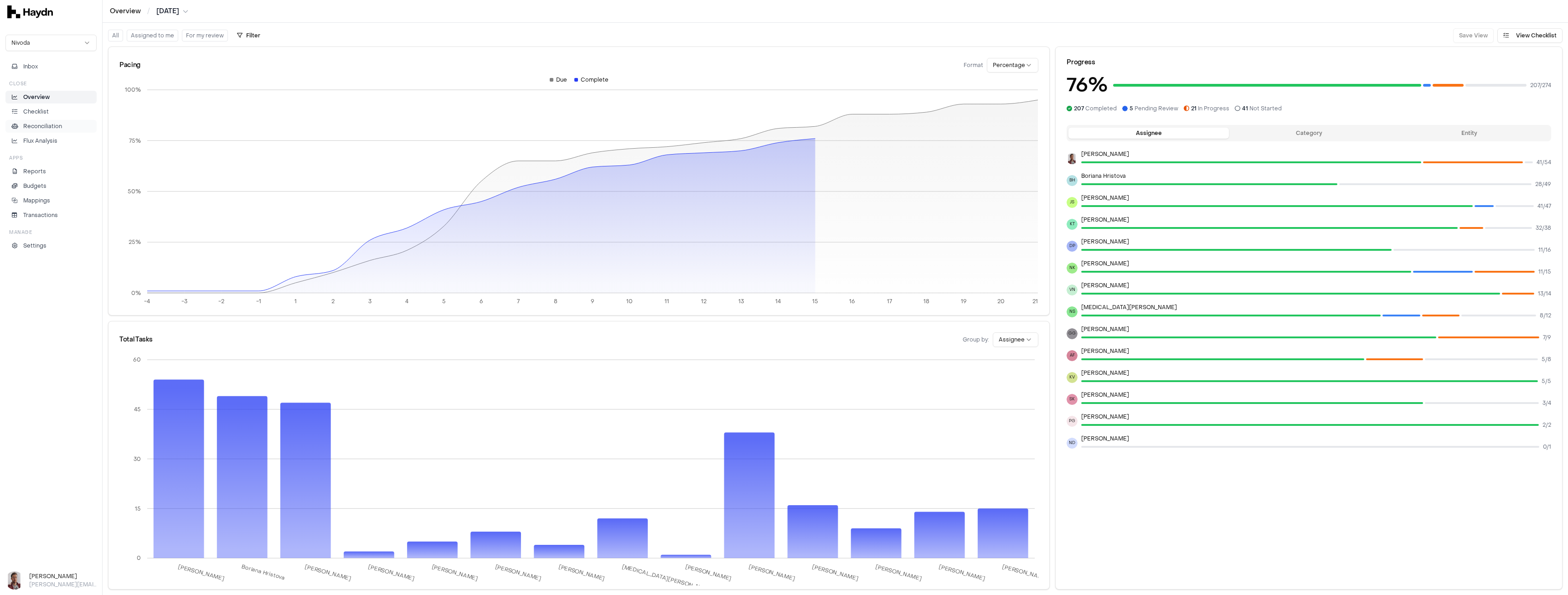
click at [57, 127] on p "Reconciliation" at bounding box center [42, 126] width 39 height 8
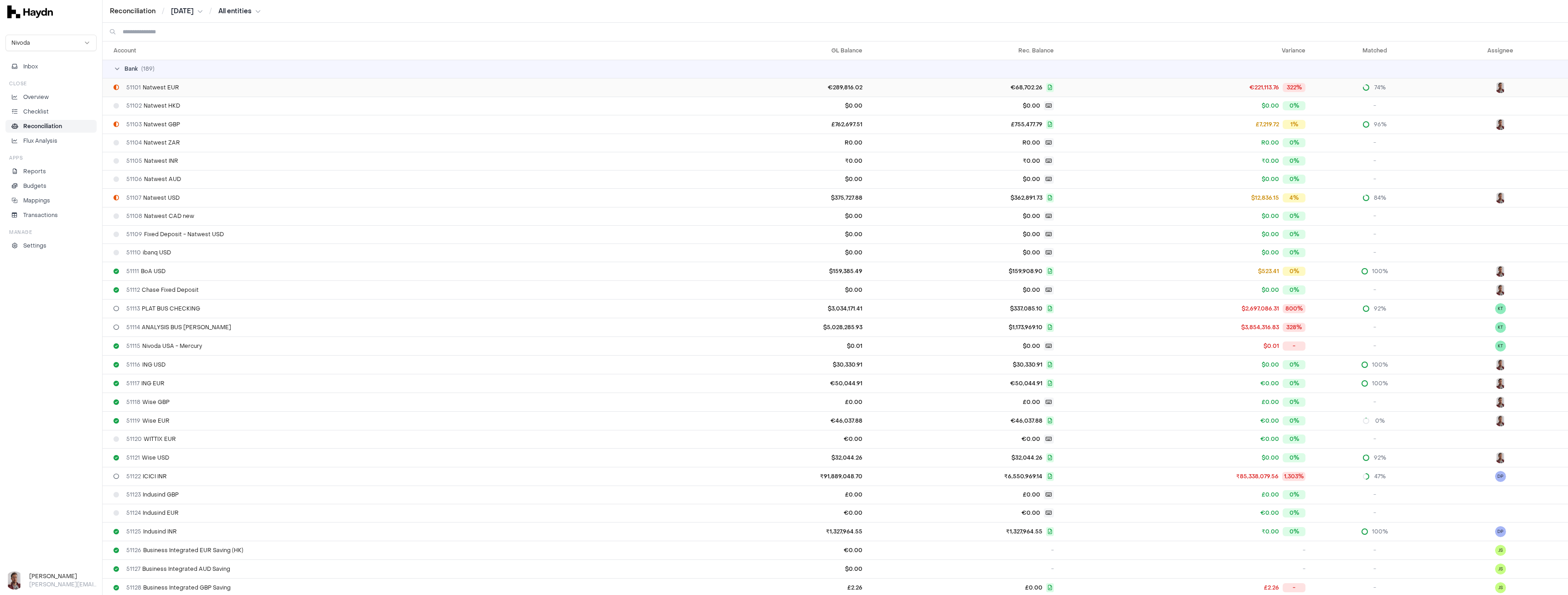
click at [164, 89] on span "51101 Natwest EUR" at bounding box center [153, 88] width 53 height 7
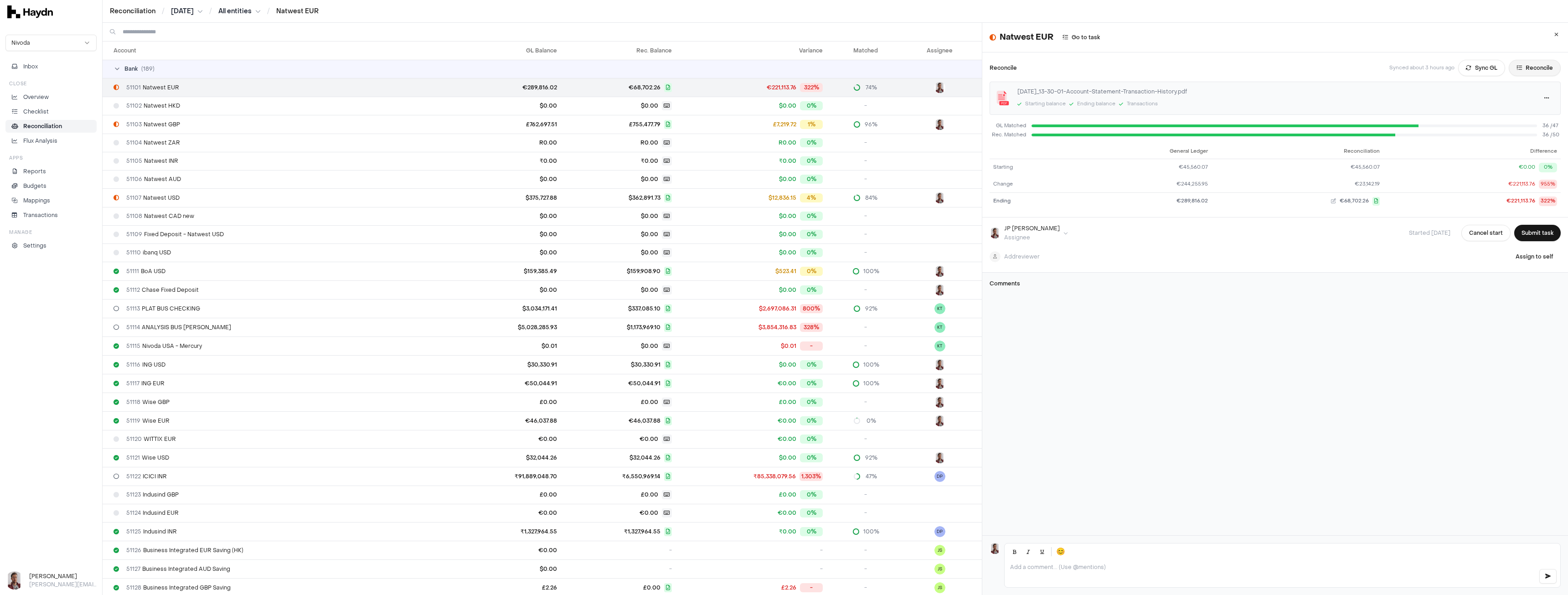
click at [1516, 67] on button "Reconcile" at bounding box center [1534, 68] width 52 height 16
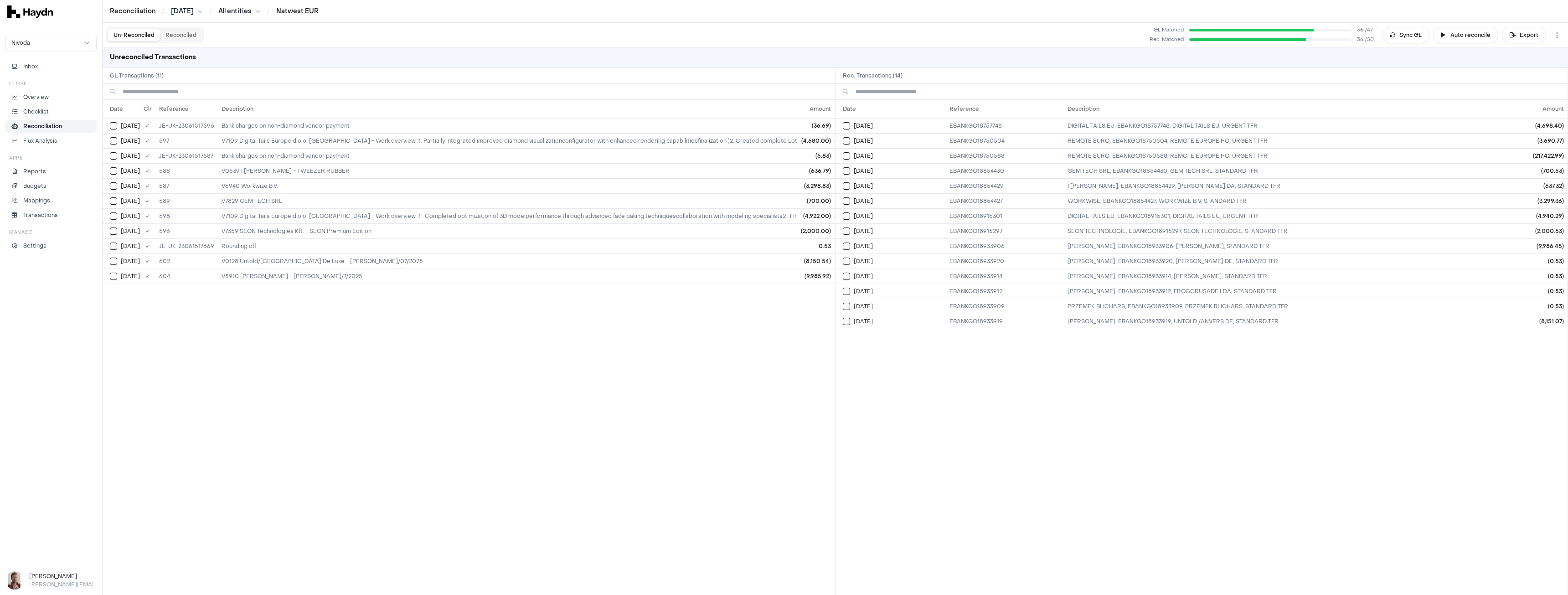
click at [308, 15] on link "Natwest EUR" at bounding box center [298, 11] width 42 height 9
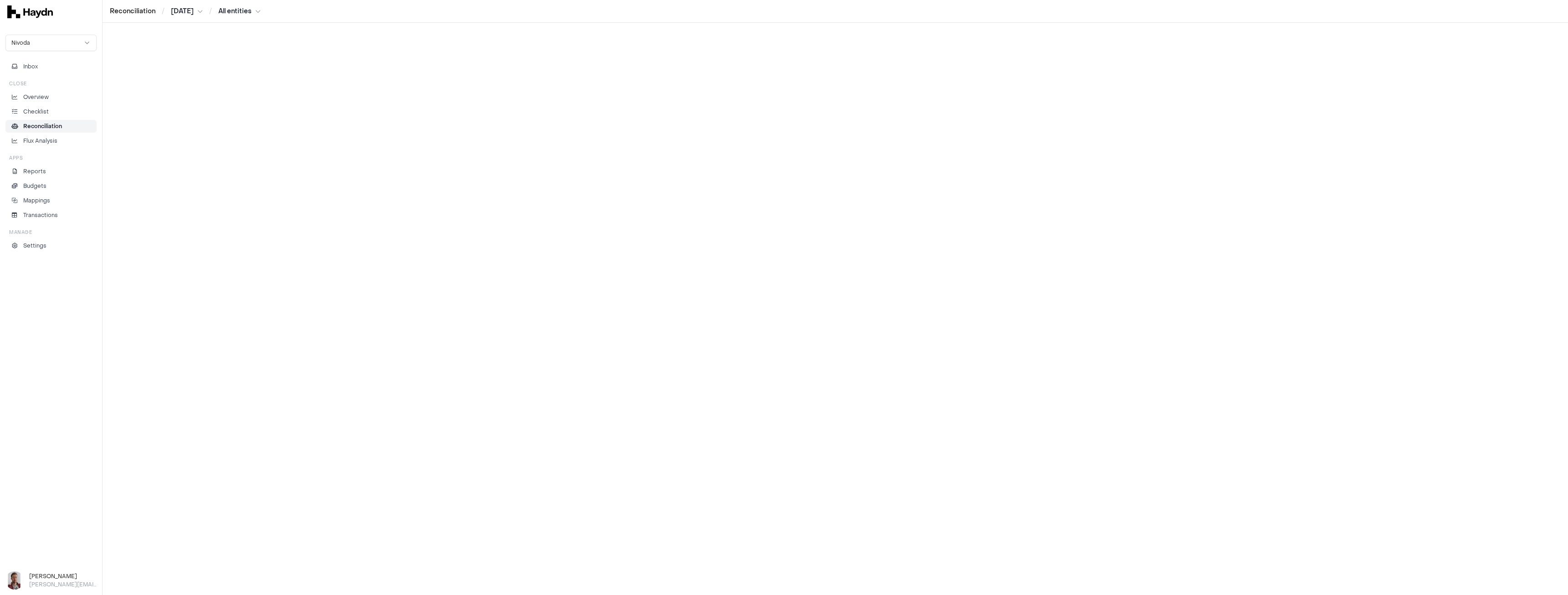
click at [223, 10] on html "Reconciliation / Jul 2025 / All entities Nivoda Inbox Close Overview Checklist …" at bounding box center [784, 297] width 1568 height 595
click at [233, 30] on div "All entities" at bounding box center [243, 26] width 136 height 12
click at [159, 29] on input at bounding box center [842, 31] width 1438 height 18
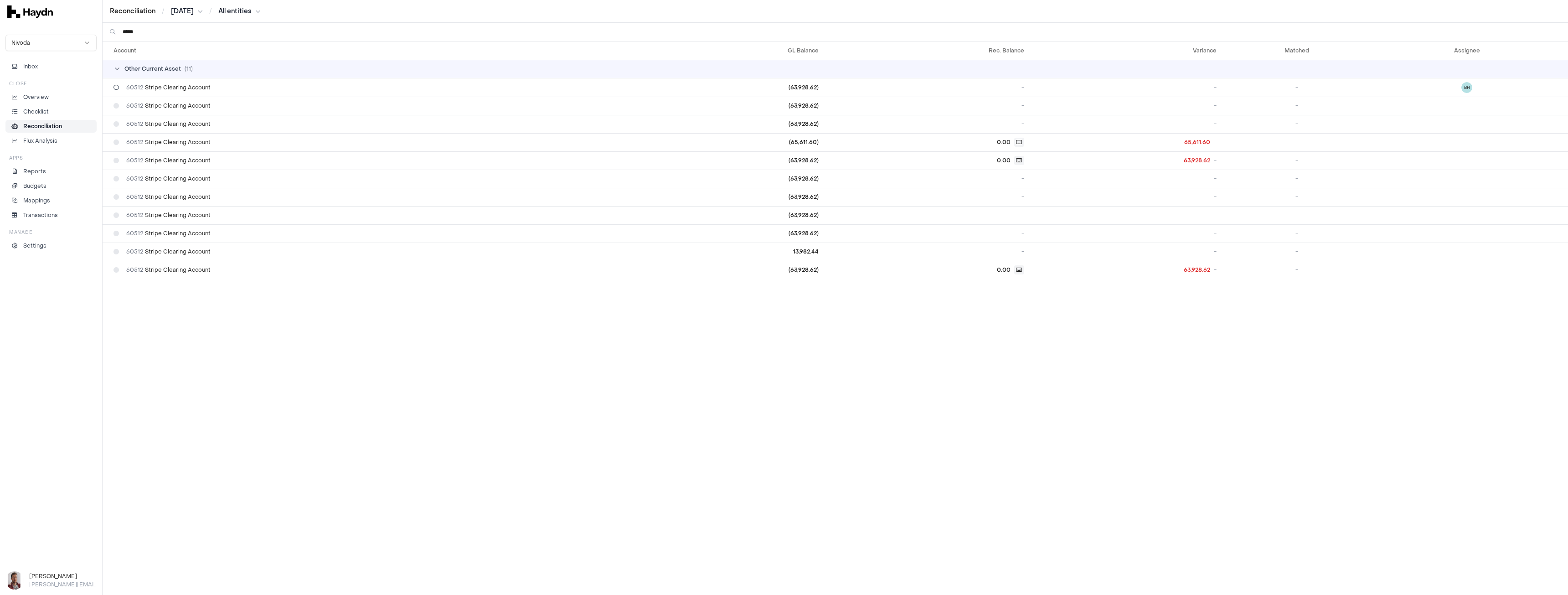
type input "*****"
click at [277, 88] on div "60512 Stripe Clearing Account" at bounding box center [374, 88] width 521 height 7
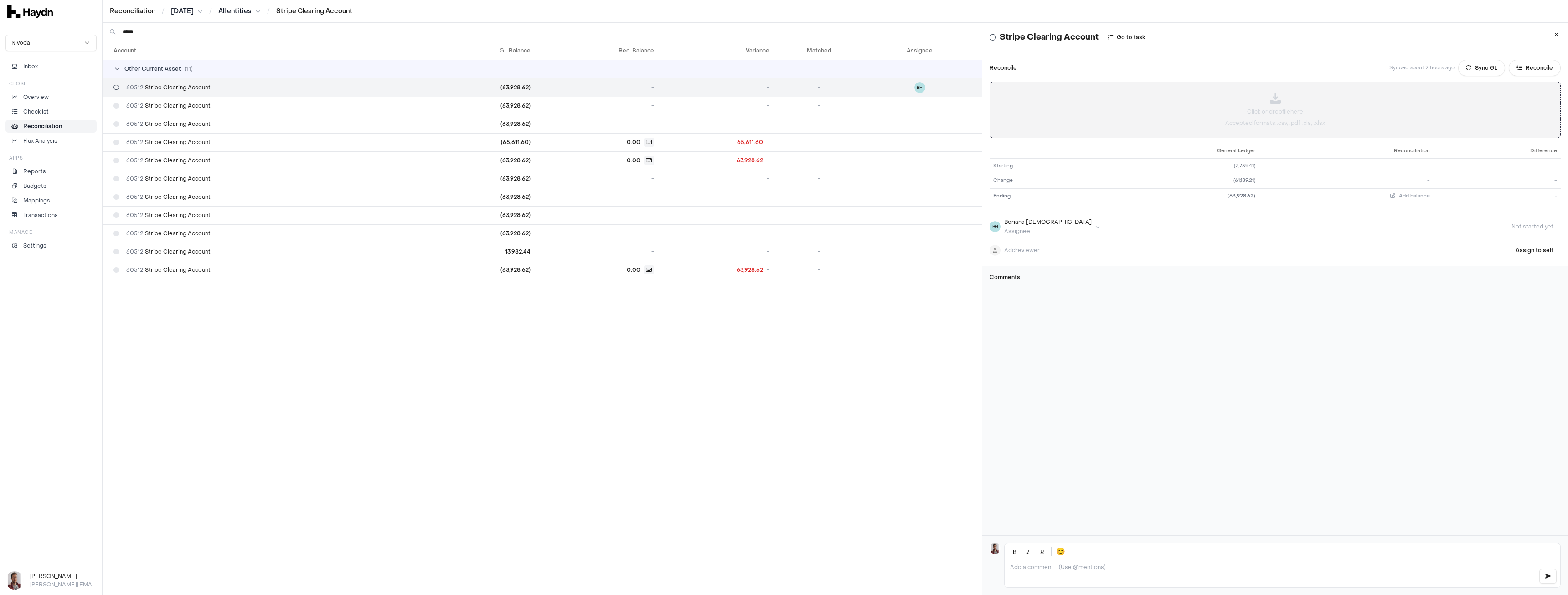
click at [1210, 94] on div "Click or drop file here Accepted formats: .csv, .pdf, .xls, .xlsx" at bounding box center [1275, 110] width 570 height 56
click at [1534, 97] on html "Reconciliation / Jul 2025 / All entities / Stripe Clearing Account Nivoda Inbox…" at bounding box center [784, 297] width 1568 height 595
click at [1514, 145] on div "Delete" at bounding box center [1512, 142] width 54 height 12
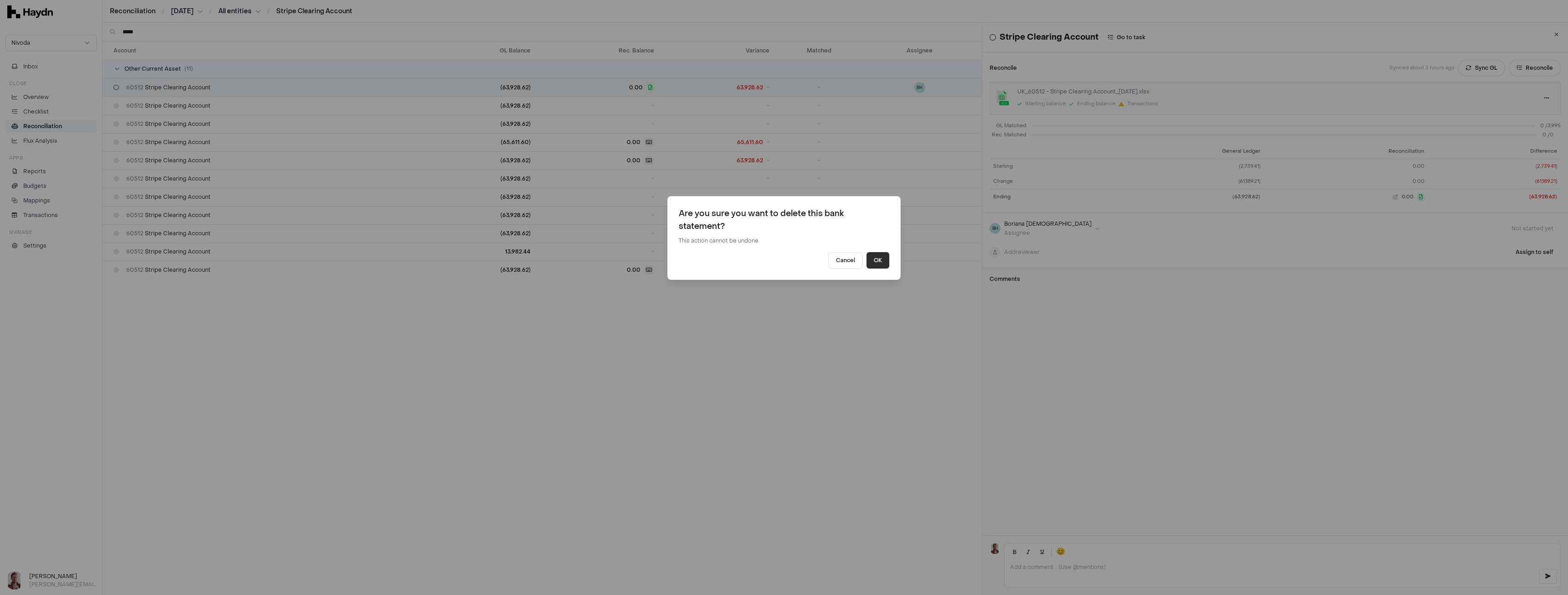
click at [877, 262] on button "OK" at bounding box center [878, 261] width 23 height 16
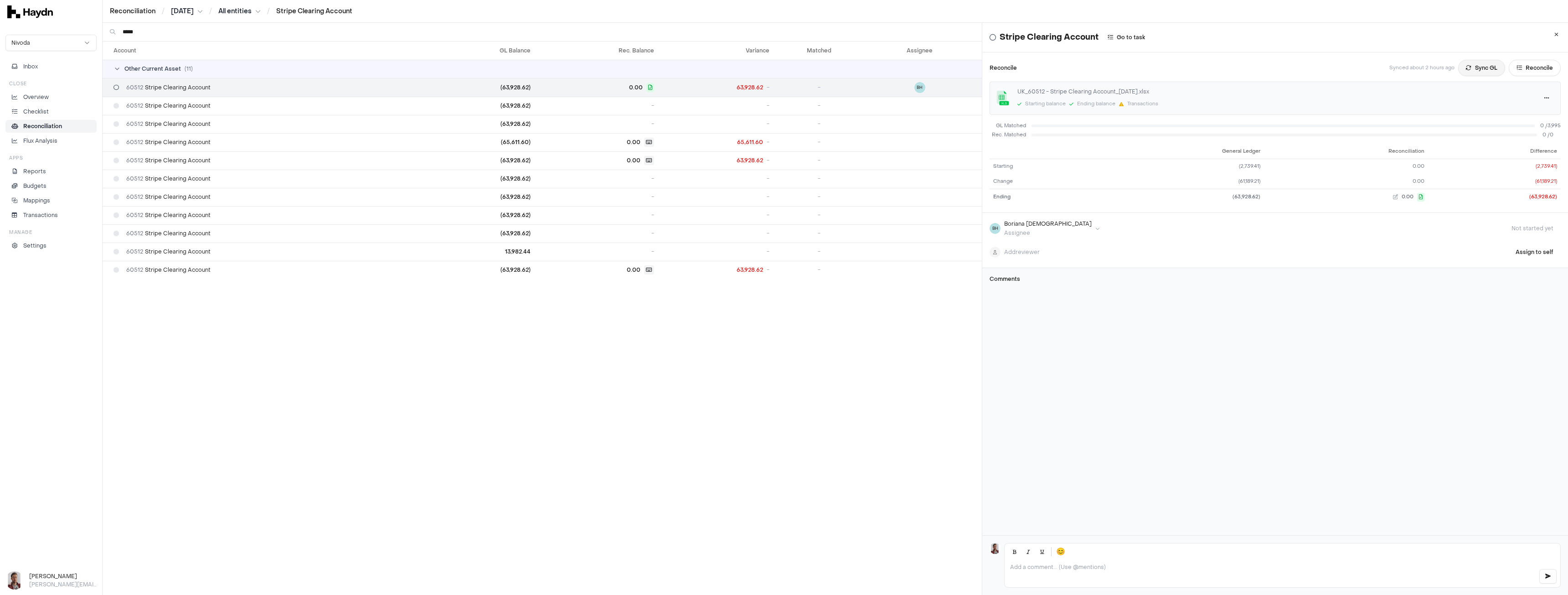
click at [1477, 68] on button "Sync GL" at bounding box center [1482, 68] width 47 height 16
click at [1523, 69] on button "Reconcile" at bounding box center [1534, 68] width 52 height 16
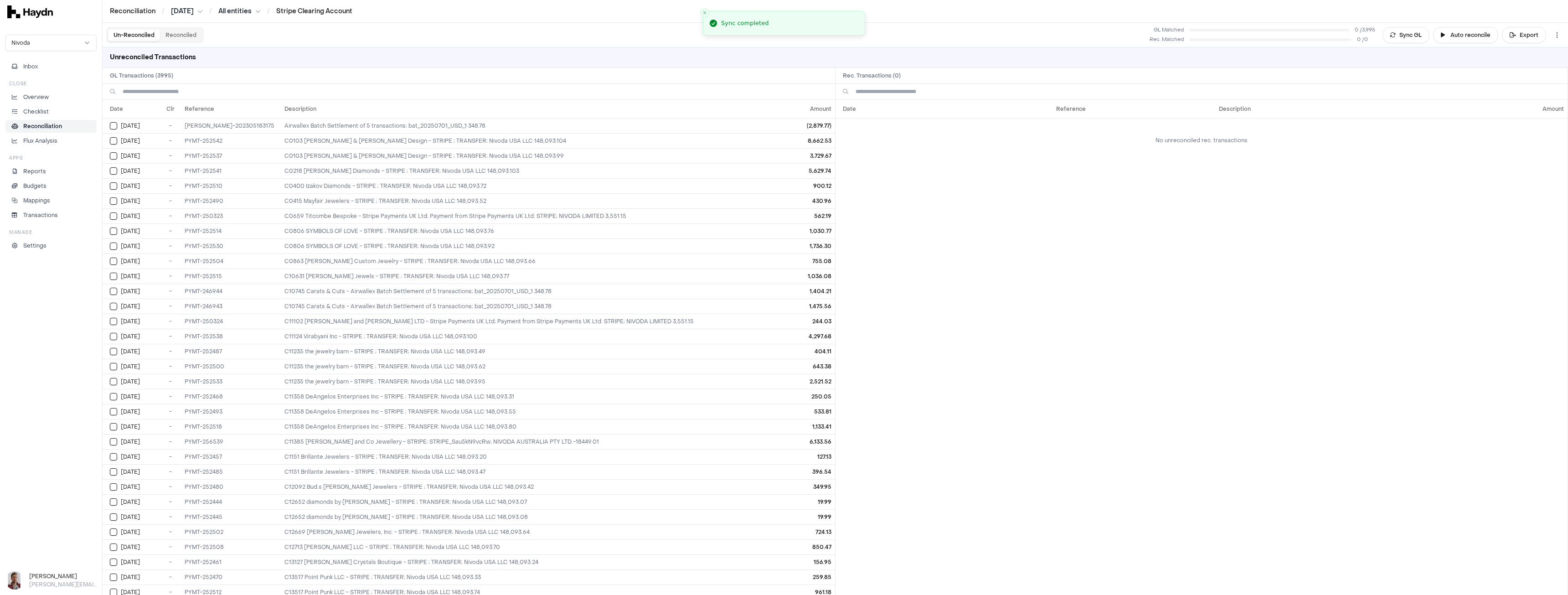
click at [248, 12] on html "Reconciliation / [DATE] / All entities / Stripe Clearing Account Nivoda Inbox C…" at bounding box center [784, 297] width 1568 height 595
click at [210, 21] on div "All entities" at bounding box center [243, 26] width 136 height 12
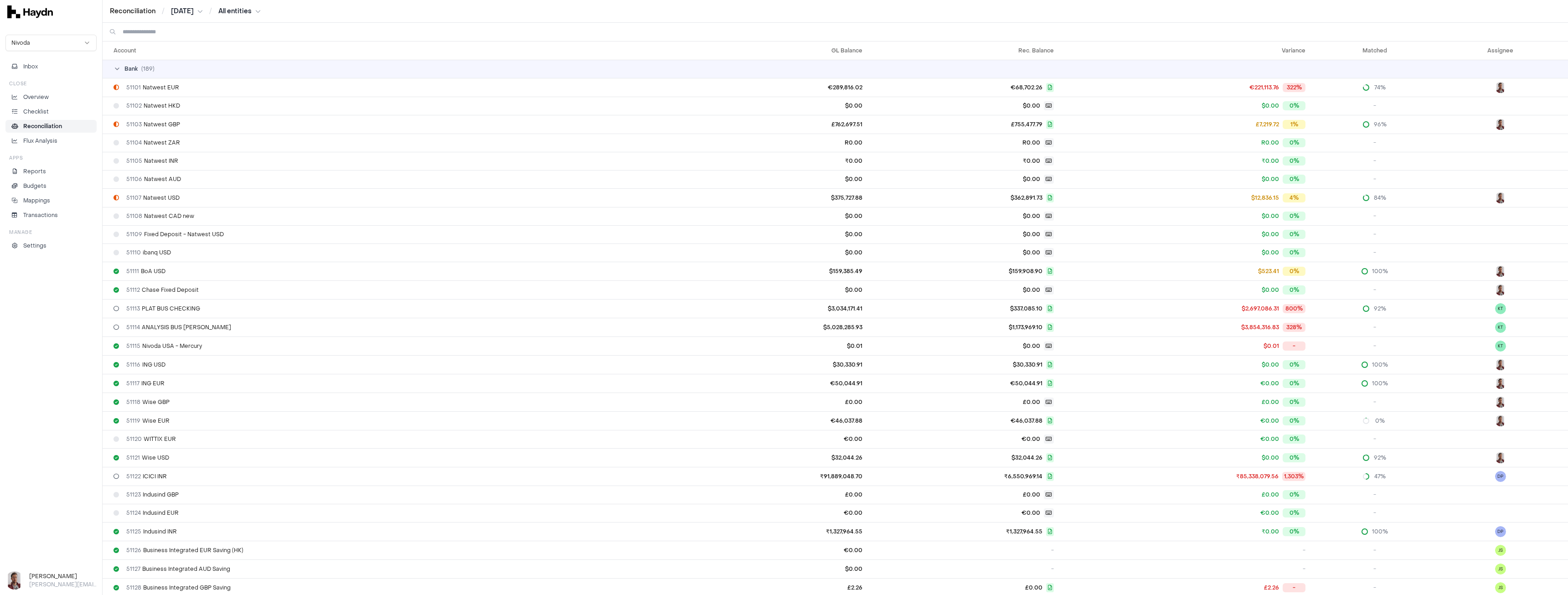
click at [194, 31] on input at bounding box center [842, 31] width 1438 height 18
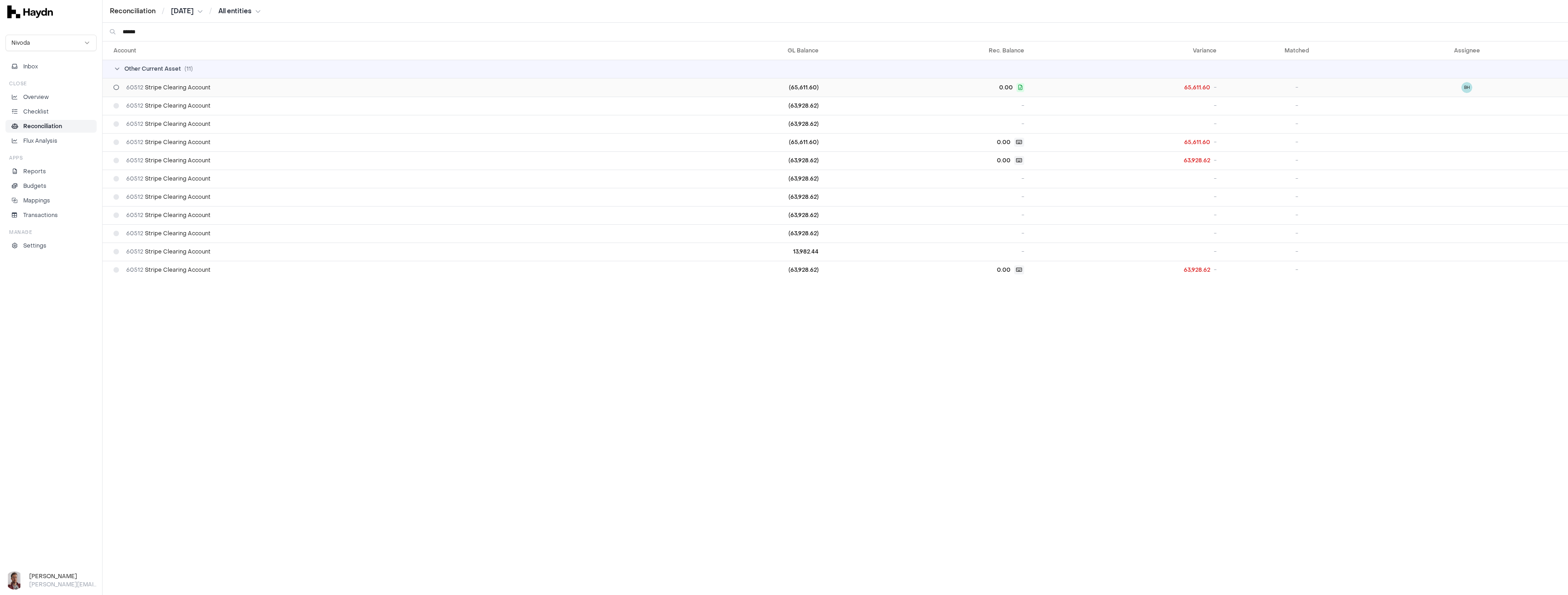
type input "******"
click at [202, 88] on span "60512 Stripe Clearing Account" at bounding box center [168, 88] width 84 height 7
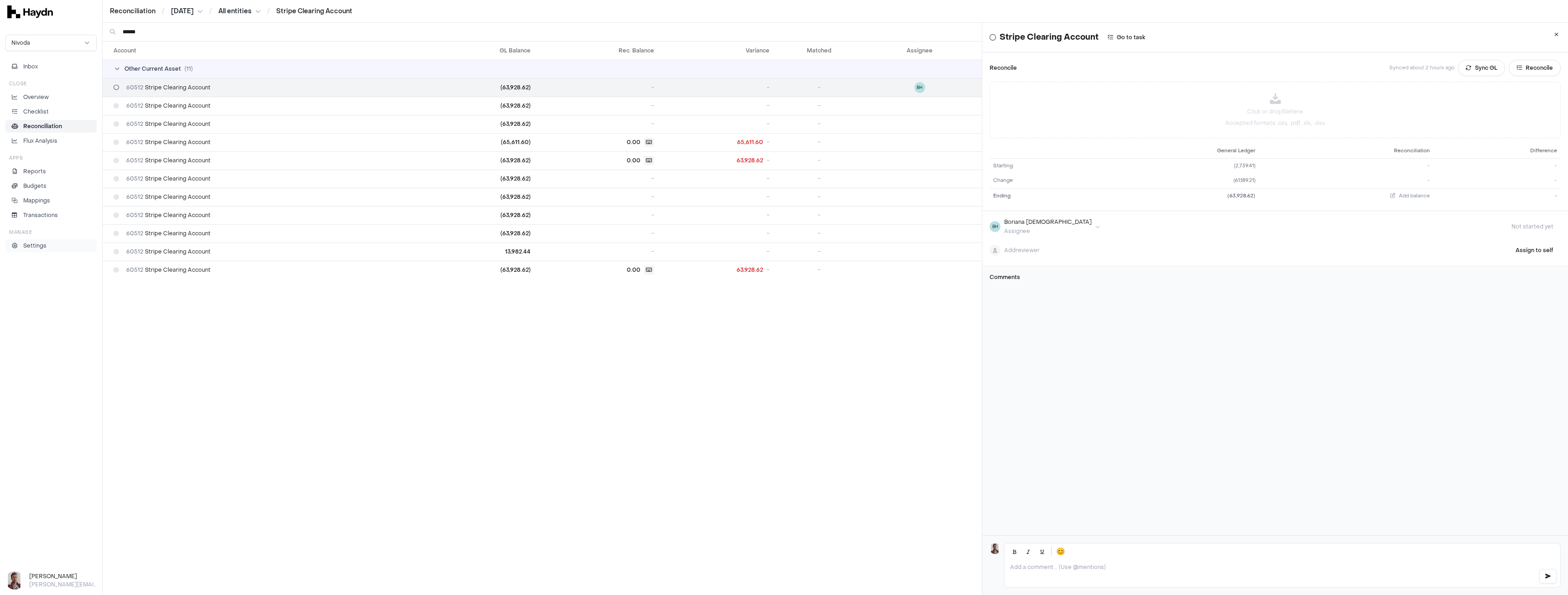
click at [29, 250] on p "Settings" at bounding box center [35, 245] width 23 height 8
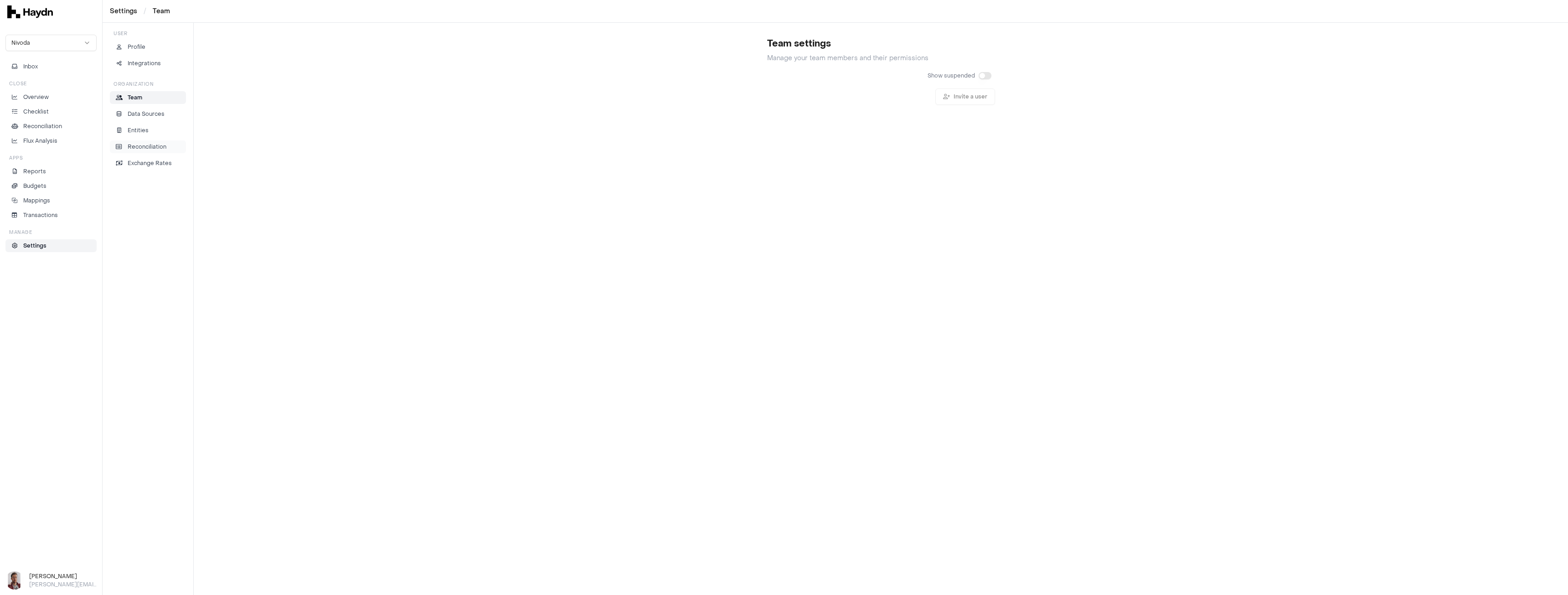
click at [152, 147] on p "Reconciliation" at bounding box center [147, 146] width 39 height 8
click at [747, 77] on input at bounding box center [795, 80] width 182 height 16
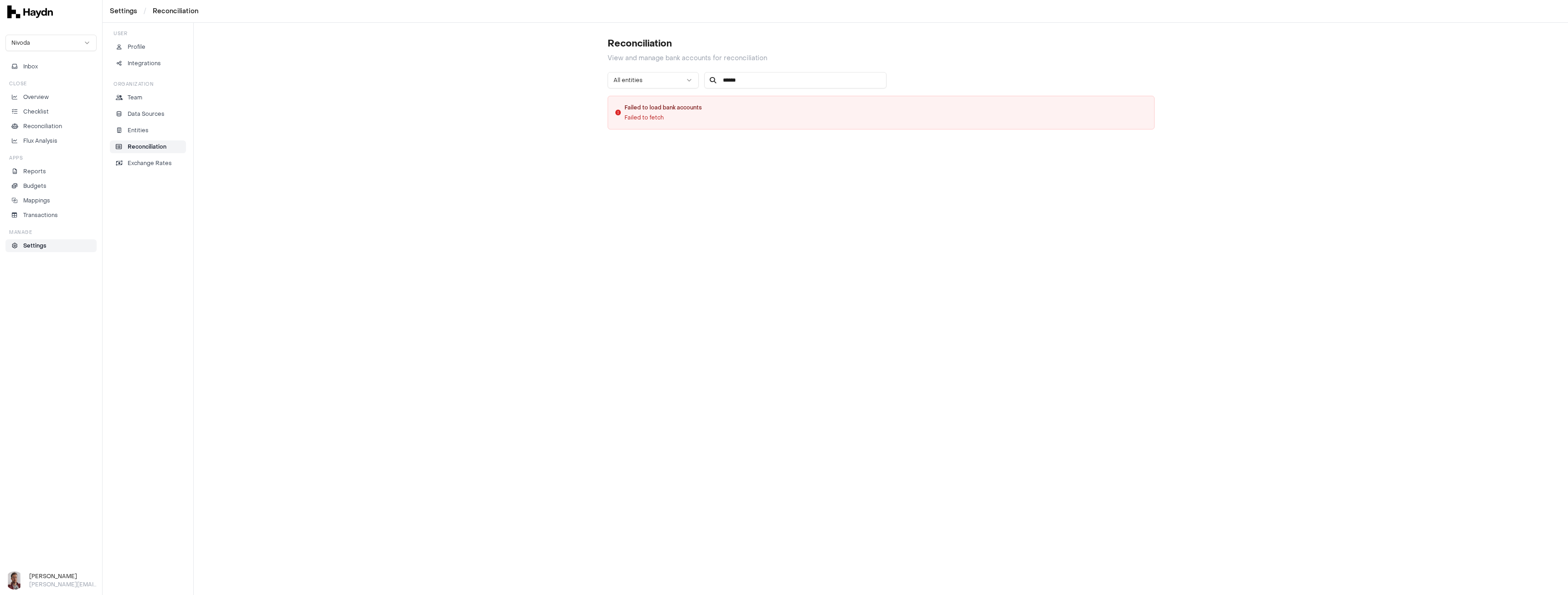
click at [779, 81] on input "******" at bounding box center [795, 80] width 182 height 16
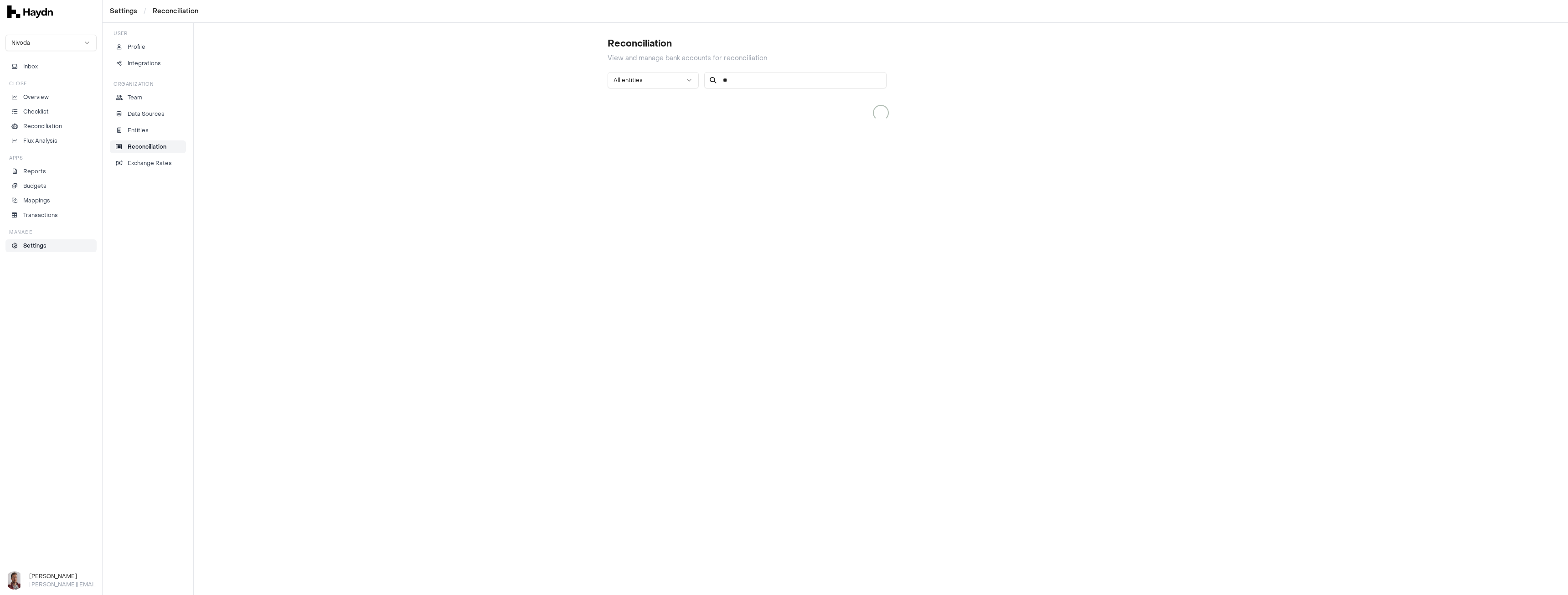
type input "*"
type input "*****"
click at [1116, 91] on div "All entities *****" at bounding box center [881, 100] width 547 height 58
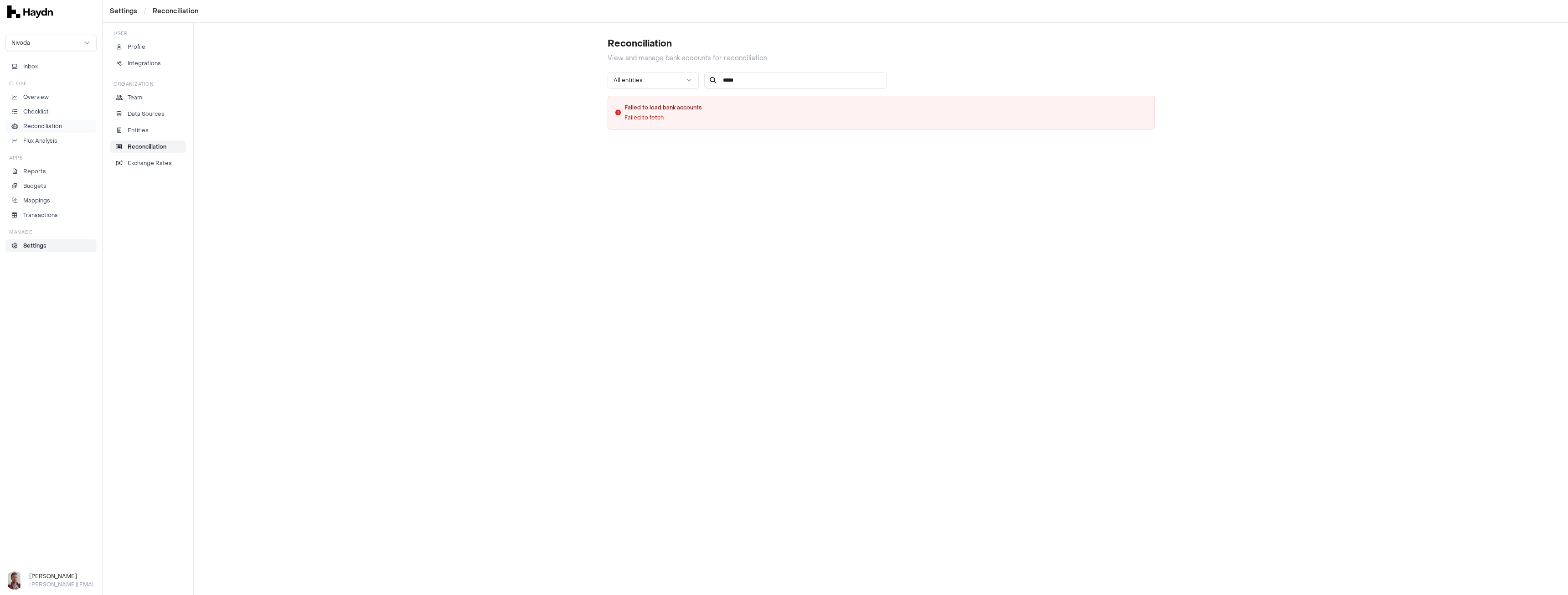
click at [58, 124] on p "Reconciliation" at bounding box center [42, 126] width 39 height 8
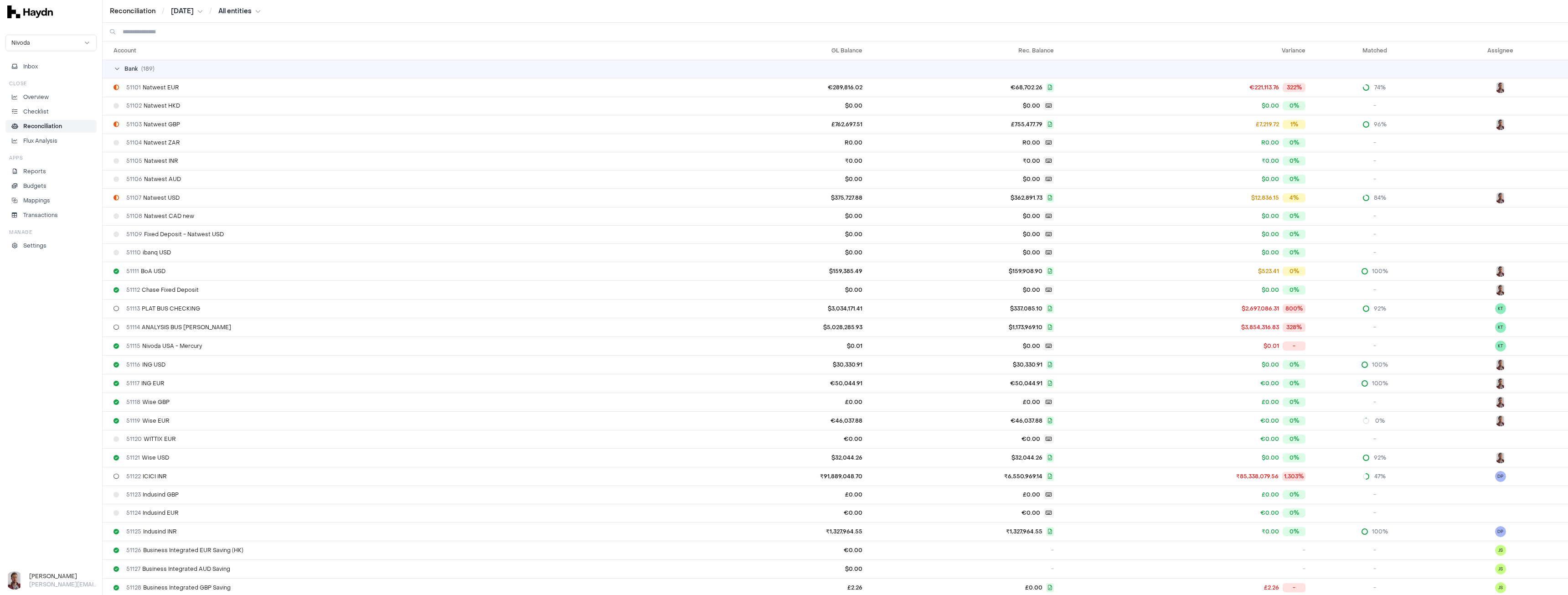
click at [187, 31] on input at bounding box center [842, 31] width 1438 height 18
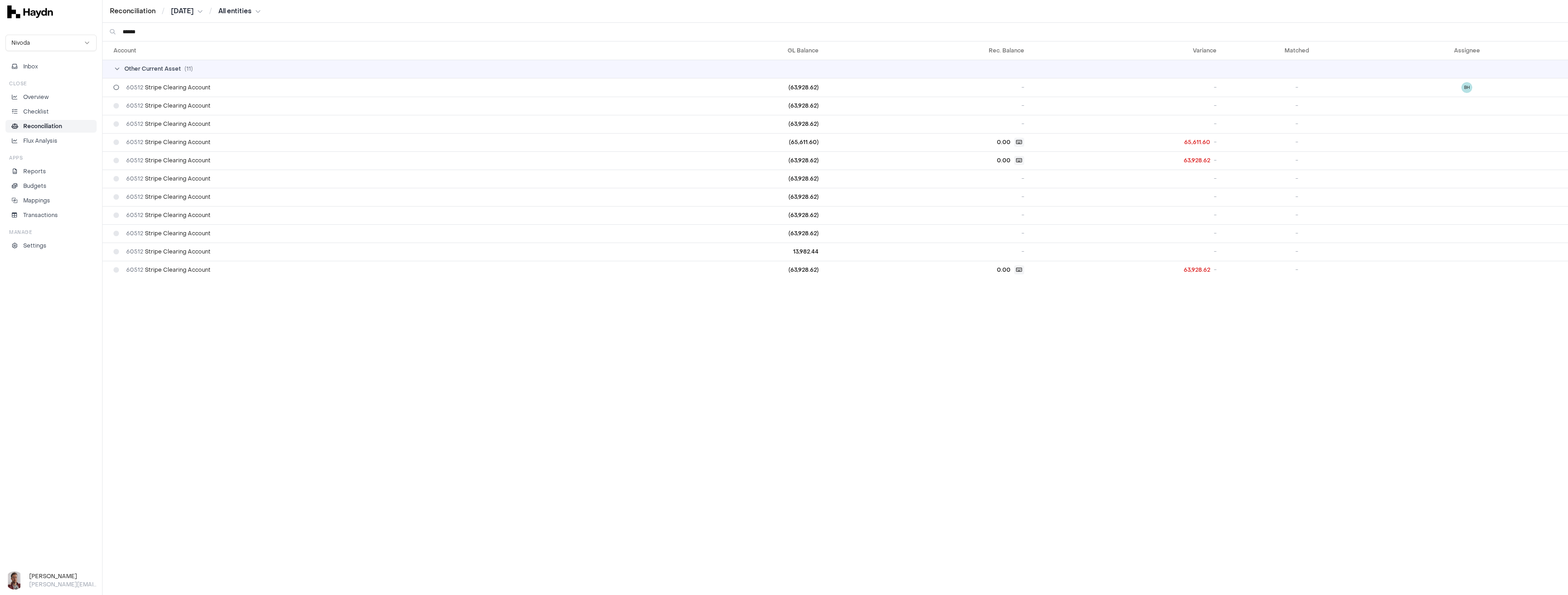
type input "******"
click at [206, 83] on td "60512 Stripe Clearing Account" at bounding box center [370, 88] width 536 height 19
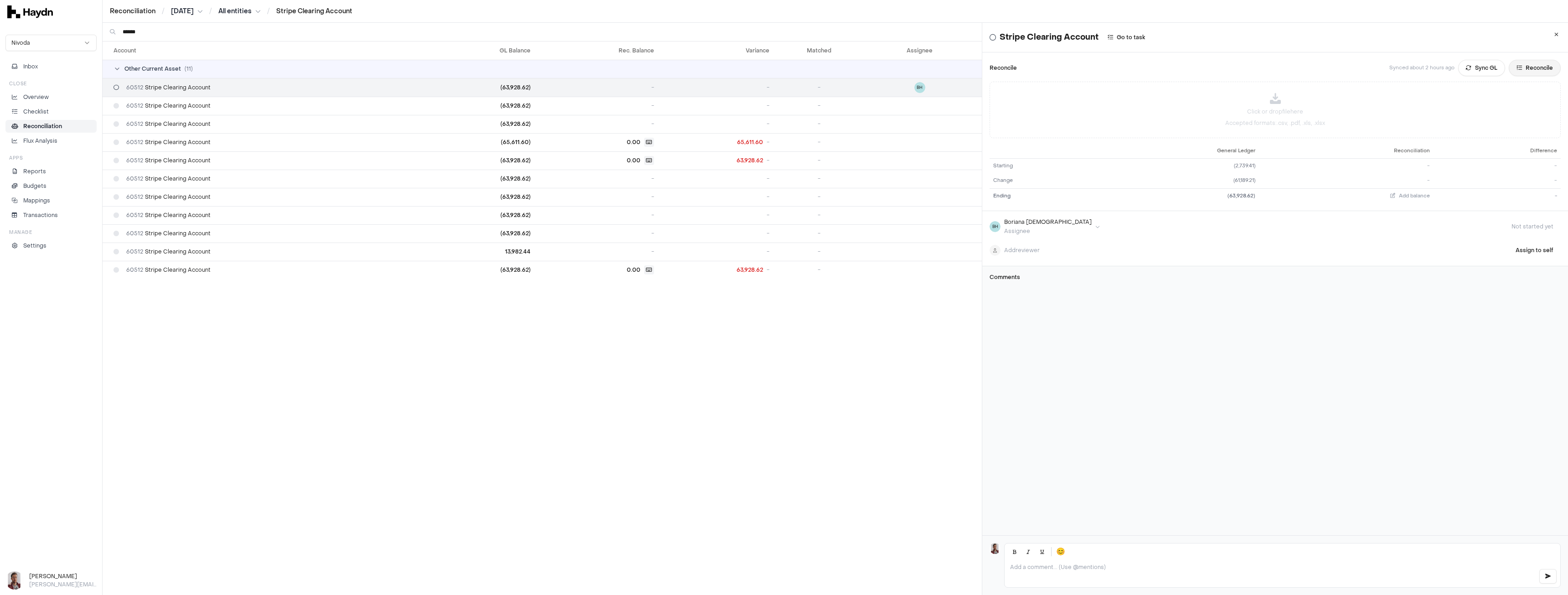
click at [1539, 70] on button "Reconcile" at bounding box center [1534, 68] width 52 height 16
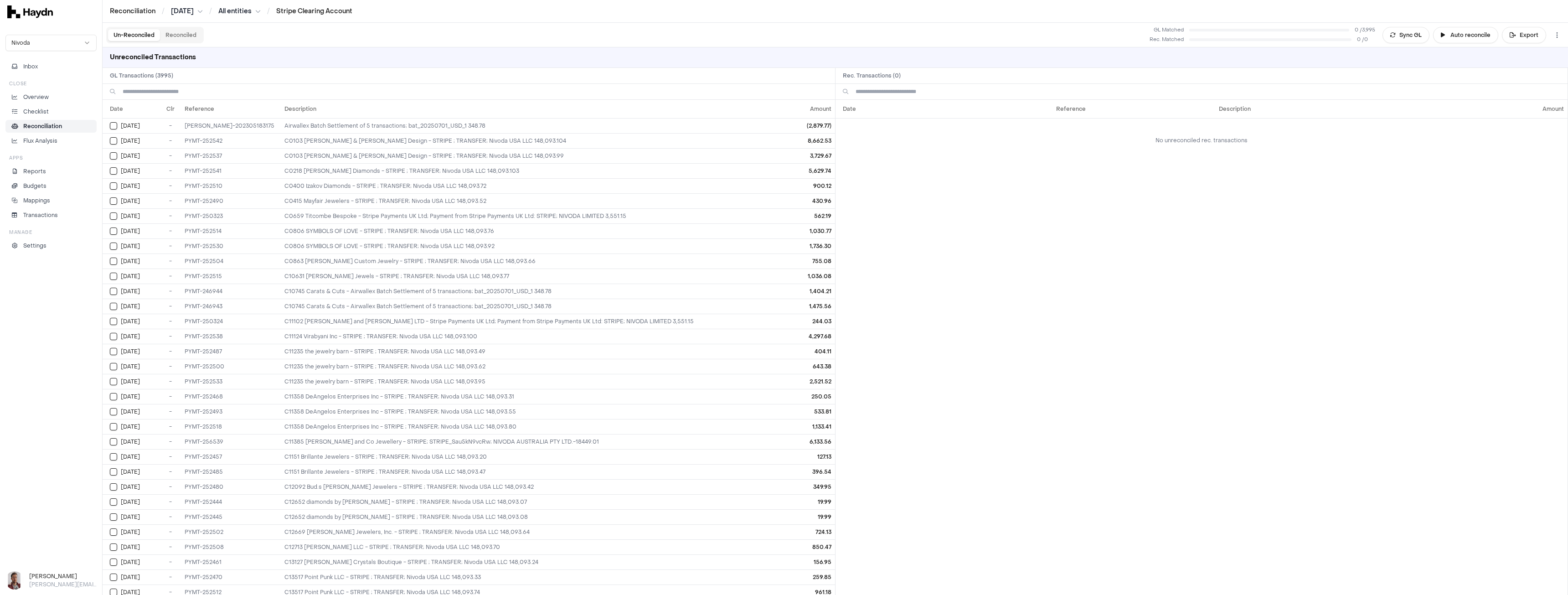
click at [243, 11] on html "Reconciliation / [DATE] / All entities / Stripe Clearing Account Nivoda Inbox C…" at bounding box center [784, 297] width 1568 height 595
click at [216, 28] on div "All entities" at bounding box center [243, 26] width 136 height 12
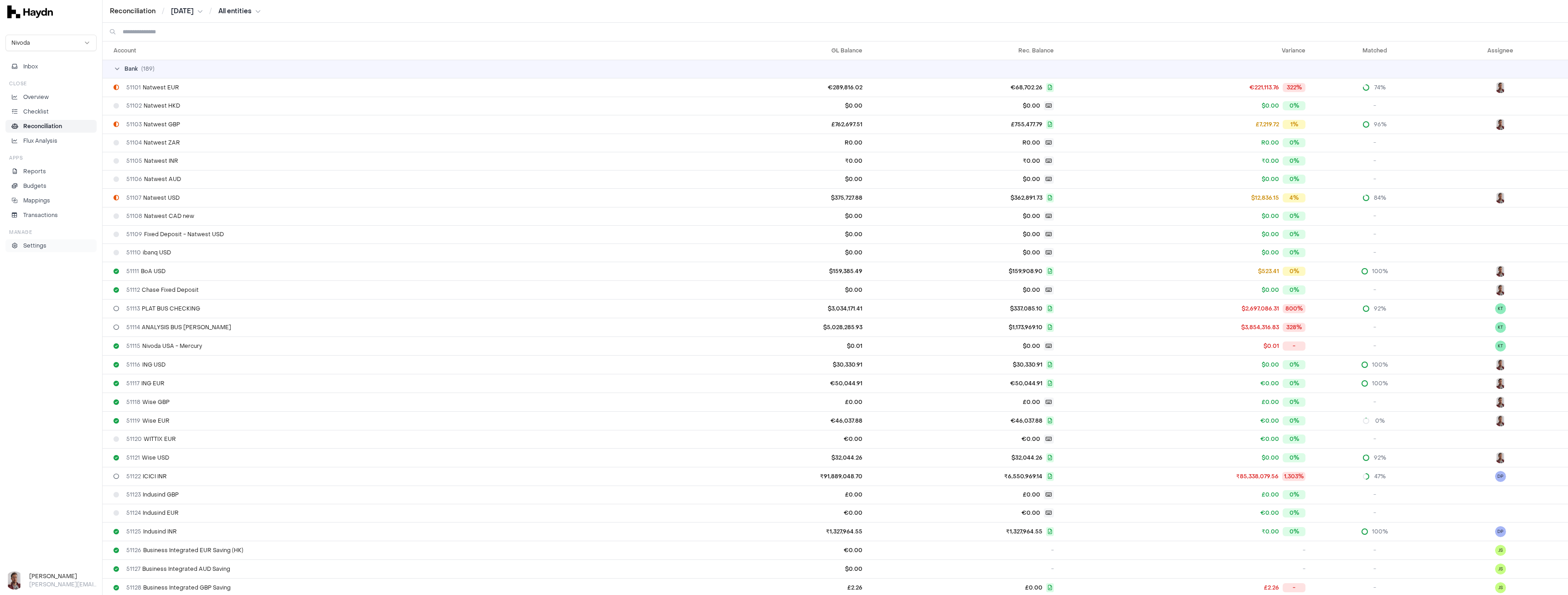
click at [39, 249] on p "Settings" at bounding box center [35, 245] width 23 height 8
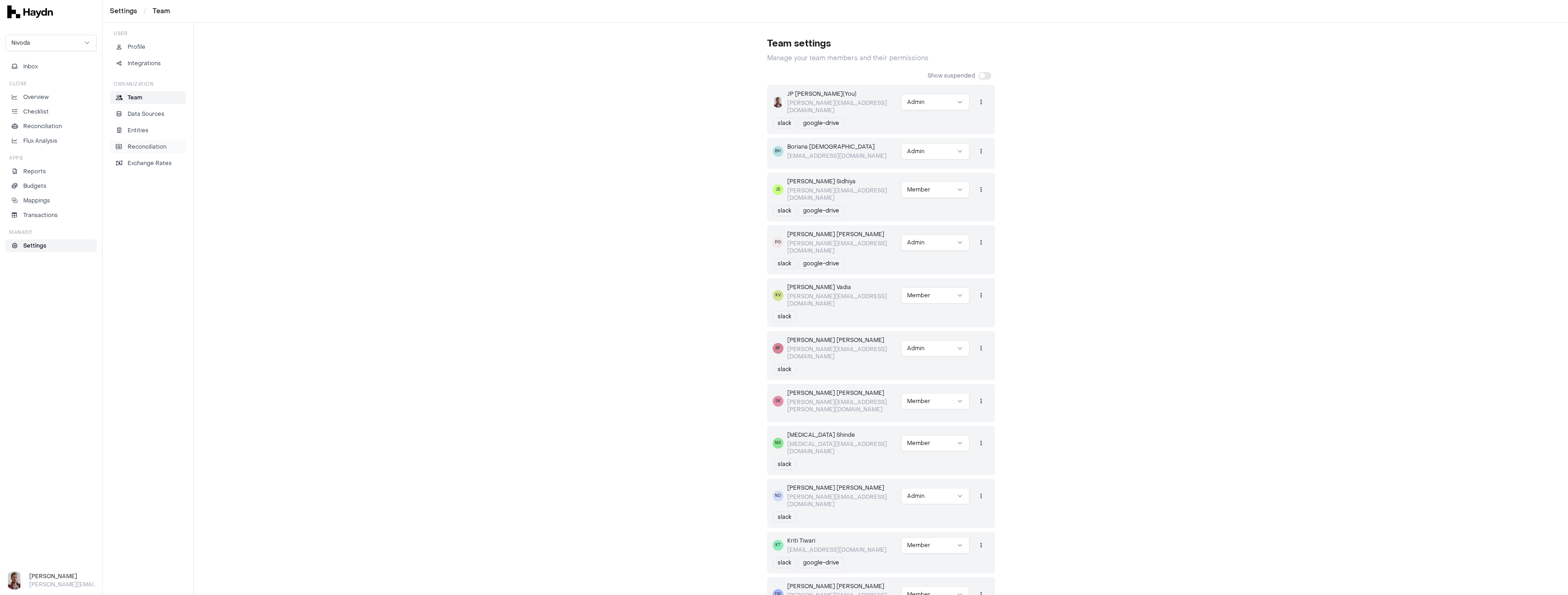
click at [144, 147] on p "Reconciliation" at bounding box center [147, 146] width 39 height 8
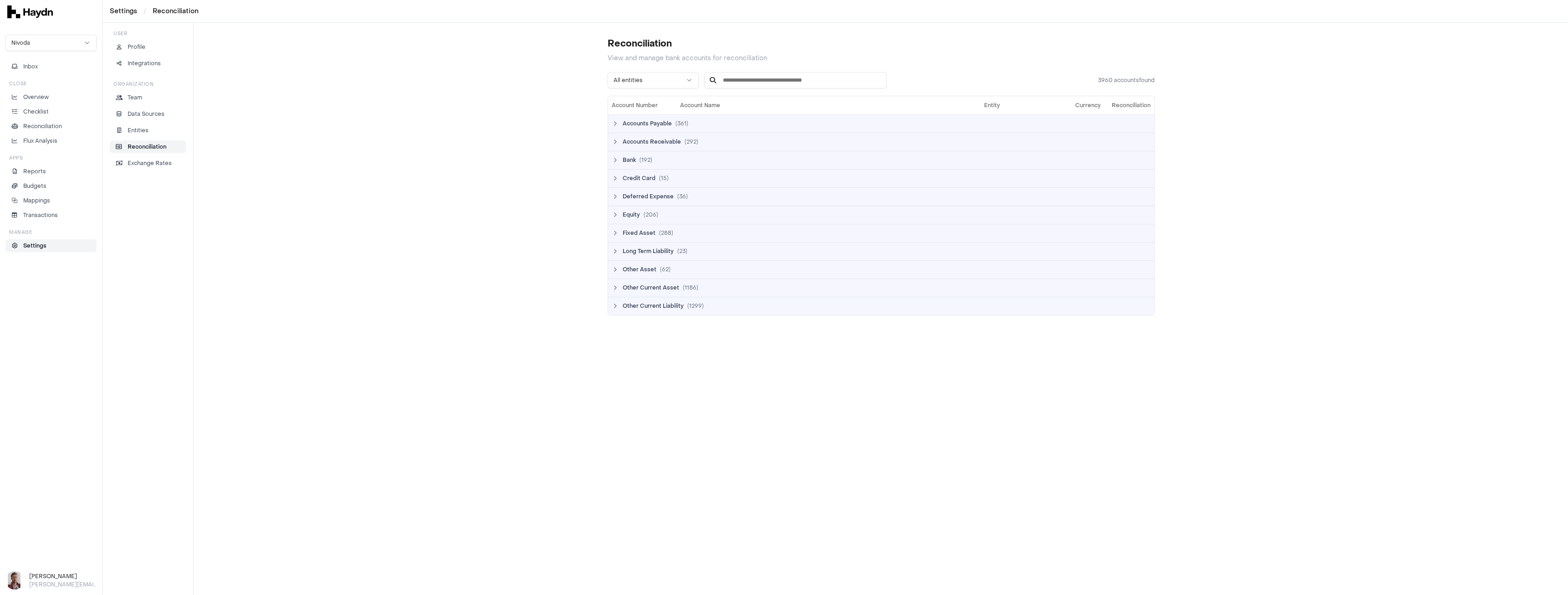
click at [736, 81] on input at bounding box center [795, 80] width 182 height 16
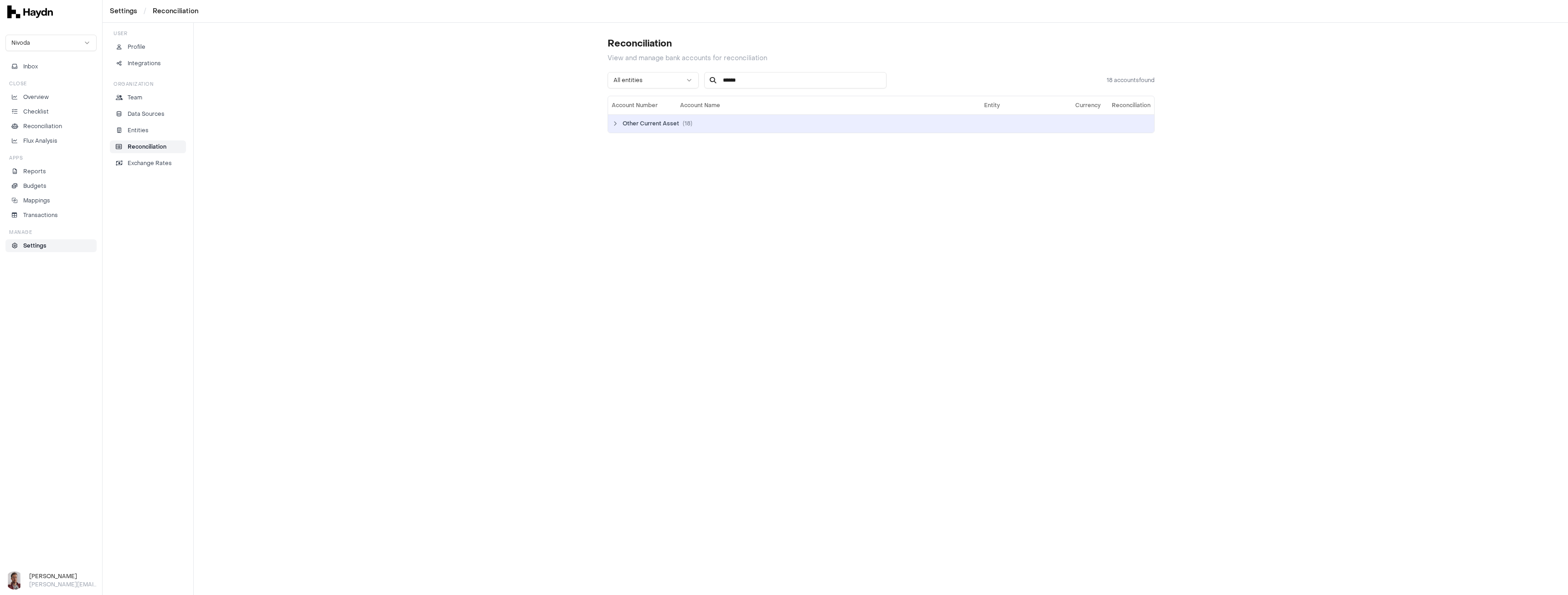
type input "******"
click at [614, 126] on icon at bounding box center [615, 124] width 7 height 7
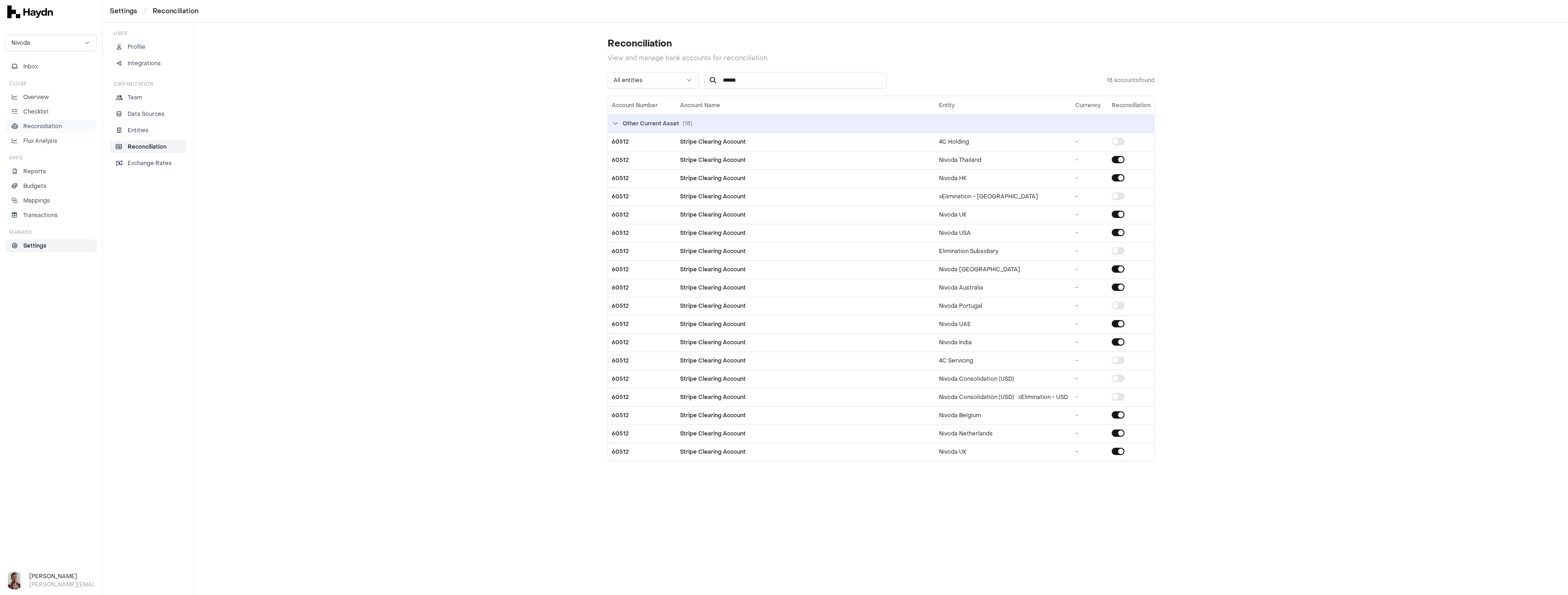
click at [49, 124] on p "Reconciliation" at bounding box center [42, 126] width 39 height 8
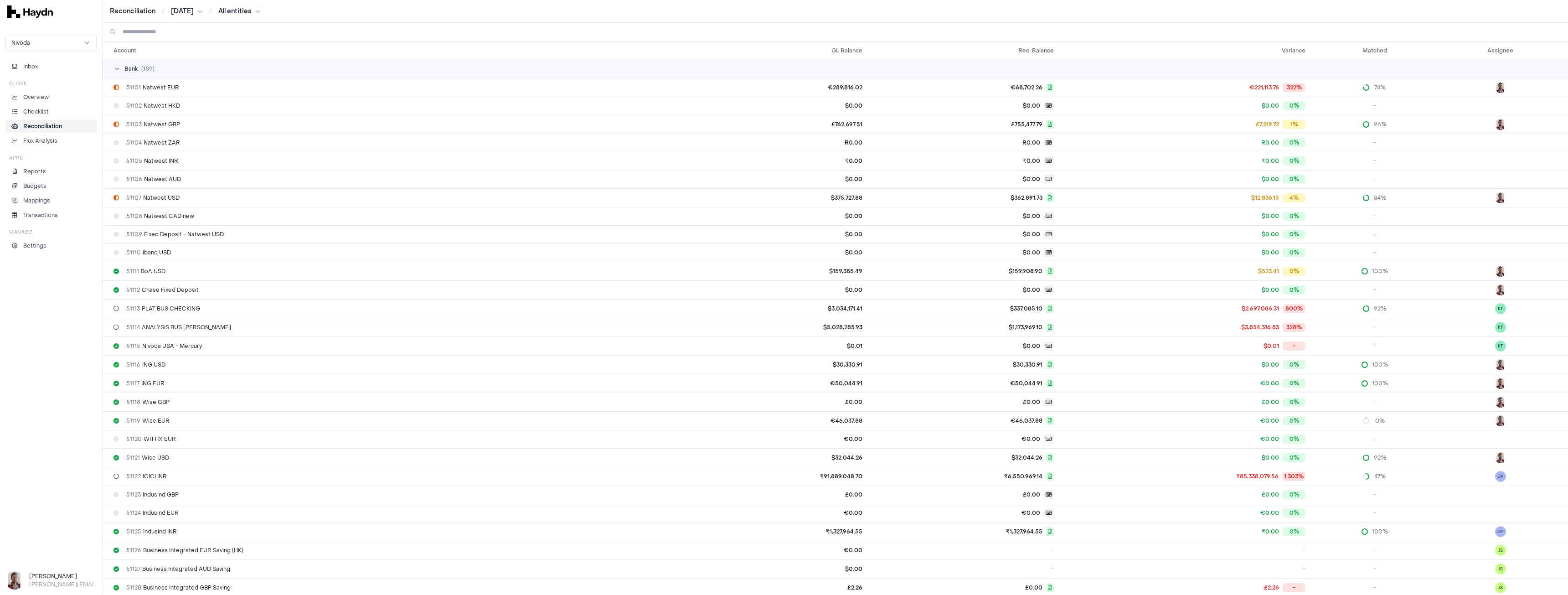
click at [179, 36] on input at bounding box center [842, 31] width 1438 height 18
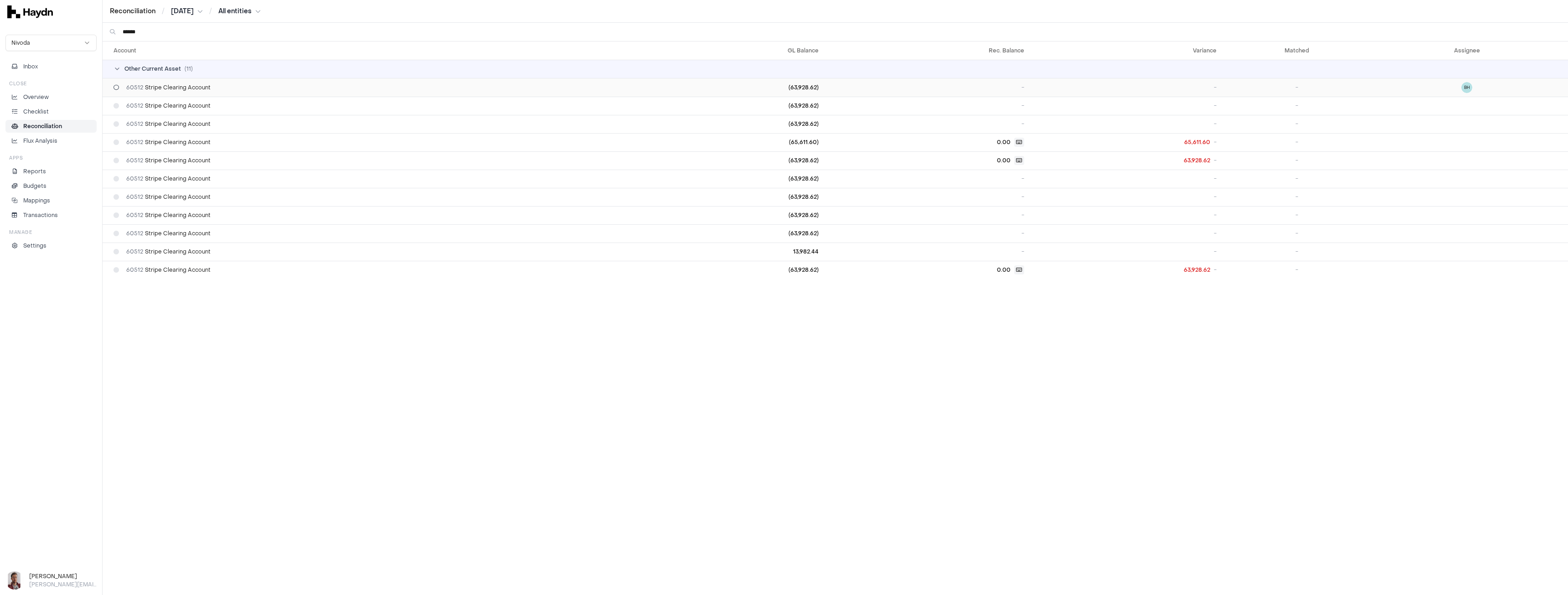
type input "******"
click at [707, 86] on td "(63,928.62)" at bounding box center [730, 88] width 184 height 19
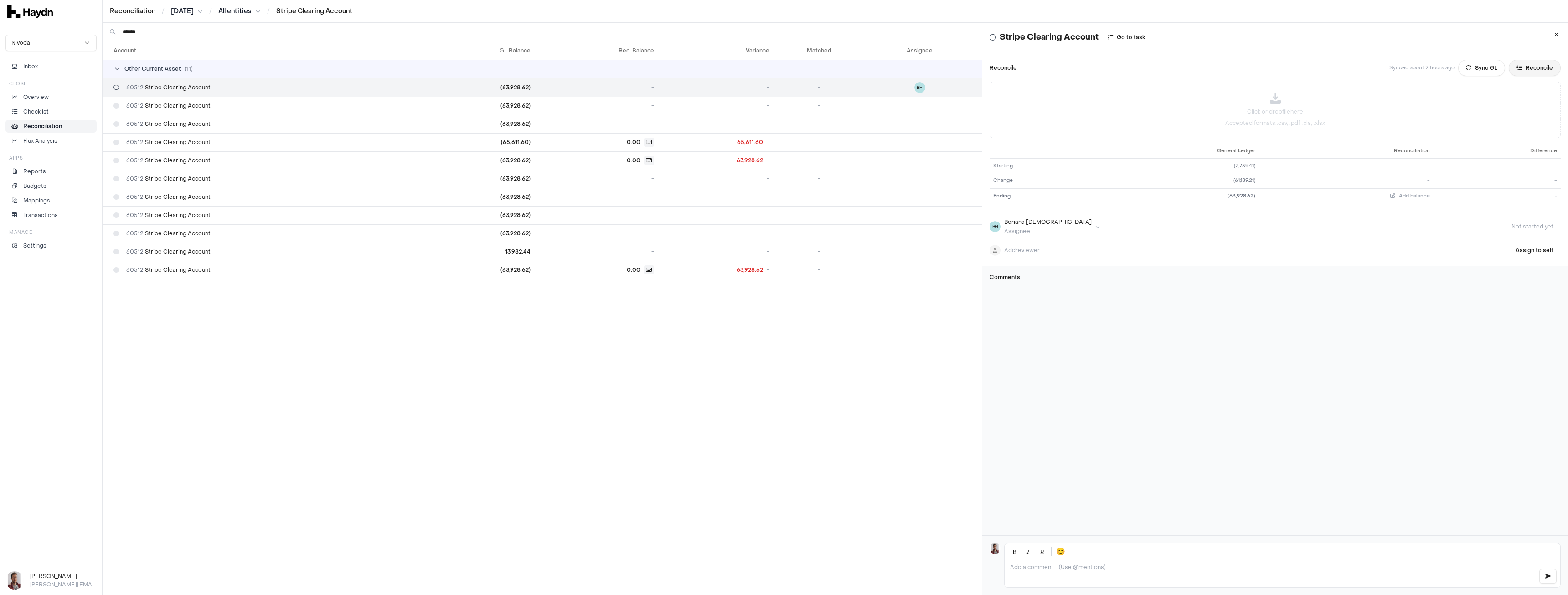
click at [1525, 68] on button "Reconcile" at bounding box center [1534, 68] width 52 height 16
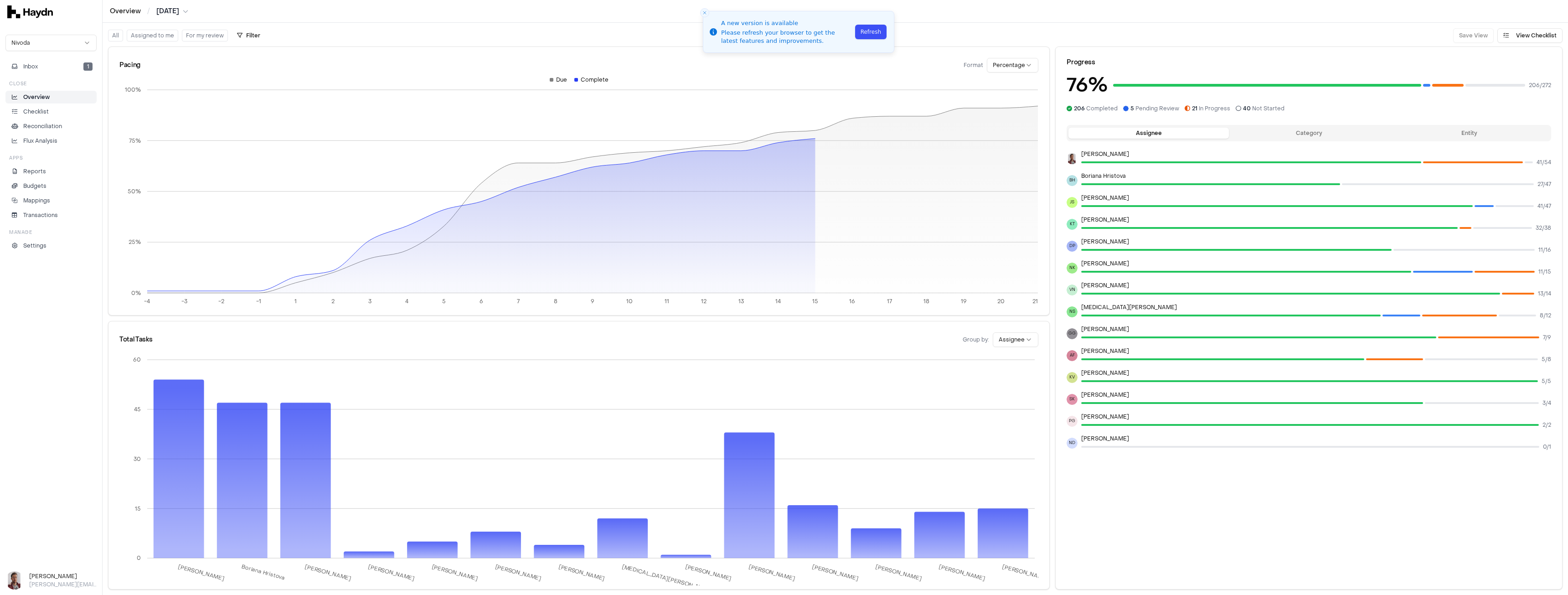
click at [873, 31] on button "Refresh" at bounding box center [870, 32] width 31 height 15
click at [244, 35] on html "Overview / [DATE] Nivoda Inbox Close Overview Checklist Reconciliation Flux Ana…" at bounding box center [784, 297] width 1568 height 595
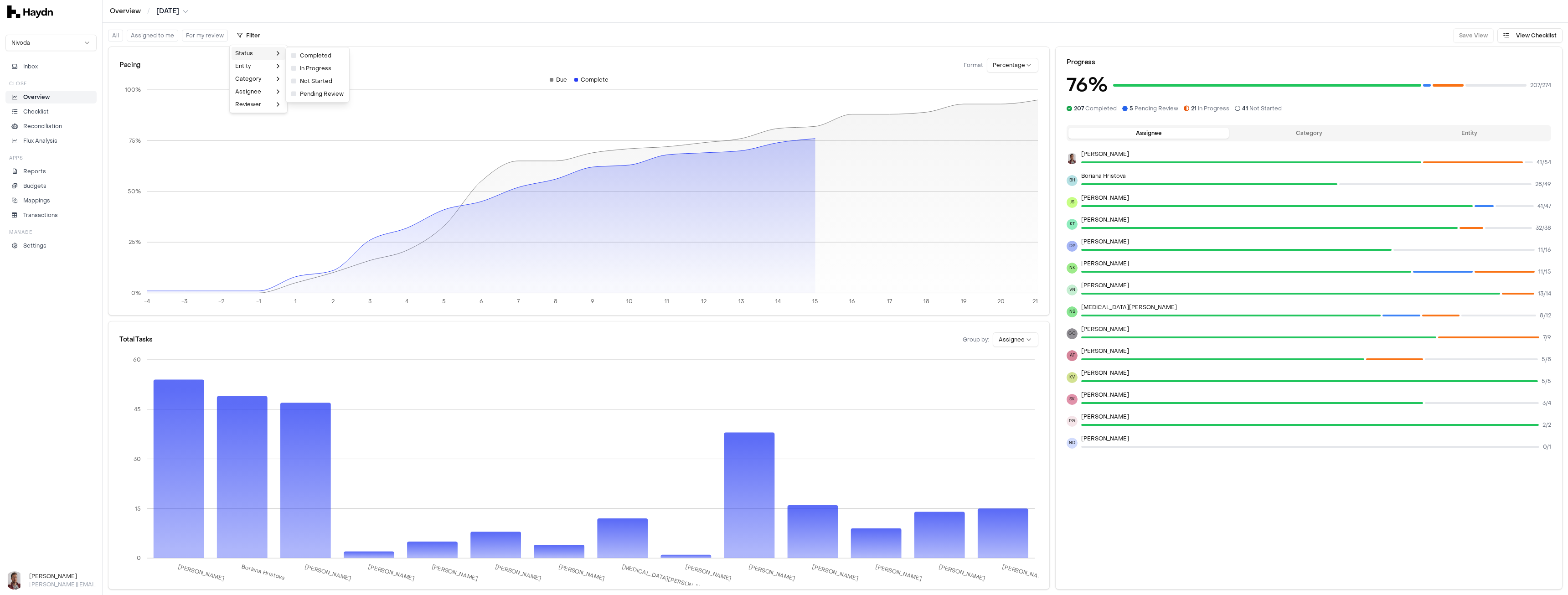
click at [1523, 34] on html "Overview / [DATE] Nivoda Inbox Close Overview Checklist Reconciliation Flux Ana…" at bounding box center [784, 297] width 1568 height 595
click at [246, 36] on html "Overview / [DATE] Nivoda Inbox Close Overview Checklist Reconciliation Flux Ana…" at bounding box center [784, 297] width 1568 height 595
click at [313, 78] on span "Not Started" at bounding box center [312, 81] width 41 height 7
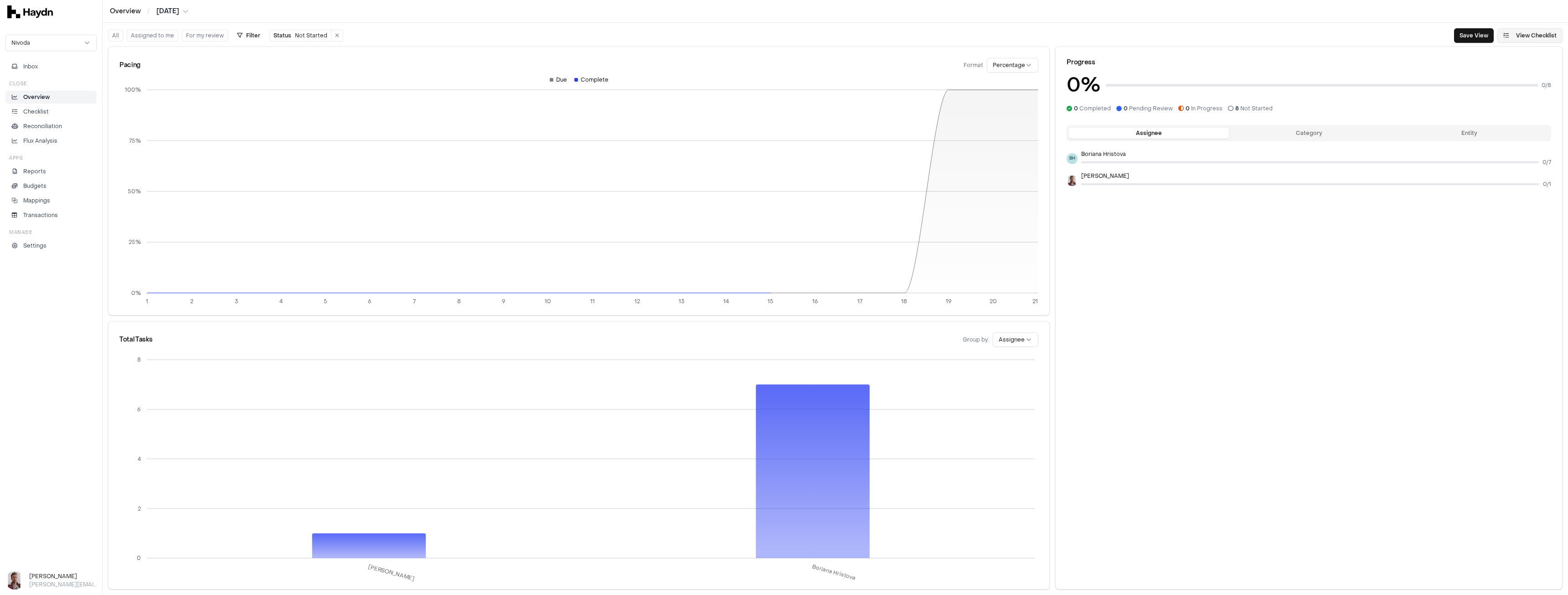
click at [1523, 34] on button "View Checklist" at bounding box center [1529, 36] width 65 height 15
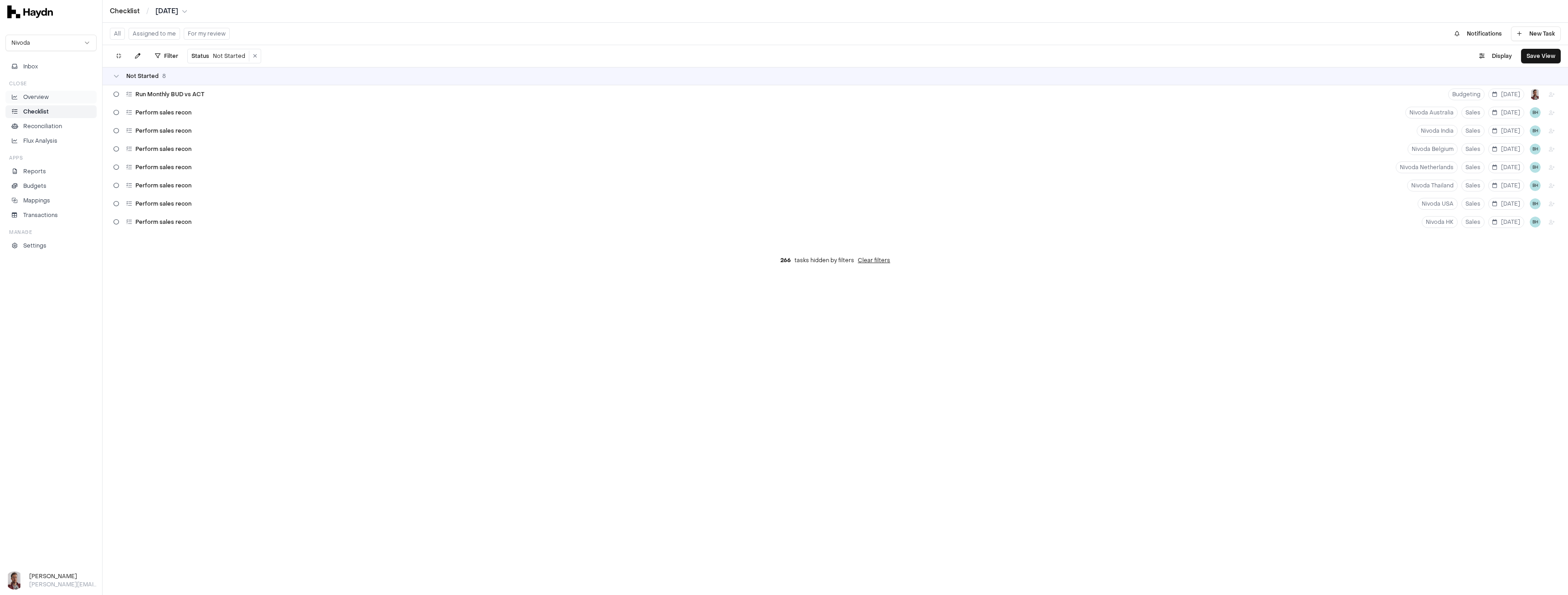
click at [43, 97] on p "Overview" at bounding box center [36, 97] width 26 height 8
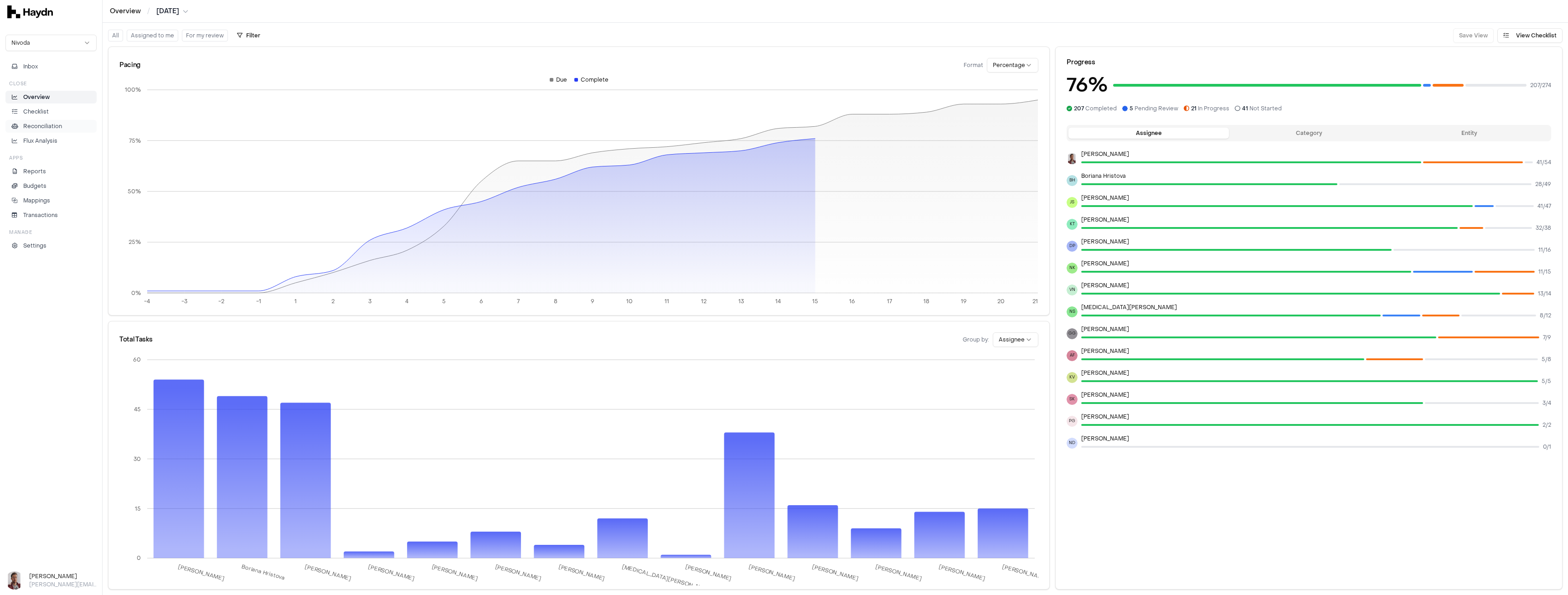
click at [51, 128] on p "Reconciliation" at bounding box center [42, 126] width 39 height 8
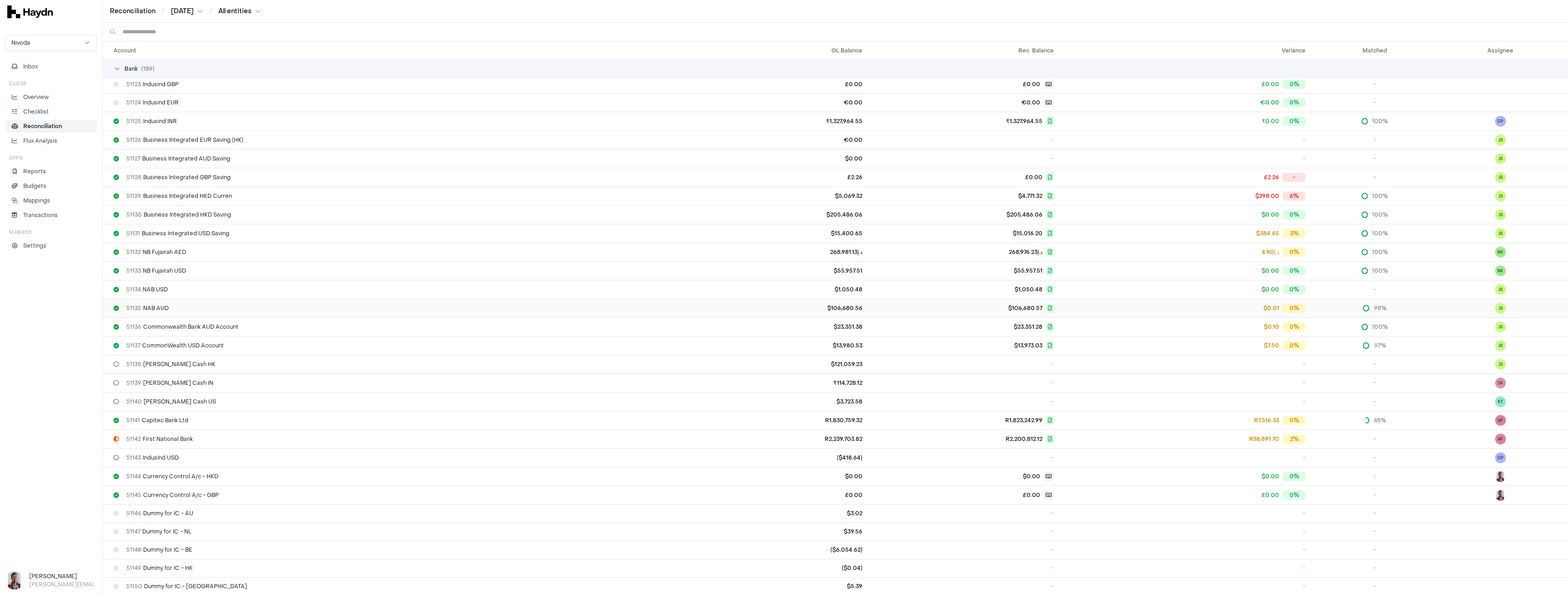
scroll to position [730, 0]
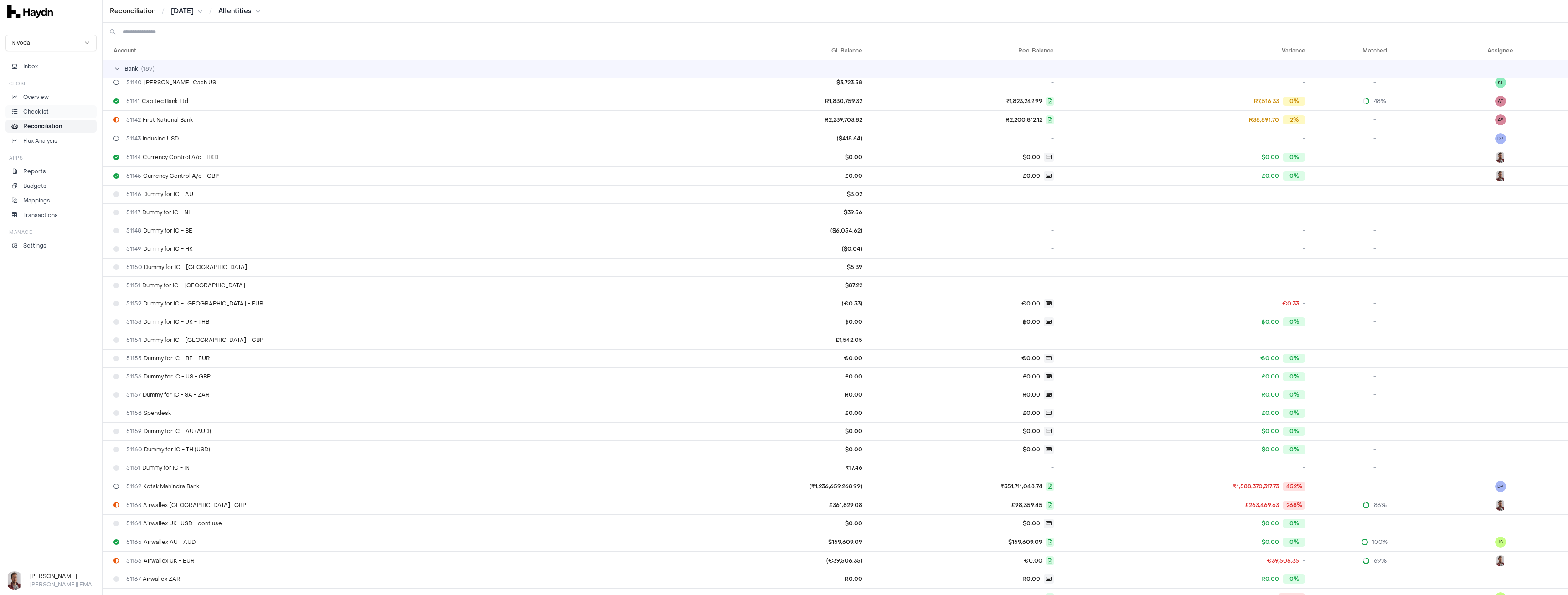
click at [39, 111] on p "Checklist" at bounding box center [36, 111] width 26 height 8
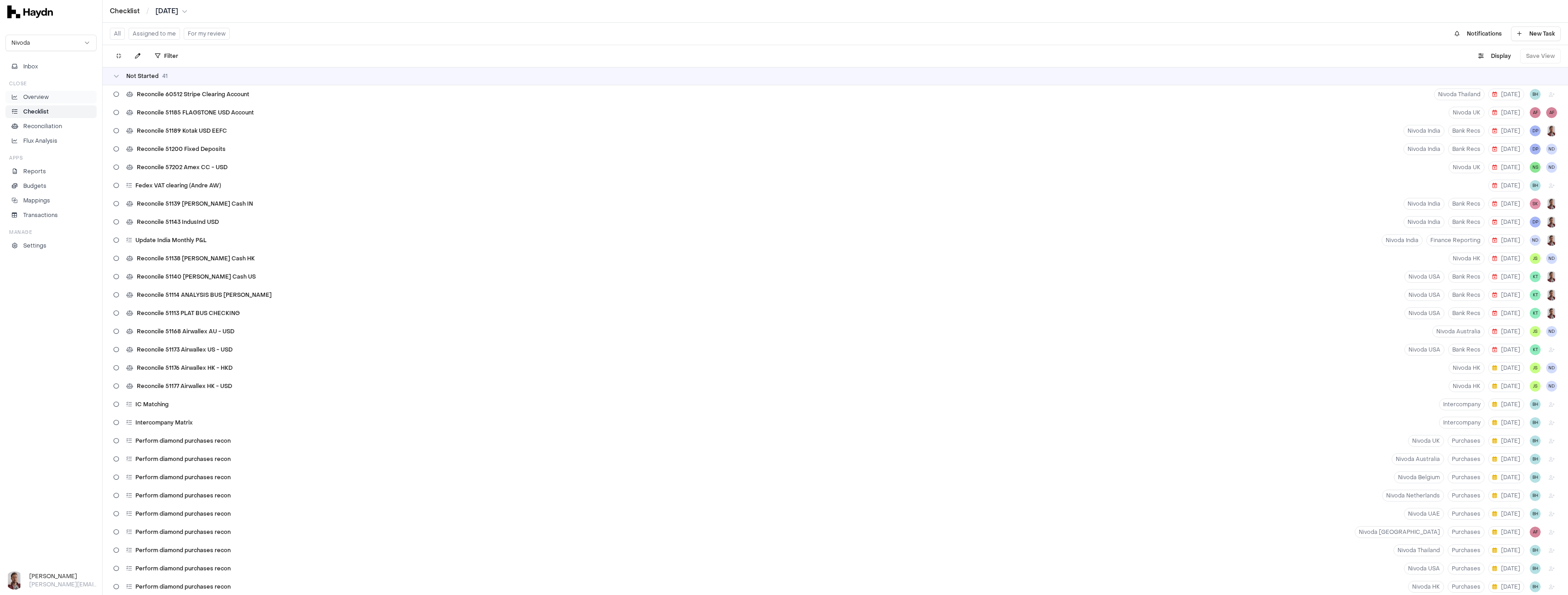
click at [41, 97] on p "Overview" at bounding box center [36, 97] width 26 height 8
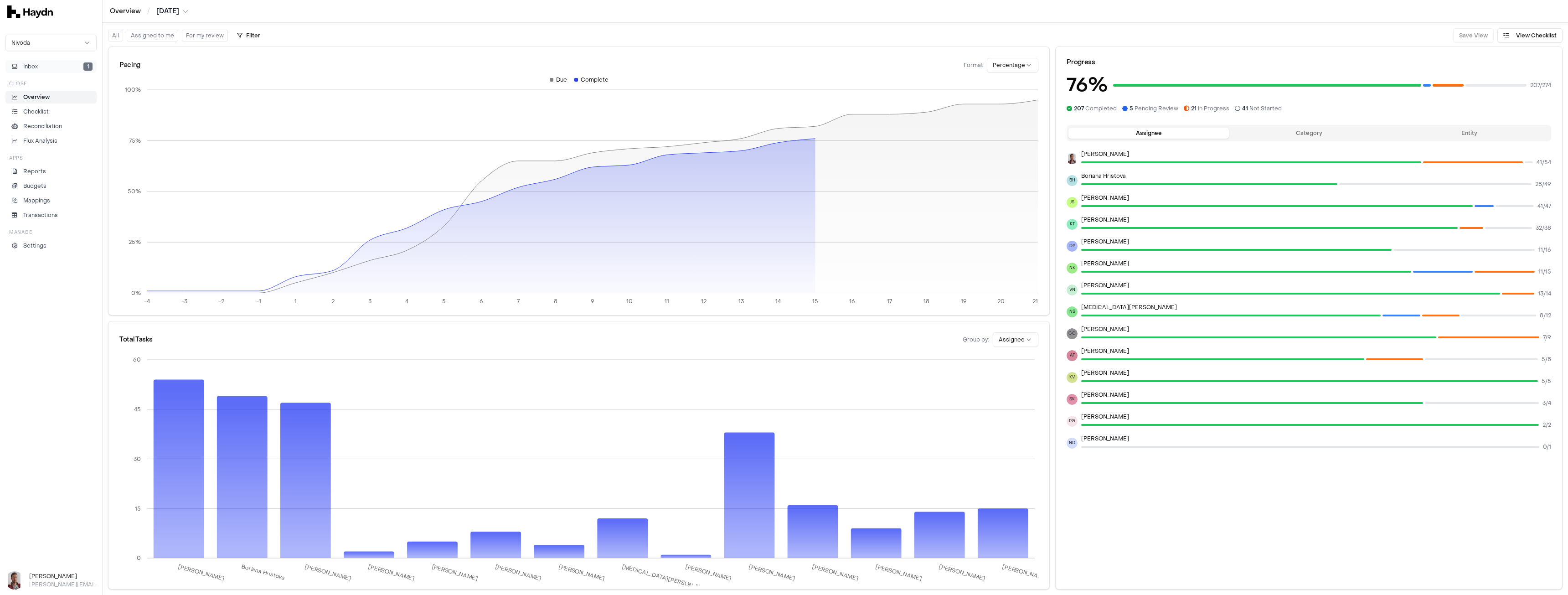
click at [33, 66] on span "Inbox" at bounding box center [31, 66] width 15 height 8
click at [43, 69] on button "Inbox 1" at bounding box center [50, 66] width 91 height 12
click at [50, 124] on p "Reconciliation" at bounding box center [42, 126] width 39 height 8
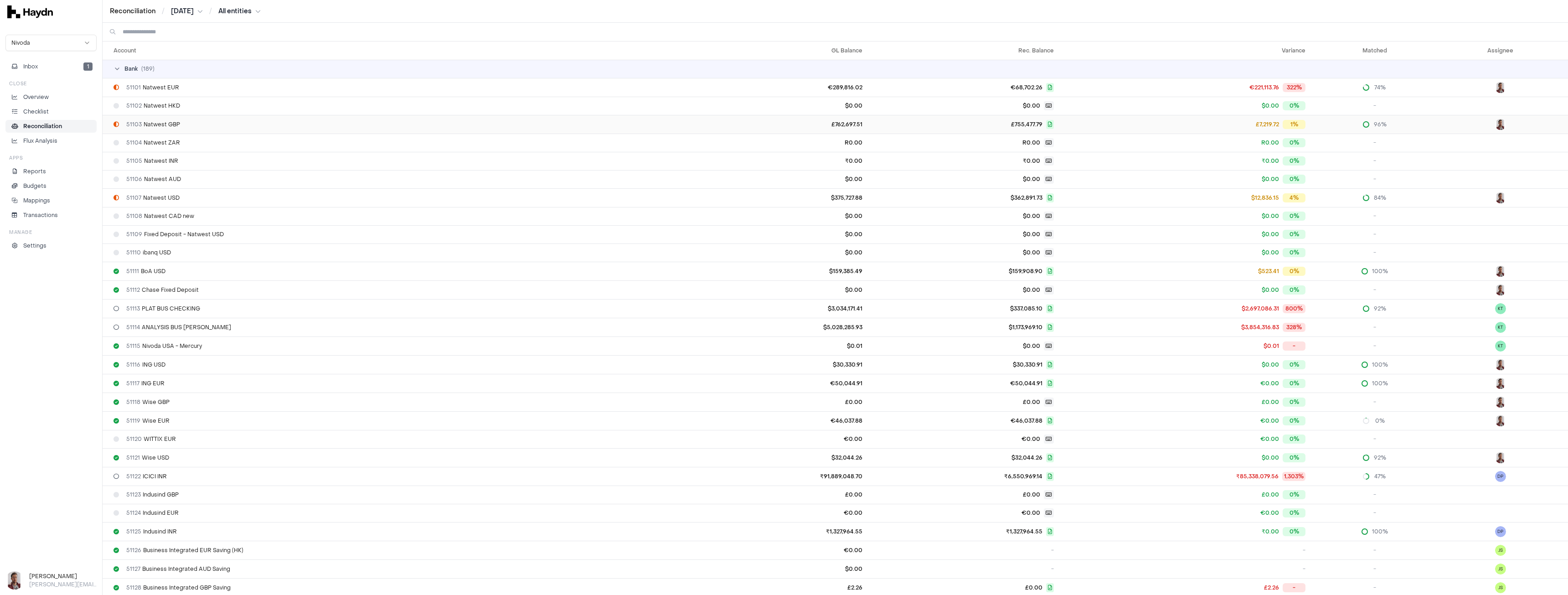
click at [163, 127] on span "51103 Natwest GBP" at bounding box center [154, 124] width 54 height 7
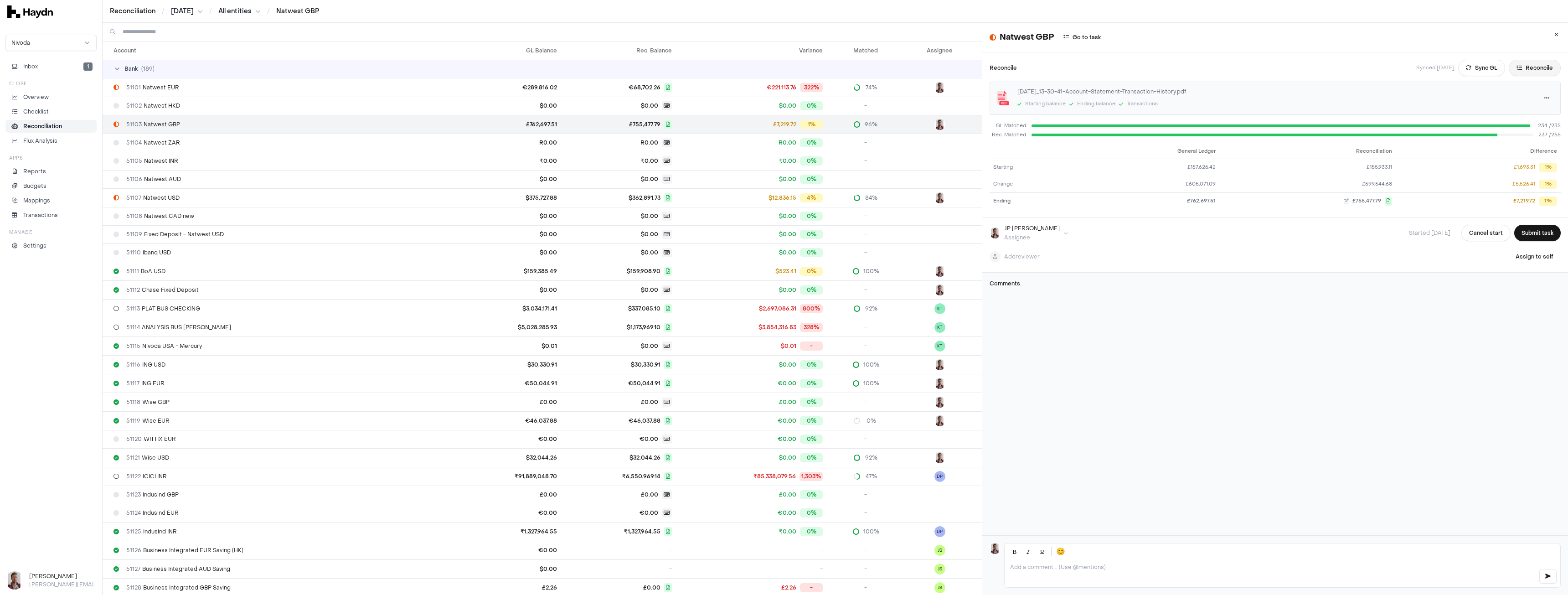
click at [1525, 73] on button "Reconcile" at bounding box center [1534, 68] width 52 height 16
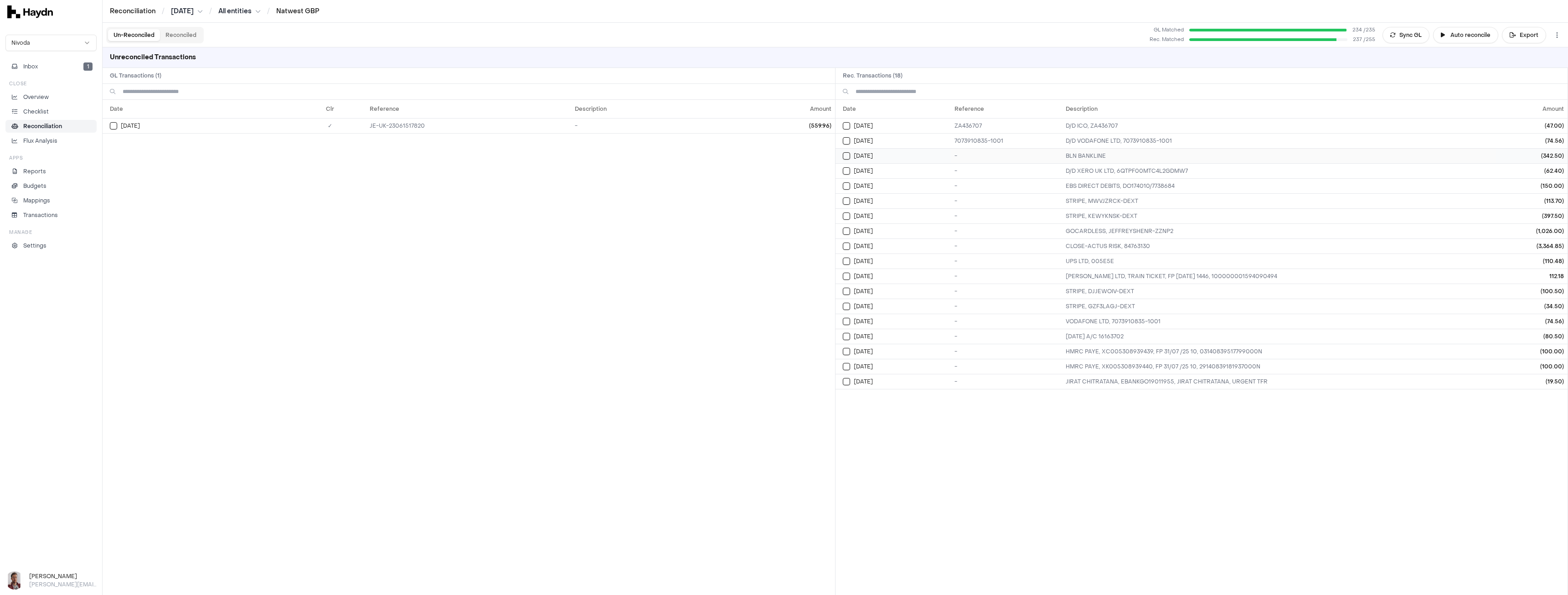
click at [1089, 157] on td "BLN BANKLINE" at bounding box center [1278, 156] width 434 height 15
click at [1112, 337] on td "[DATE] A/C 16163702" at bounding box center [1278, 336] width 434 height 15
click at [1115, 323] on td "VODAFONE LTD, 7073910835-1001" at bounding box center [1278, 321] width 434 height 15
click at [1150, 169] on td "D/D XERO UK LTD, 6QTPF00MTC4L2GDMW7" at bounding box center [1278, 171] width 434 height 15
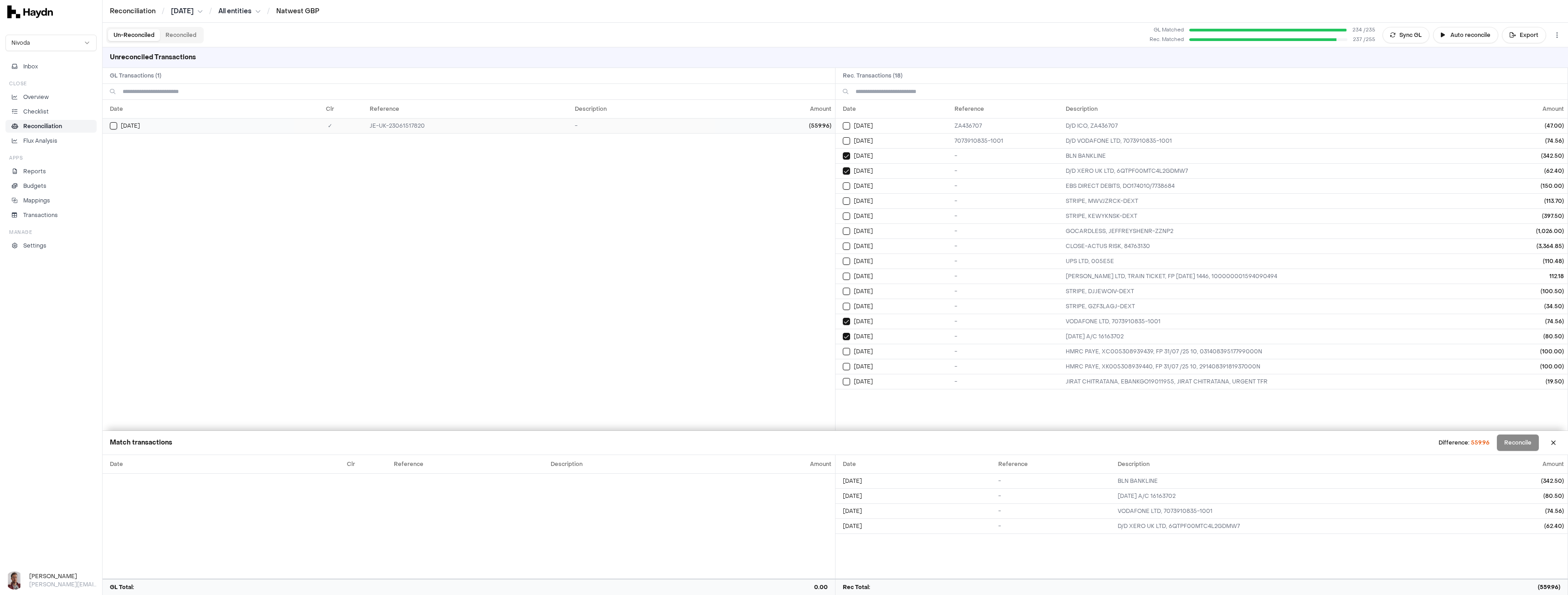
click at [113, 125] on button "Select GL transaction 101241053" at bounding box center [113, 126] width 7 height 7
click at [1509, 444] on button "Reconcile" at bounding box center [1518, 443] width 42 height 16
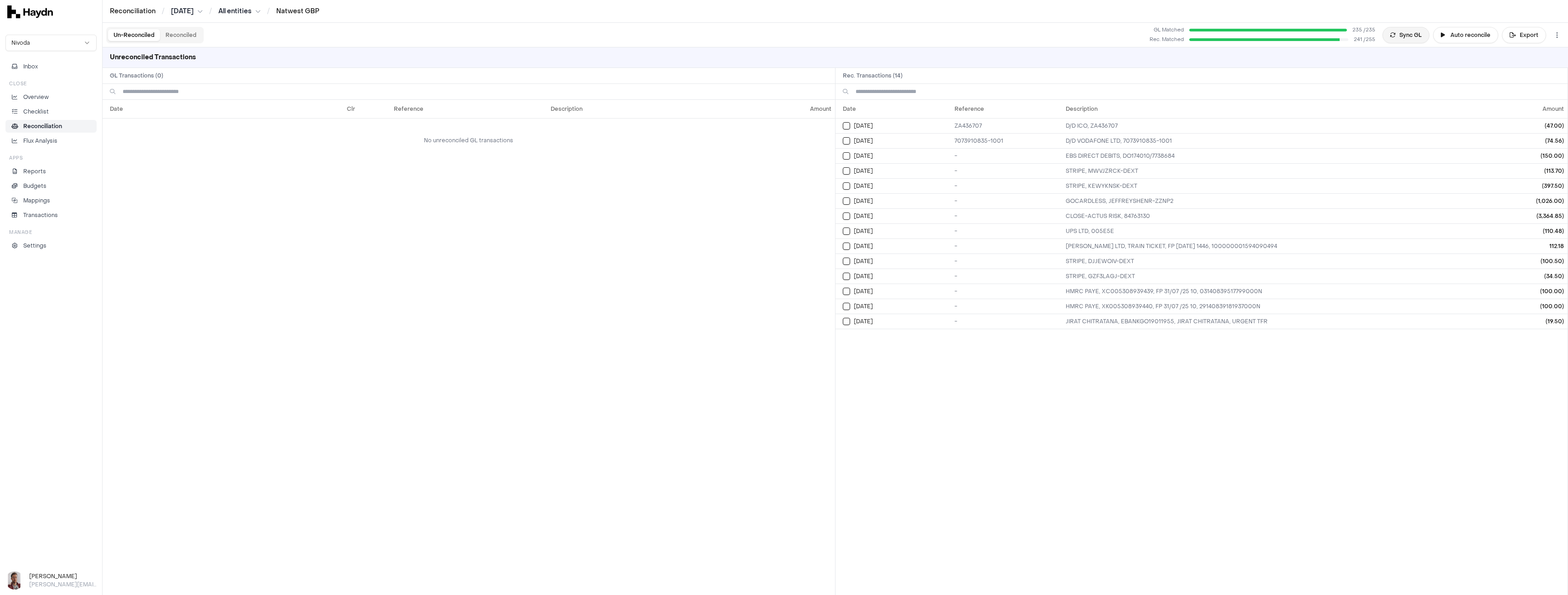
click at [1405, 38] on button "Sync GL" at bounding box center [1406, 35] width 47 height 16
click at [187, 12] on html "Reconciliation / [DATE] / All entities / Natwest GBP Nivoda Inbox Close Overvie…" at bounding box center [784, 297] width 1568 height 595
click at [187, 117] on div "[DATE]" at bounding box center [189, 116] width 54 height 12
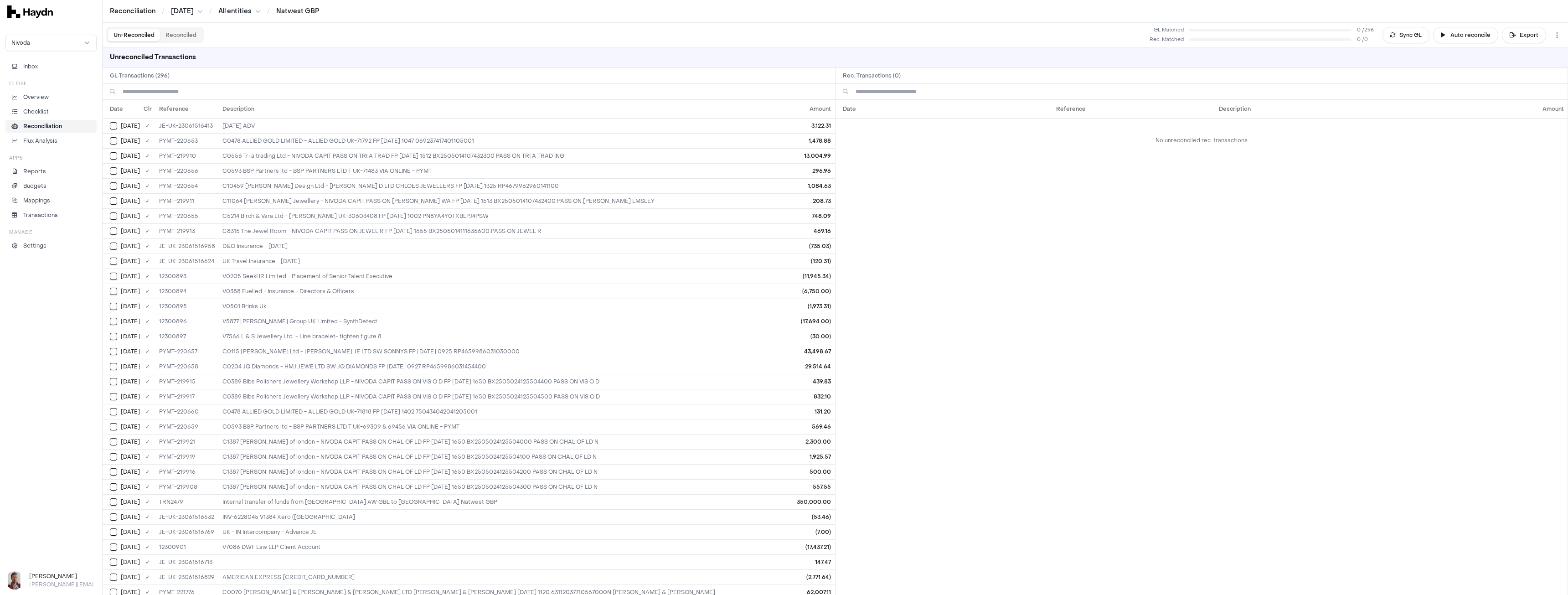
click at [184, 8] on html "Reconciliation / [DATE] / All entities / Natwest GBP Nivoda Inbox Close Overvie…" at bounding box center [784, 297] width 1568 height 595
click at [182, 61] on div "[DATE]" at bounding box center [191, 64] width 54 height 12
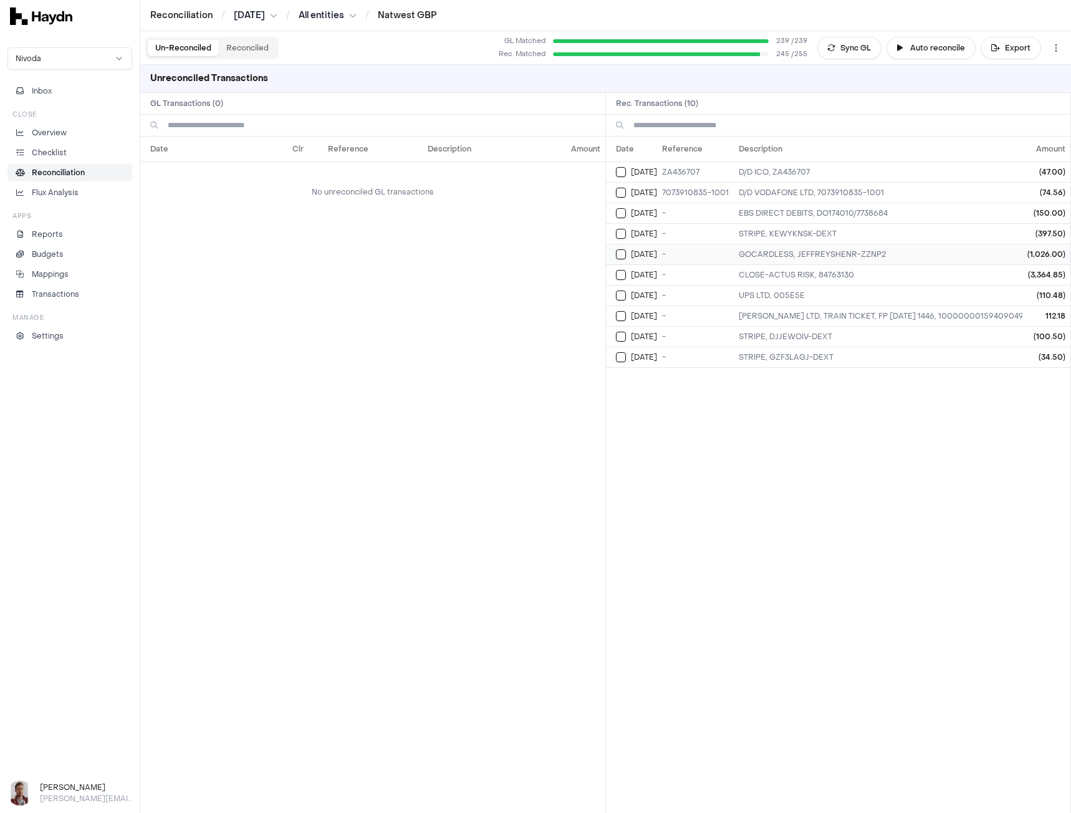
click at [623, 254] on button "Select reconciliation transaction 26126" at bounding box center [621, 254] width 10 height 10
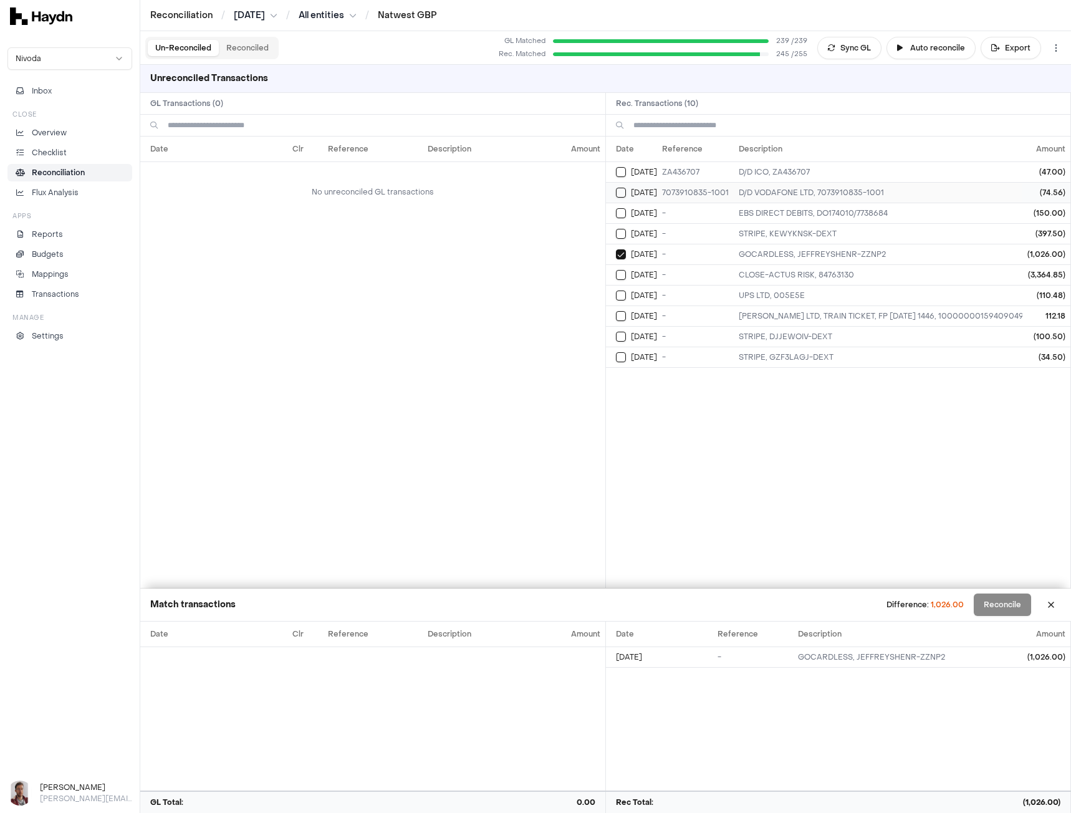
click at [620, 194] on button "Select reconciliation transaction 25960" at bounding box center [621, 193] width 10 height 10
click at [842, 49] on button "Sync GL" at bounding box center [849, 48] width 64 height 22
click at [54, 170] on p "Reconciliation" at bounding box center [58, 172] width 53 height 11
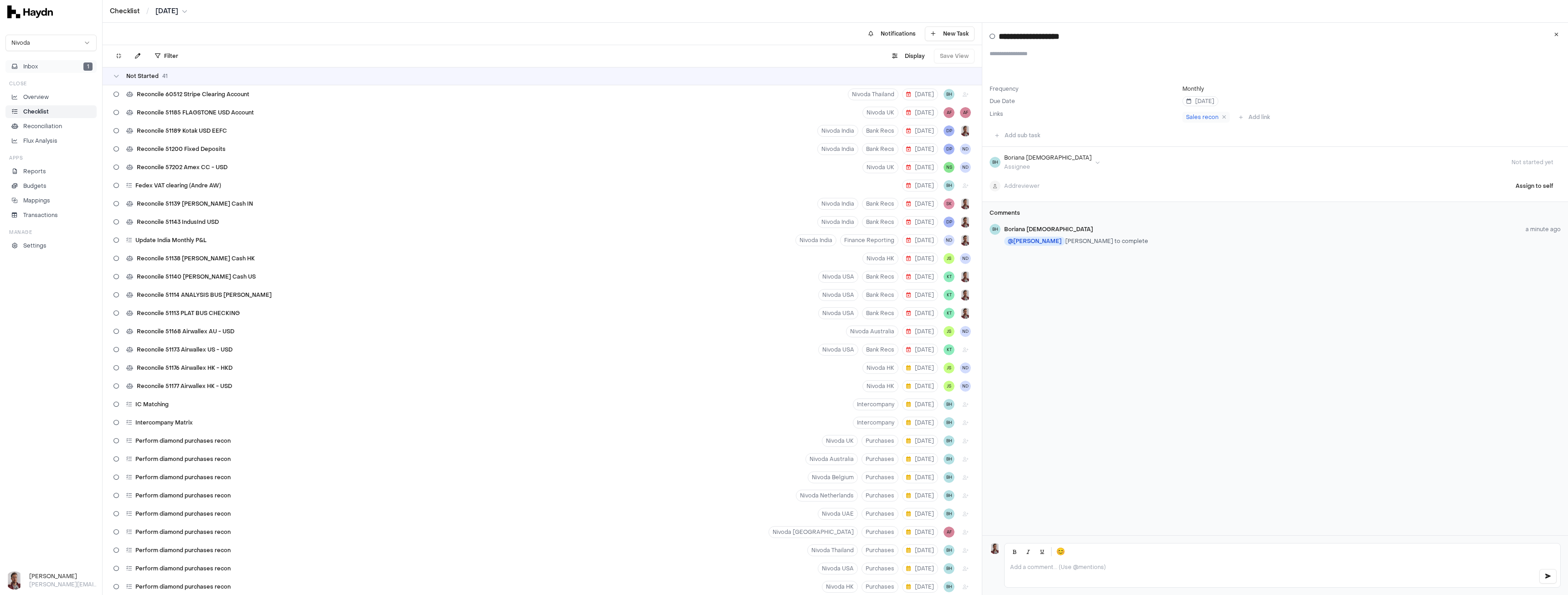
click at [43, 64] on button "Inbox 1" at bounding box center [50, 66] width 91 height 12
click at [69, 66] on button "Inbox 1" at bounding box center [50, 66] width 91 height 12
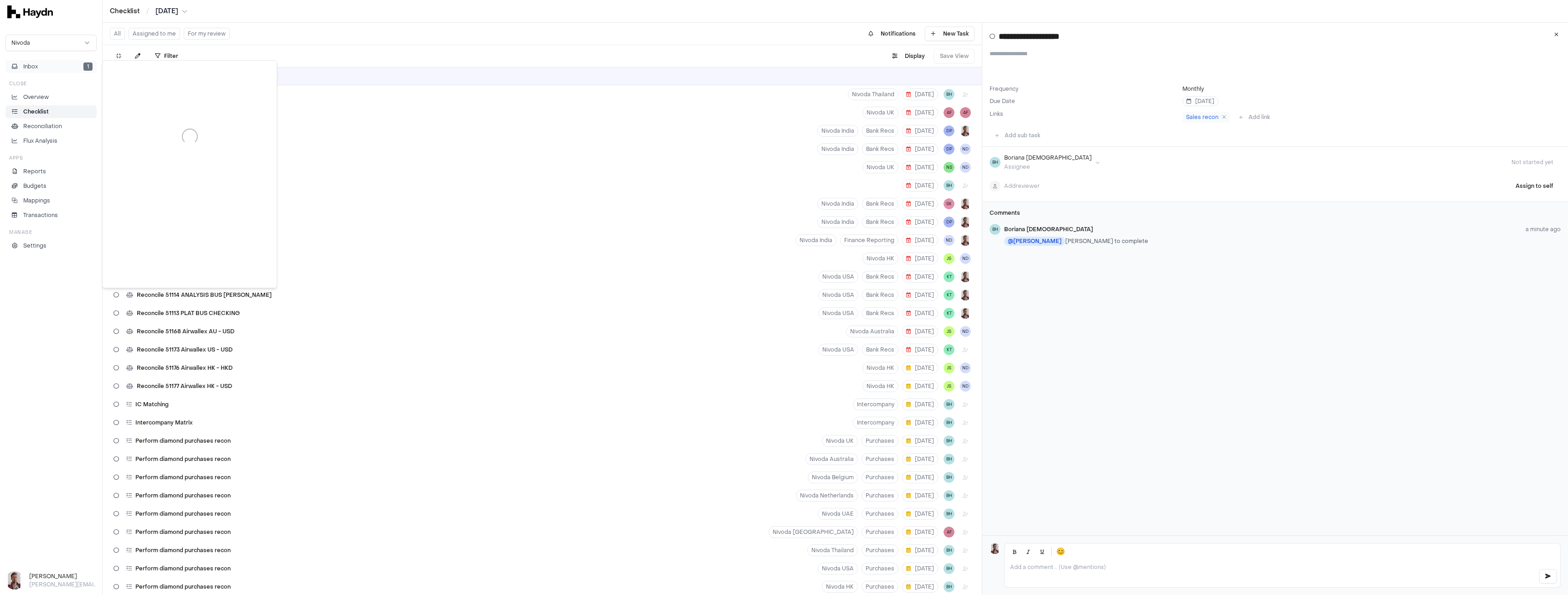
click at [19, 72] on button "Inbox 1" at bounding box center [50, 66] width 91 height 12
click at [55, 67] on button "Inbox 1" at bounding box center [50, 66] width 91 height 12
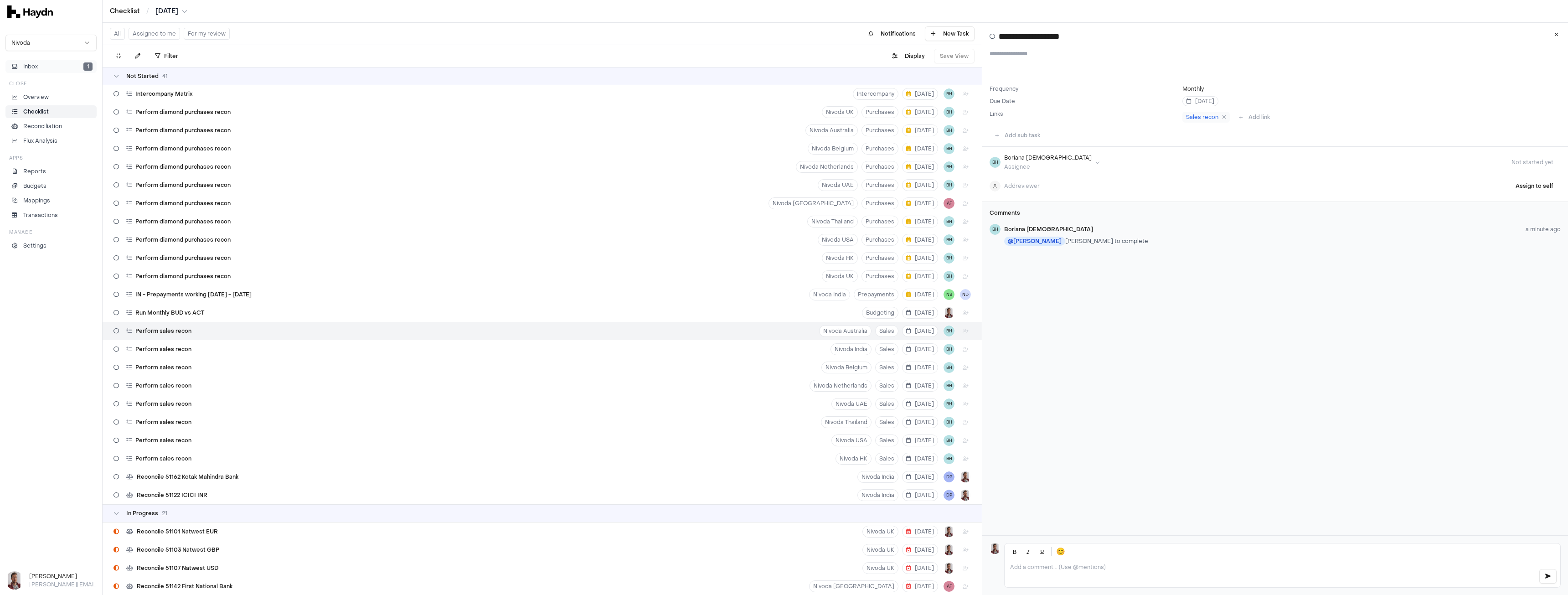
click at [63, 67] on button "Inbox 1" at bounding box center [50, 66] width 91 height 12
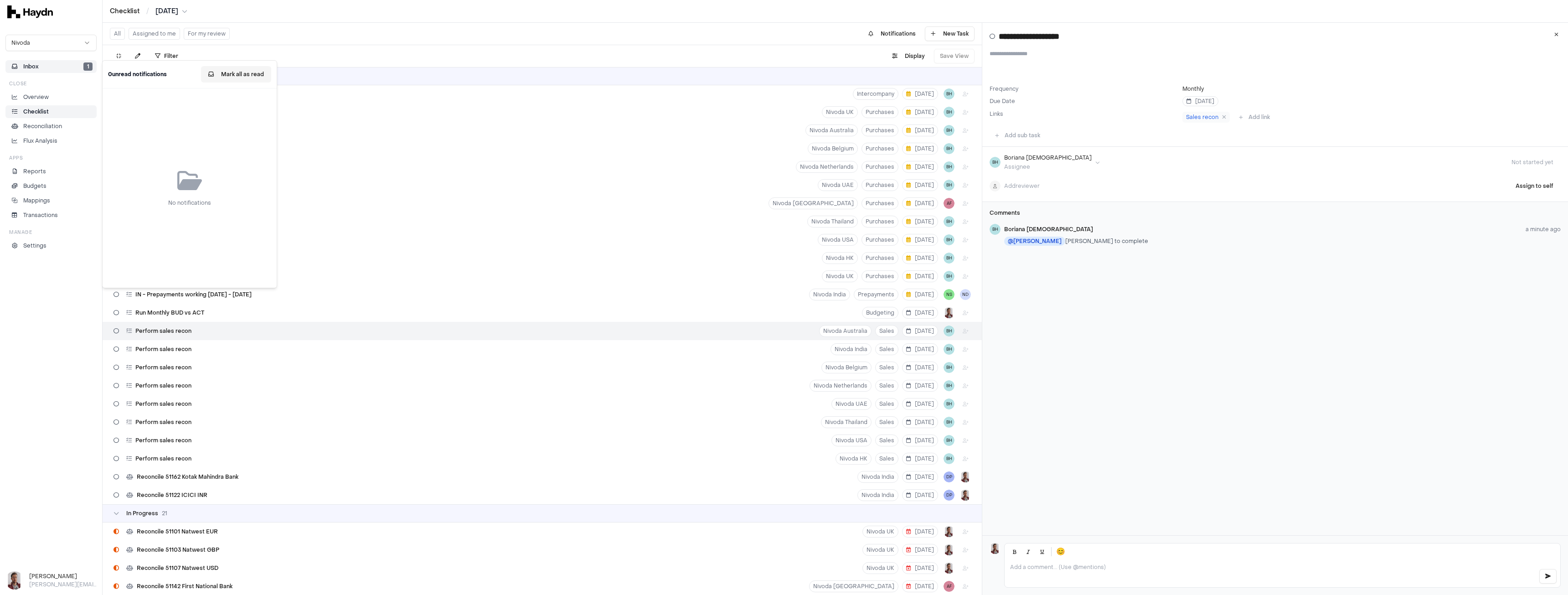
click at [234, 75] on button "Mark all as read" at bounding box center [236, 74] width 70 height 16
click at [430, 53] on div "Filter . Display Save View" at bounding box center [542, 56] width 879 height 22
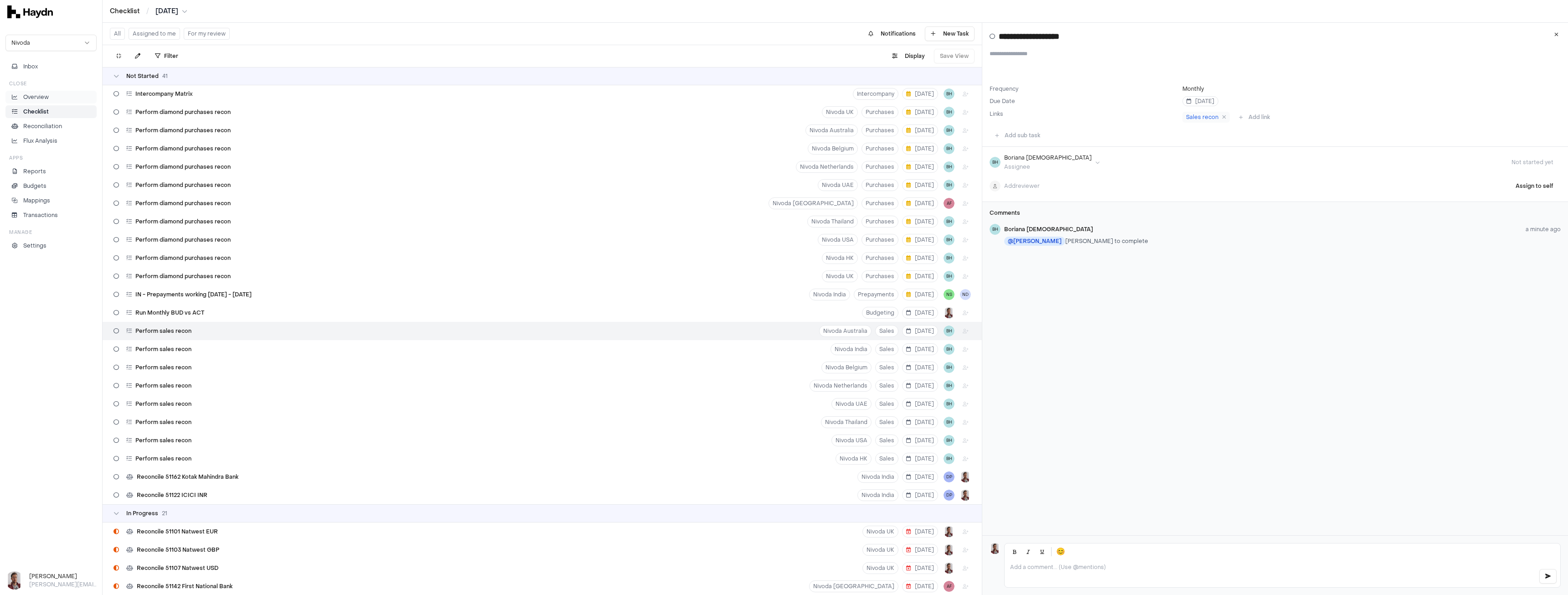
drag, startPoint x: 49, startPoint y: 97, endPoint x: 73, endPoint y: 100, distance: 24.2
click at [49, 97] on li "Overview" at bounding box center [50, 97] width 83 height 8
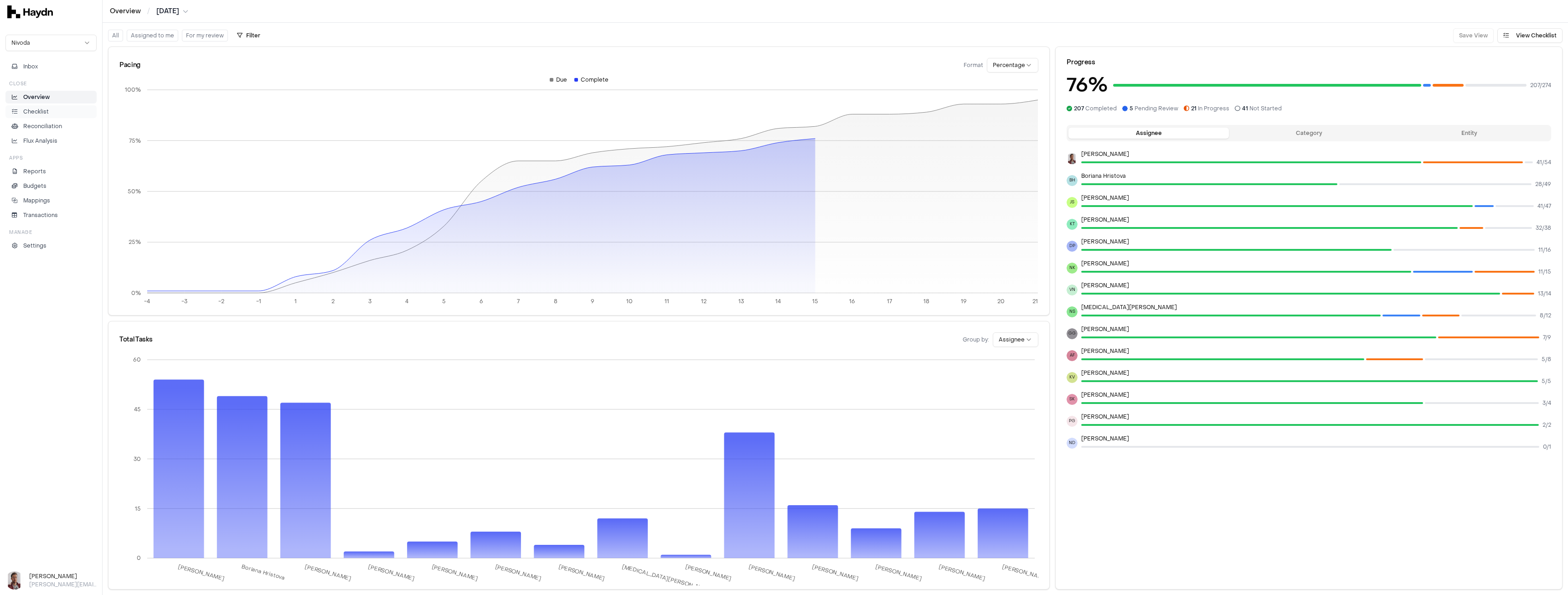
click at [53, 113] on li "Checklist" at bounding box center [50, 111] width 83 height 8
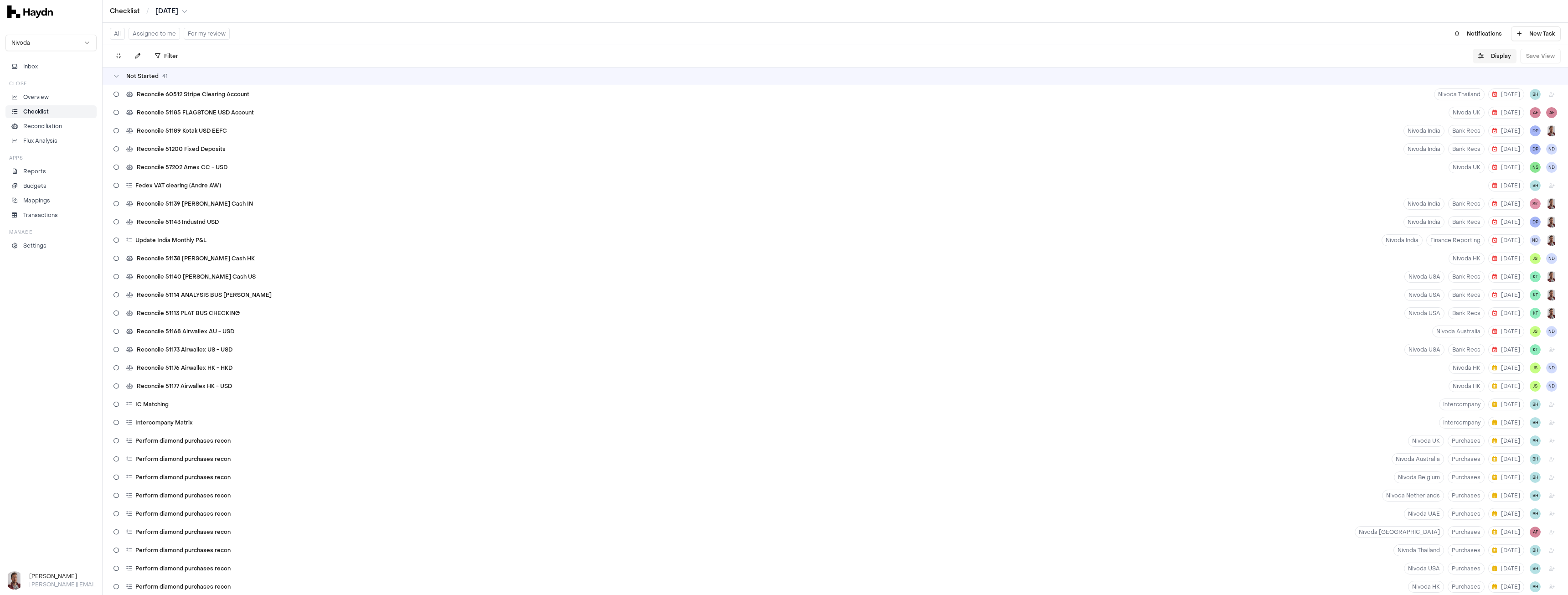
click at [1497, 56] on button "Display" at bounding box center [1495, 56] width 44 height 15
click at [1479, 81] on html "Checklist / [DATE] Nivoda Inbox Close Overview Checklist Reconciliation Flux An…" at bounding box center [784, 297] width 1568 height 595
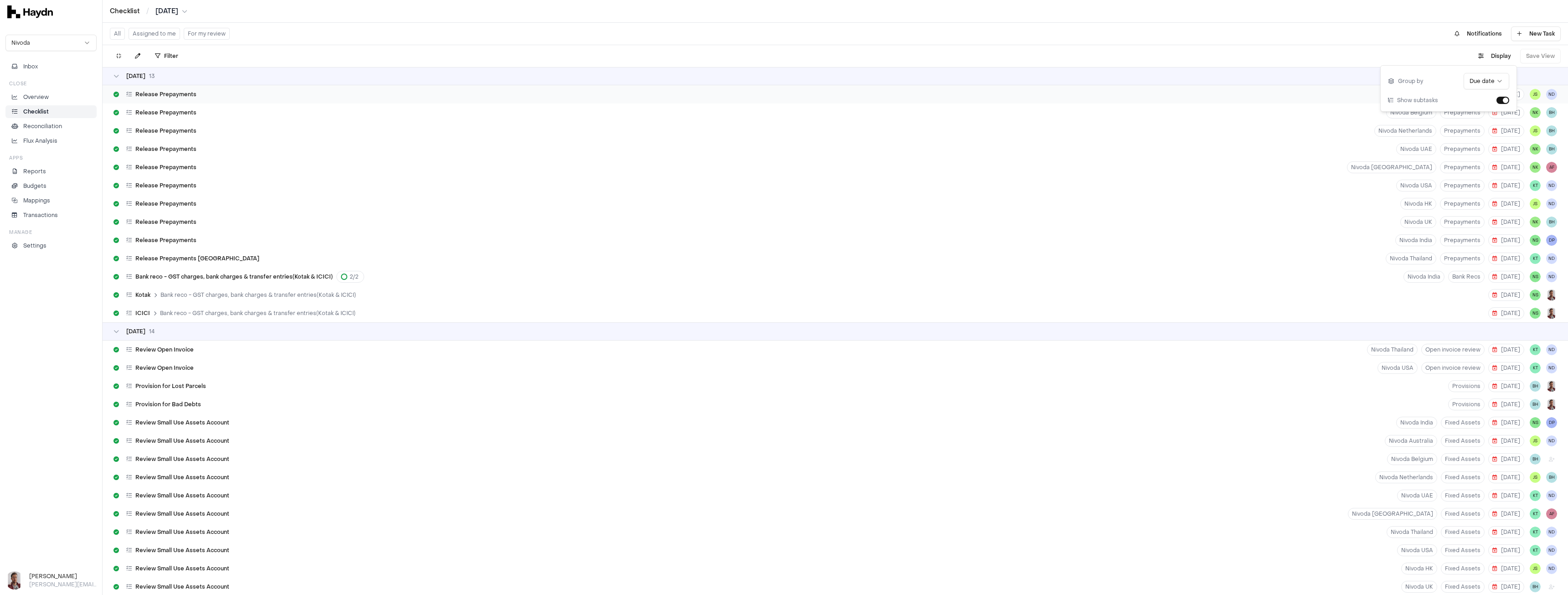
click at [167, 100] on div "Release Prepayments" at bounding box center [154, 94] width 90 height 18
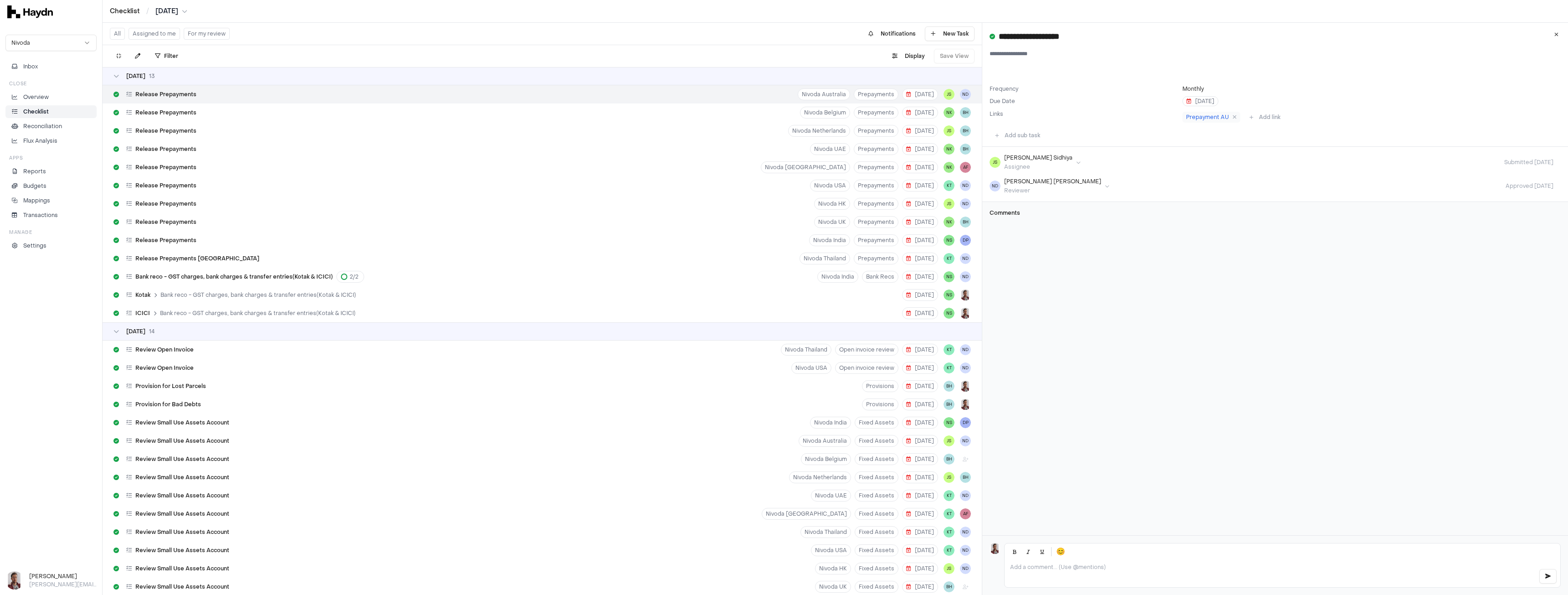
click at [1050, 162] on html "Checklist / [DATE] Nivoda Inbox Close Overview Checklist Reconciliation Flux An…" at bounding box center [784, 297] width 1568 height 595
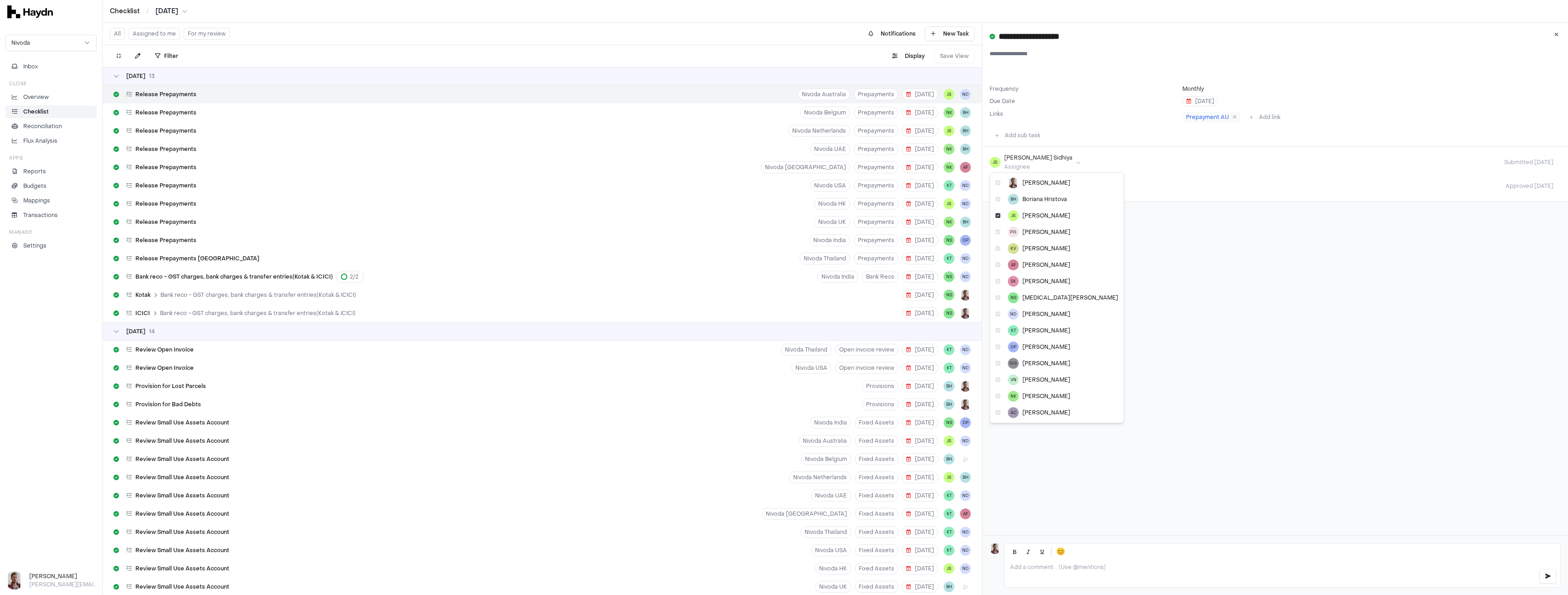
click at [1050, 162] on html "Checklist / [DATE] Nivoda Inbox Close Overview Checklist Reconciliation Flux An…" at bounding box center [784, 297] width 1568 height 595
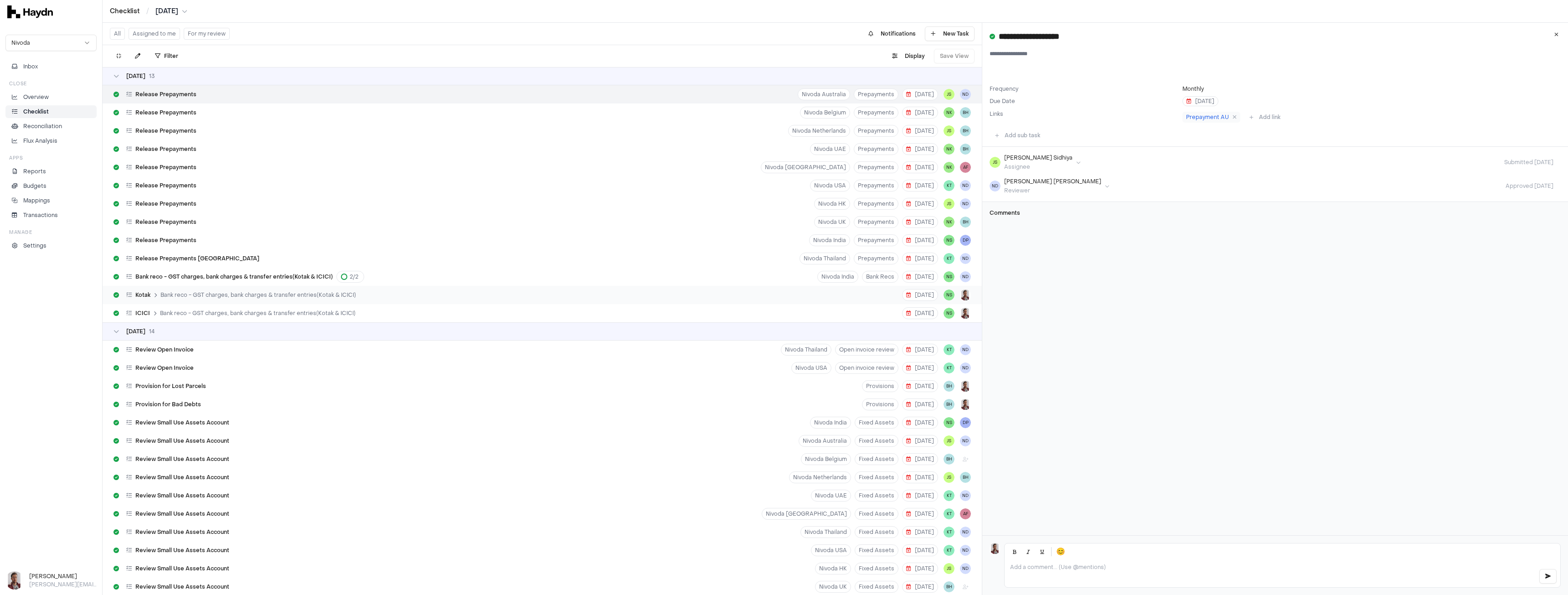
click at [297, 293] on span "Bank reco - GST charges, bank charges & transfer entries(Kotak & ICICI)" at bounding box center [257, 295] width 195 height 7
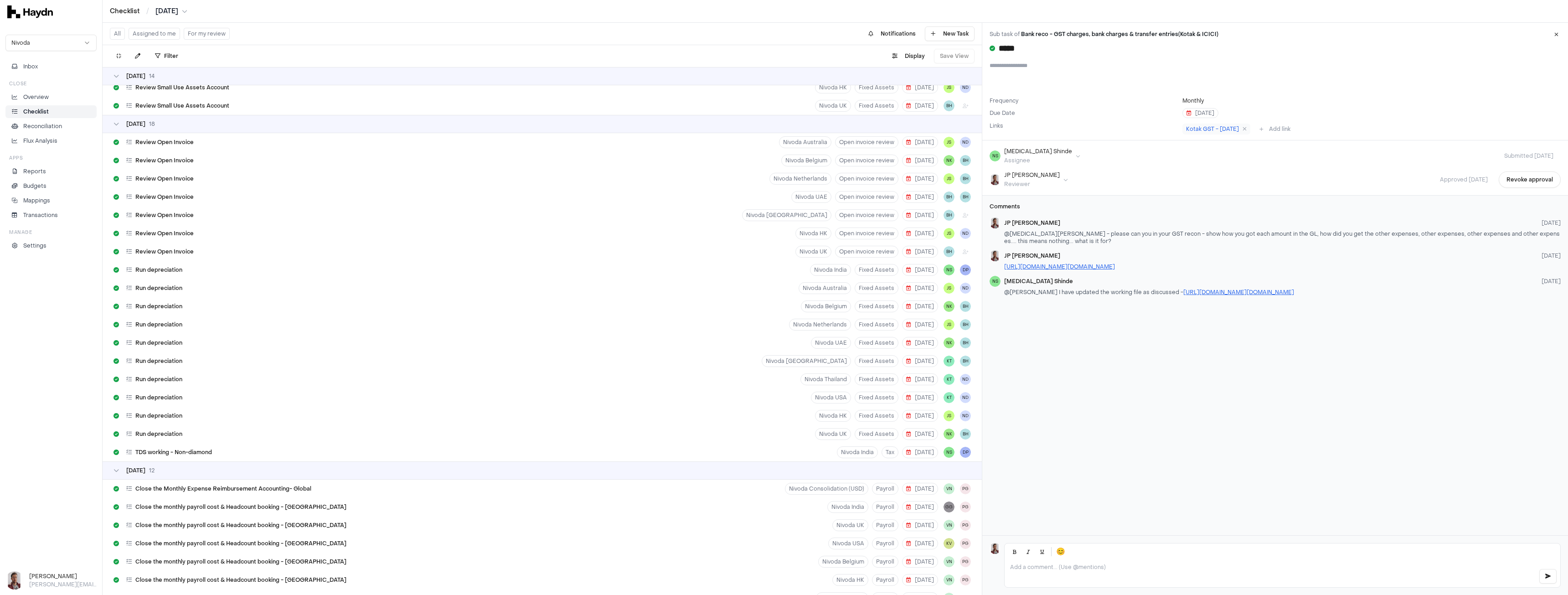
scroll to position [502, 0]
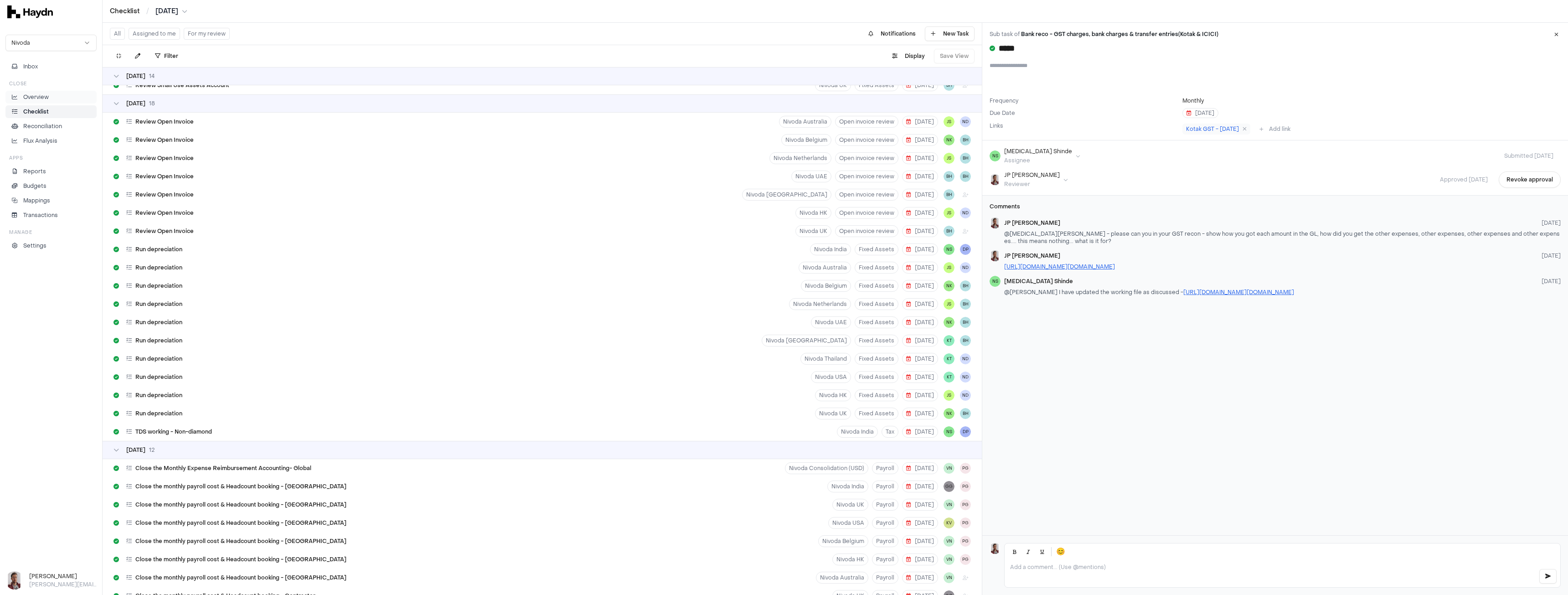
click at [37, 98] on p "Overview" at bounding box center [36, 97] width 26 height 8
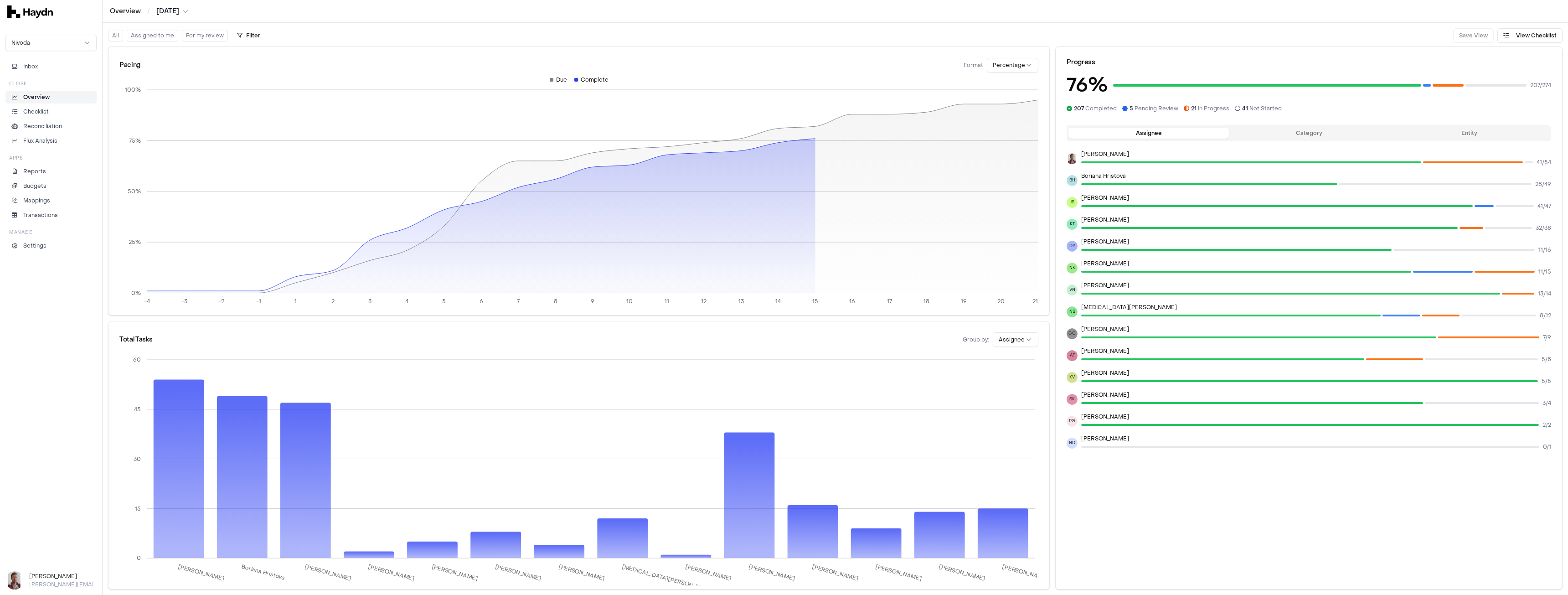
click at [157, 35] on button "Assigned to me" at bounding box center [152, 36] width 51 height 12
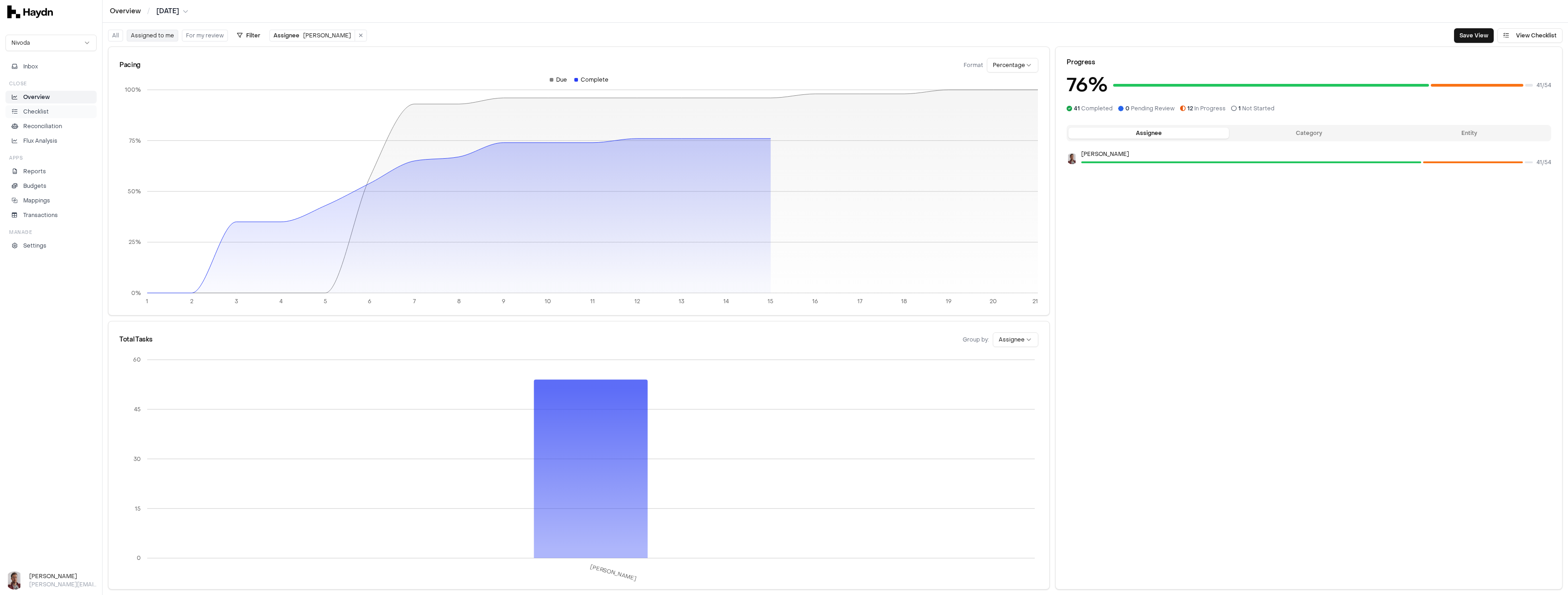
click at [42, 113] on p "Checklist" at bounding box center [36, 111] width 26 height 8
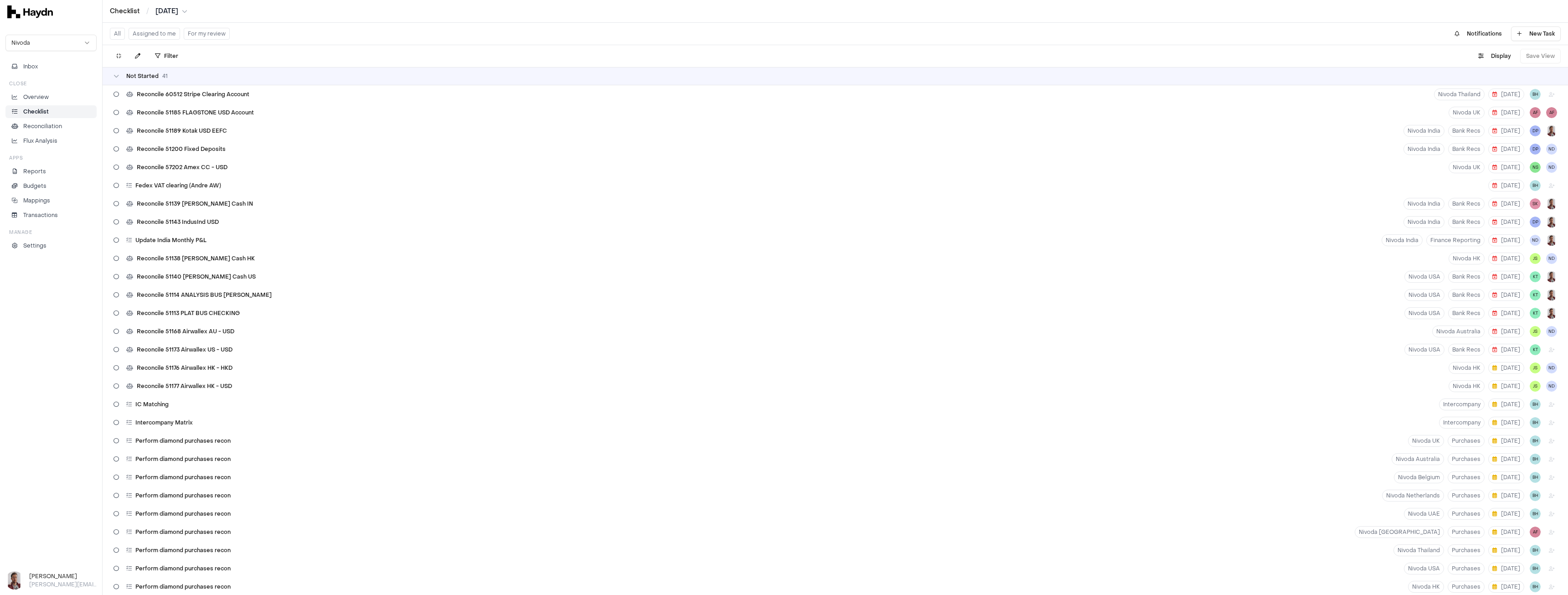
drag, startPoint x: 40, startPoint y: 98, endPoint x: 66, endPoint y: 411, distance: 314.1
click at [40, 98] on p "Overview" at bounding box center [36, 97] width 26 height 8
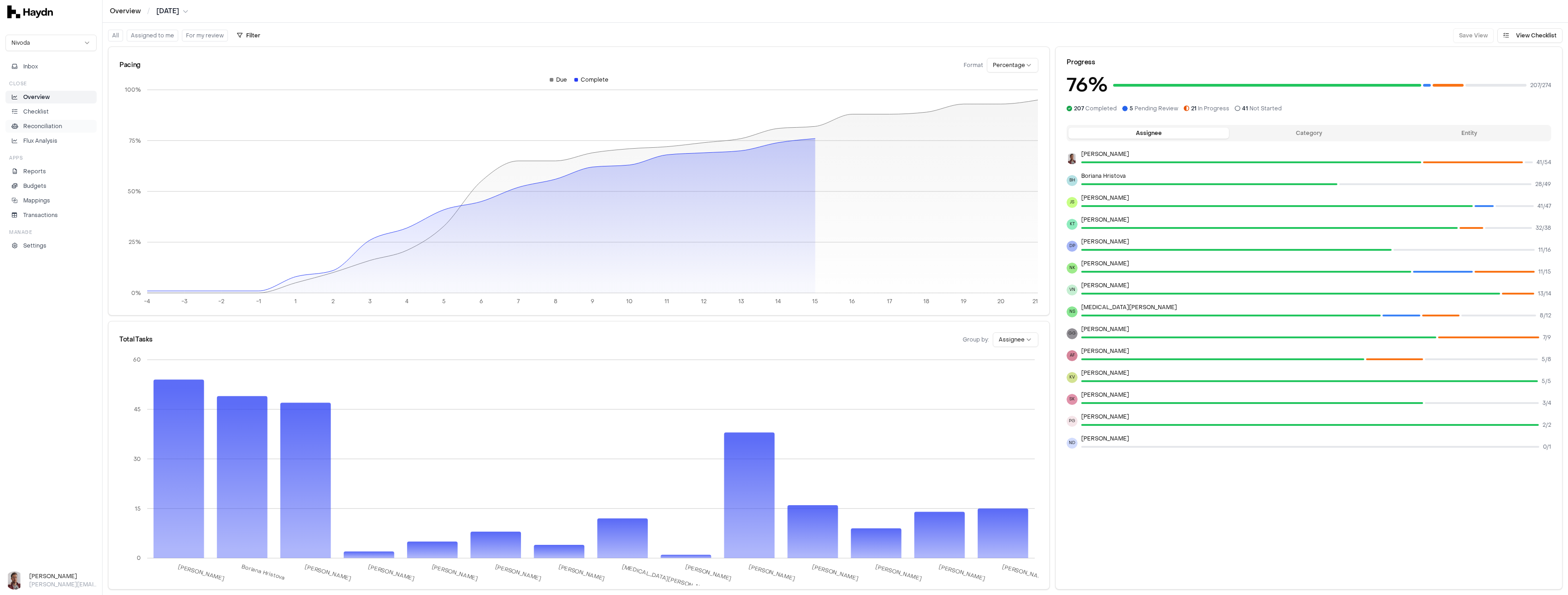
click at [53, 123] on p "Reconciliation" at bounding box center [42, 126] width 39 height 8
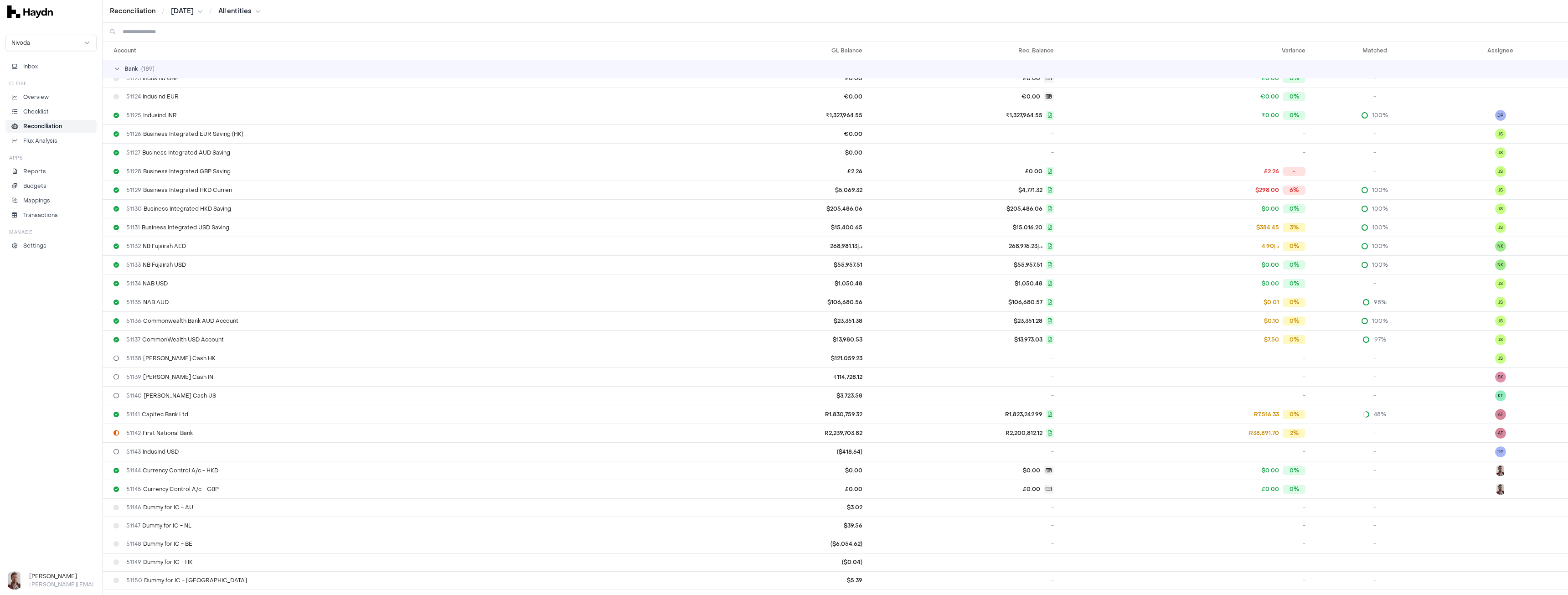
scroll to position [456, 0]
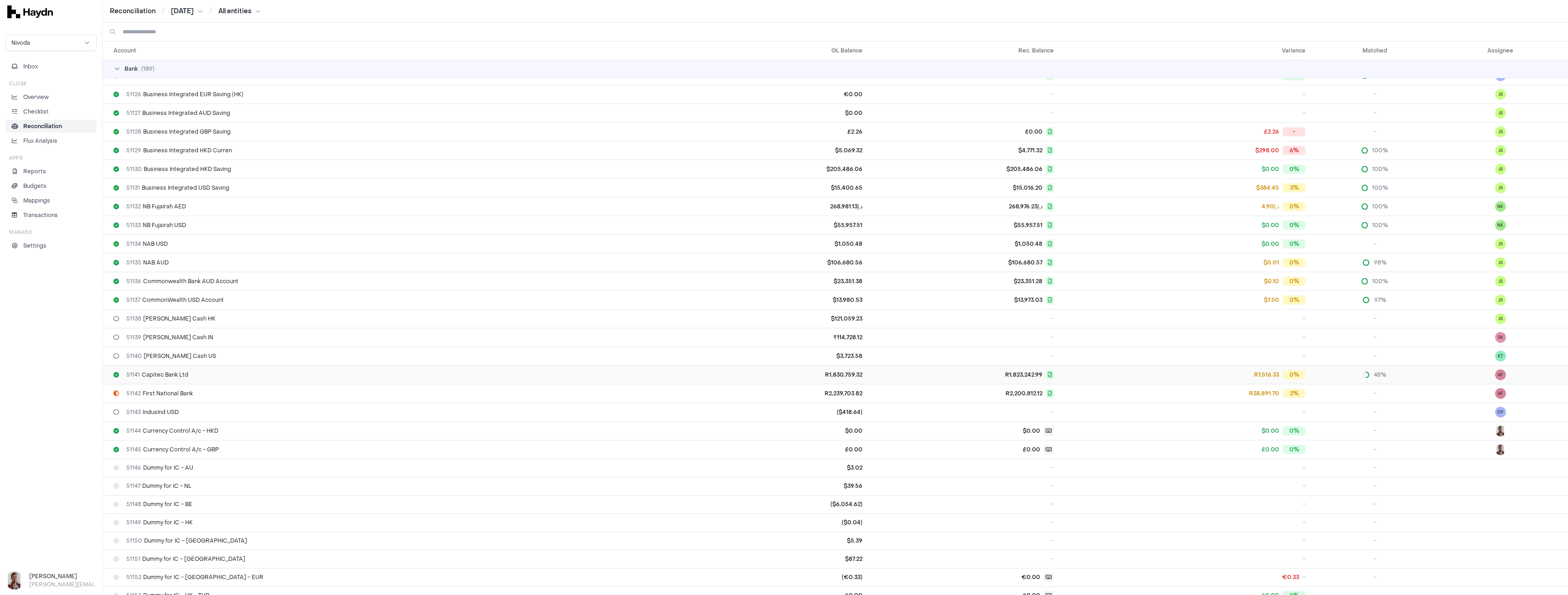
click at [162, 377] on span "51141 Capitec Bank Ltd" at bounding box center [157, 375] width 62 height 7
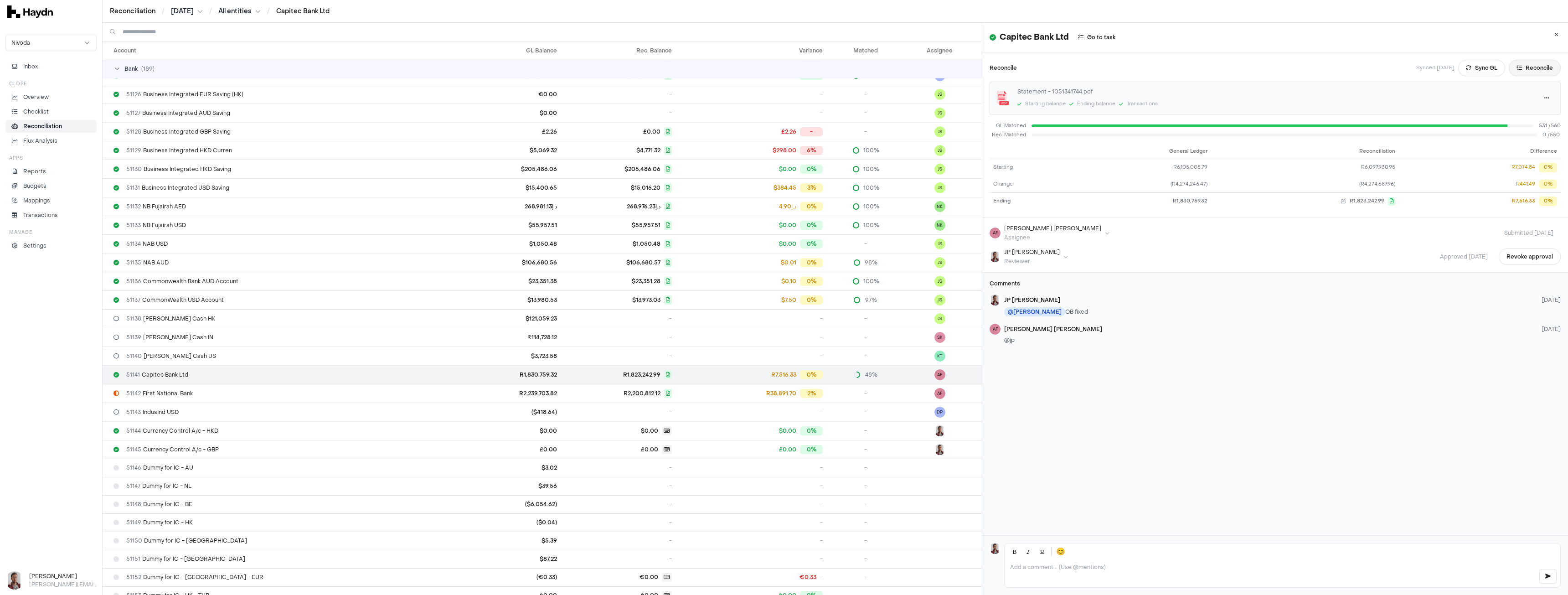
click at [1520, 62] on button "Reconcile" at bounding box center [1534, 68] width 52 height 16
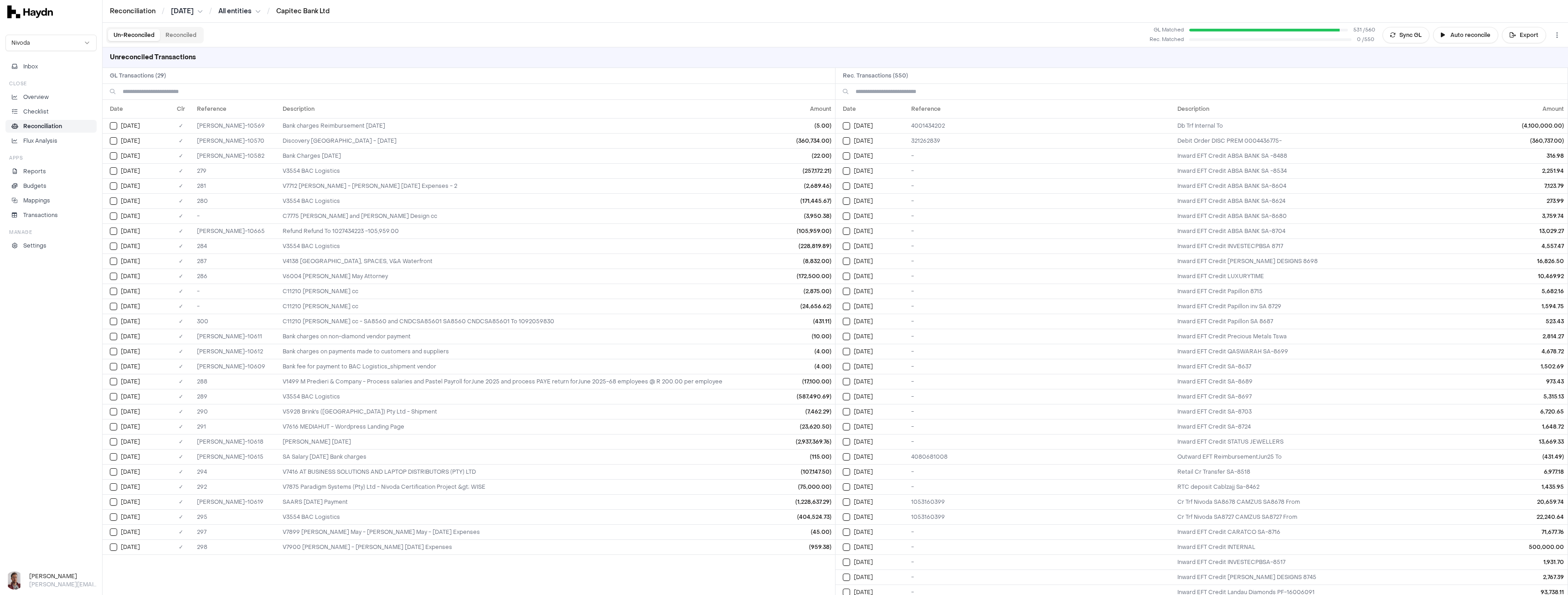
click at [238, 7] on html "Reconciliation / [DATE] / All entities / Capitec Bank Ltd Nivoda Inbox Close Ov…" at bounding box center [784, 297] width 1568 height 595
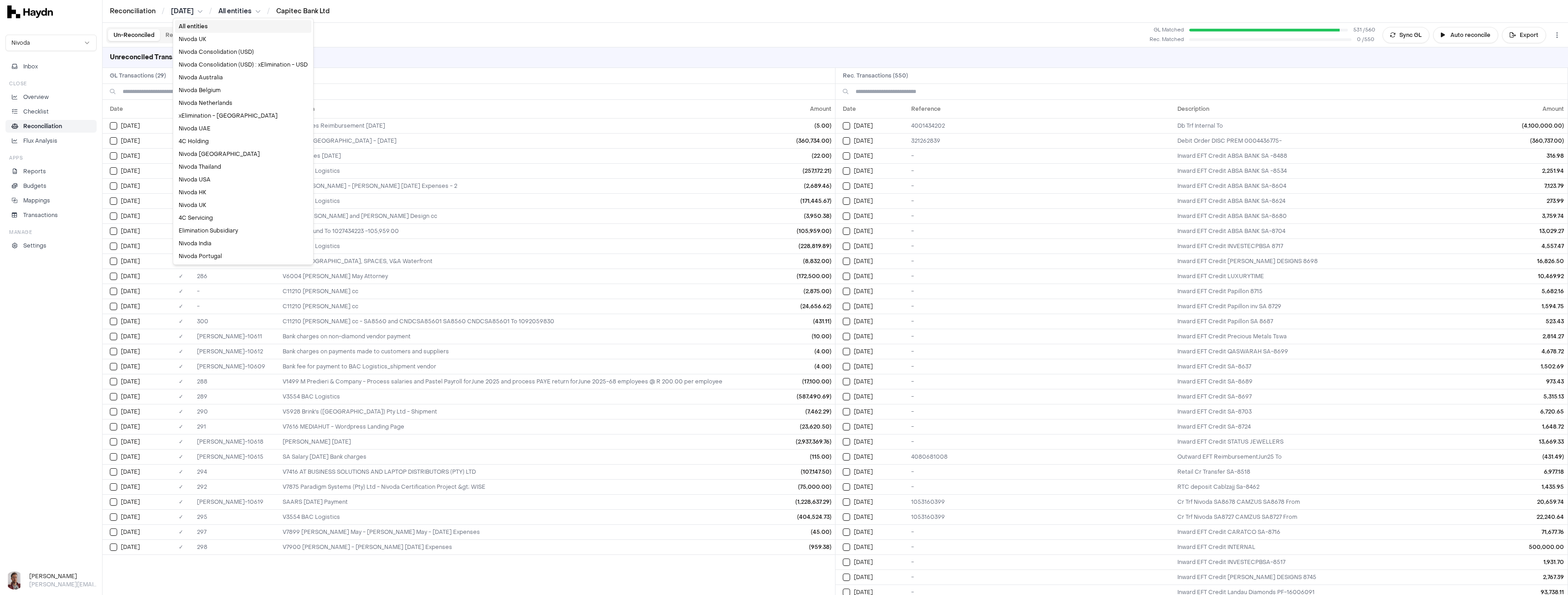
click at [238, 27] on div "All entities" at bounding box center [243, 26] width 136 height 12
